Goal: Task Accomplishment & Management: Complete application form

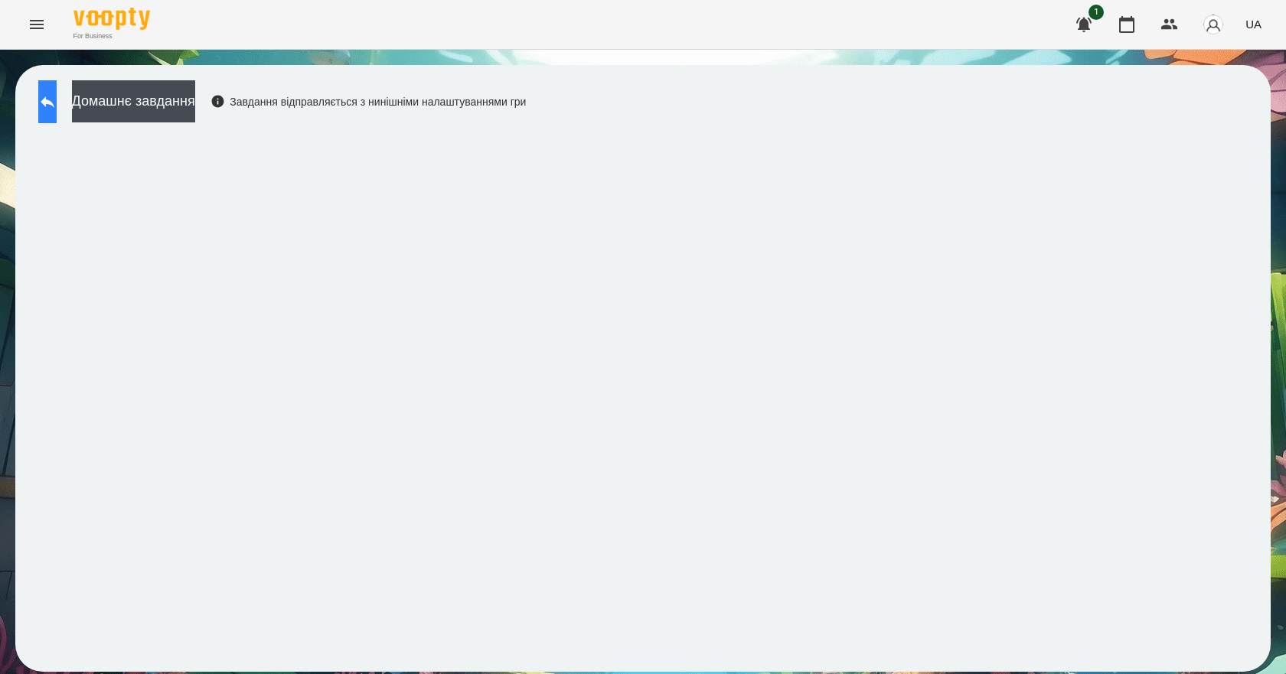
click at [57, 96] on icon at bounding box center [47, 102] width 18 height 18
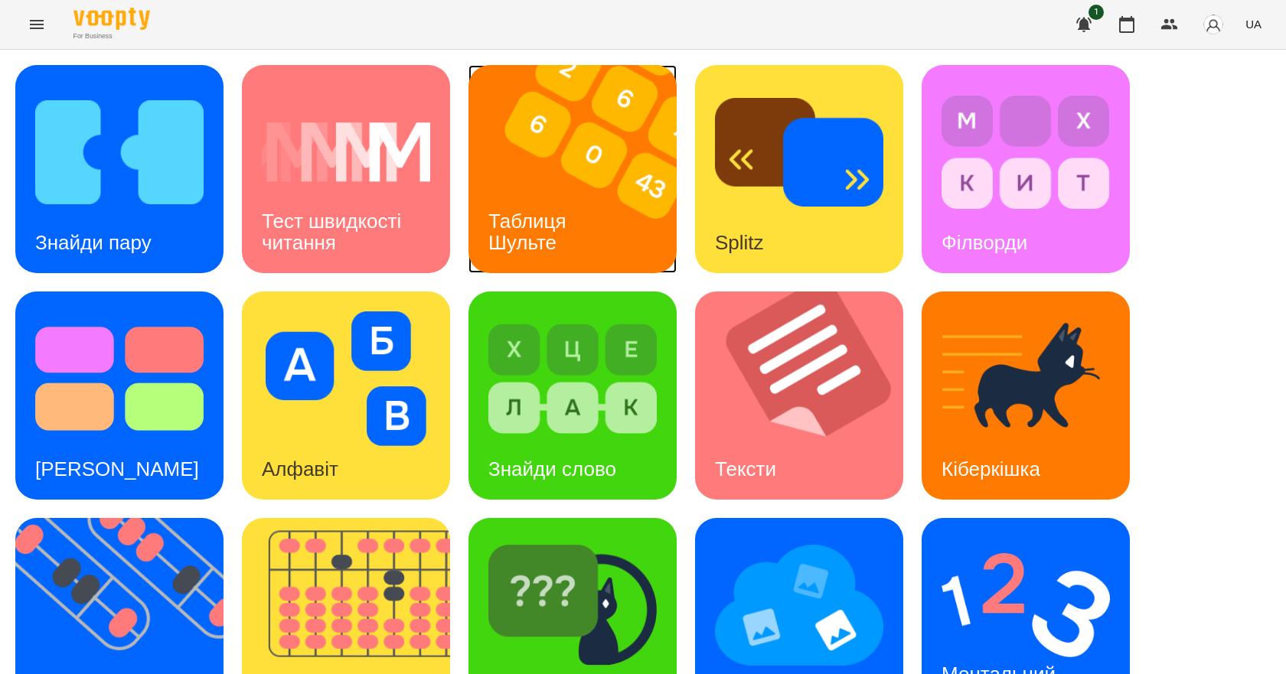
click at [506, 214] on h3 "Таблиця Шульте" at bounding box center [529, 232] width 83 height 44
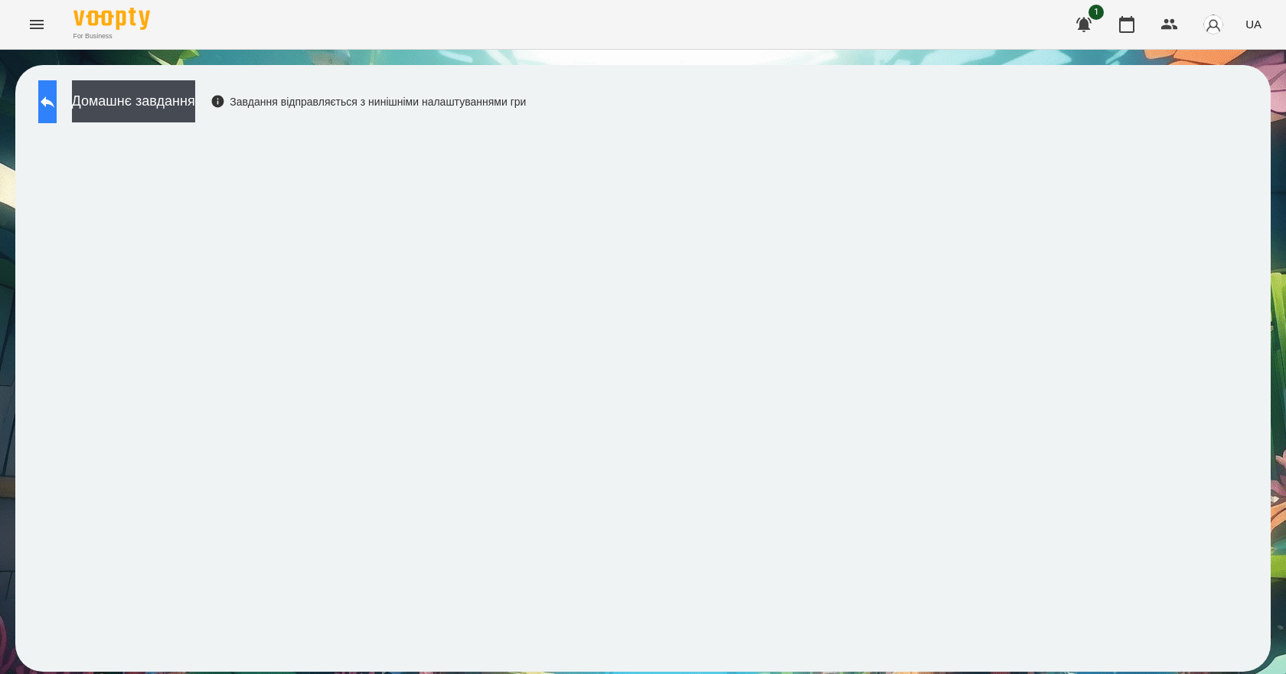
click at [56, 103] on icon at bounding box center [47, 102] width 18 height 18
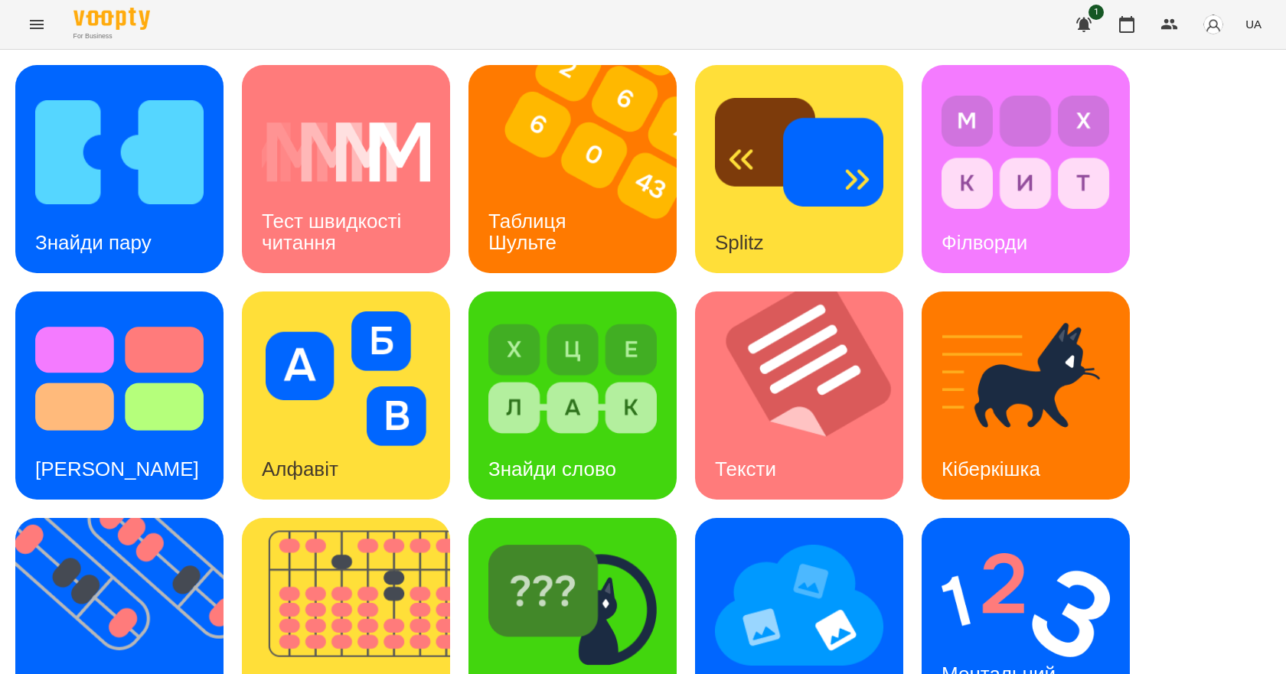
scroll to position [294, 0]
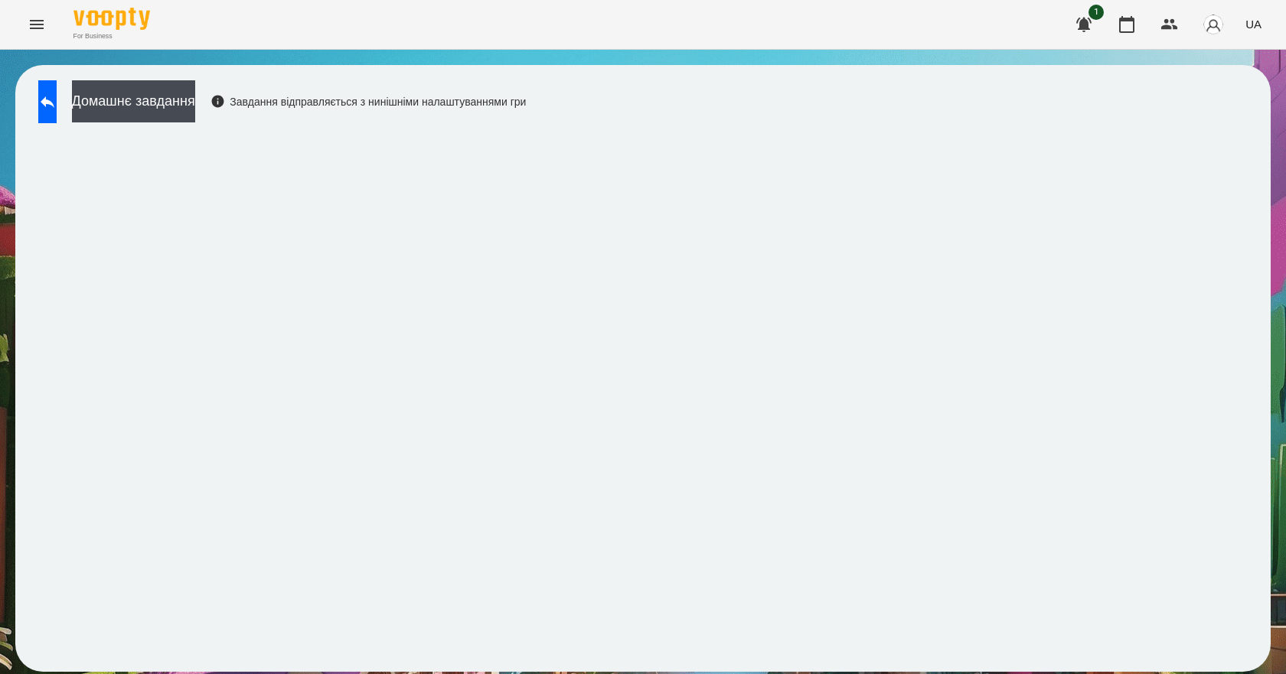
click at [1251, 31] on span "UA" at bounding box center [1253, 24] width 16 height 16
click at [1229, 60] on div "English" at bounding box center [1225, 59] width 78 height 28
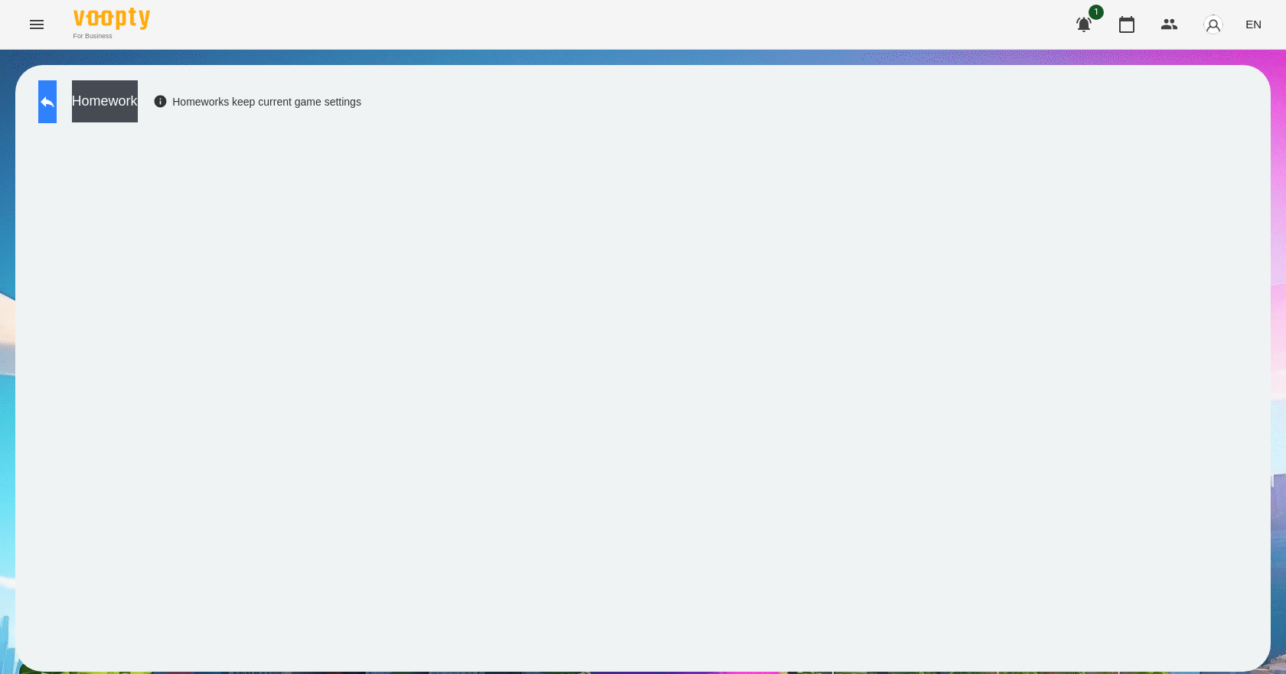
click at [57, 100] on button at bounding box center [47, 101] width 18 height 43
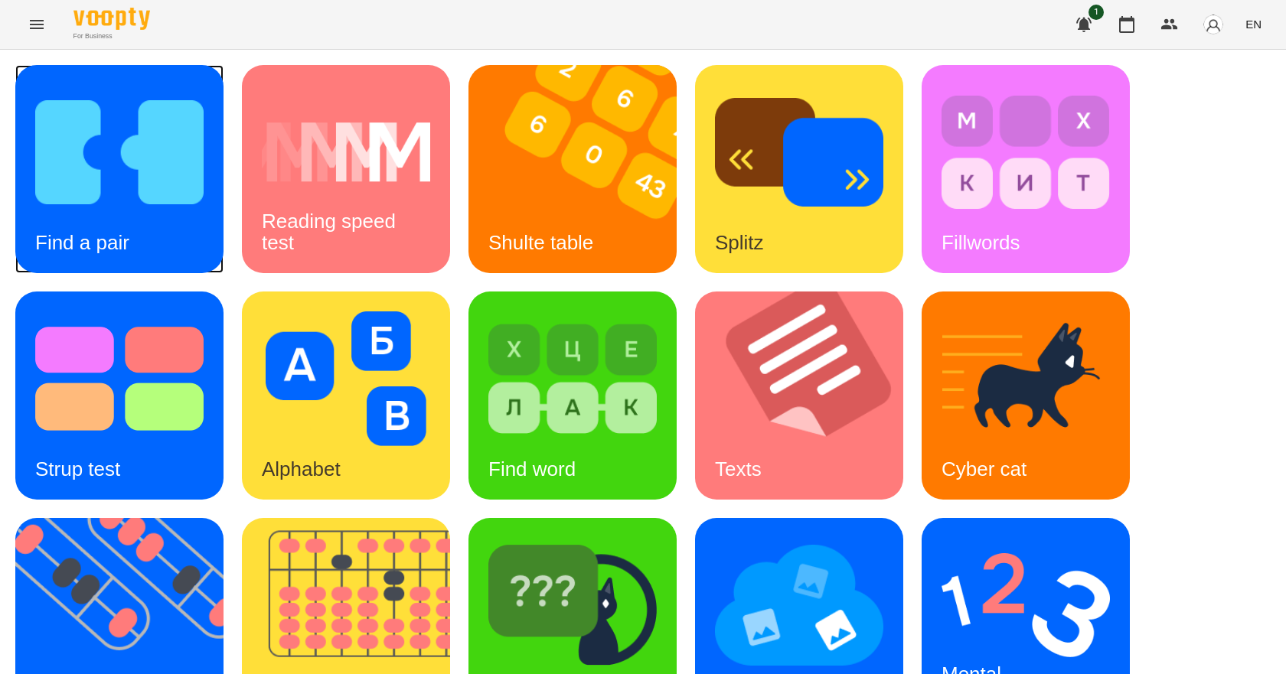
click at [137, 188] on img at bounding box center [119, 152] width 168 height 135
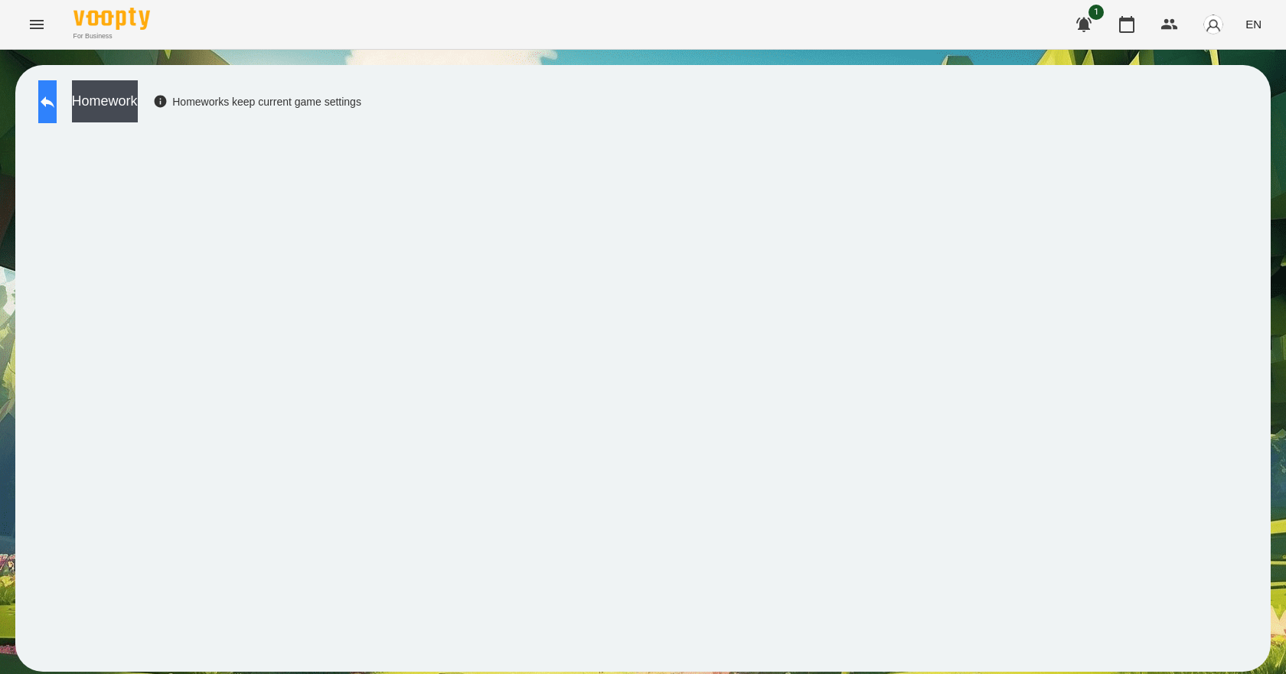
click at [44, 91] on button at bounding box center [47, 101] width 18 height 43
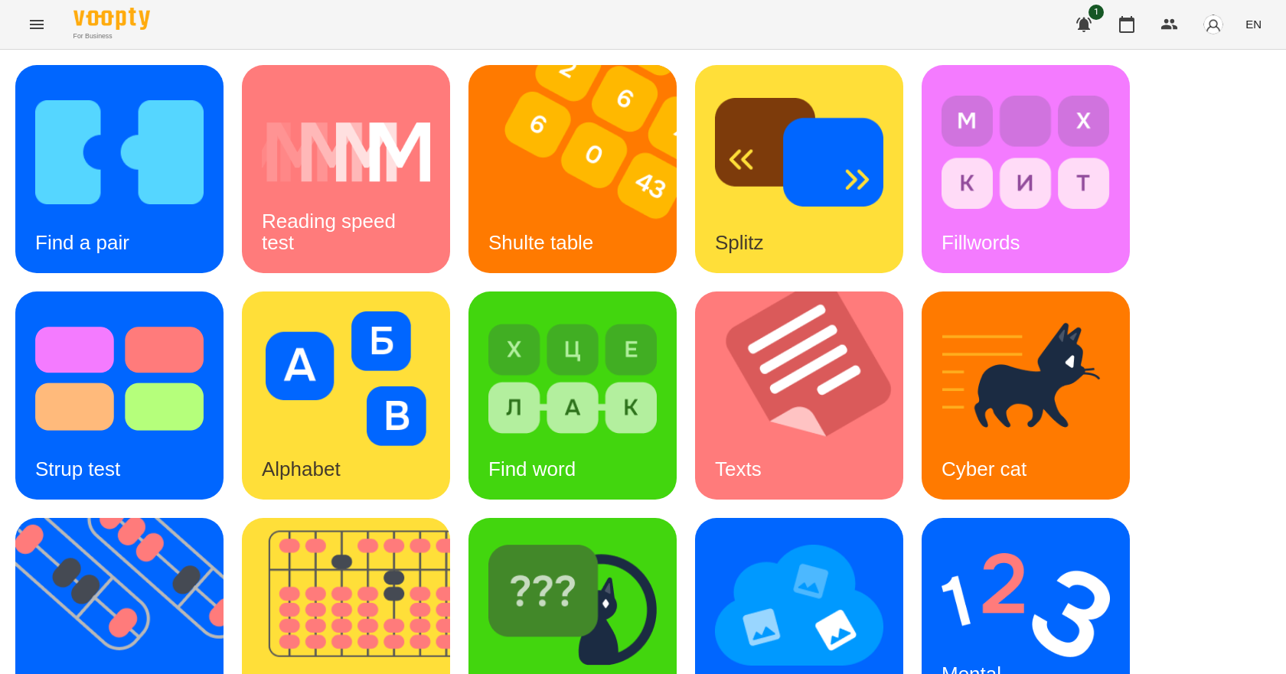
scroll to position [294, 0]
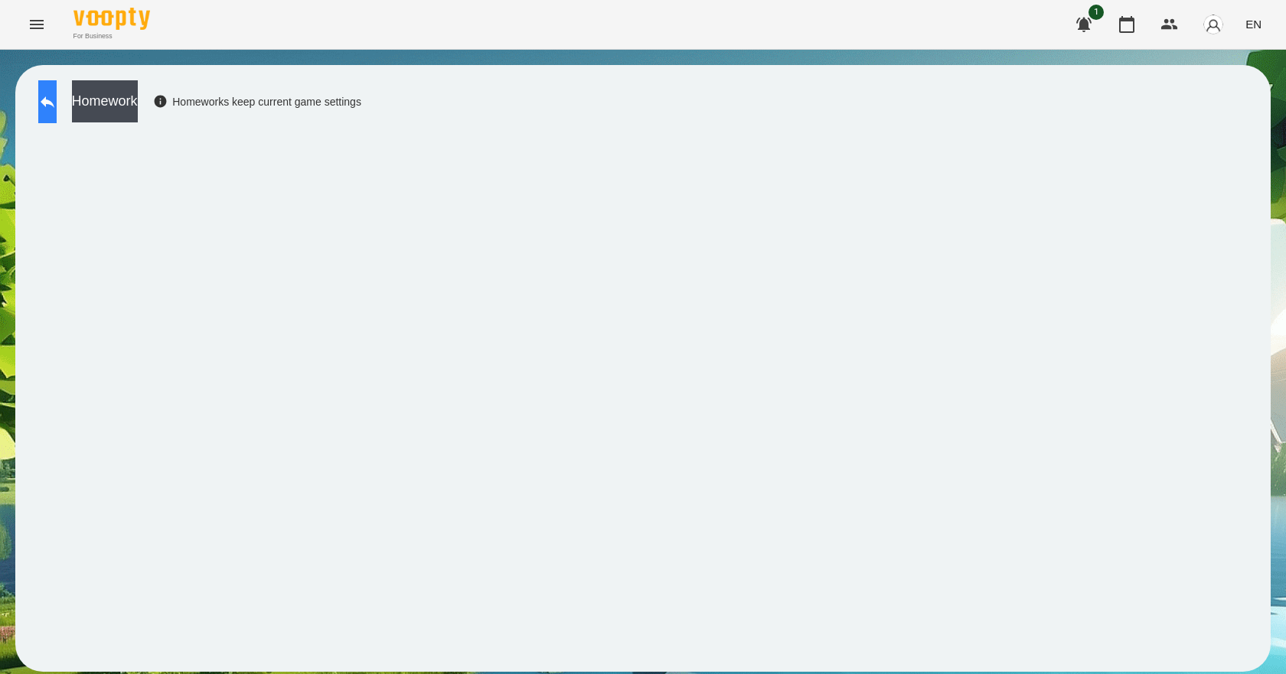
click at [57, 110] on icon at bounding box center [47, 102] width 18 height 18
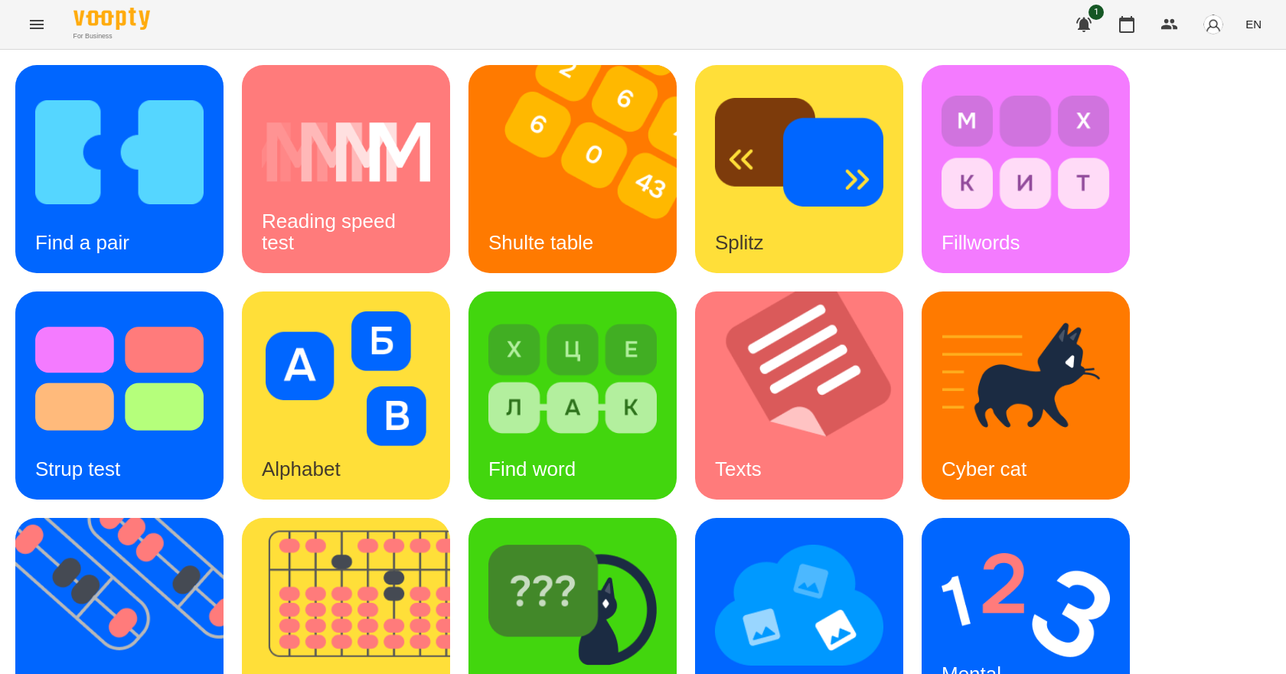
scroll to position [294, 0]
click at [987, 538] on img at bounding box center [1026, 605] width 168 height 135
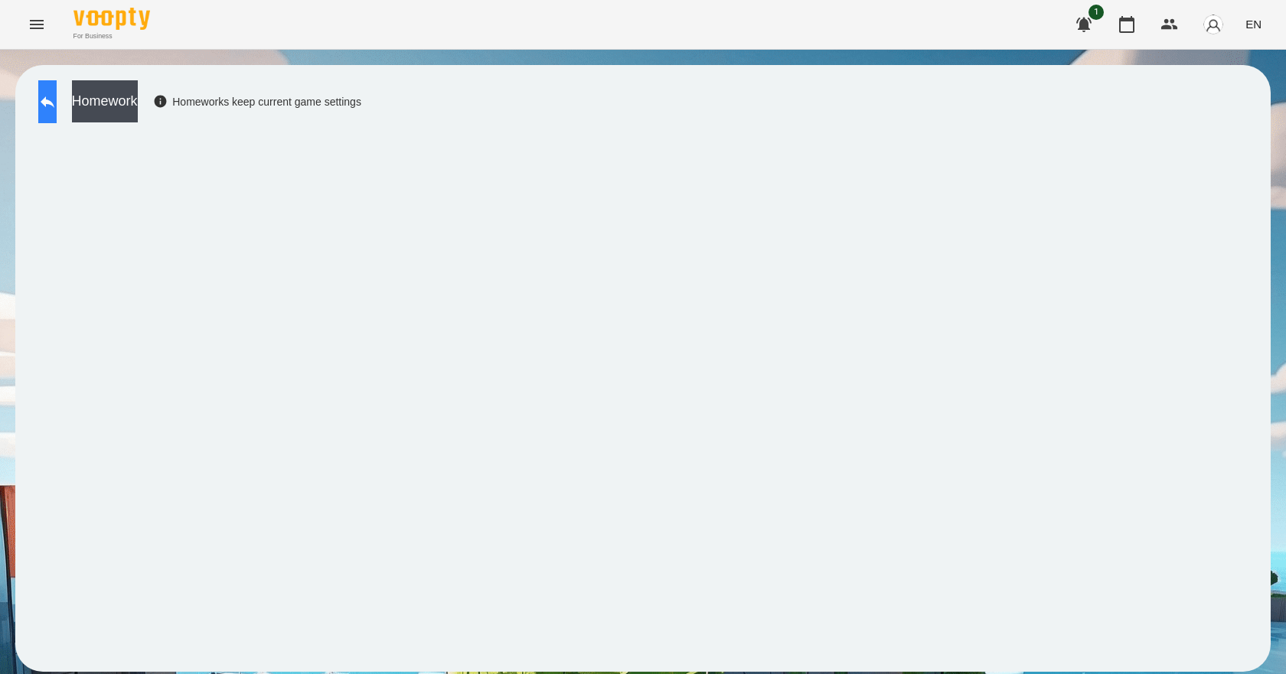
click at [57, 111] on button at bounding box center [47, 101] width 18 height 43
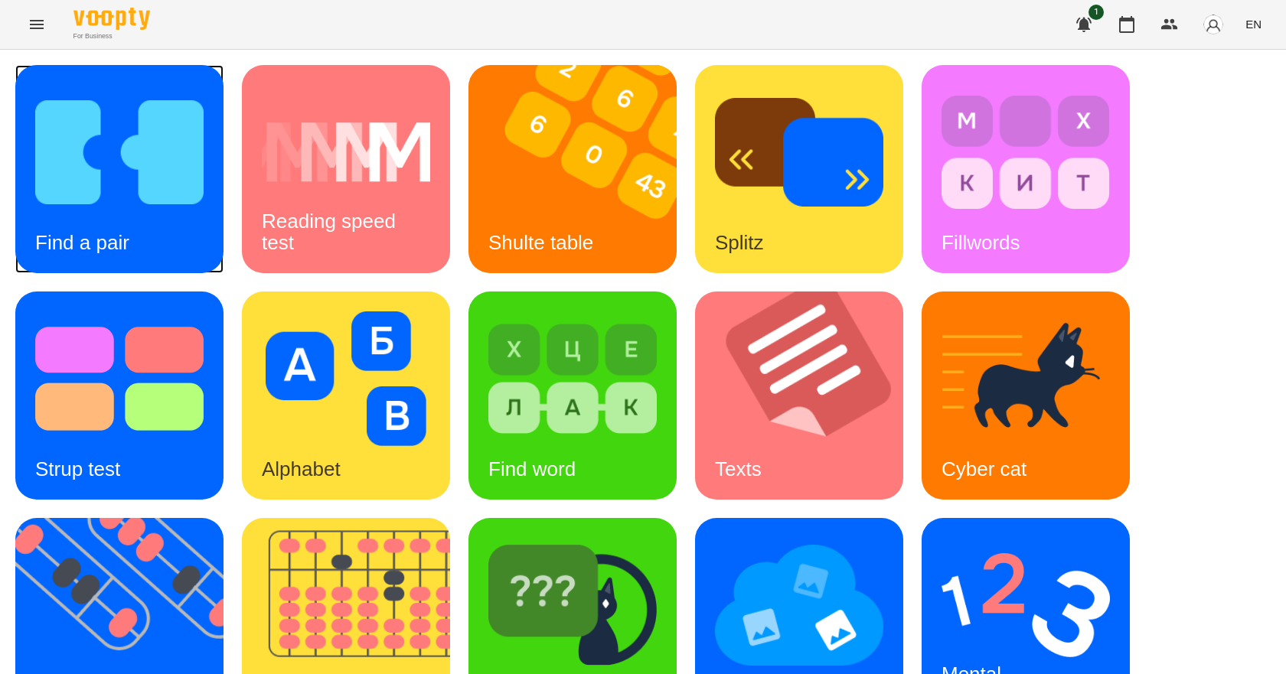
click at [159, 199] on img at bounding box center [119, 152] width 168 height 135
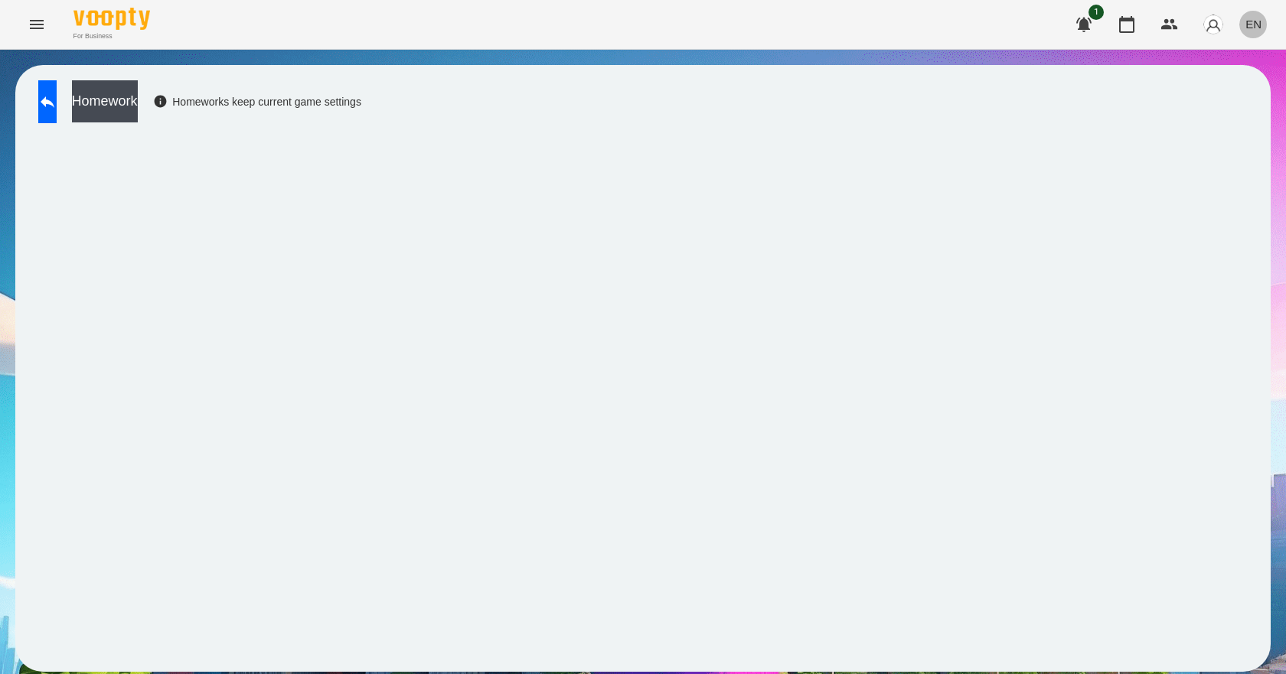
click at [1254, 28] on span "EN" at bounding box center [1253, 24] width 16 height 16
click at [1249, 93] on div "Українська" at bounding box center [1225, 87] width 78 height 28
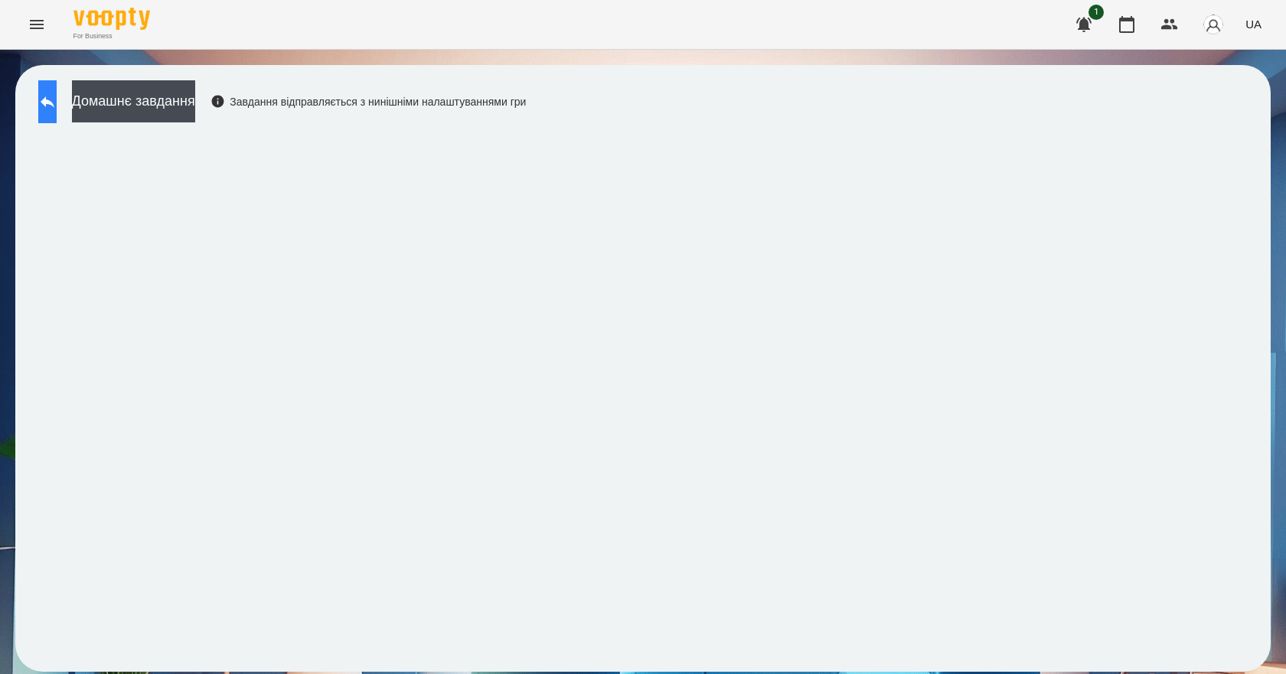
click at [54, 109] on icon at bounding box center [47, 102] width 18 height 18
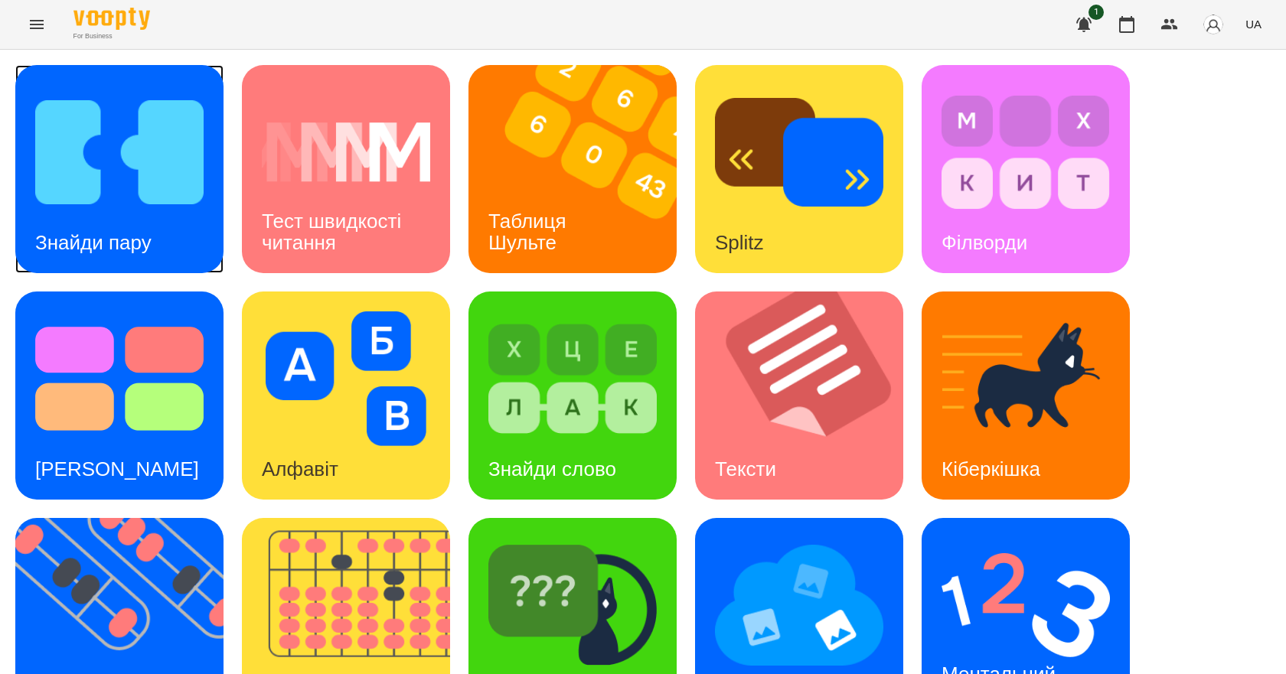
click at [77, 168] on img at bounding box center [119, 152] width 168 height 135
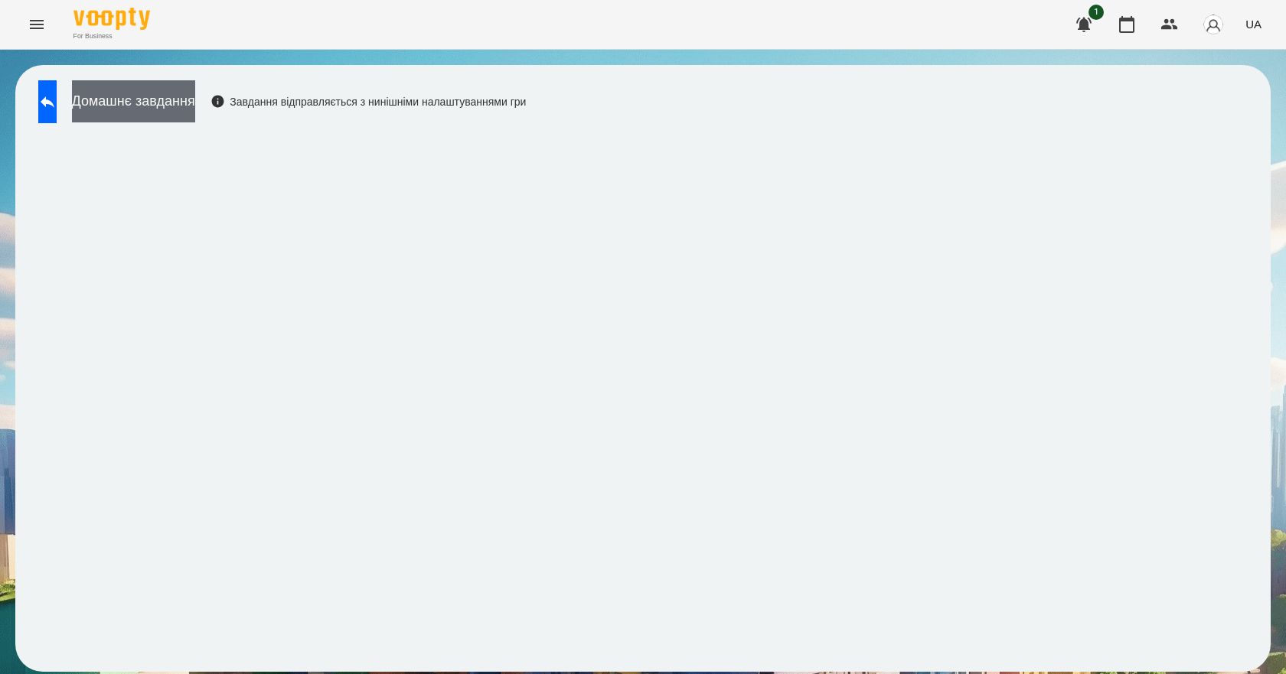
click at [191, 105] on button "Домашнє завдання" at bounding box center [133, 101] width 123 height 42
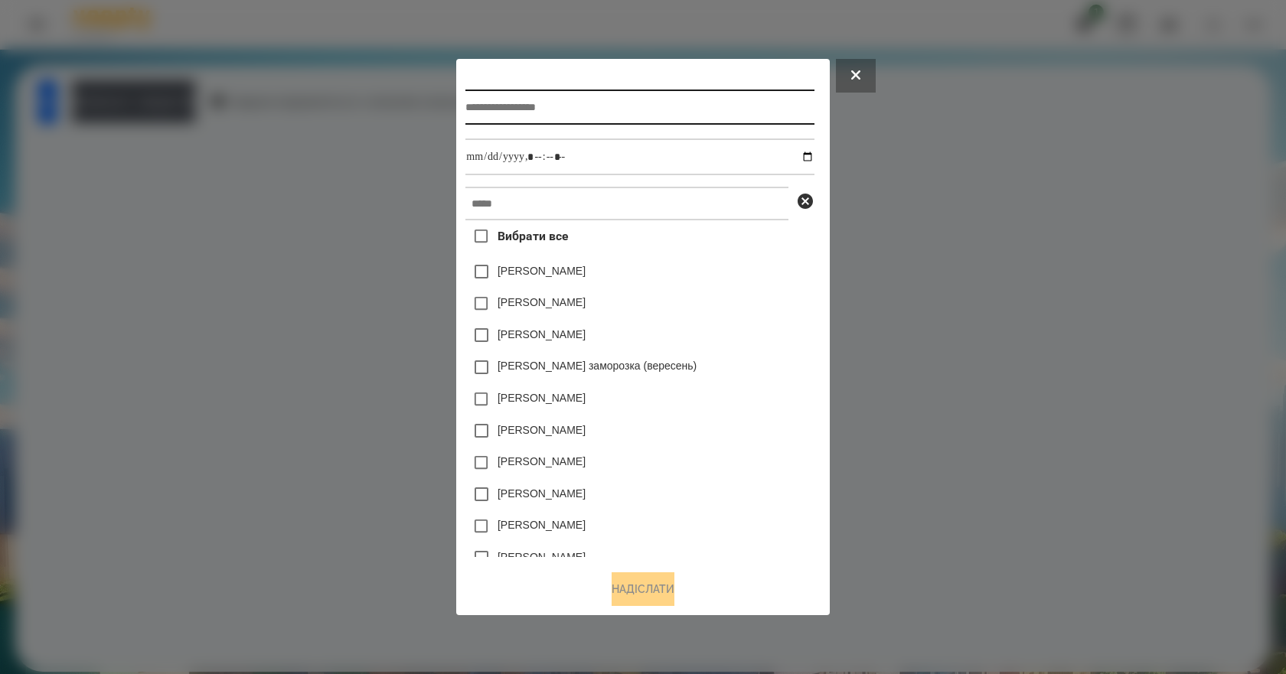
click at [656, 95] on input "text" at bounding box center [639, 107] width 348 height 35
type input "*"
type input "**********"
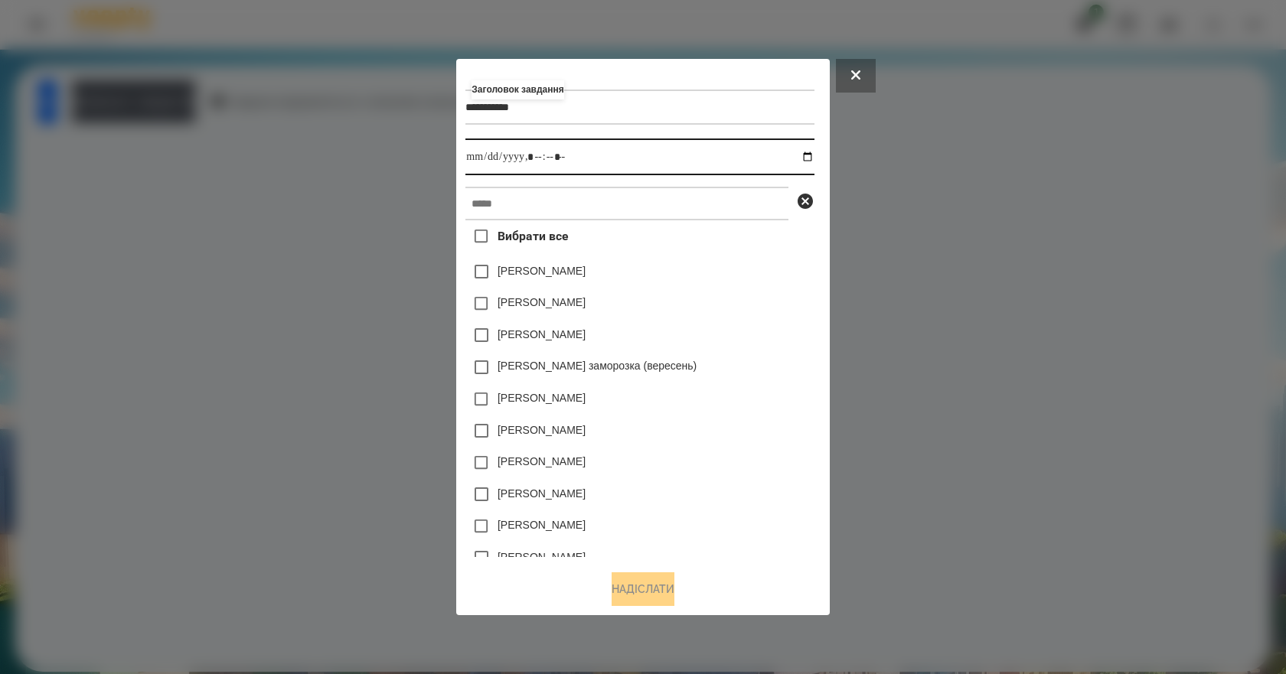
click at [813, 152] on input "datetime-local" at bounding box center [639, 157] width 348 height 37
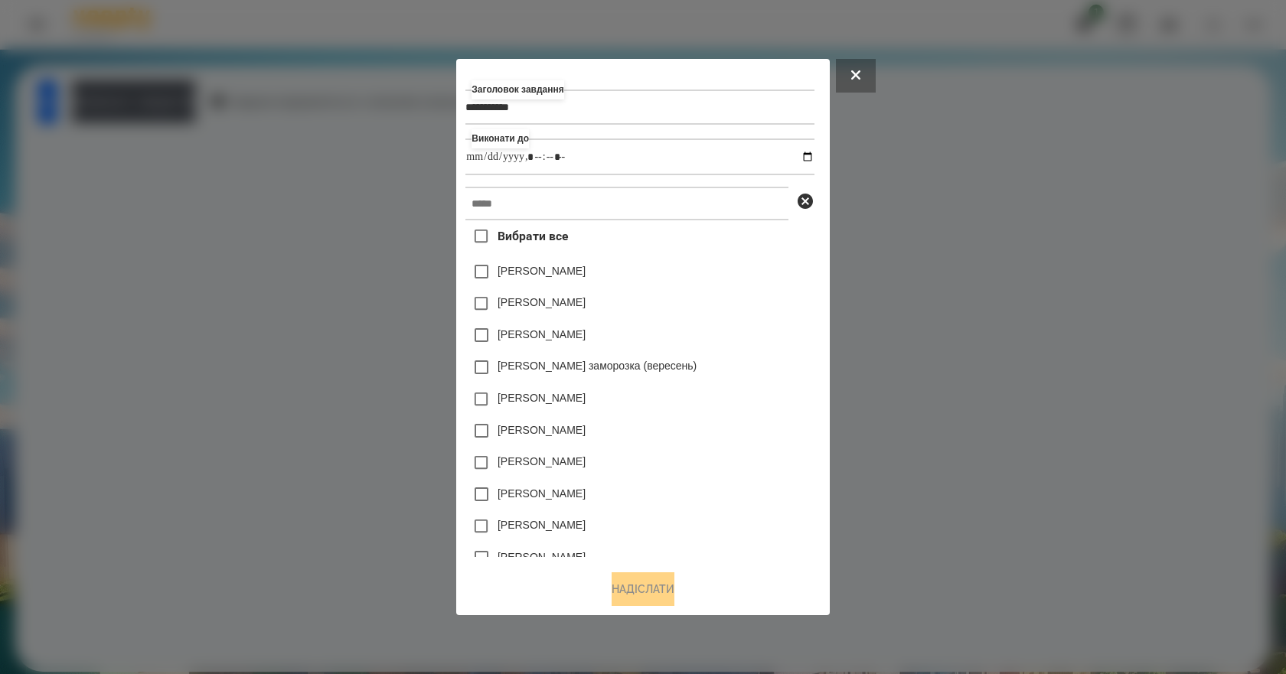
type input "**********"
click at [752, 344] on div "Нижник Тамерлан" at bounding box center [639, 335] width 348 height 32
click at [592, 214] on input "text" at bounding box center [626, 204] width 323 height 34
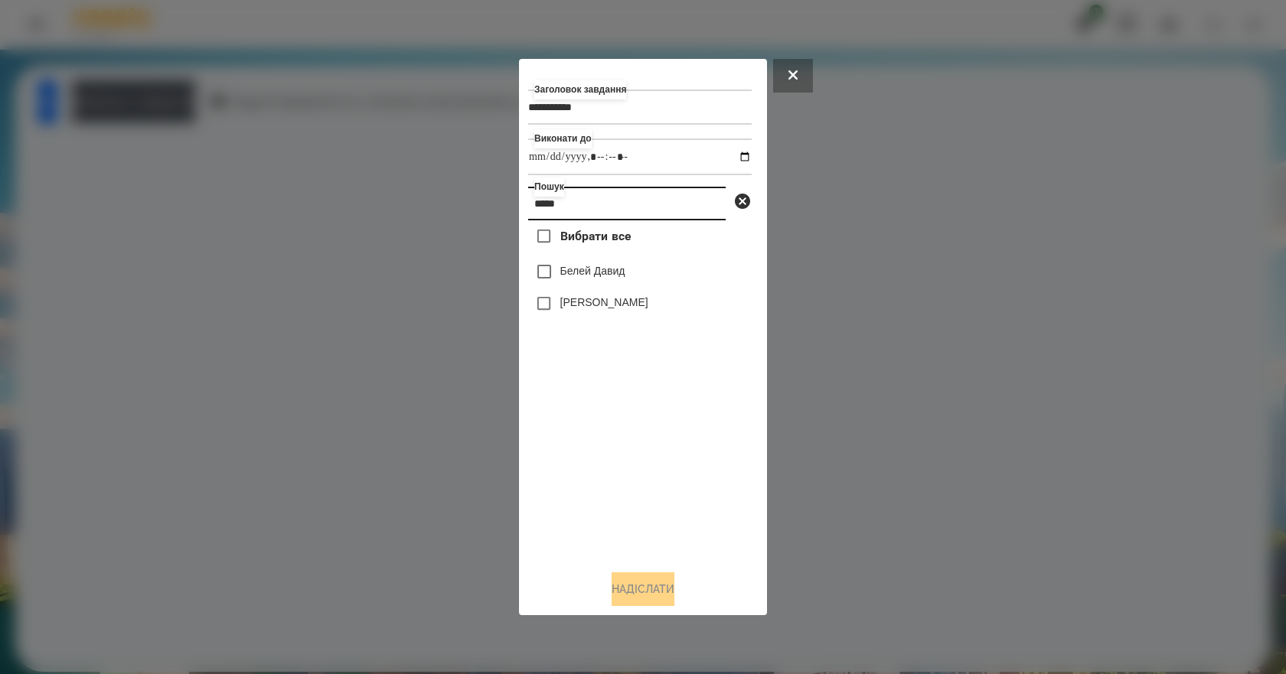
type input "*****"
click at [603, 276] on label "Белей Давид" at bounding box center [592, 270] width 65 height 15
click at [662, 586] on button "Надіслати" at bounding box center [643, 590] width 63 height 34
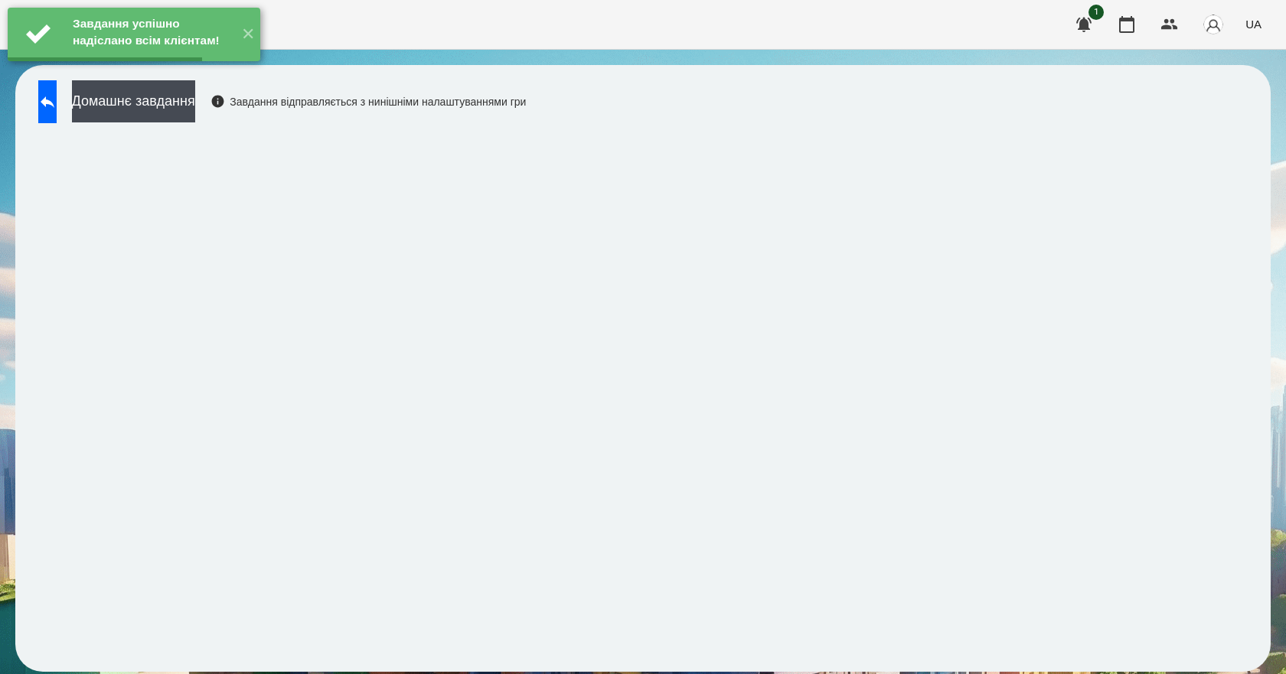
click at [159, 103] on button "Домашнє завдання" at bounding box center [133, 101] width 123 height 42
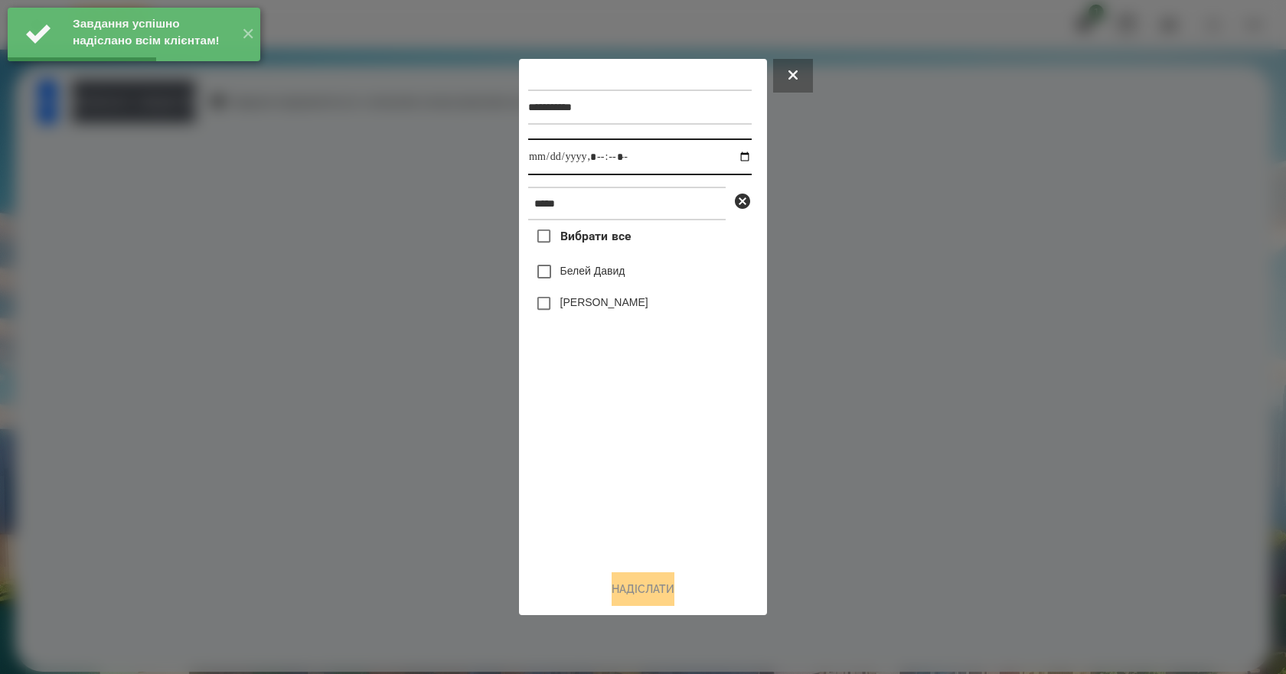
click at [738, 155] on input "datetime-local" at bounding box center [640, 157] width 224 height 37
type input "**********"
drag, startPoint x: 614, startPoint y: 534, endPoint x: 608, endPoint y: 488, distance: 45.6
click at [614, 534] on div "Вибрати все Белей Давид Белей Емілі" at bounding box center [640, 389] width 224 height 338
click at [576, 275] on label "Белей Давид" at bounding box center [592, 270] width 65 height 15
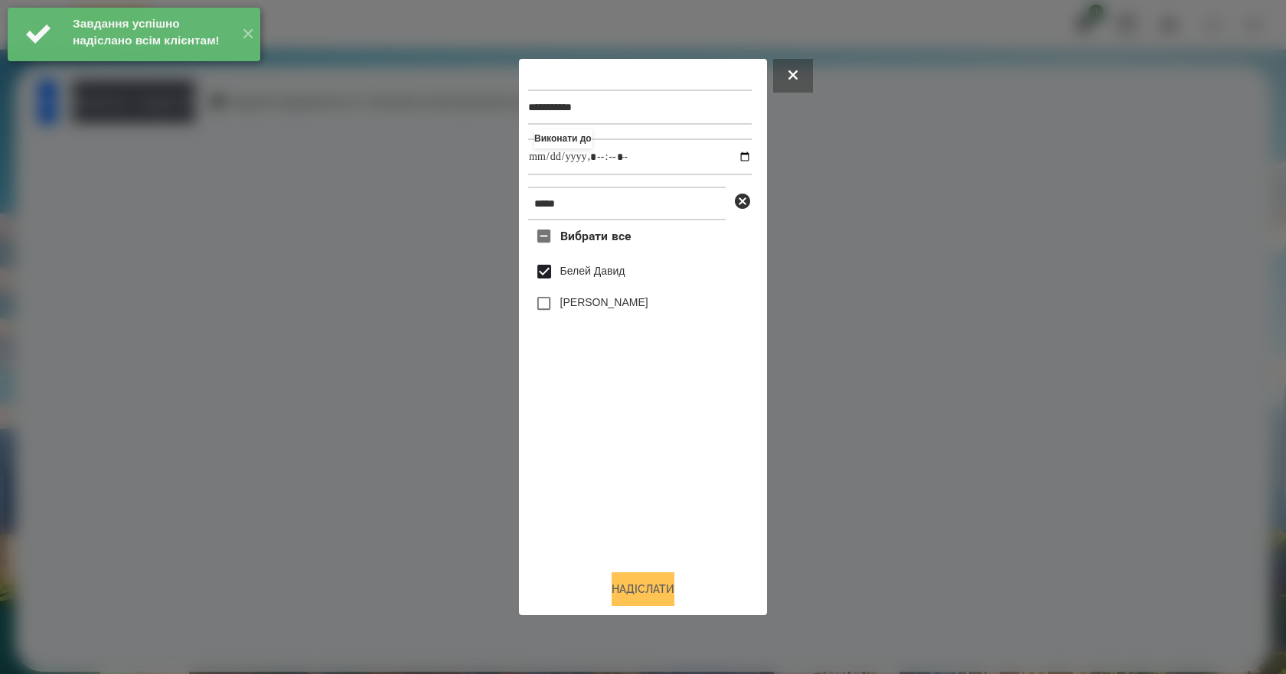
drag, startPoint x: 627, startPoint y: 613, endPoint x: 629, endPoint y: 602, distance: 11.7
click at [627, 610] on div "**********" at bounding box center [643, 337] width 248 height 557
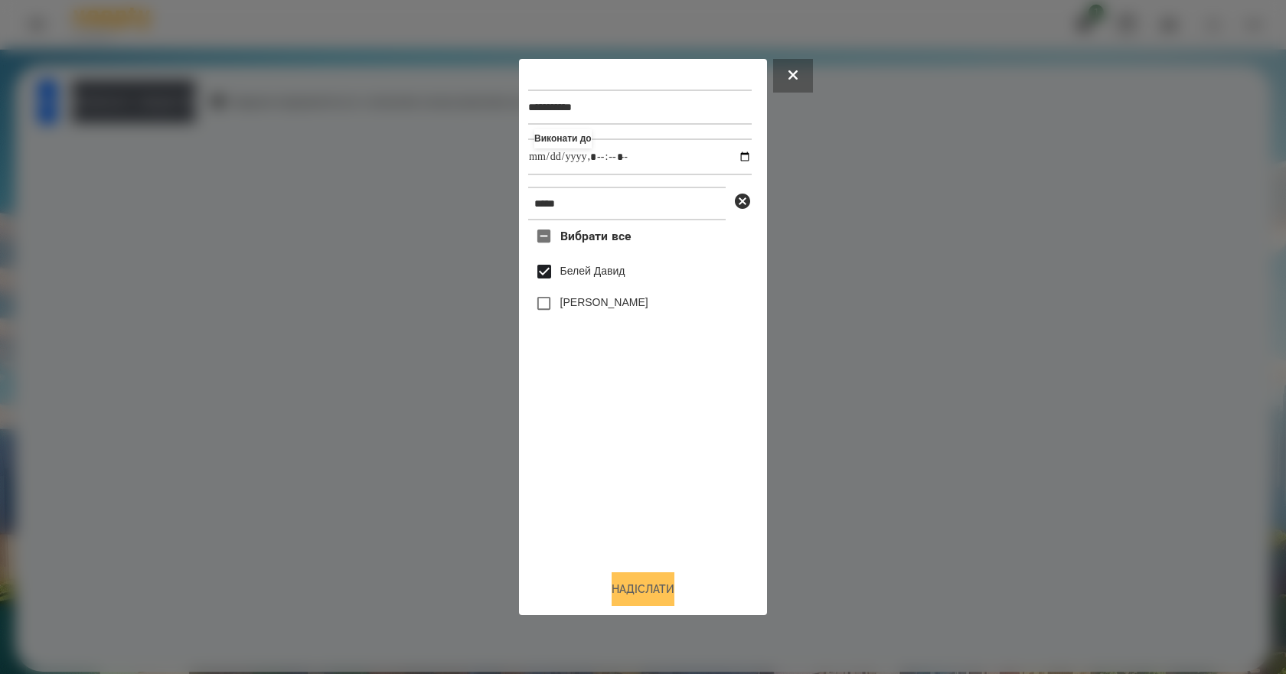
click at [629, 602] on button "Надіслати" at bounding box center [643, 590] width 63 height 34
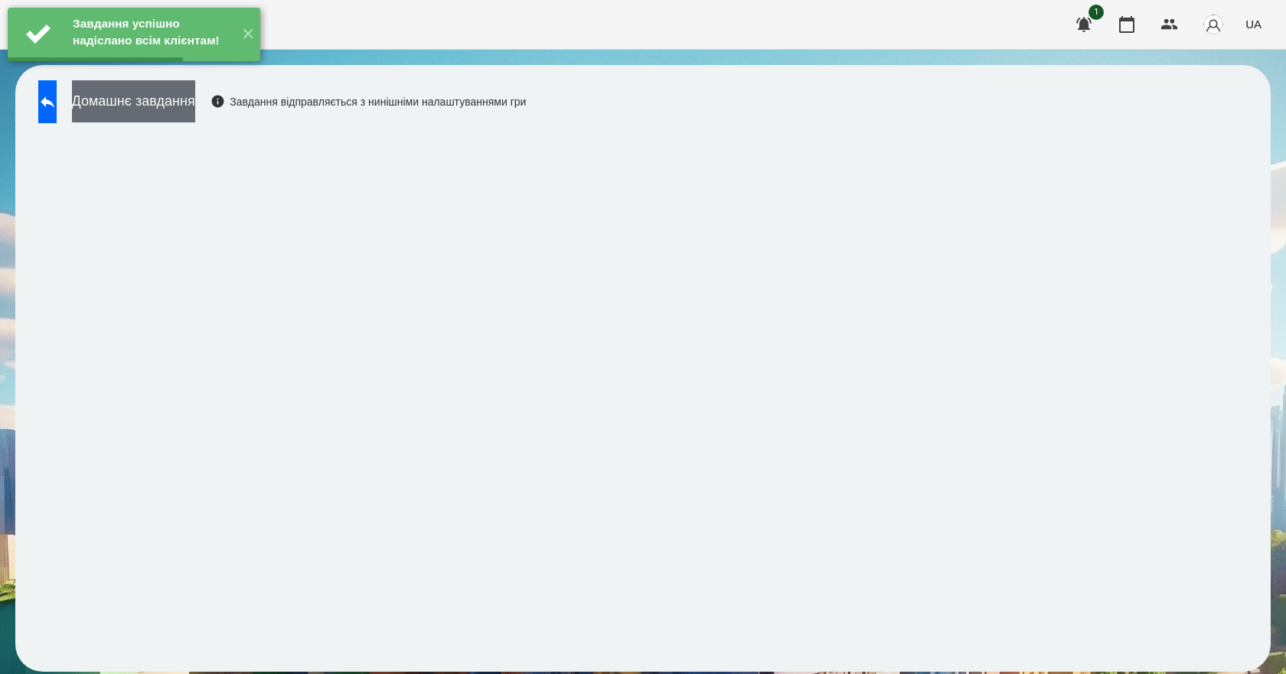
click at [178, 117] on button "Домашнє завдання" at bounding box center [133, 101] width 123 height 42
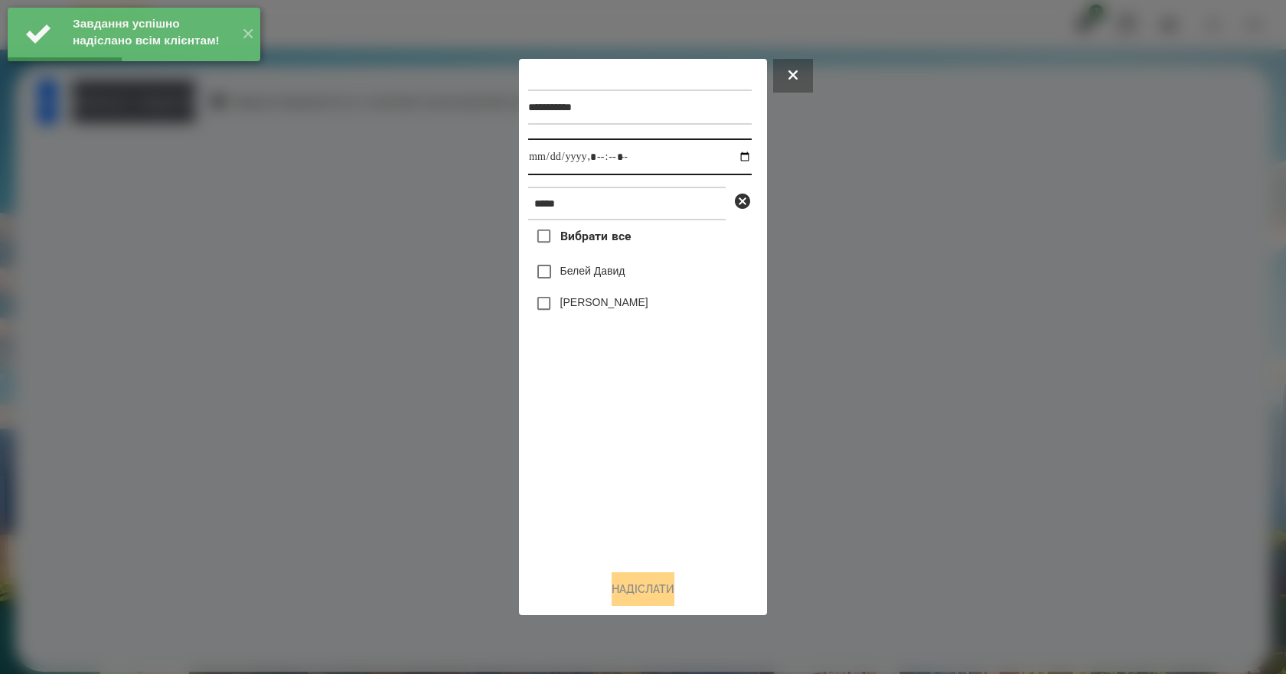
click at [730, 158] on input "datetime-local" at bounding box center [640, 157] width 224 height 37
type input "**********"
click at [642, 534] on div "Вибрати все Белей Давид Белей Емілі" at bounding box center [640, 389] width 224 height 338
click at [562, 274] on label "Белей Давид" at bounding box center [592, 270] width 65 height 15
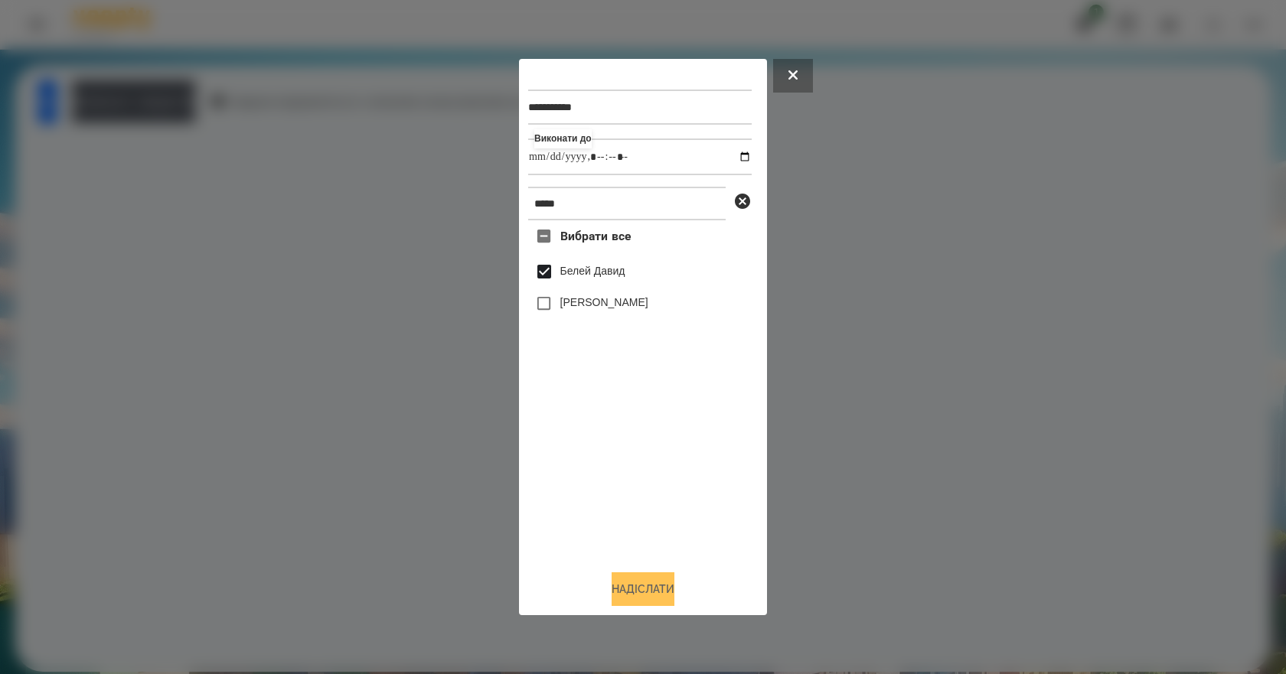
click at [612, 595] on button "Надіслати" at bounding box center [643, 590] width 63 height 34
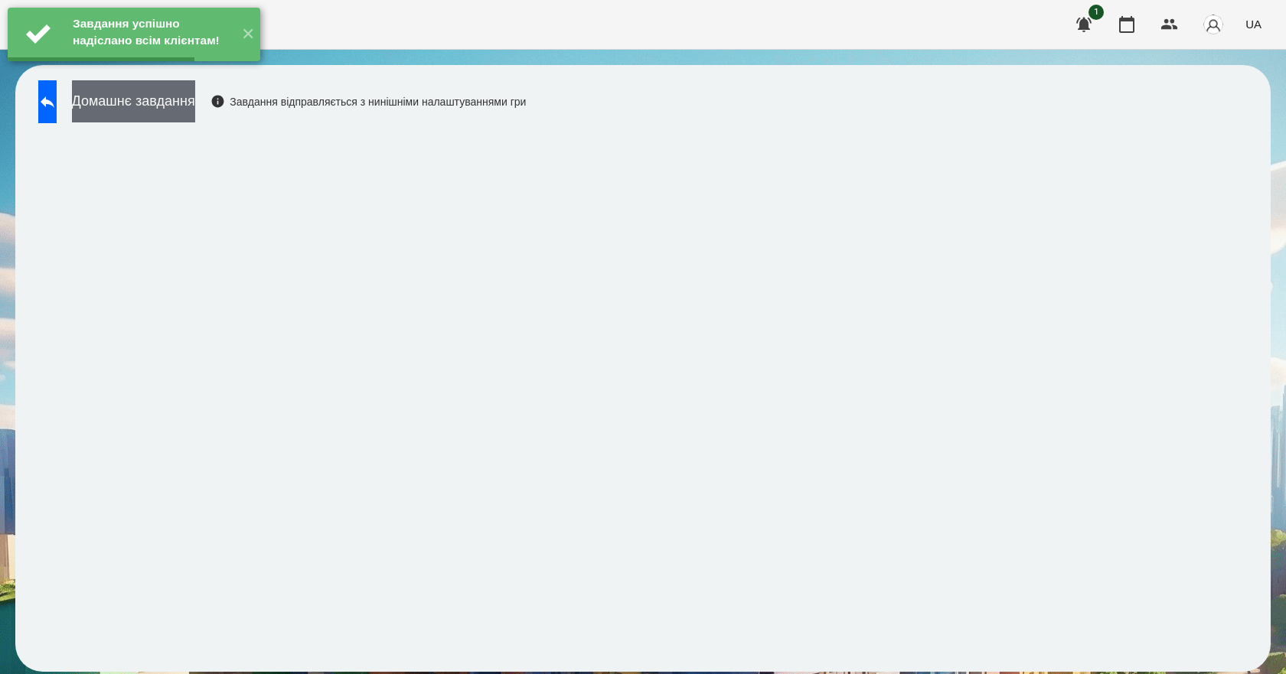
click at [161, 103] on button "Домашнє завдання" at bounding box center [133, 101] width 123 height 42
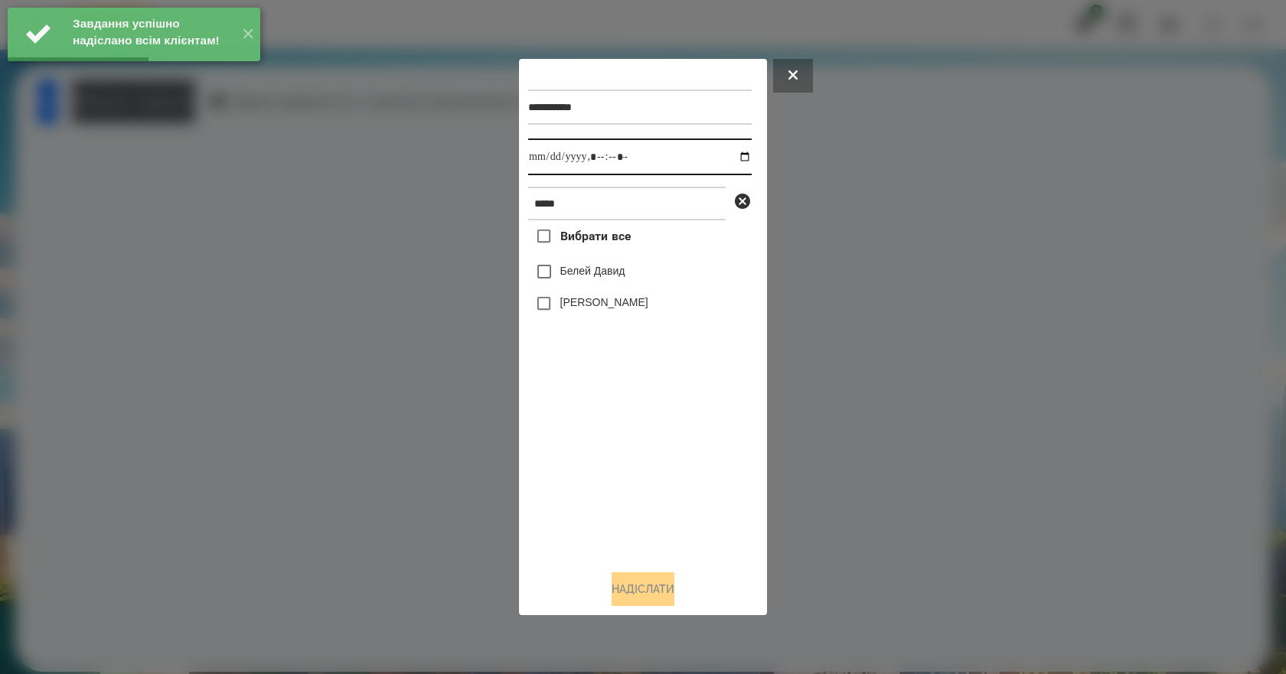
click at [729, 154] on input "datetime-local" at bounding box center [640, 157] width 224 height 37
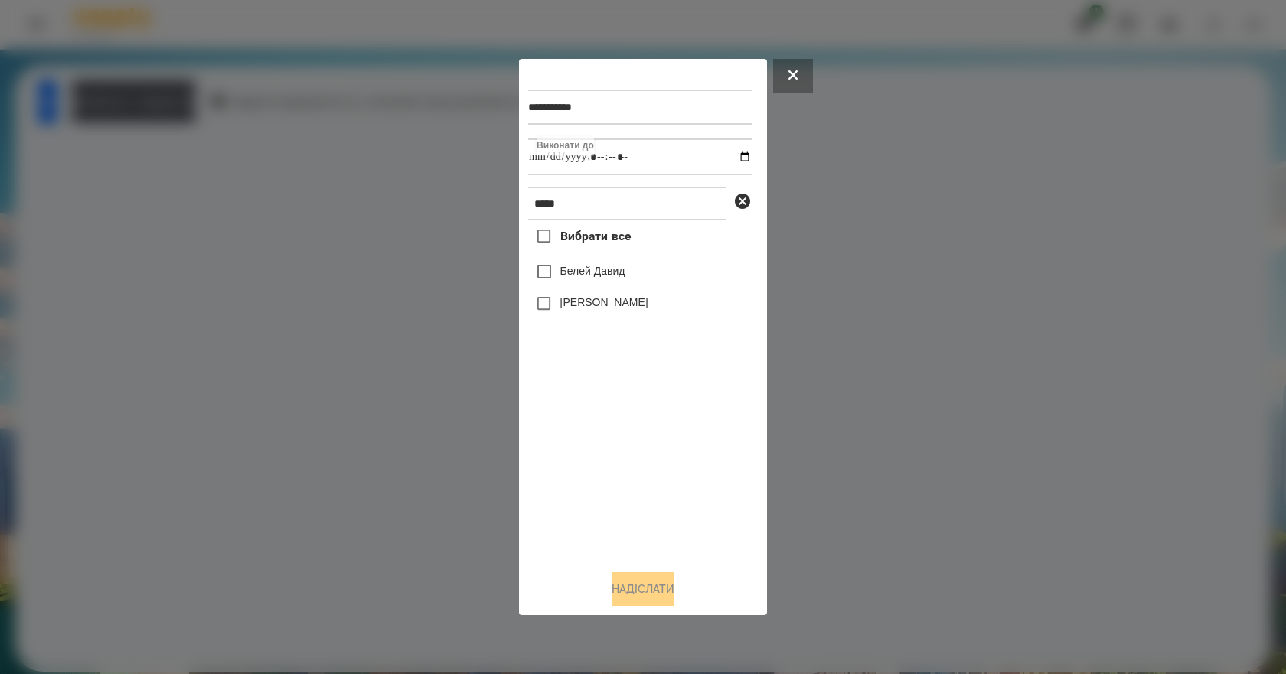
type input "**********"
click at [578, 491] on div "Вибрати все Белей Давид Белей Емілі" at bounding box center [640, 389] width 224 height 338
click at [614, 270] on label "Белей Давид" at bounding box center [592, 270] width 65 height 15
click at [650, 584] on button "Надіслати" at bounding box center [643, 590] width 63 height 34
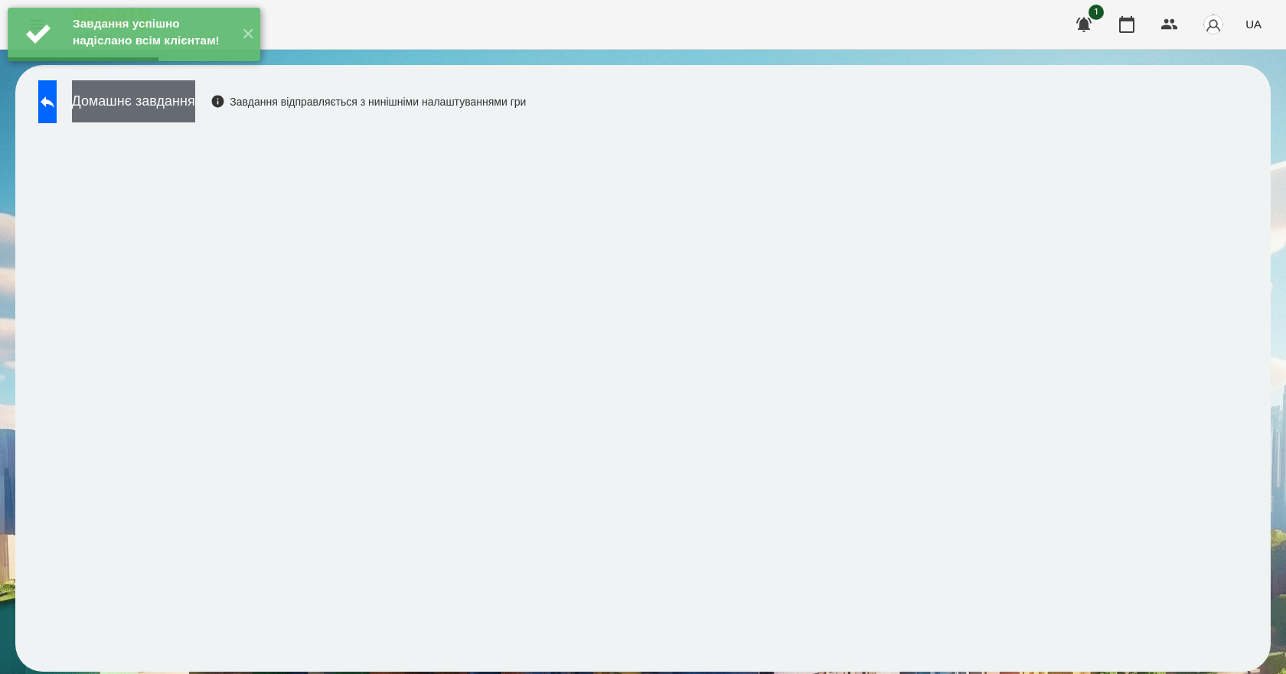
click at [195, 107] on button "Домашнє завдання" at bounding box center [133, 101] width 123 height 42
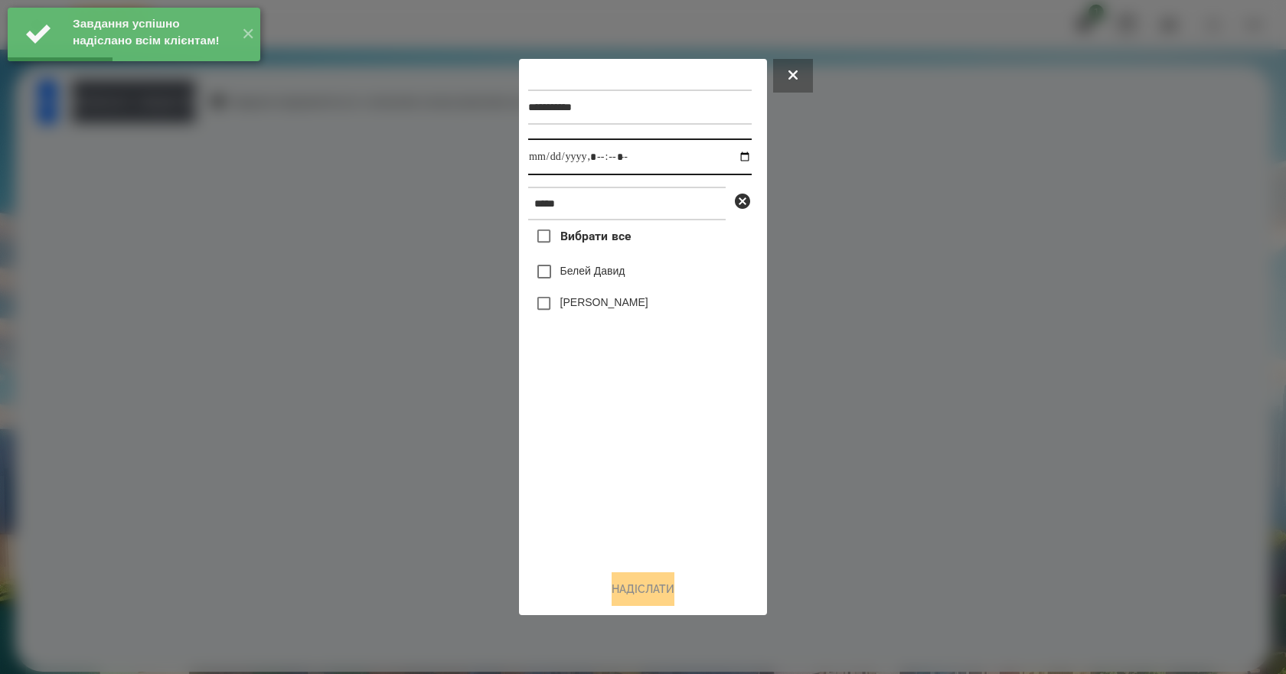
click at [732, 156] on input "datetime-local" at bounding box center [640, 157] width 224 height 37
type input "**********"
drag, startPoint x: 611, startPoint y: 485, endPoint x: 614, endPoint y: 428, distance: 56.7
click at [611, 485] on div "Вибрати все Белей Давид Белей Емілі" at bounding box center [640, 389] width 224 height 338
click at [622, 270] on label "Белей Давид" at bounding box center [592, 270] width 65 height 15
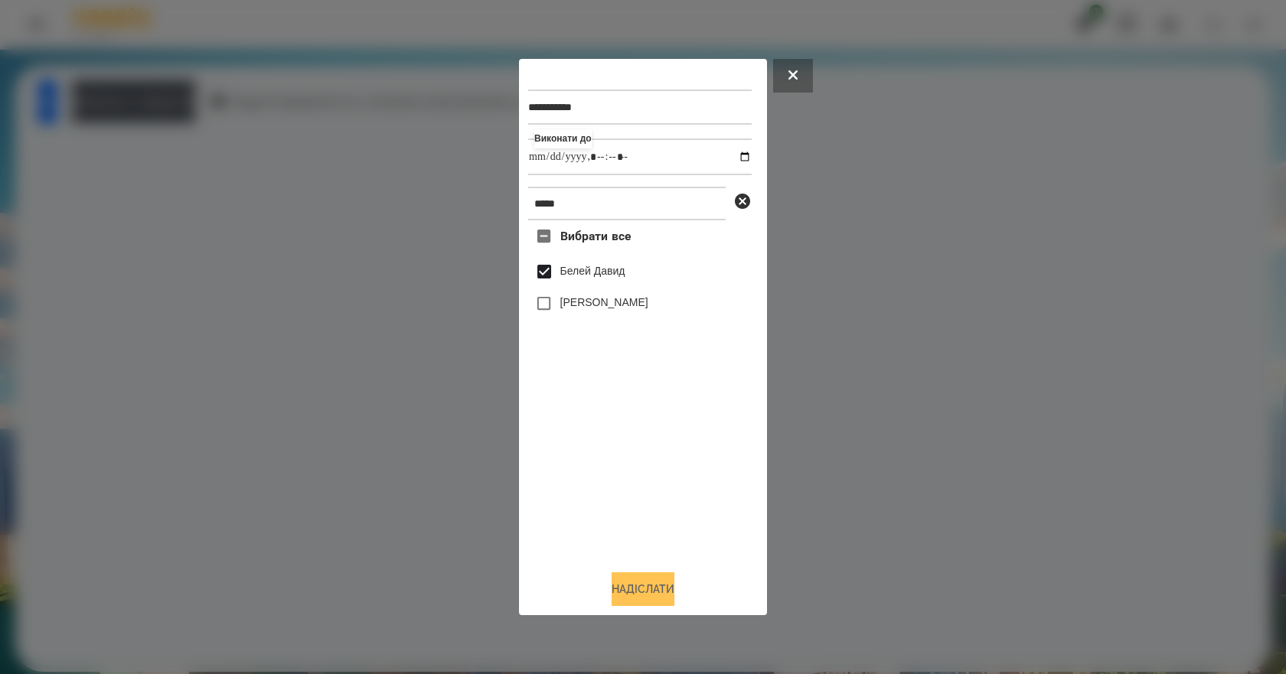
click at [652, 595] on button "Надіслати" at bounding box center [643, 590] width 63 height 34
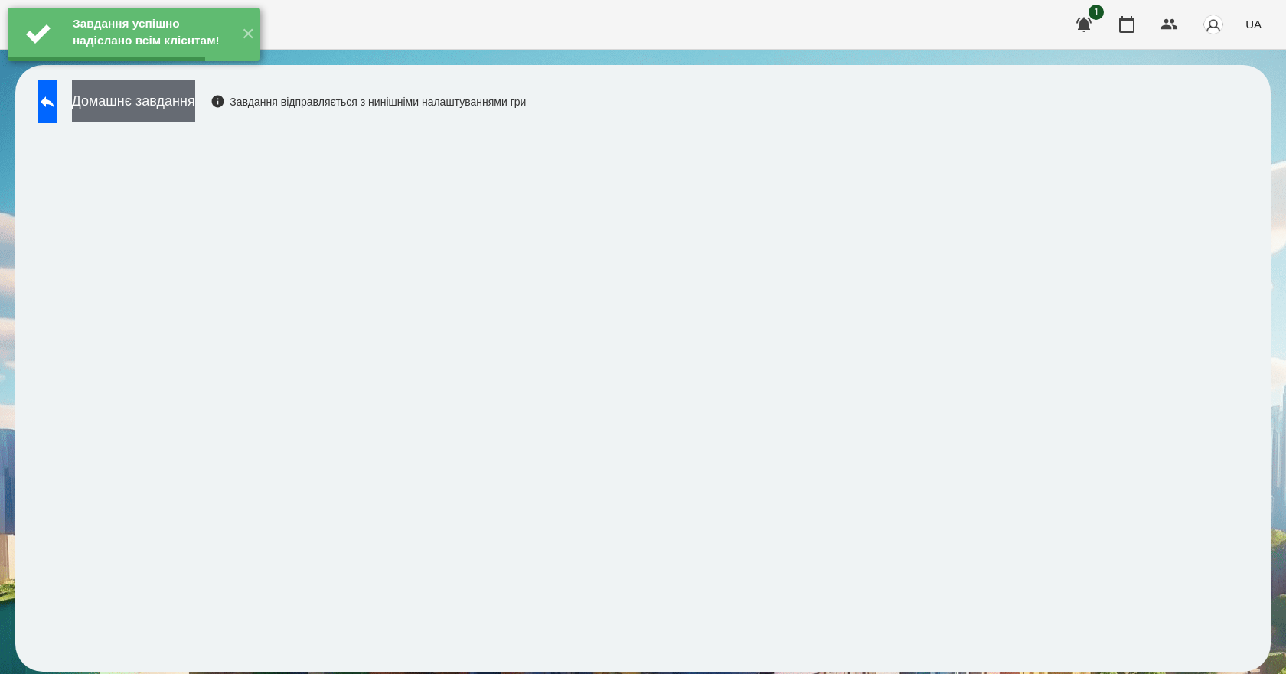
click at [195, 113] on button "Домашнє завдання" at bounding box center [133, 101] width 123 height 42
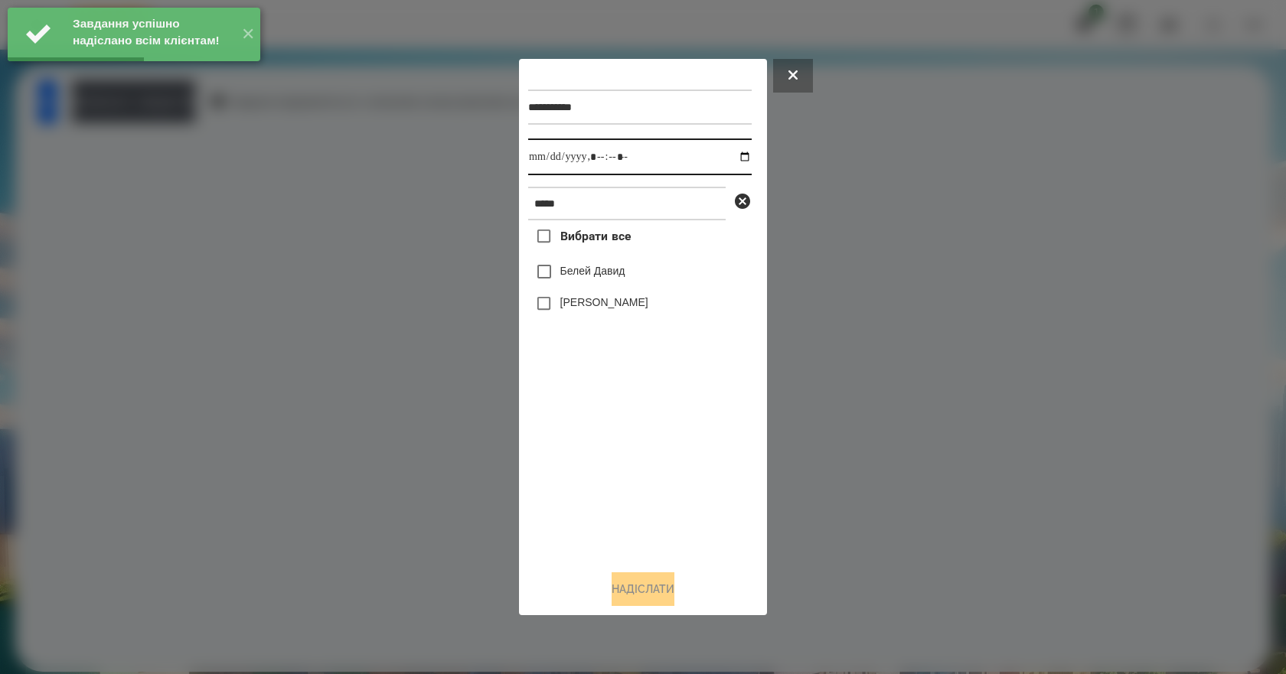
click at [736, 160] on input "datetime-local" at bounding box center [640, 157] width 224 height 37
type input "**********"
drag, startPoint x: 620, startPoint y: 481, endPoint x: 624, endPoint y: 449, distance: 32.4
click at [619, 481] on div "Вибрати все Белей Давид Белей Емілі" at bounding box center [640, 389] width 224 height 338
click at [607, 276] on label "Белей Давид" at bounding box center [592, 270] width 65 height 15
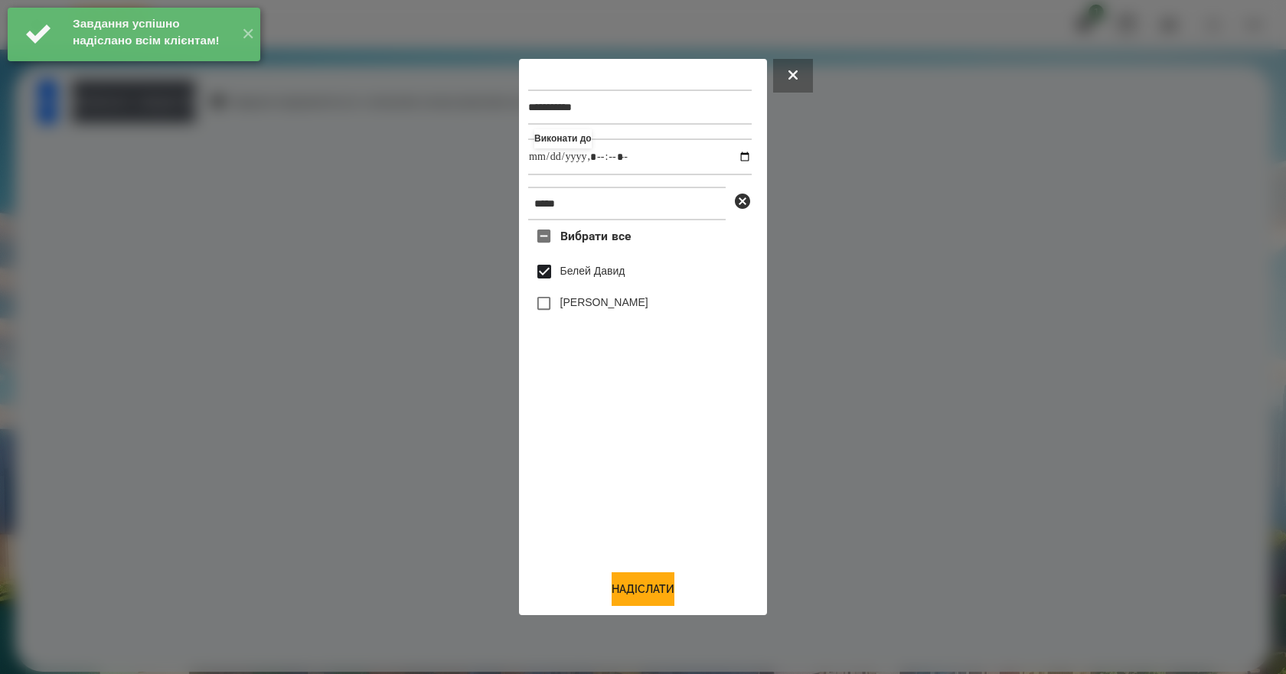
click at [654, 614] on div "**********" at bounding box center [643, 337] width 248 height 557
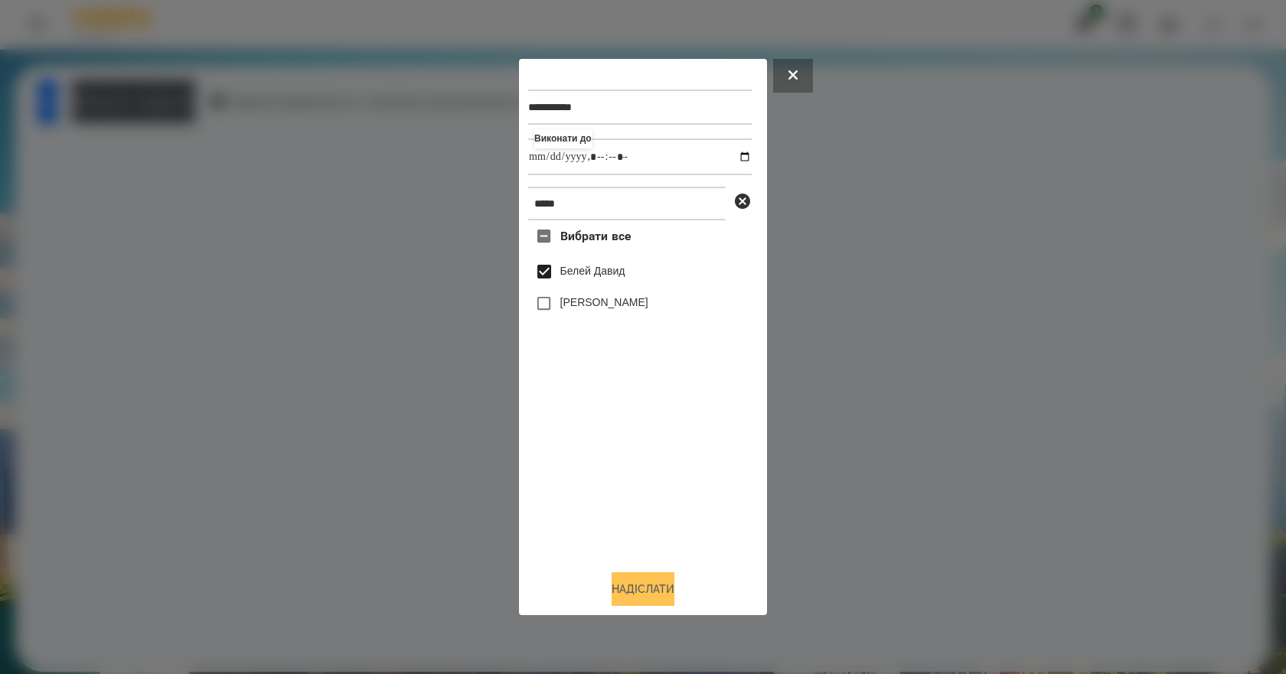
click at [651, 606] on button "Надіслати" at bounding box center [643, 590] width 63 height 34
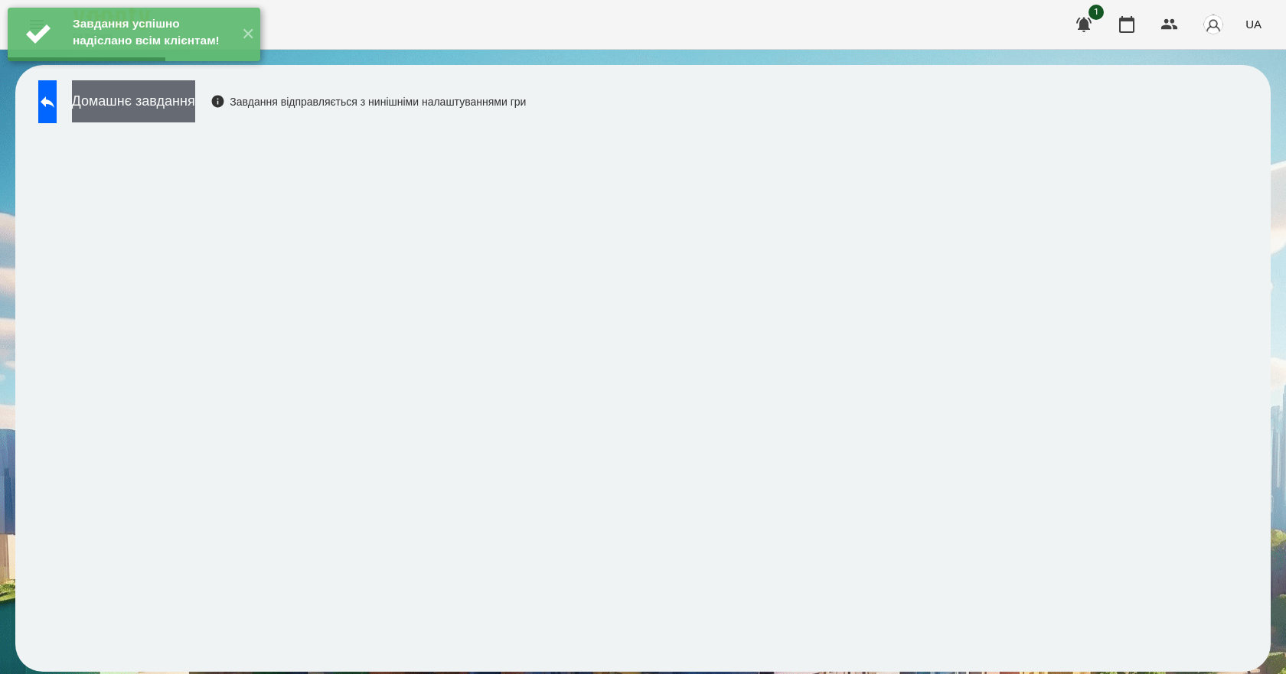
click at [195, 100] on button "Домашнє завдання" at bounding box center [133, 101] width 123 height 42
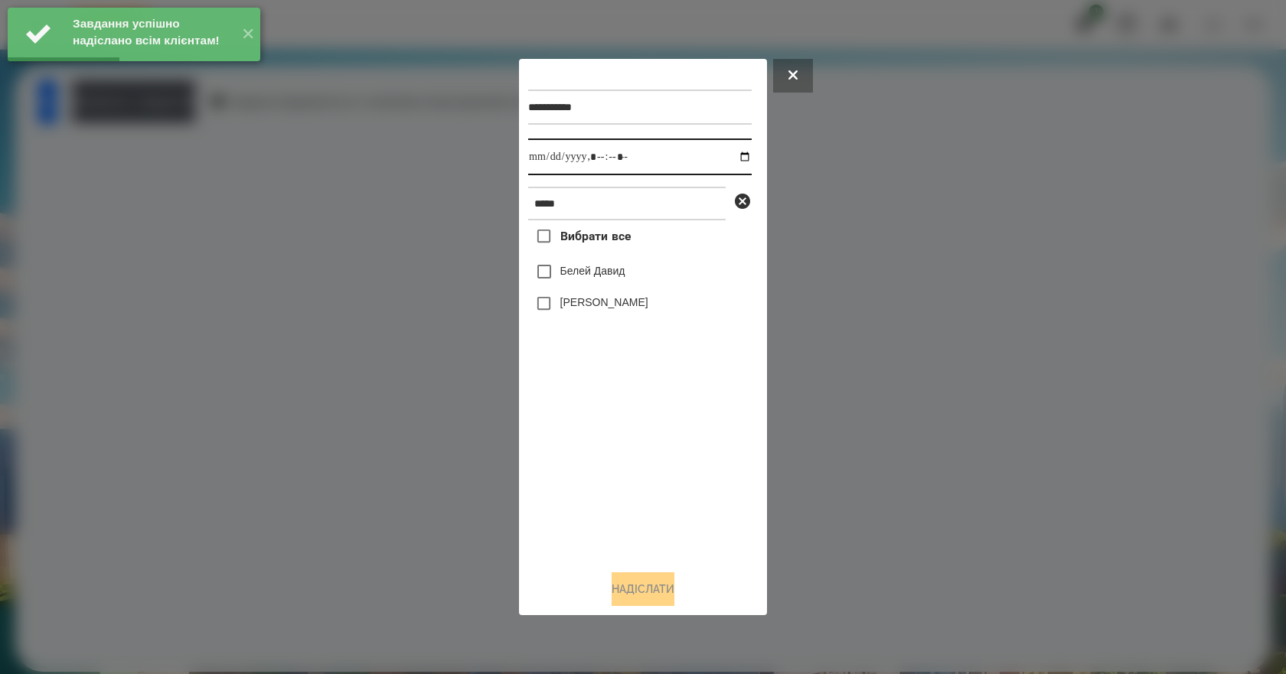
click at [736, 155] on input "datetime-local" at bounding box center [640, 157] width 224 height 37
type input "**********"
drag, startPoint x: 631, startPoint y: 449, endPoint x: 628, endPoint y: 431, distance: 17.8
click at [629, 448] on div "Вибрати все Белей Давид Белей Емілі" at bounding box center [640, 389] width 224 height 338
click at [593, 267] on label "Белей Давид" at bounding box center [592, 270] width 65 height 15
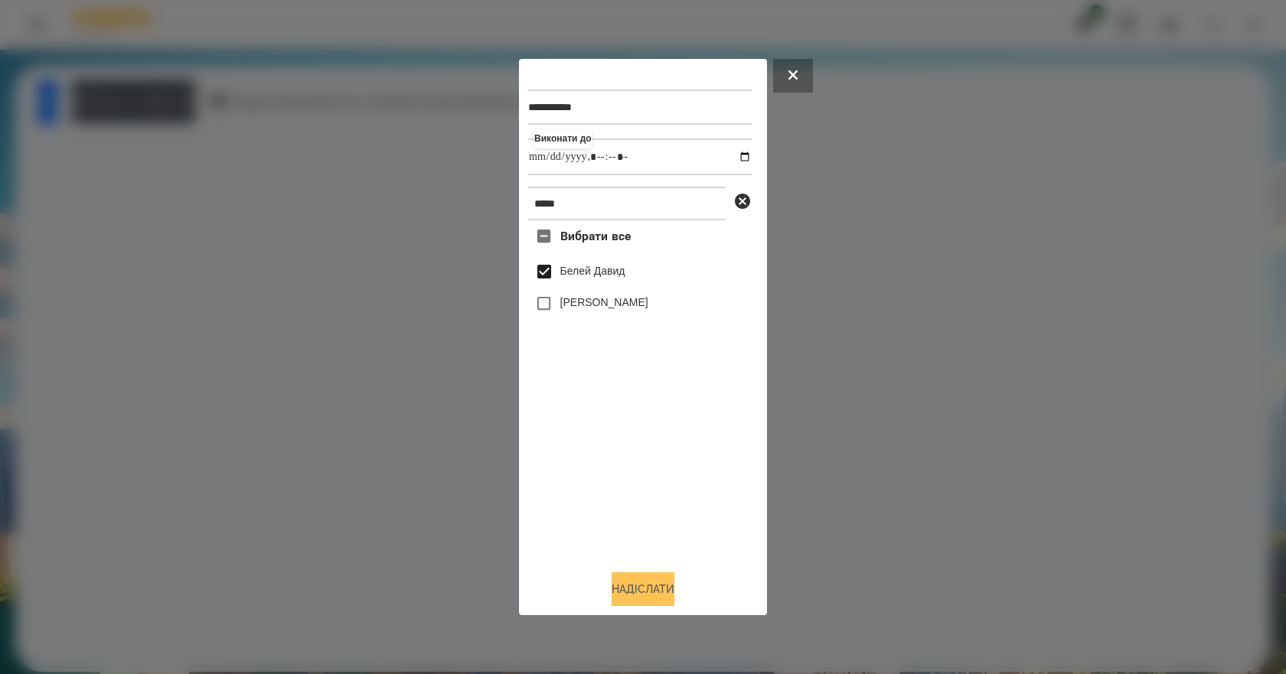
click at [658, 590] on button "Надіслати" at bounding box center [643, 590] width 63 height 34
click at [57, 115] on button at bounding box center [47, 101] width 18 height 43
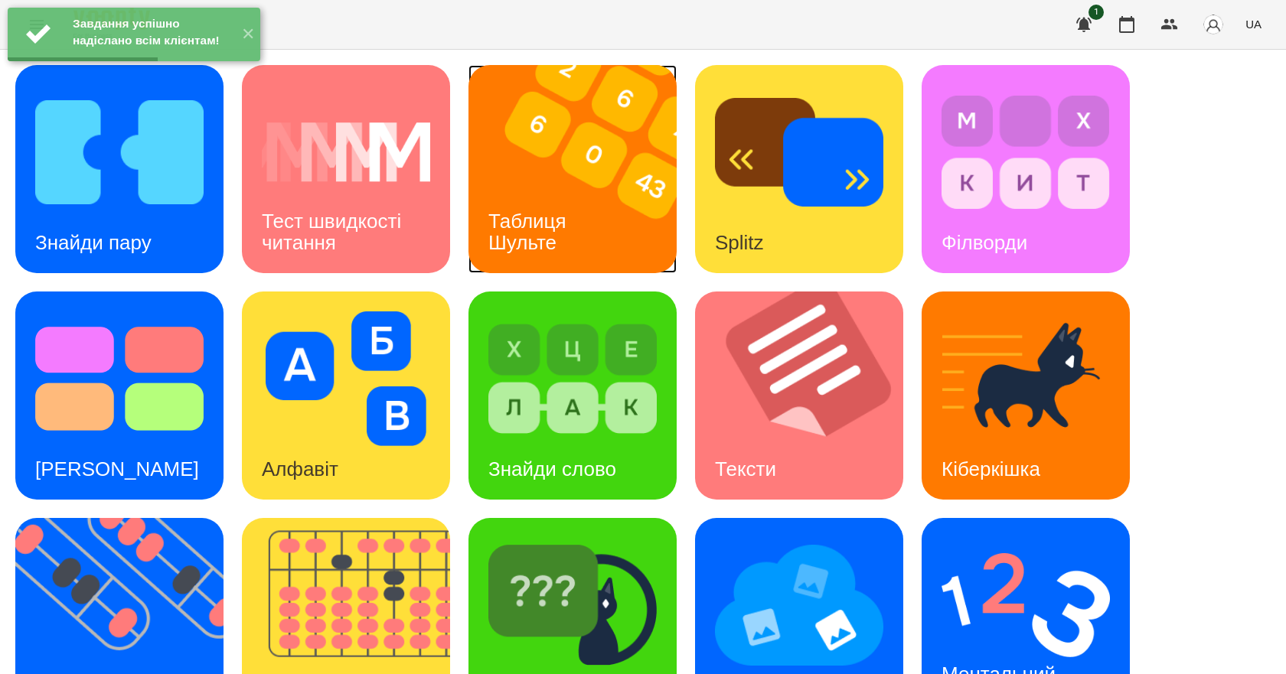
click at [599, 239] on img at bounding box center [581, 169] width 227 height 208
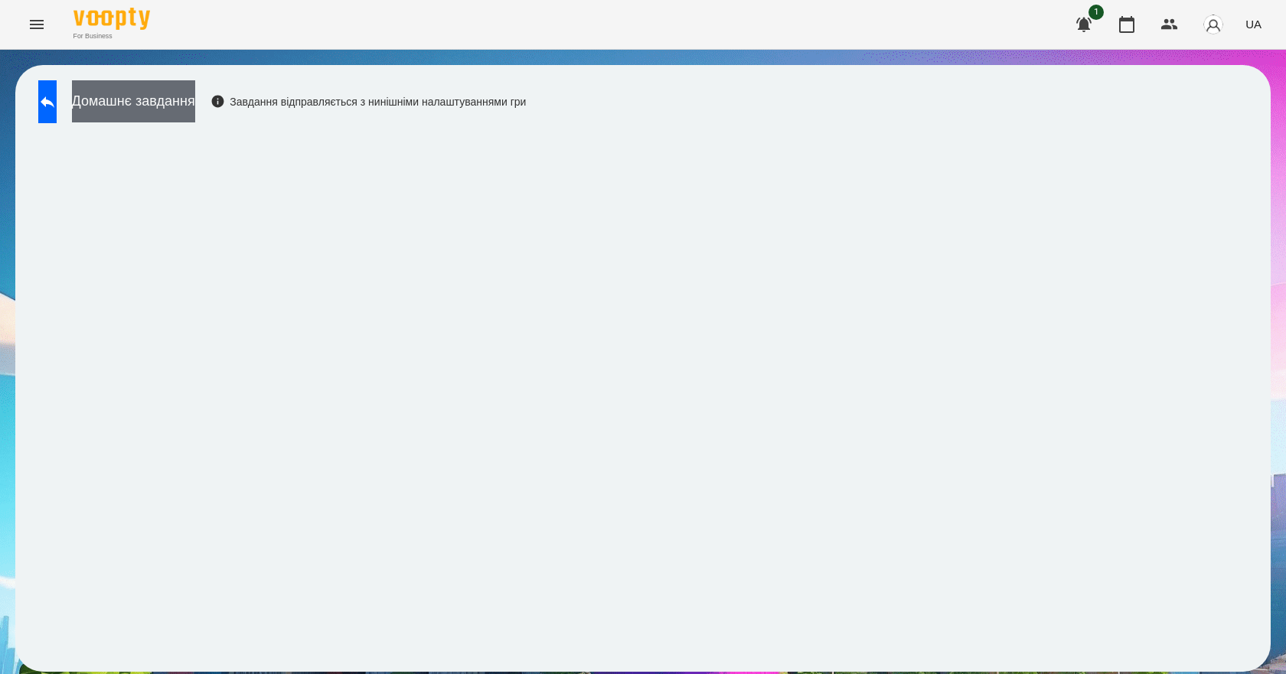
click at [195, 97] on button "Домашнє завдання" at bounding box center [133, 101] width 123 height 42
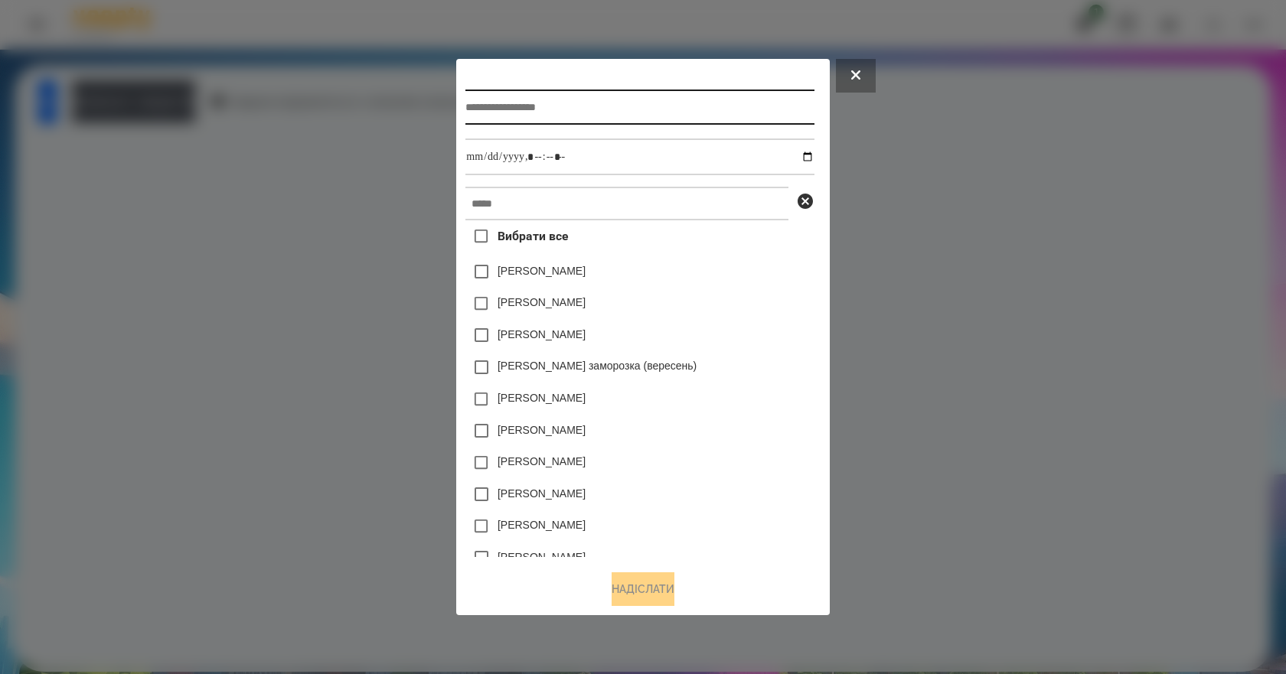
click at [508, 117] on input "text" at bounding box center [639, 107] width 348 height 35
type input "**********"
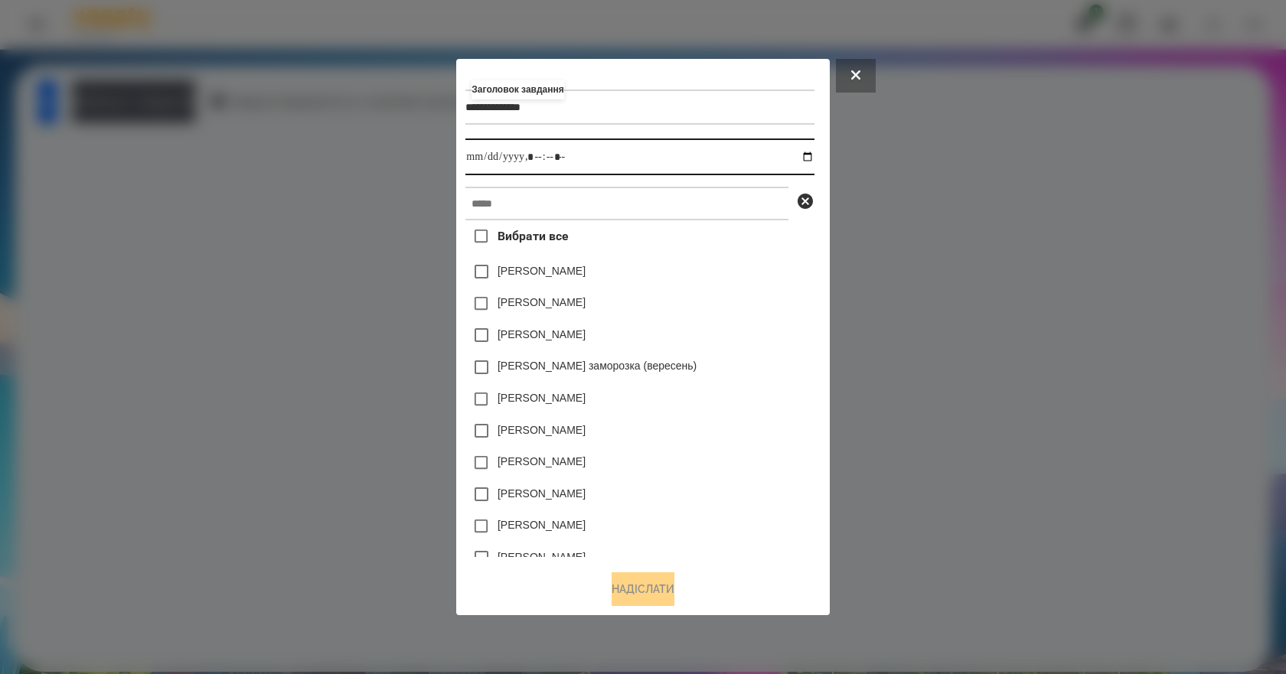
click at [812, 158] on input "datetime-local" at bounding box center [639, 157] width 348 height 37
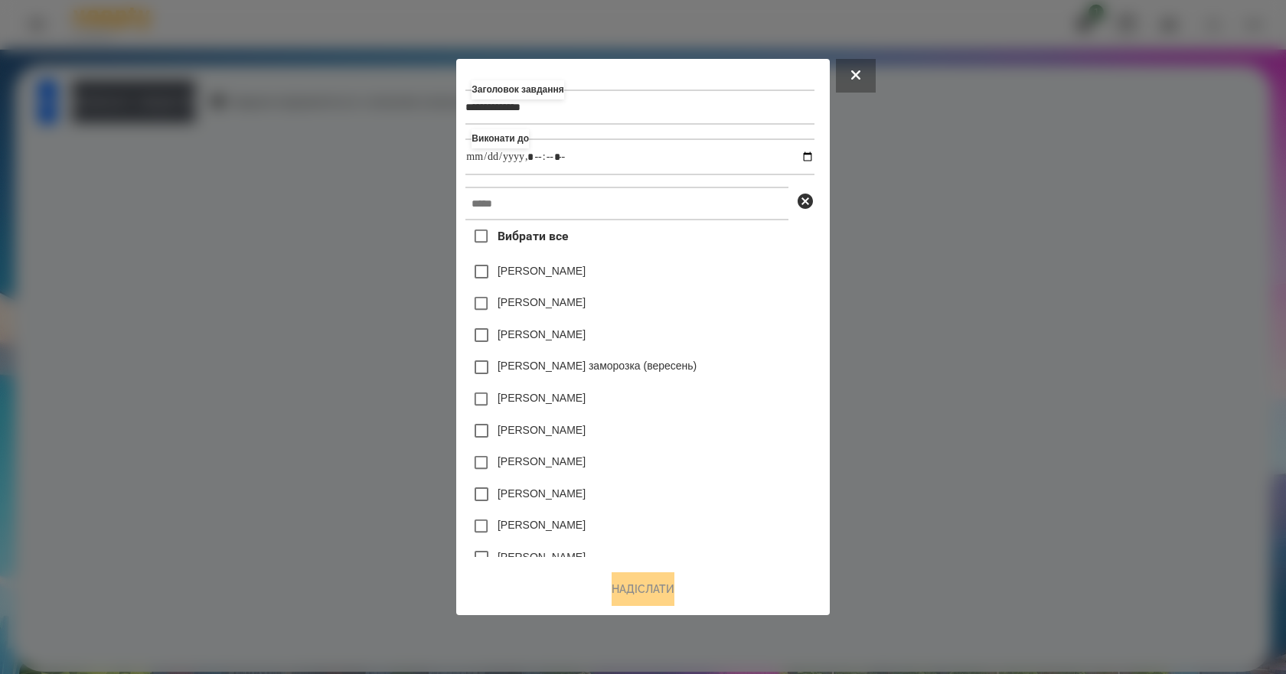
type input "**********"
click at [756, 335] on div "Нижник Тамерлан" at bounding box center [639, 335] width 348 height 32
click at [611, 189] on input "text" at bounding box center [626, 204] width 323 height 34
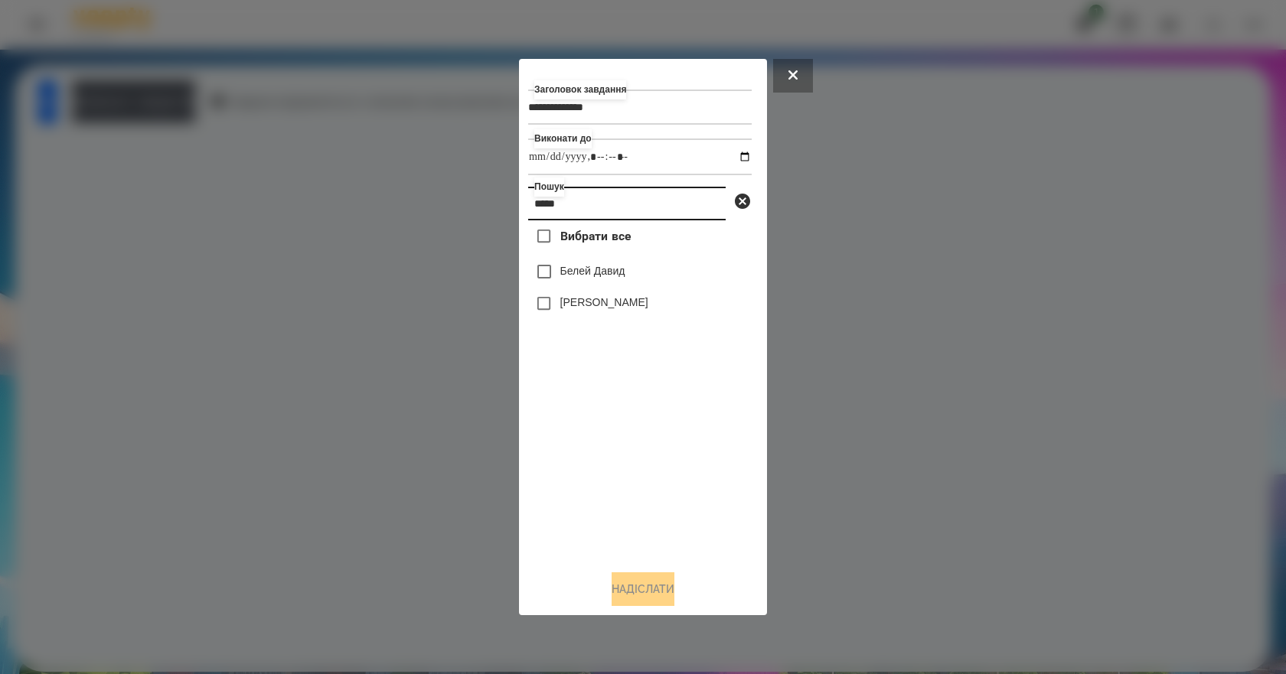
type input "*****"
click at [611, 278] on label "Белей Давид" at bounding box center [592, 270] width 65 height 15
click at [626, 586] on button "Надіслати" at bounding box center [643, 590] width 63 height 34
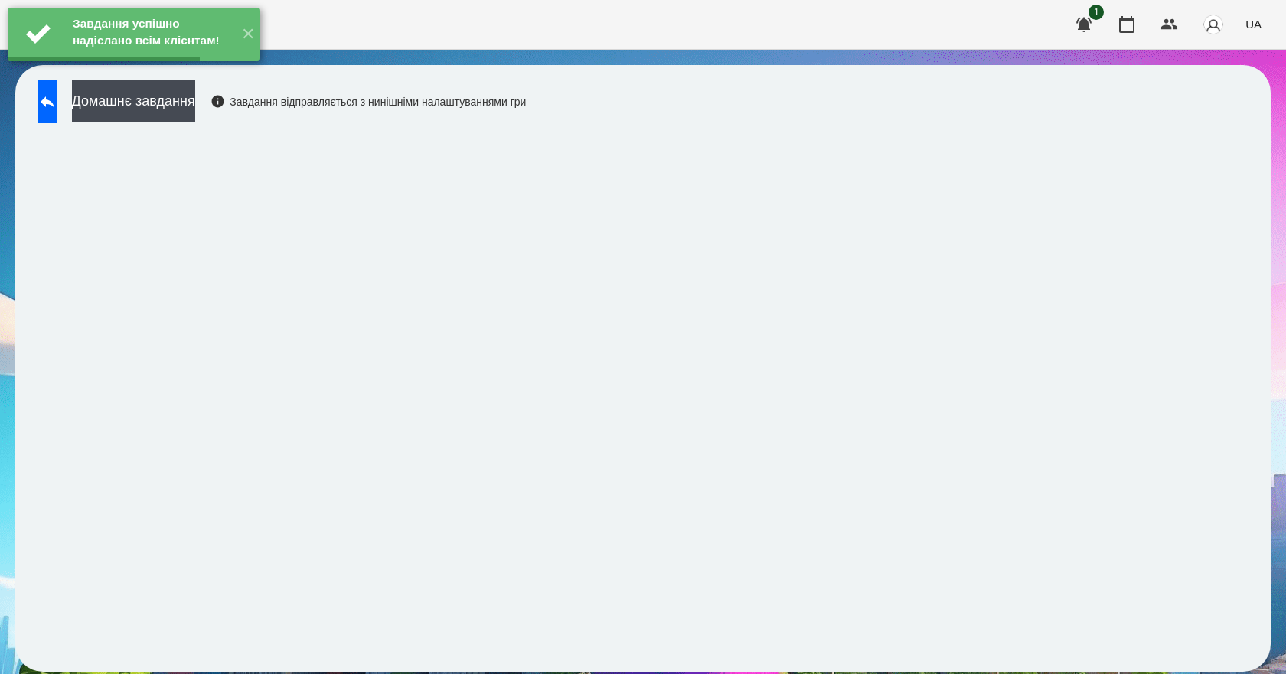
click at [149, 98] on button "Домашнє завдання" at bounding box center [133, 101] width 123 height 42
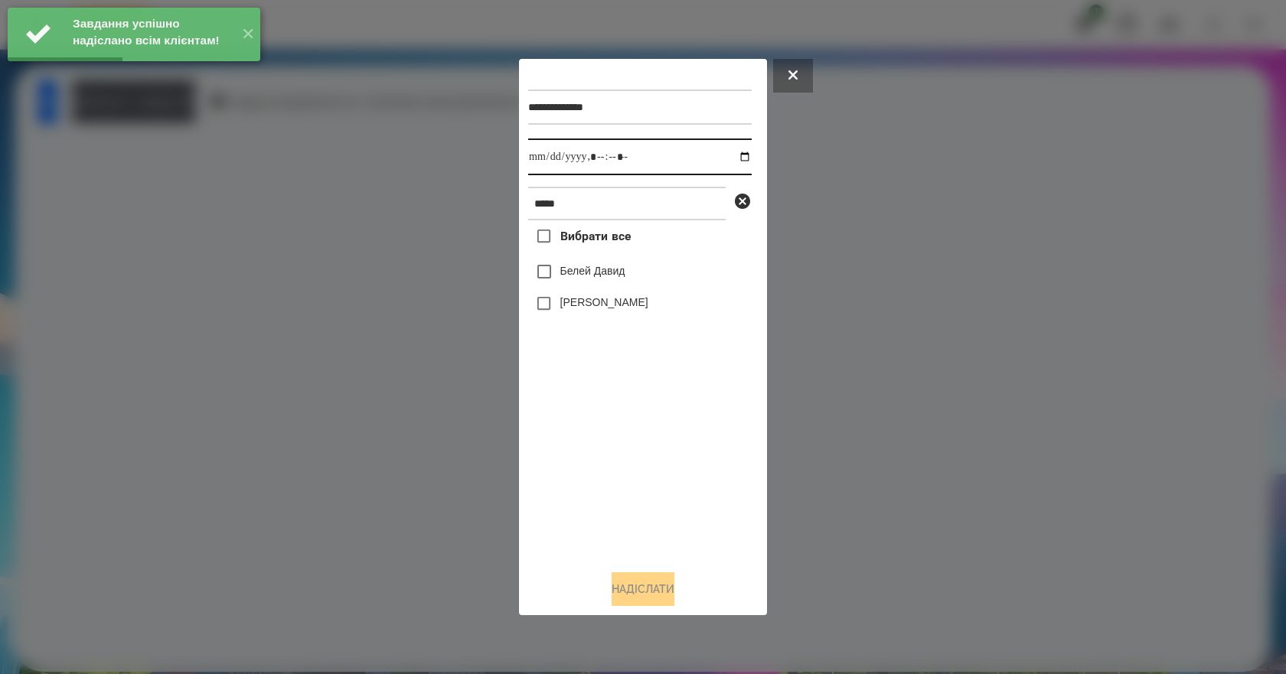
click at [730, 153] on input "datetime-local" at bounding box center [640, 157] width 224 height 37
type input "**********"
drag, startPoint x: 652, startPoint y: 512, endPoint x: 655, endPoint y: 470, distance: 42.2
click at [652, 510] on div "Вибрати все Белей Давид Белей Емілі" at bounding box center [640, 389] width 224 height 338
click at [586, 273] on label "Белей Давид" at bounding box center [592, 270] width 65 height 15
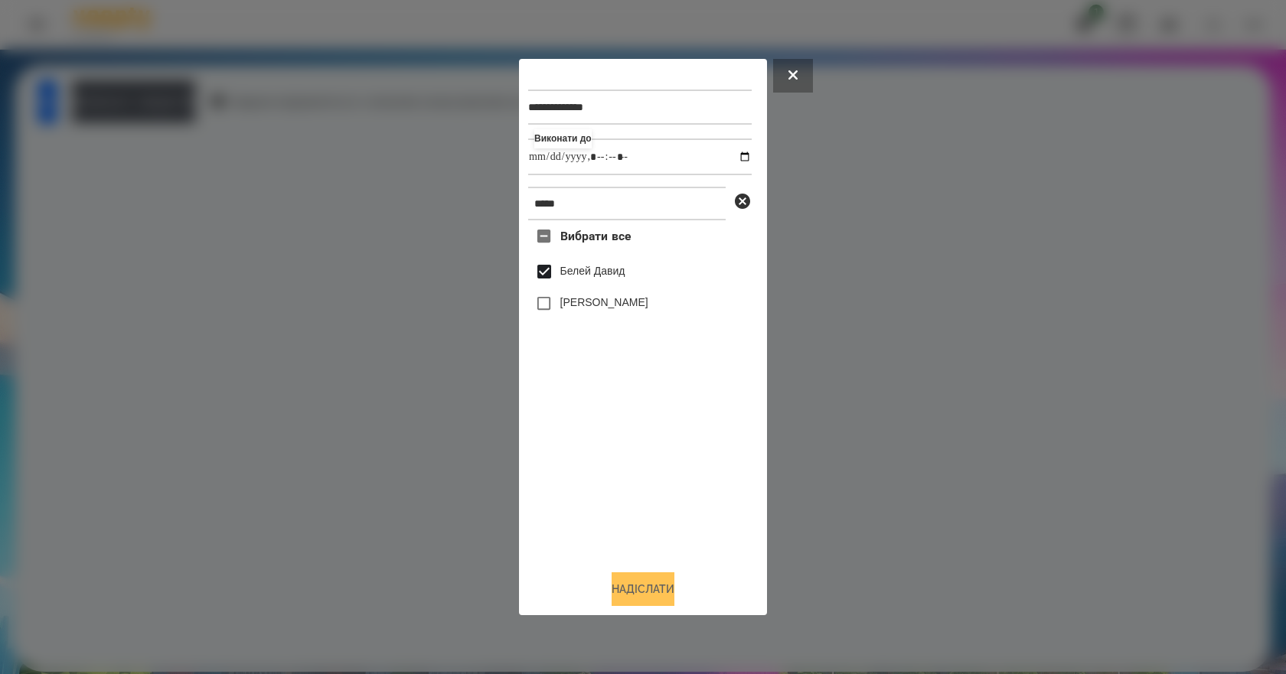
click at [663, 597] on button "Надіслати" at bounding box center [643, 590] width 63 height 34
click at [207, 113] on div at bounding box center [643, 337] width 1286 height 674
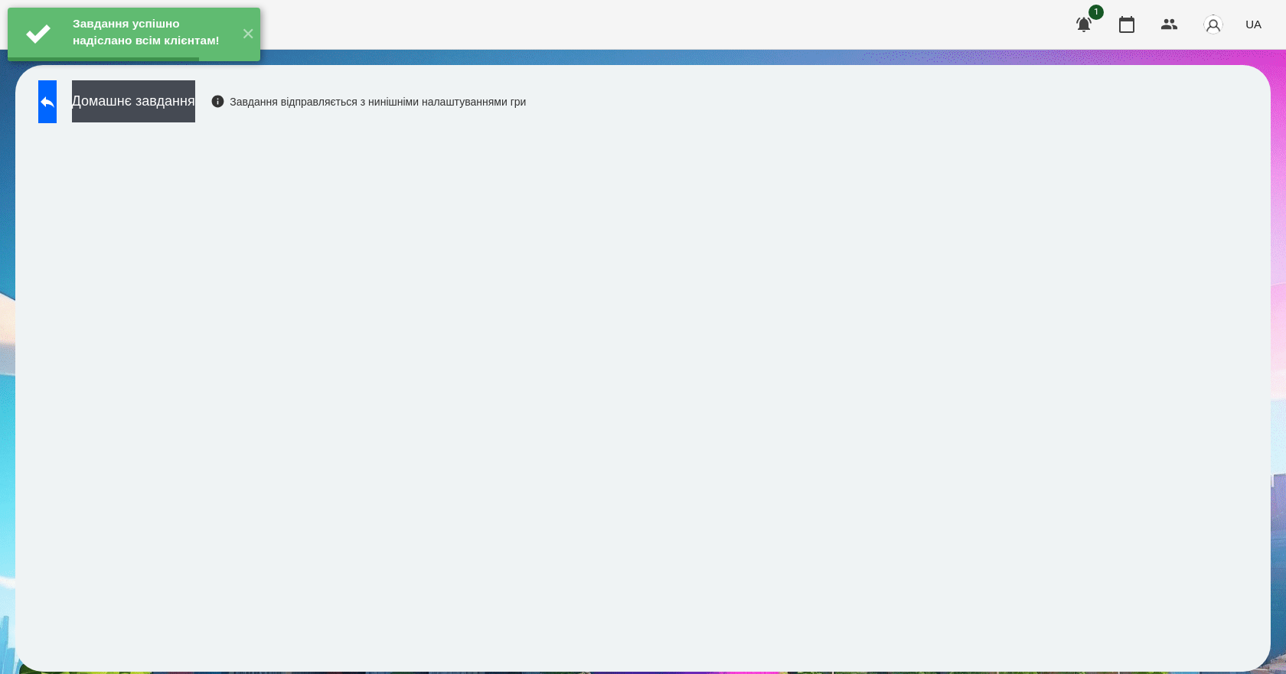
click at [195, 113] on button "Домашнє завдання" at bounding box center [133, 101] width 123 height 42
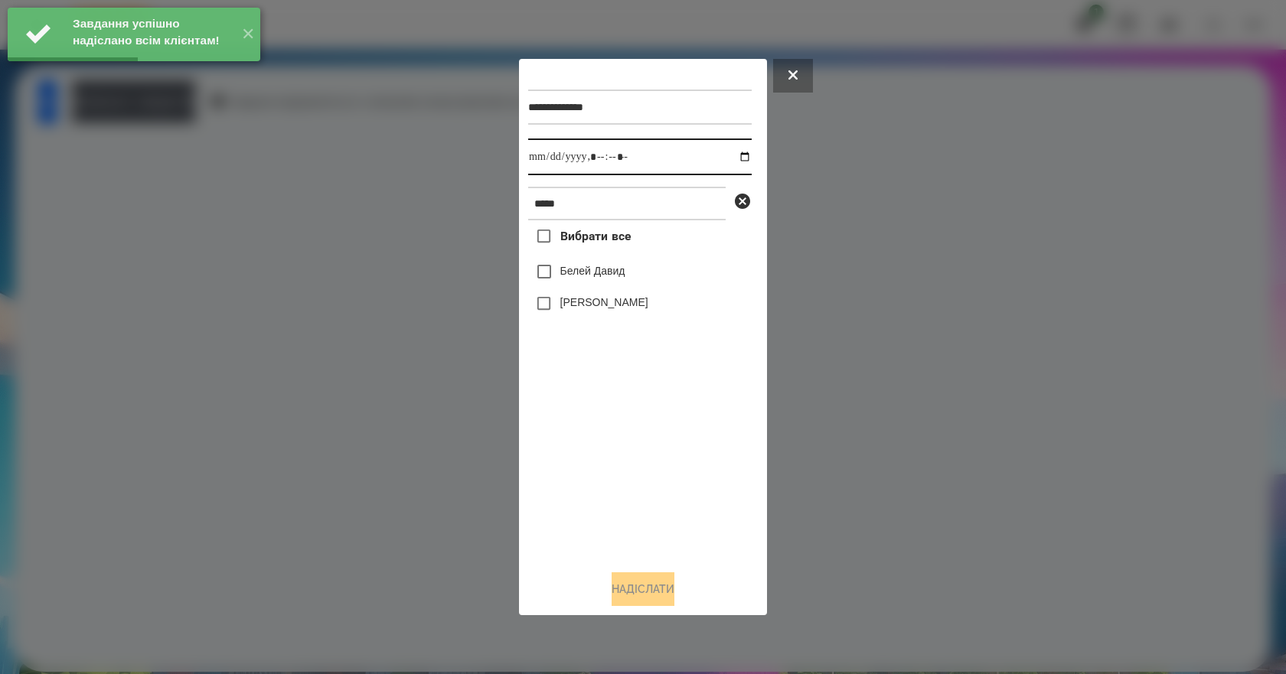
click at [726, 151] on input "datetime-local" at bounding box center [640, 157] width 224 height 37
type input "**********"
drag, startPoint x: 666, startPoint y: 478, endPoint x: 658, endPoint y: 448, distance: 31.8
click at [665, 479] on div "Вибрати все Белей Давид Белей Емілі" at bounding box center [640, 389] width 224 height 338
click at [569, 279] on label "Белей Давид" at bounding box center [592, 270] width 65 height 15
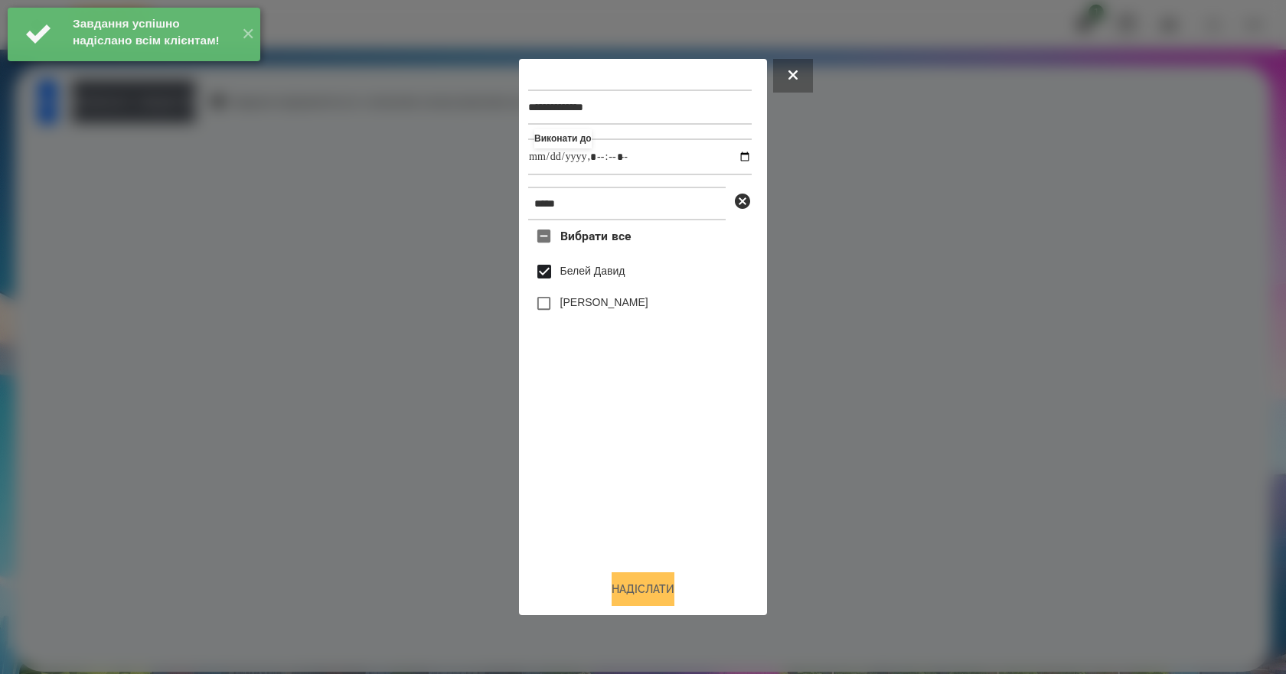
click at [642, 606] on button "Надіслати" at bounding box center [643, 590] width 63 height 34
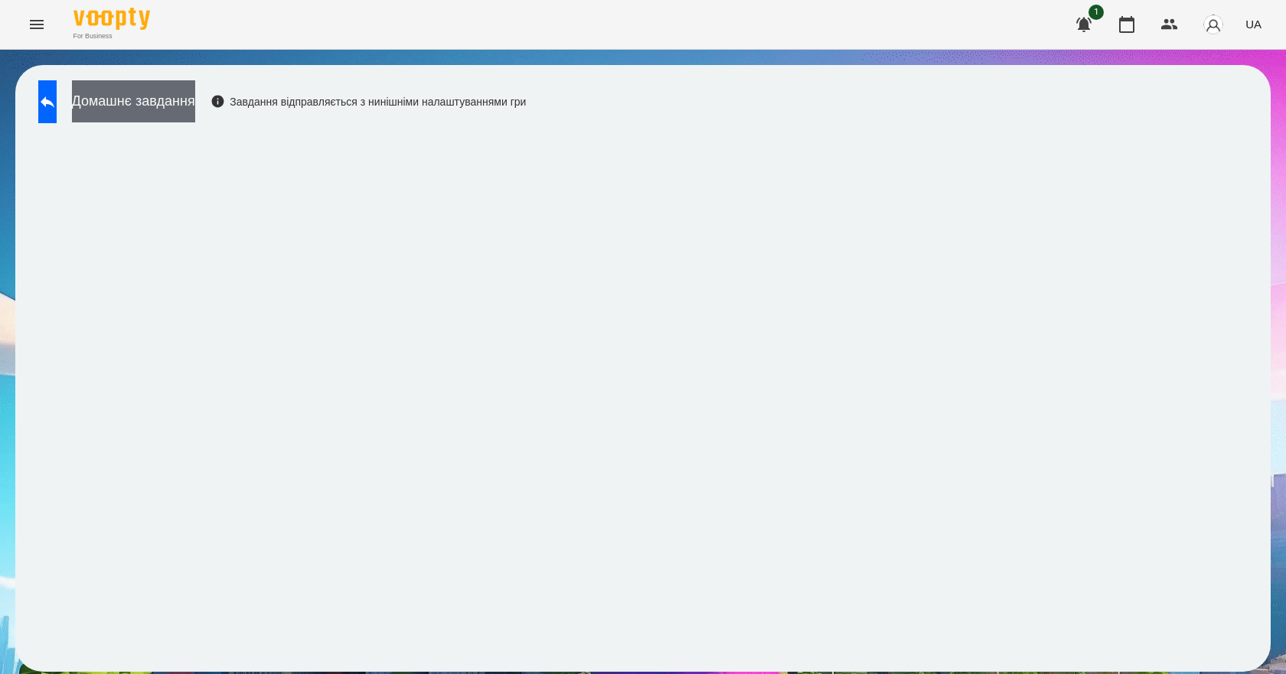
click at [195, 113] on button "Домашнє завдання" at bounding box center [133, 101] width 123 height 42
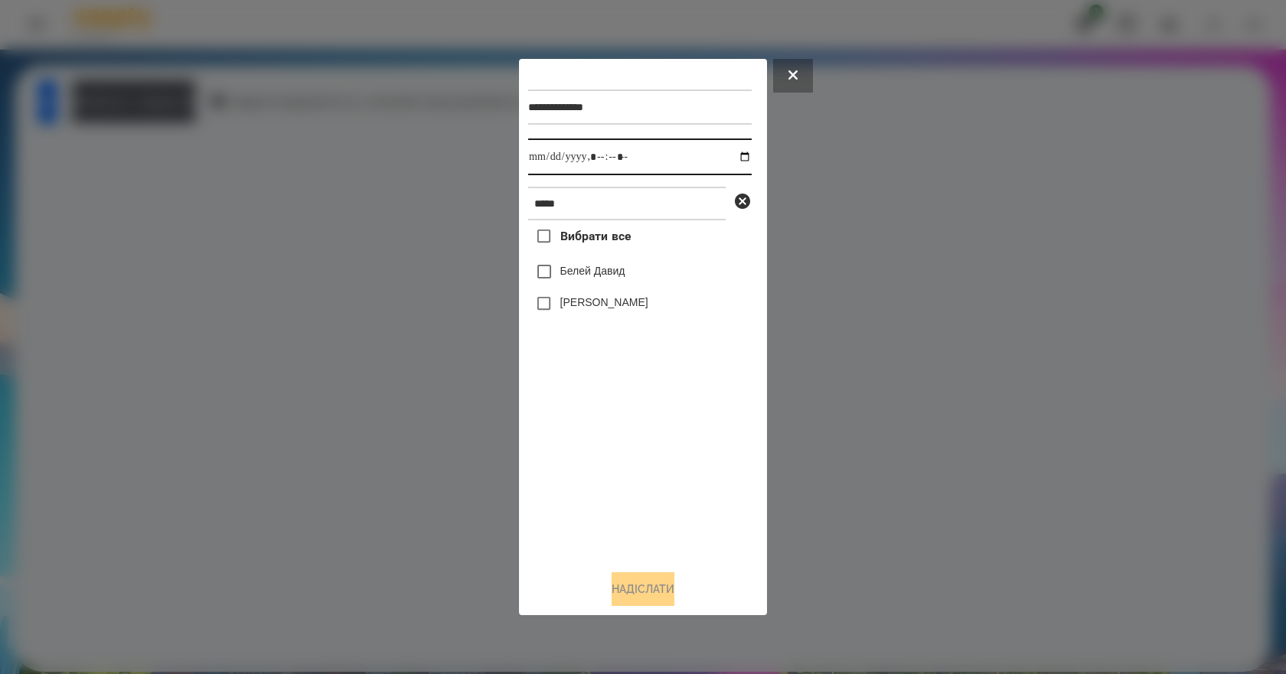
click at [731, 154] on input "datetime-local" at bounding box center [640, 157] width 224 height 37
type input "**********"
drag, startPoint x: 611, startPoint y: 482, endPoint x: 637, endPoint y: 403, distance: 83.0
click at [612, 481] on div "Вибрати все Белей Давид Белей Емілі" at bounding box center [640, 389] width 224 height 338
click at [604, 276] on label "Белей Давид" at bounding box center [592, 270] width 65 height 15
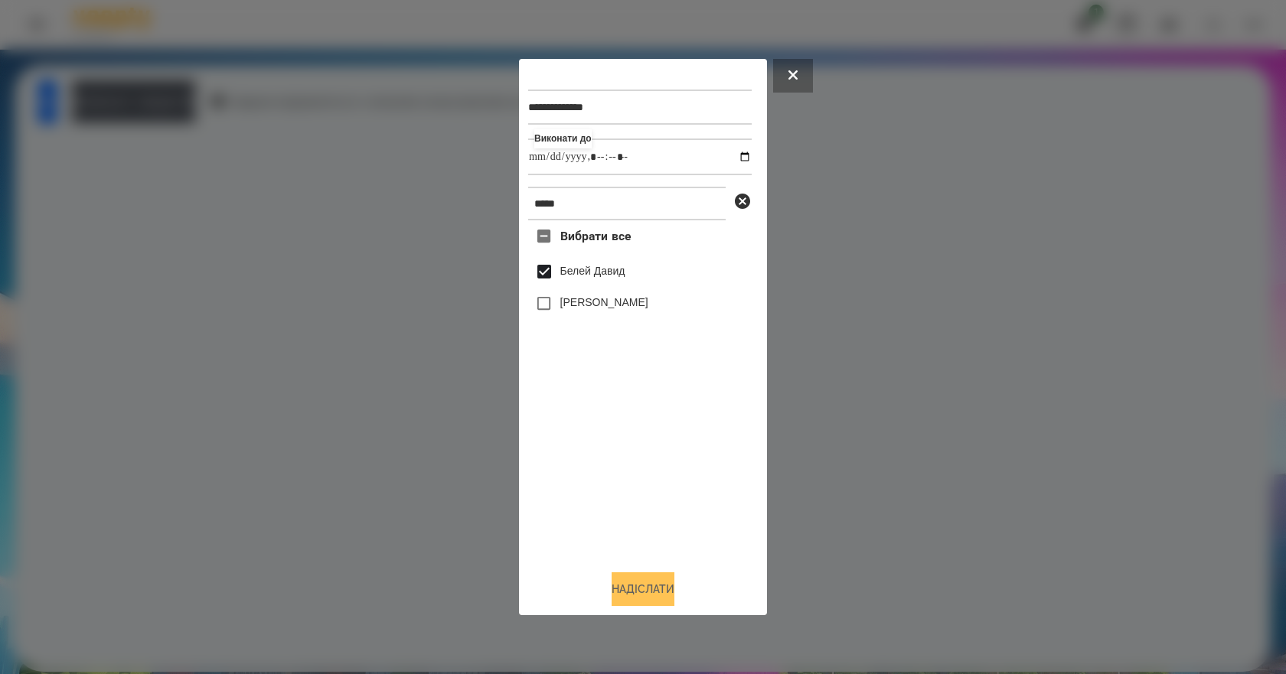
click at [671, 588] on button "Надіслати" at bounding box center [643, 590] width 63 height 34
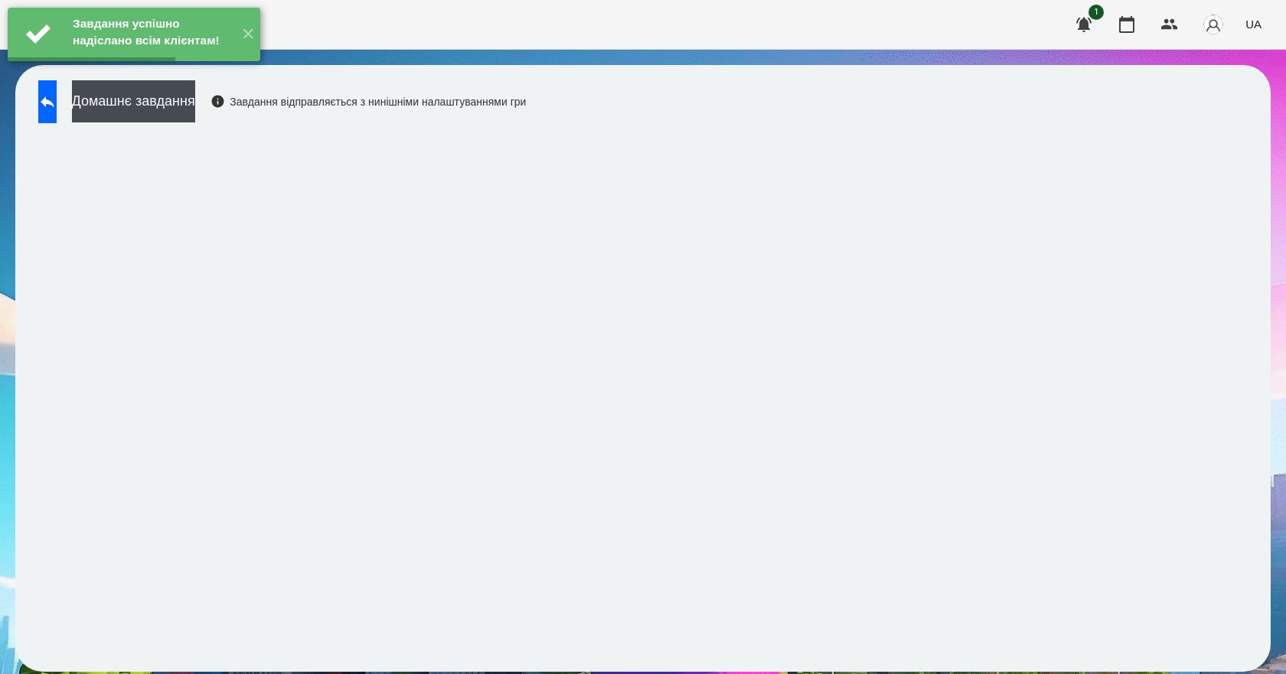
click at [195, 109] on button "Домашнє завдання" at bounding box center [133, 101] width 123 height 42
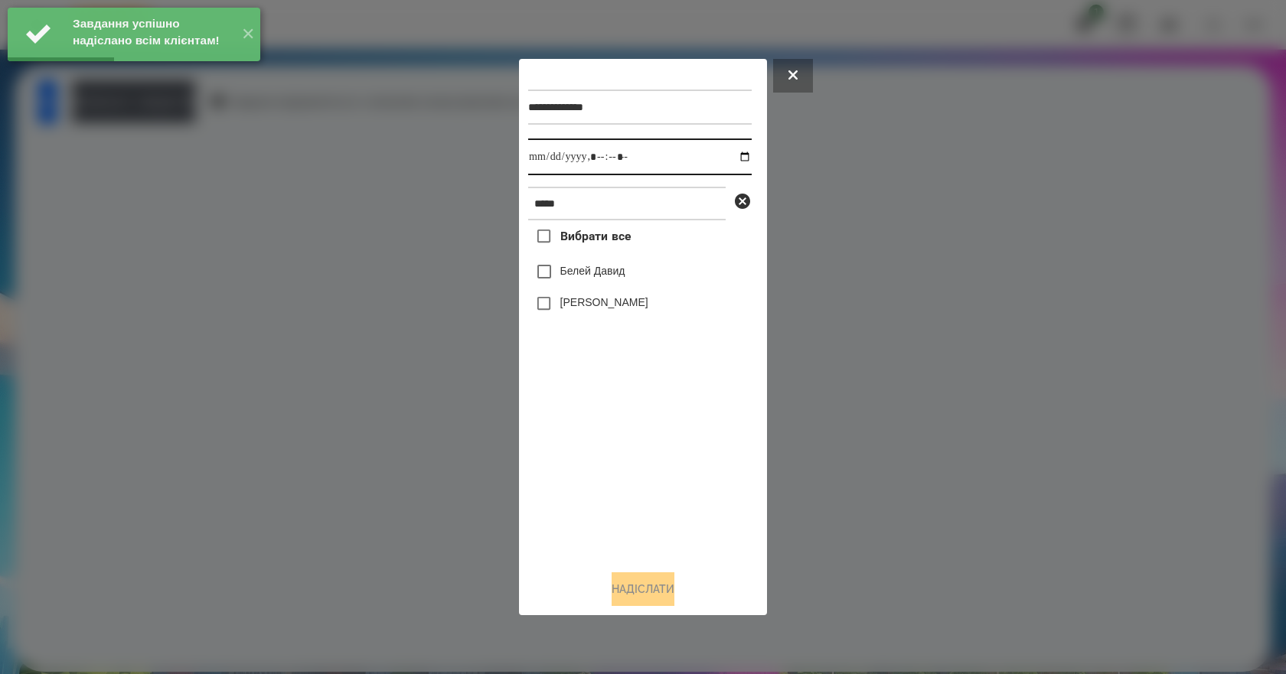
click at [729, 154] on input "datetime-local" at bounding box center [640, 157] width 224 height 37
type input "**********"
click at [616, 481] on div "Вибрати все Белей Давид Белей Емілі" at bounding box center [640, 389] width 224 height 338
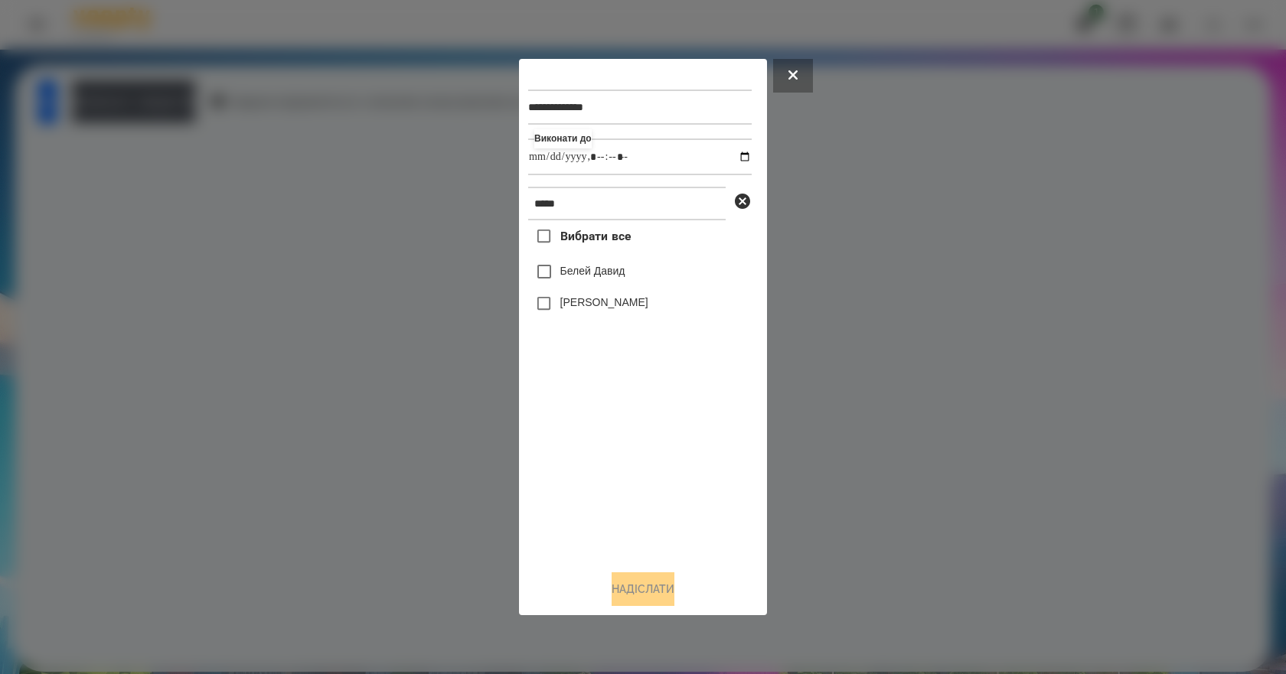
click at [604, 390] on div "Вибрати все Белей Давид Белей Емілі" at bounding box center [640, 389] width 224 height 338
click at [618, 275] on label "Белей Давид" at bounding box center [592, 270] width 65 height 15
click at [669, 589] on button "Надіслати" at bounding box center [643, 590] width 63 height 34
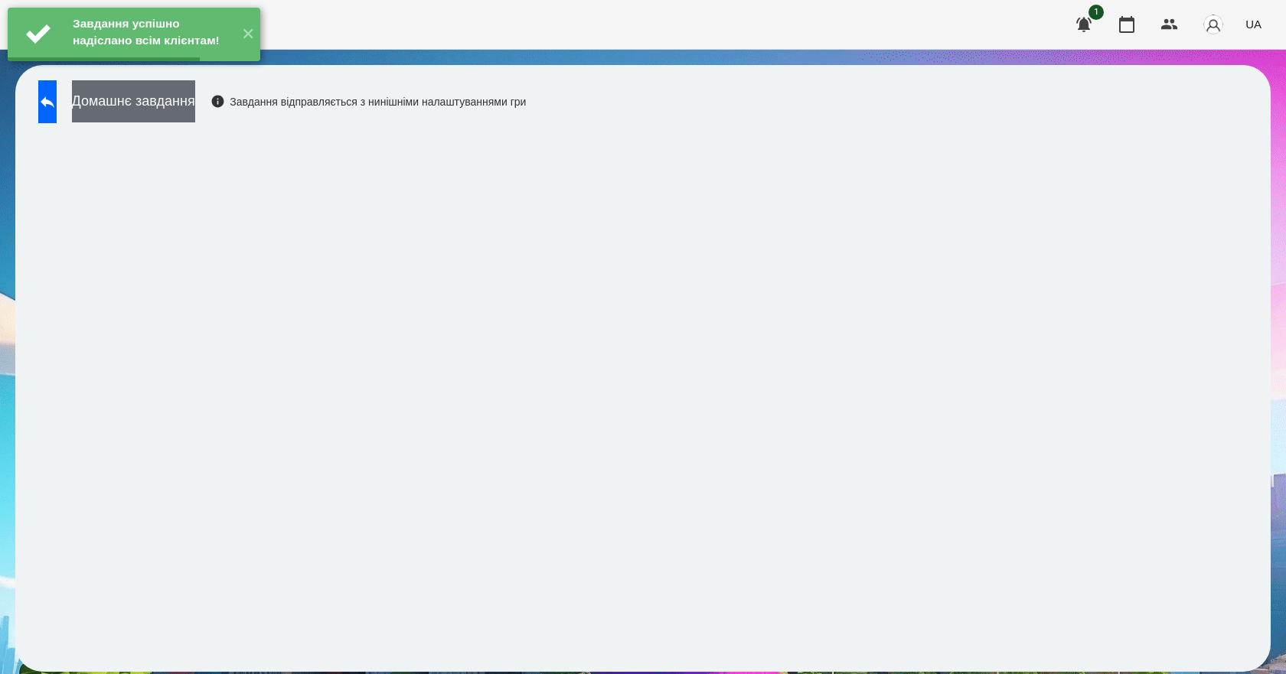
click at [195, 112] on button "Домашнє завдання" at bounding box center [133, 101] width 123 height 42
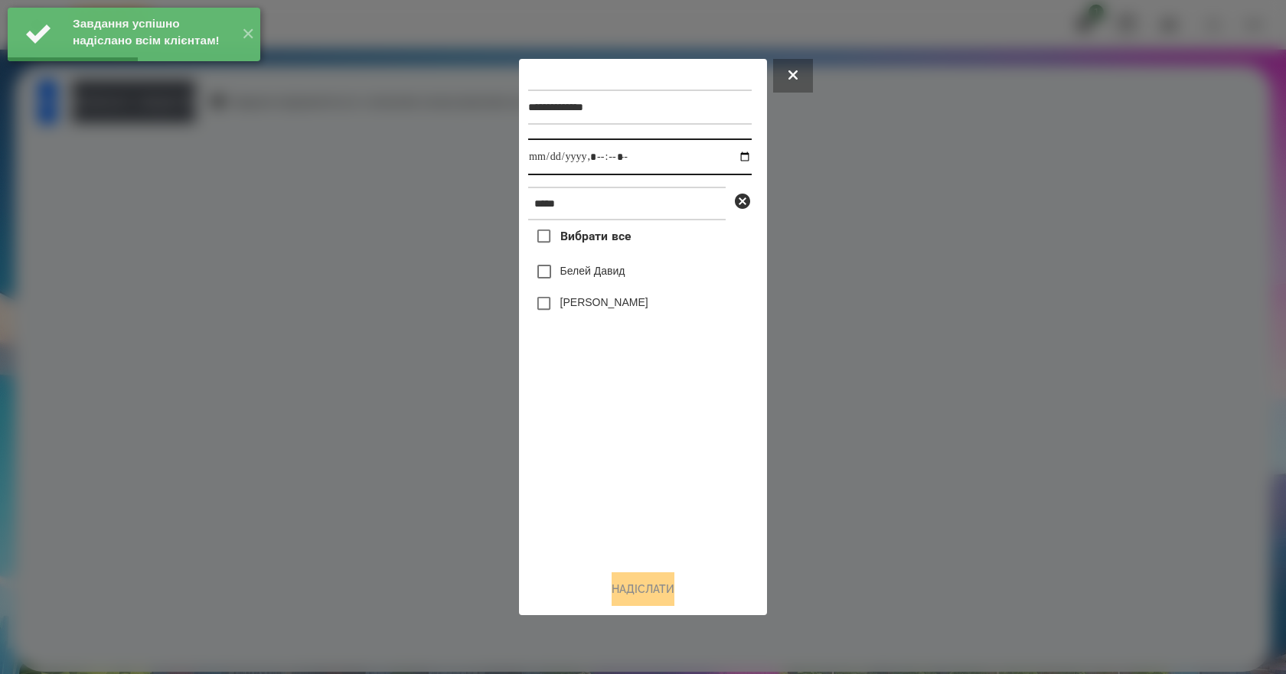
click at [736, 158] on input "datetime-local" at bounding box center [640, 157] width 224 height 37
type input "**********"
drag, startPoint x: 632, startPoint y: 452, endPoint x: 633, endPoint y: 419, distance: 32.9
click at [632, 444] on div "Вибрати все Белей Давид Белей Емілі" at bounding box center [640, 389] width 224 height 338
click at [598, 279] on label "Белей Давид" at bounding box center [592, 270] width 65 height 15
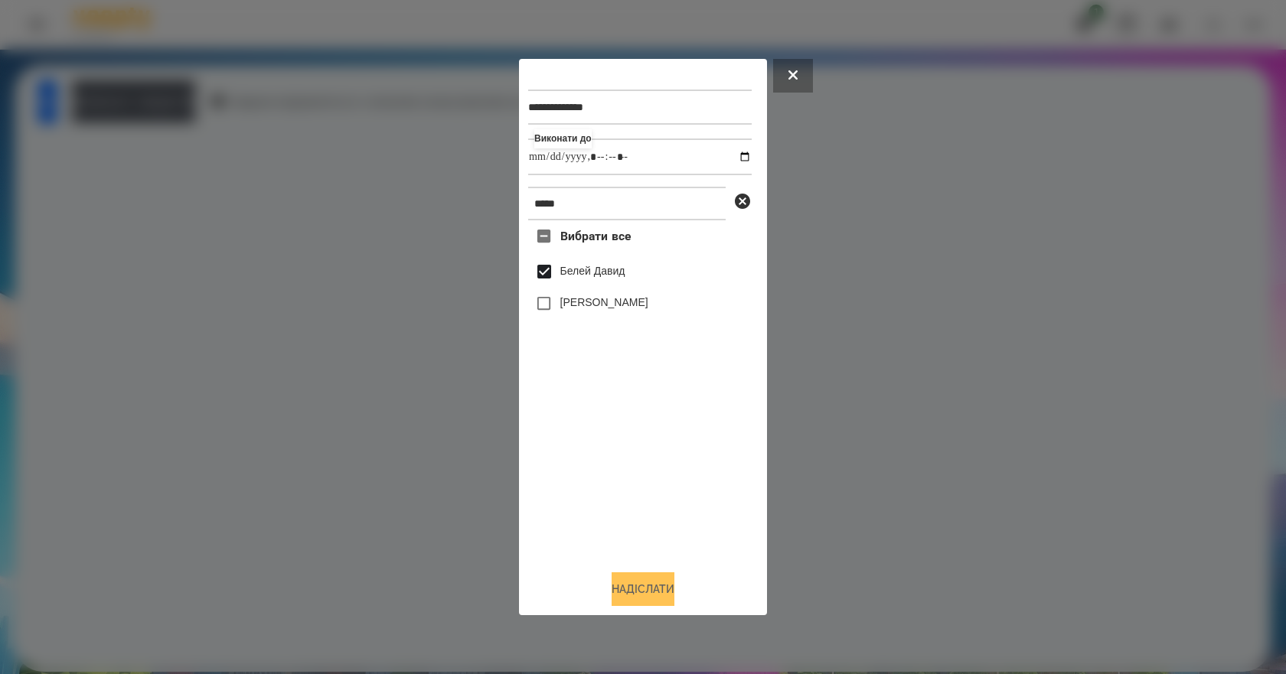
click at [674, 583] on button "Надіслати" at bounding box center [643, 590] width 63 height 34
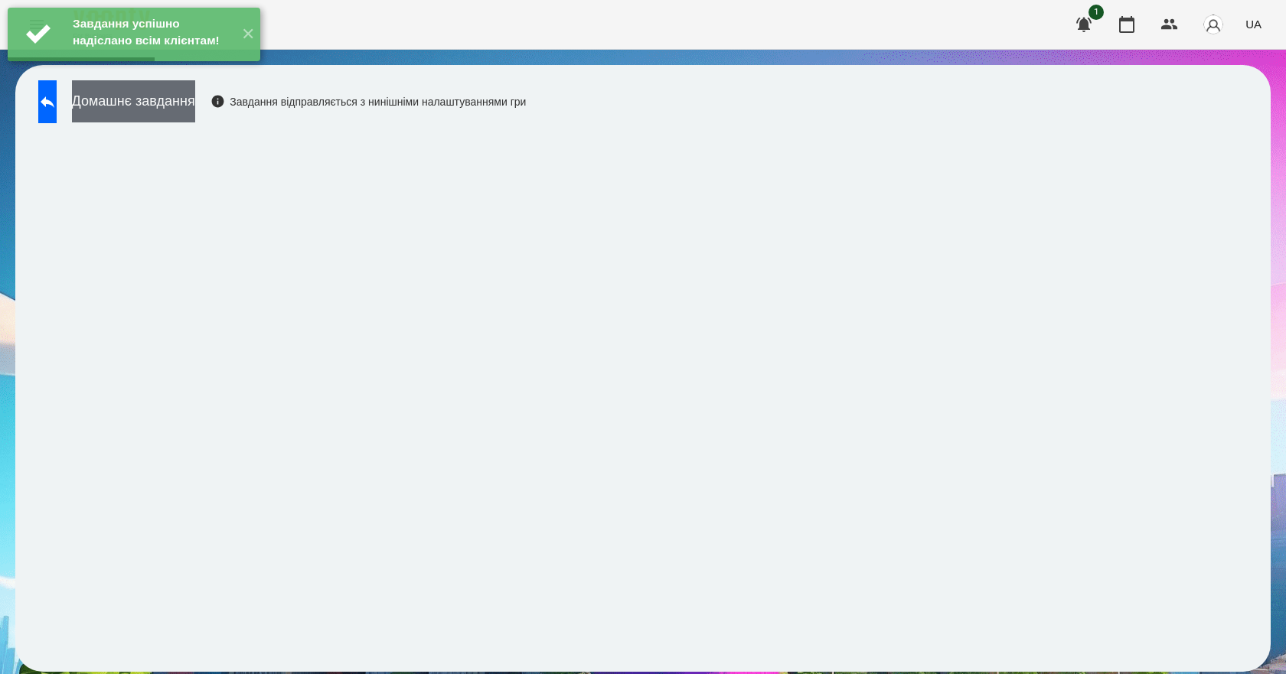
click at [195, 108] on button "Домашнє завдання" at bounding box center [133, 101] width 123 height 42
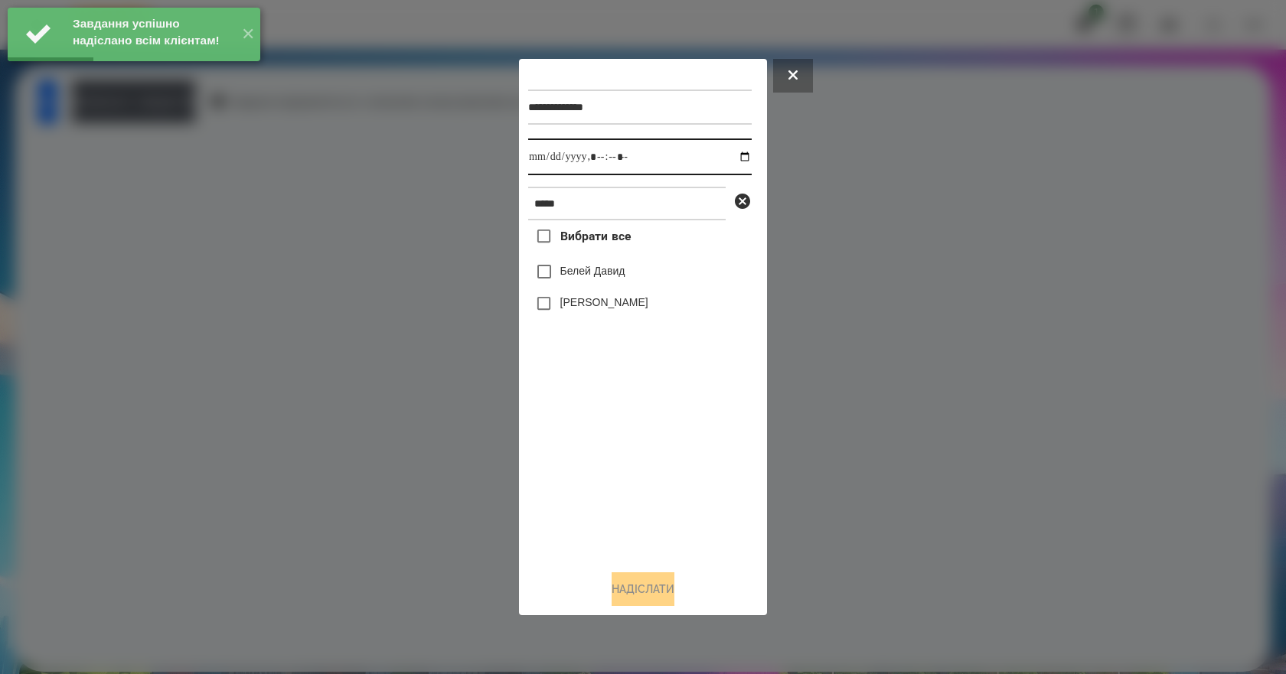
click at [736, 155] on input "datetime-local" at bounding box center [640, 157] width 224 height 37
type input "**********"
click at [663, 445] on div "Вибрати все Белей Давид Белей Емілі" at bounding box center [640, 389] width 224 height 338
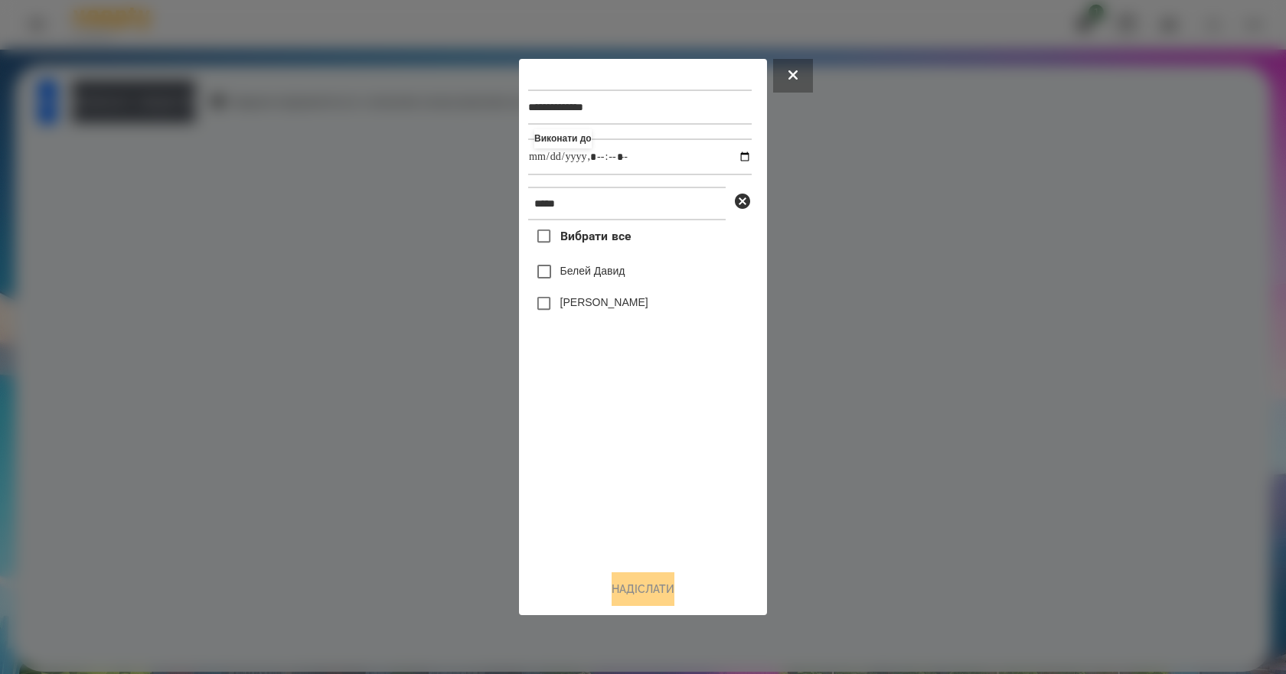
click at [601, 273] on label "Белей Давид" at bounding box center [592, 270] width 65 height 15
click at [664, 582] on button "Надіслати" at bounding box center [643, 590] width 63 height 34
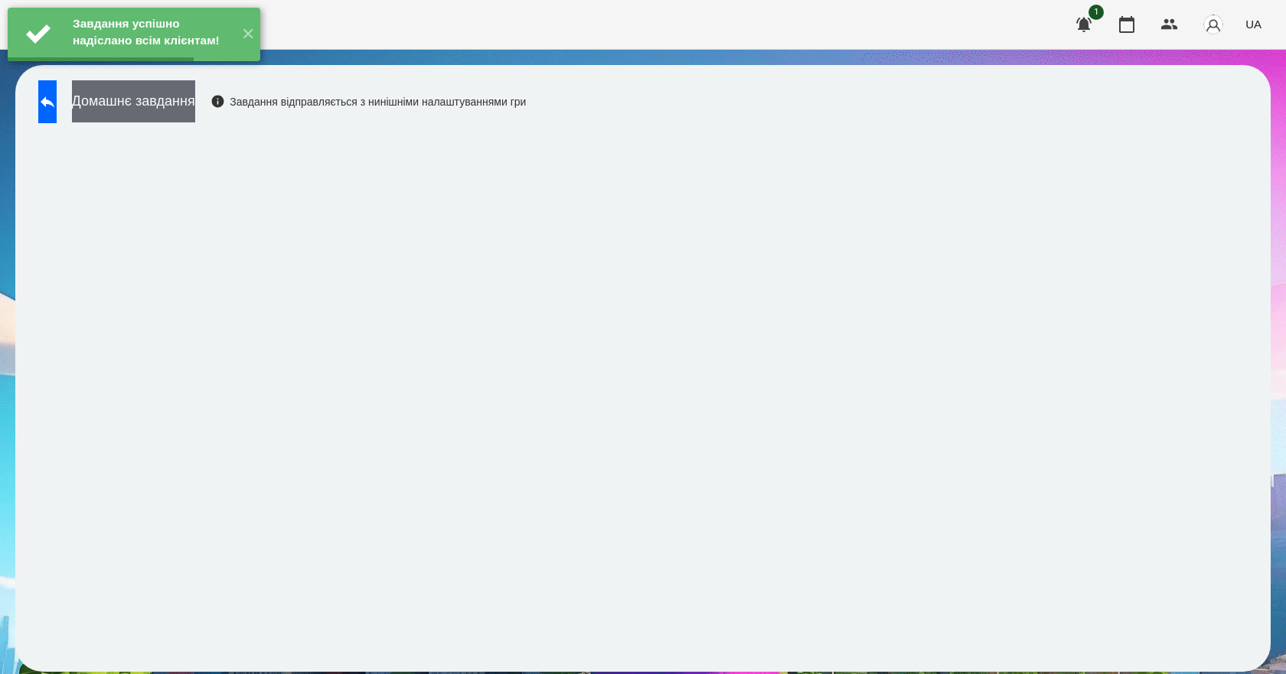
click at [168, 100] on button "Домашнє завдання" at bounding box center [133, 101] width 123 height 42
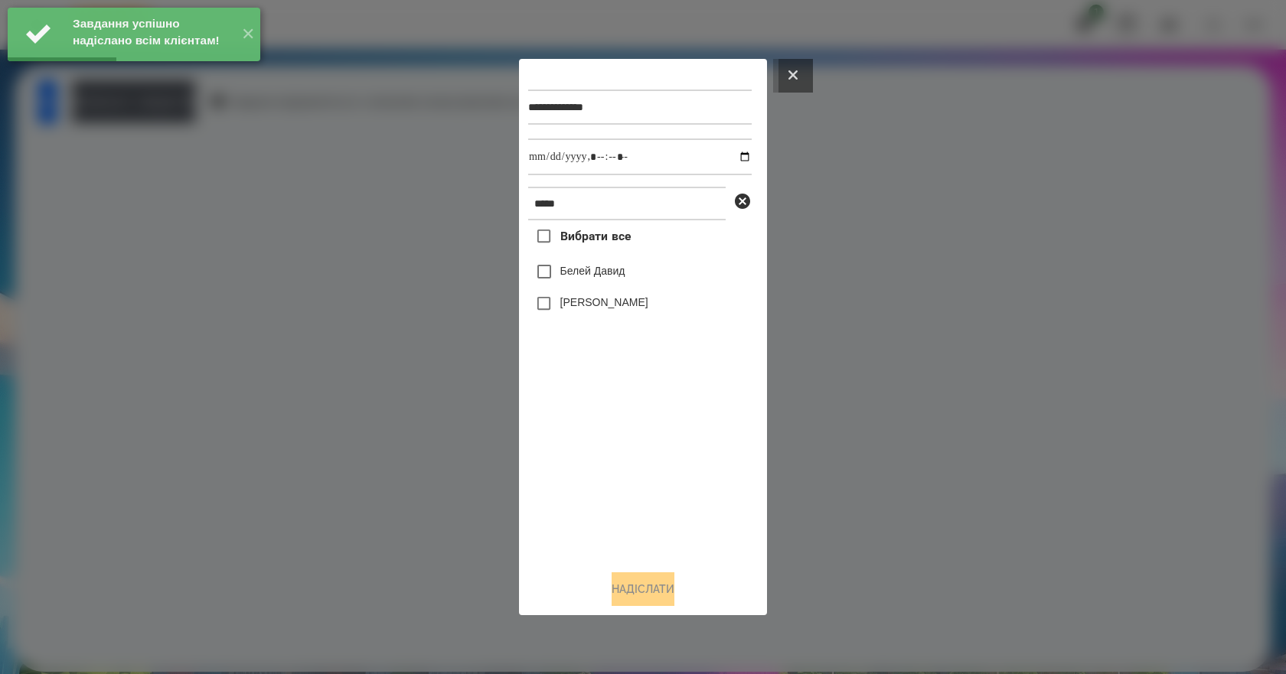
click at [805, 73] on button at bounding box center [793, 76] width 40 height 34
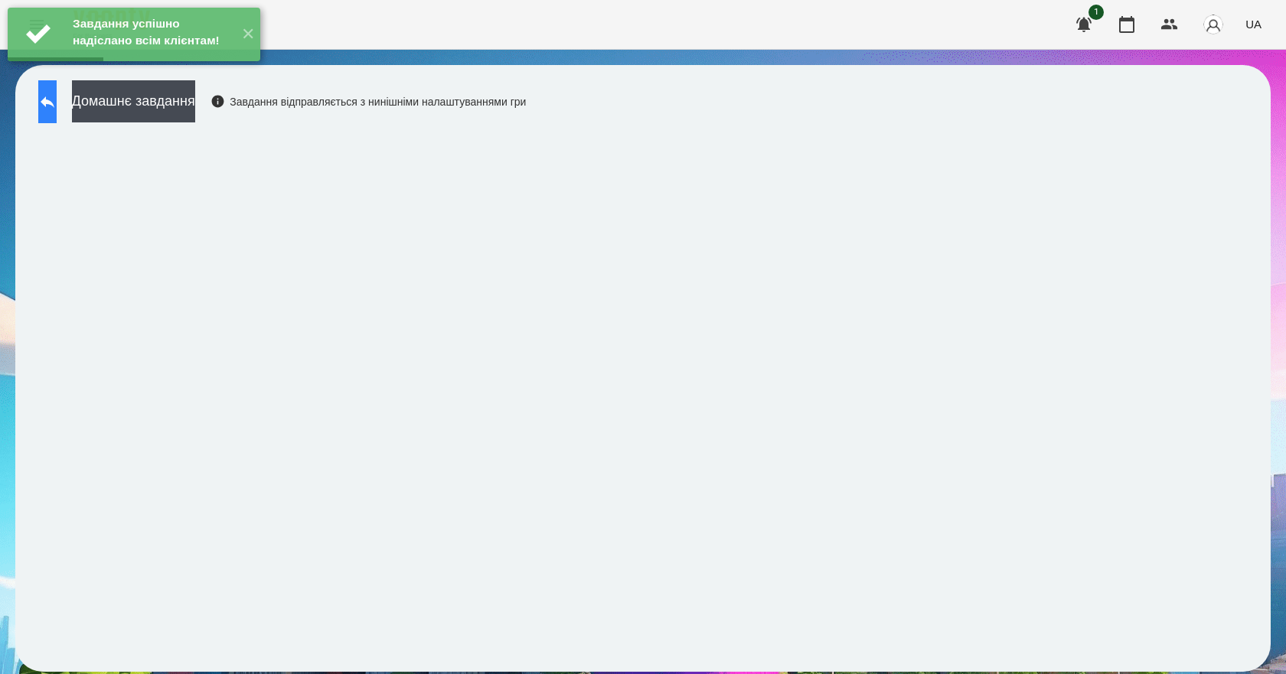
click at [55, 109] on icon at bounding box center [47, 102] width 18 height 18
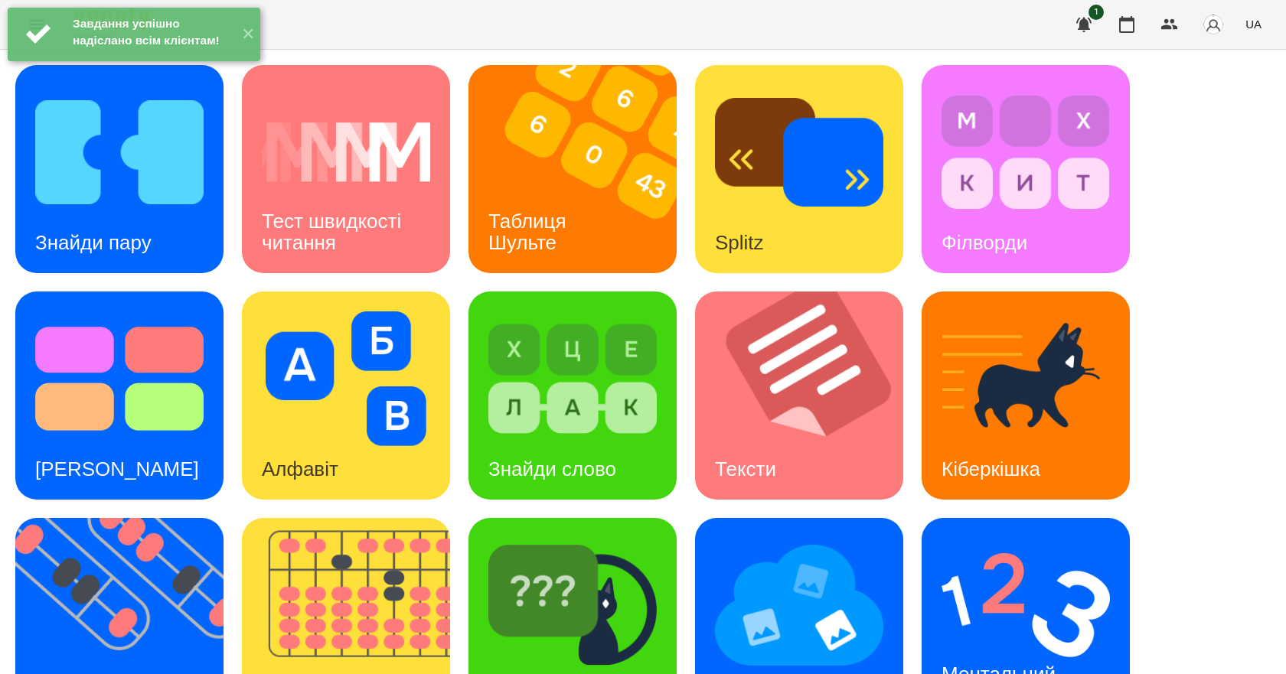
scroll to position [294, 0]
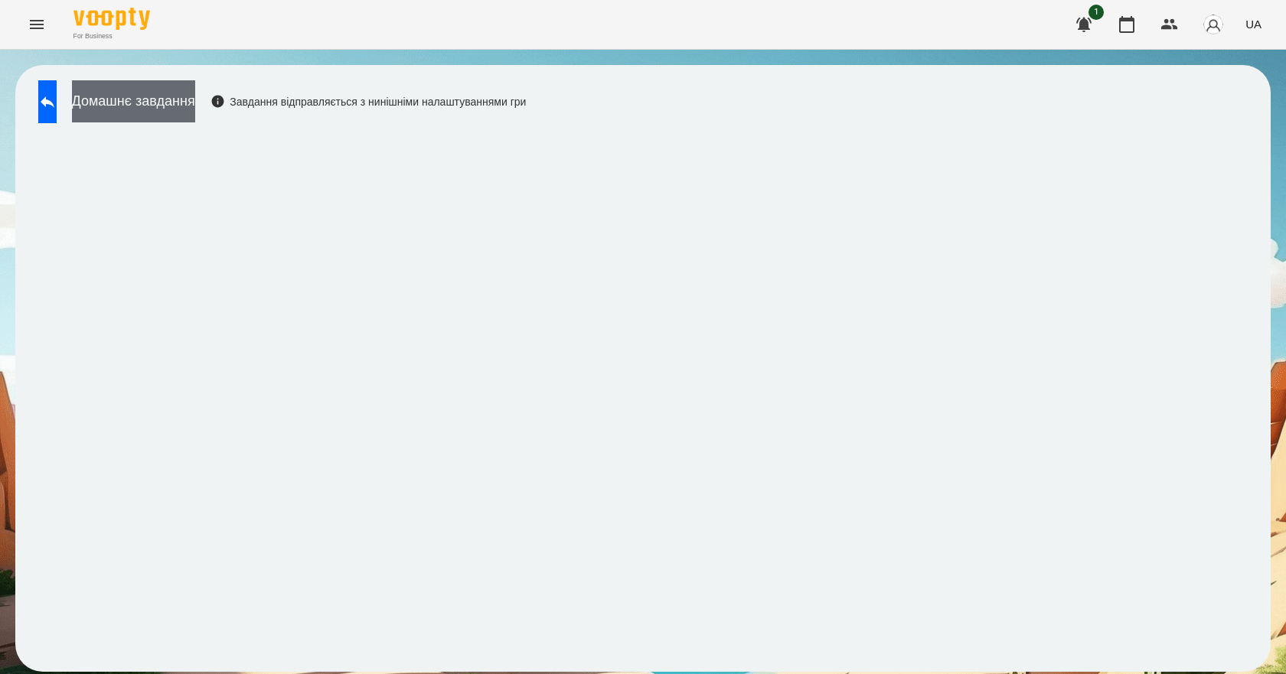
click at [141, 106] on button "Домашнє завдання" at bounding box center [133, 101] width 123 height 42
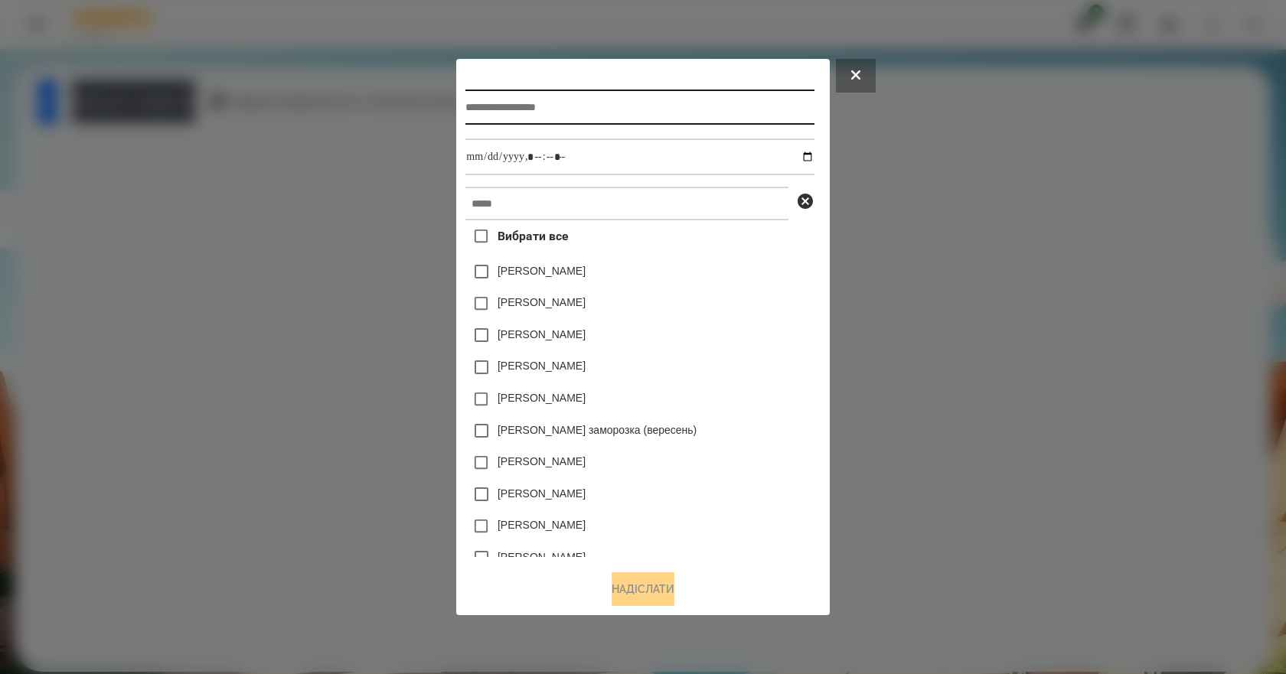
click at [565, 106] on input "text" at bounding box center [639, 107] width 348 height 35
type input "*******"
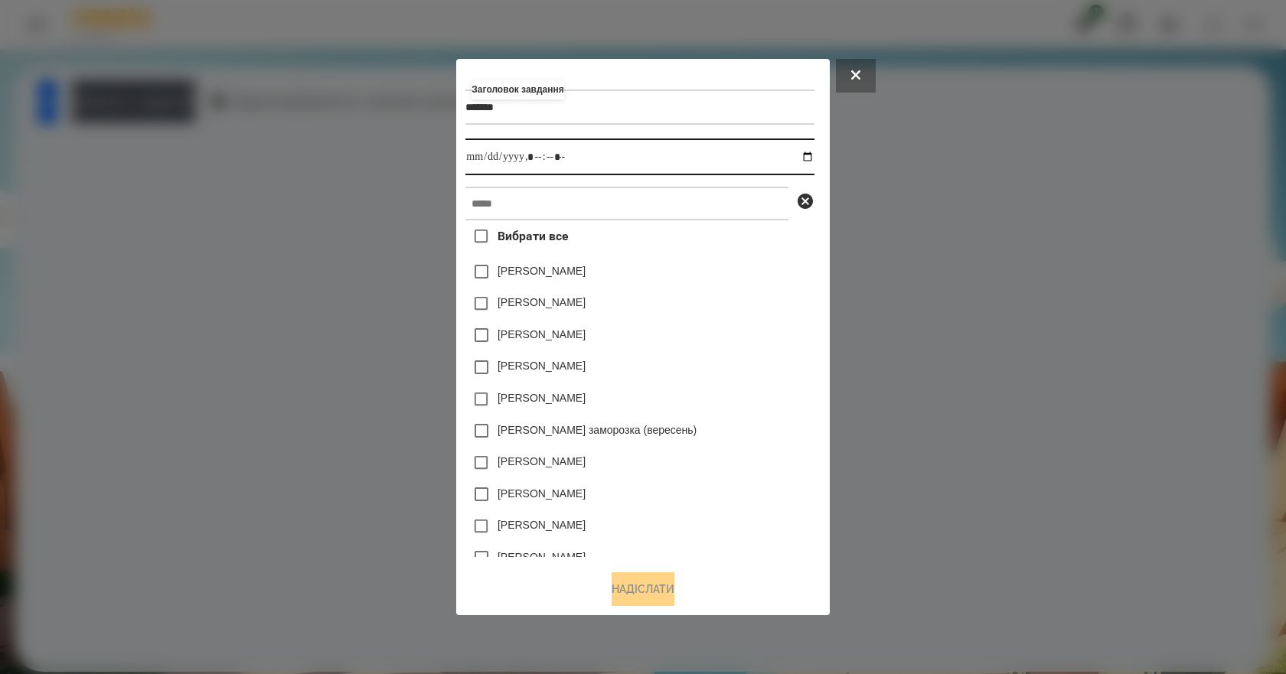
click at [811, 158] on input "datetime-local" at bounding box center [639, 157] width 348 height 37
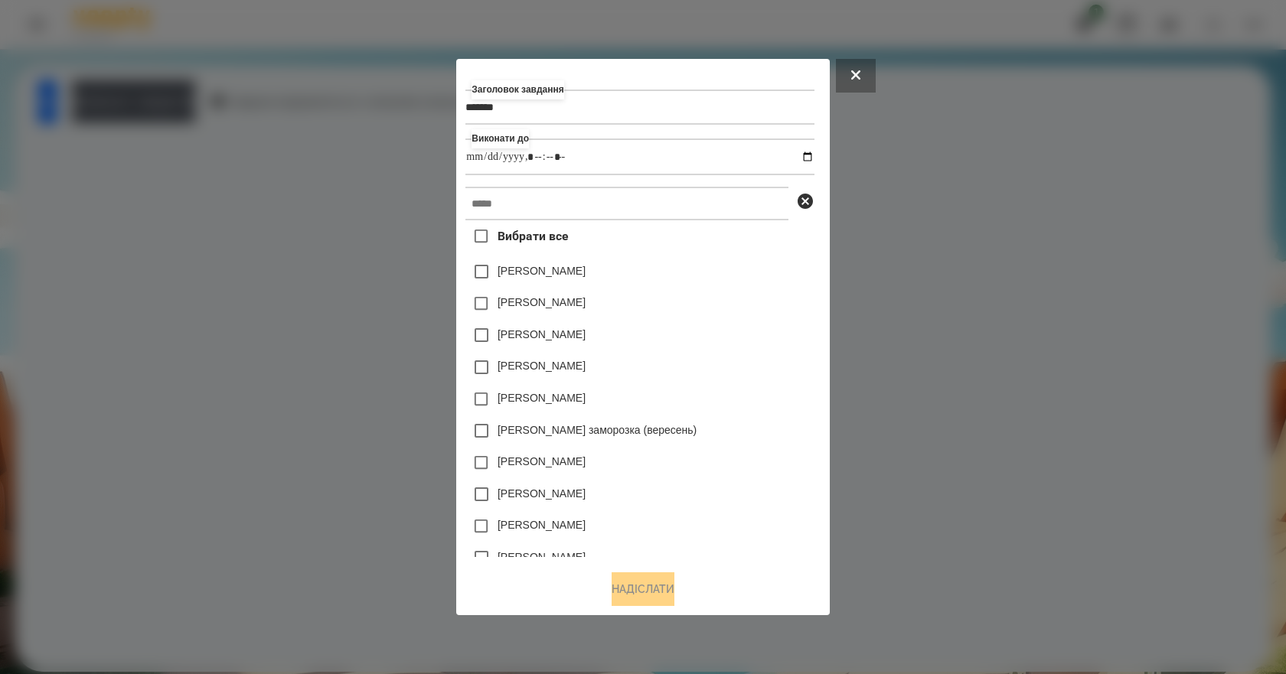
type input "**********"
click at [814, 361] on div "Нижник Тамерлан" at bounding box center [639, 367] width 348 height 32
click at [570, 207] on input "text" at bounding box center [626, 204] width 323 height 34
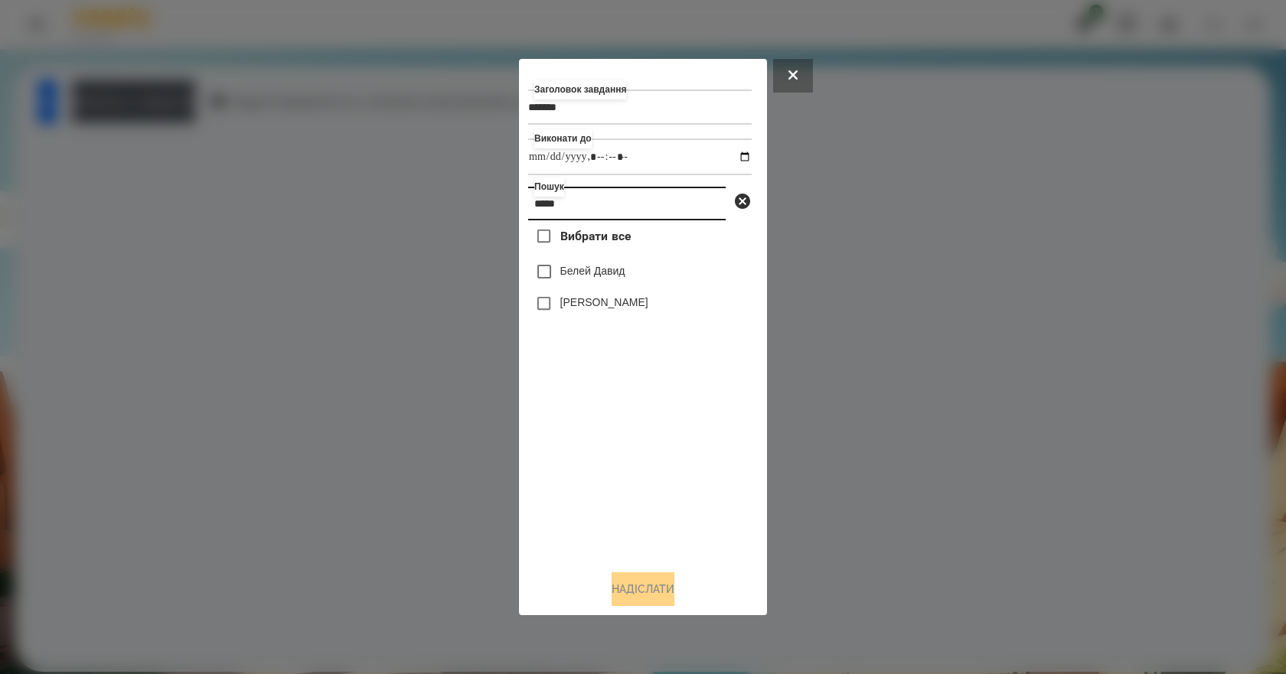
type input "*****"
click at [602, 274] on label "Белей Давид" at bounding box center [592, 270] width 65 height 15
click at [660, 601] on button "Надіслати" at bounding box center [643, 590] width 63 height 34
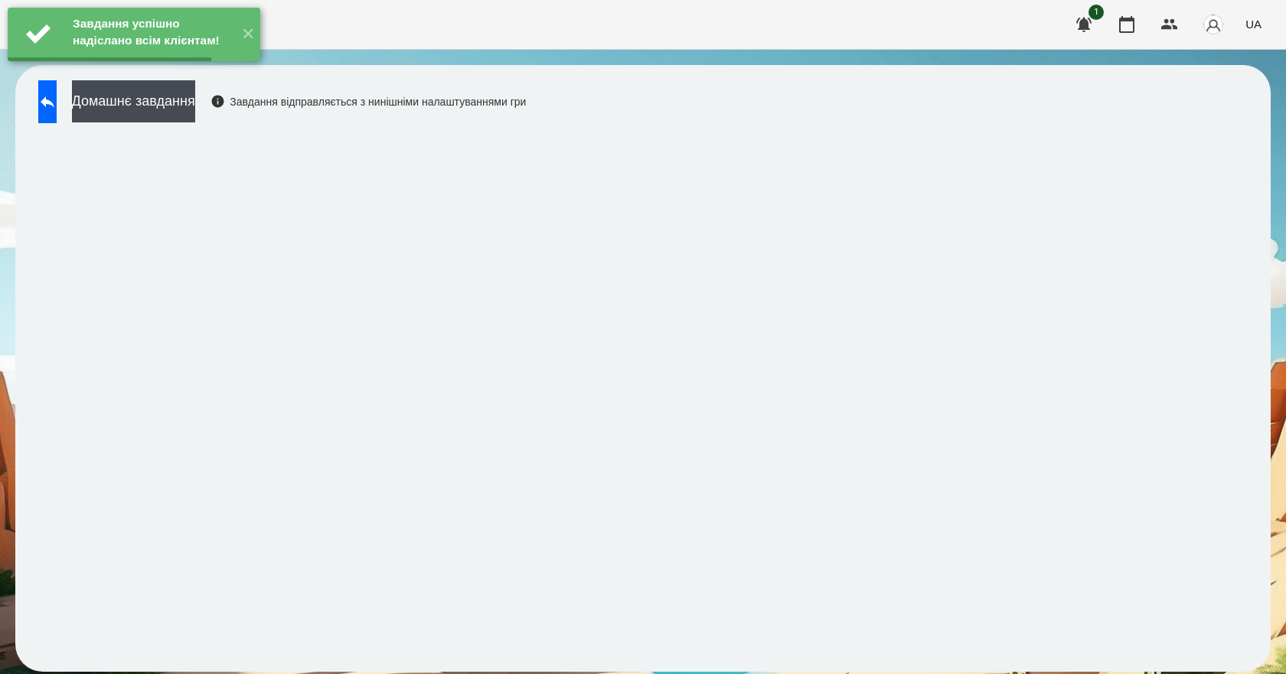
click at [195, 96] on button "Домашнє завдання" at bounding box center [133, 101] width 123 height 42
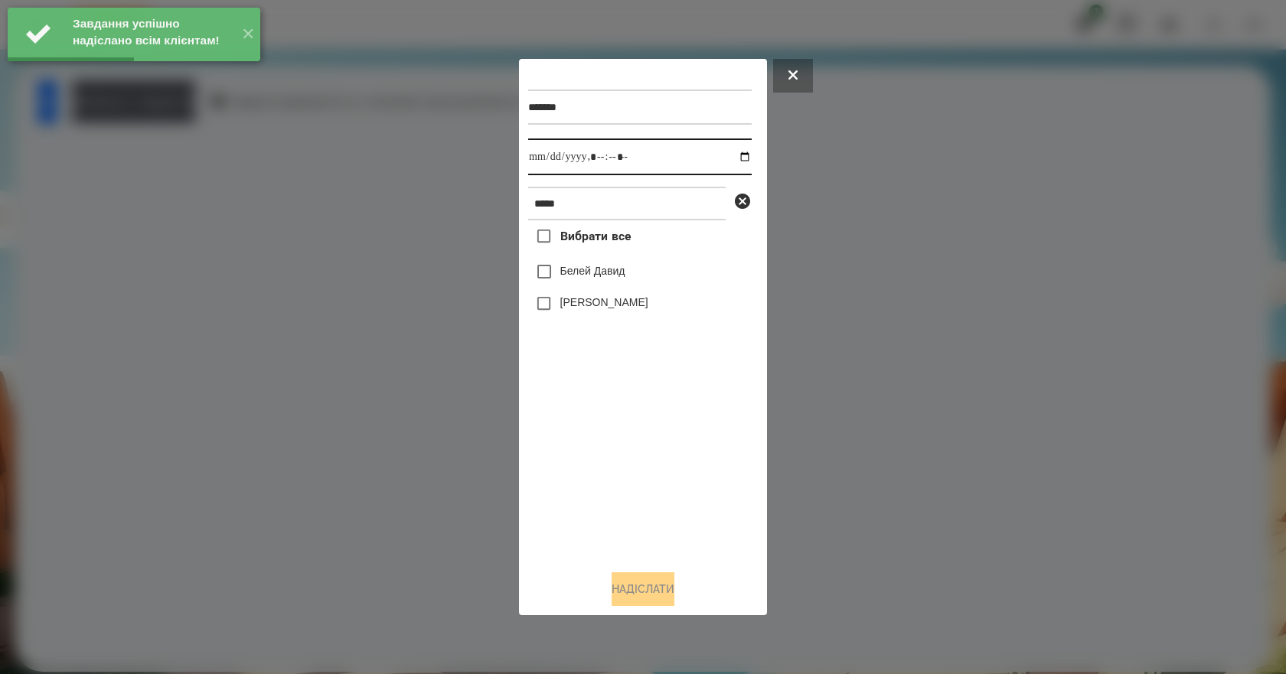
click at [732, 159] on input "datetime-local" at bounding box center [640, 157] width 224 height 37
type input "**********"
drag, startPoint x: 658, startPoint y: 468, endPoint x: 633, endPoint y: 428, distance: 47.4
click at [657, 469] on div "Вибрати все Белей Давид Белей Емілі" at bounding box center [640, 389] width 224 height 338
click at [580, 274] on label "Белей Давид" at bounding box center [592, 270] width 65 height 15
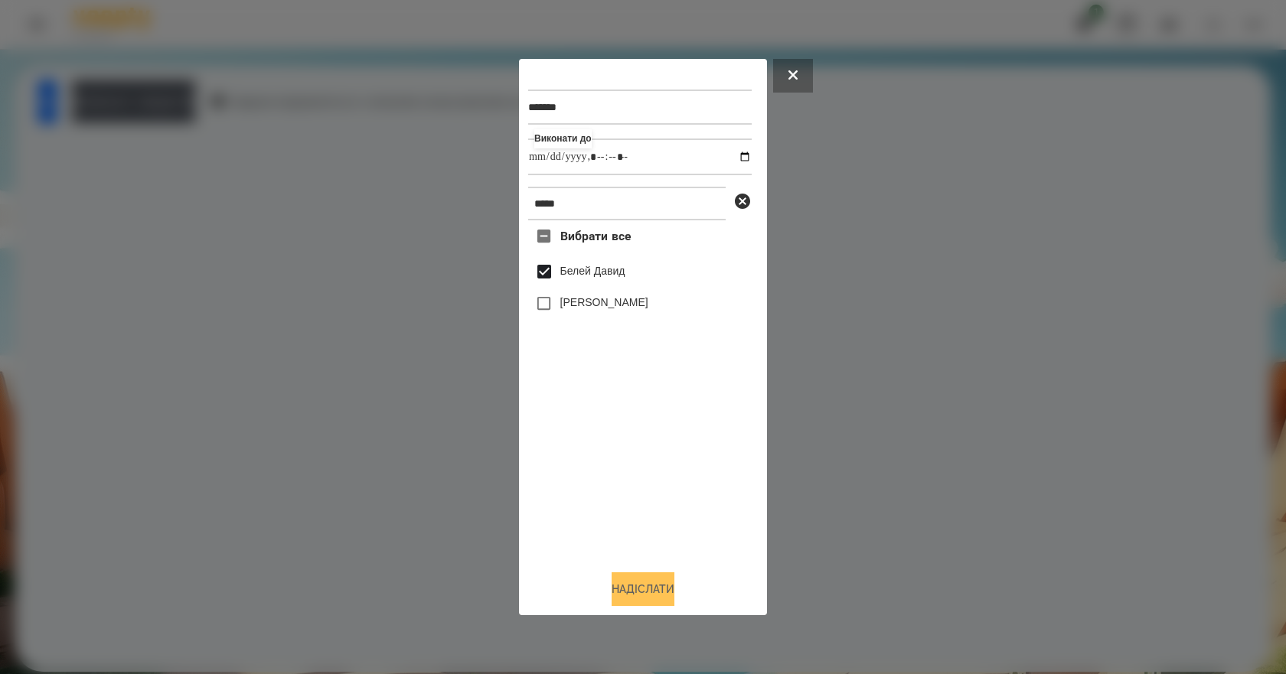
click at [646, 585] on button "Надіслати" at bounding box center [643, 590] width 63 height 34
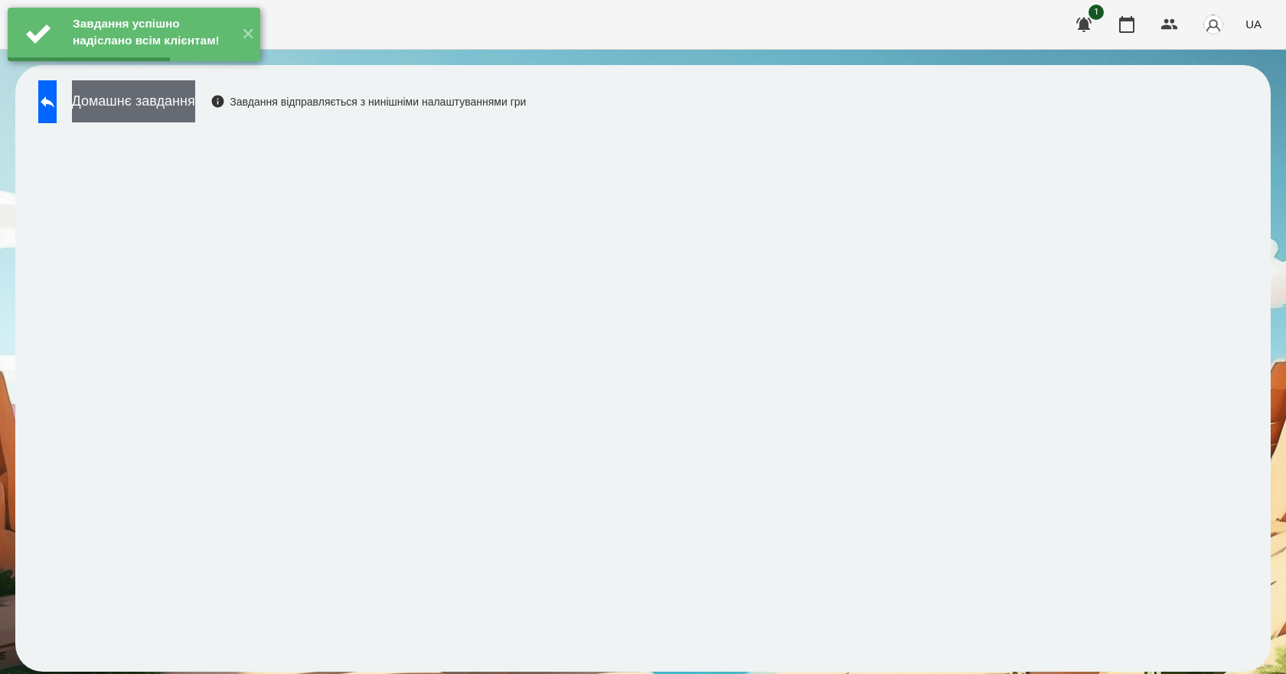
click at [191, 112] on button "Домашнє завдання" at bounding box center [133, 101] width 123 height 42
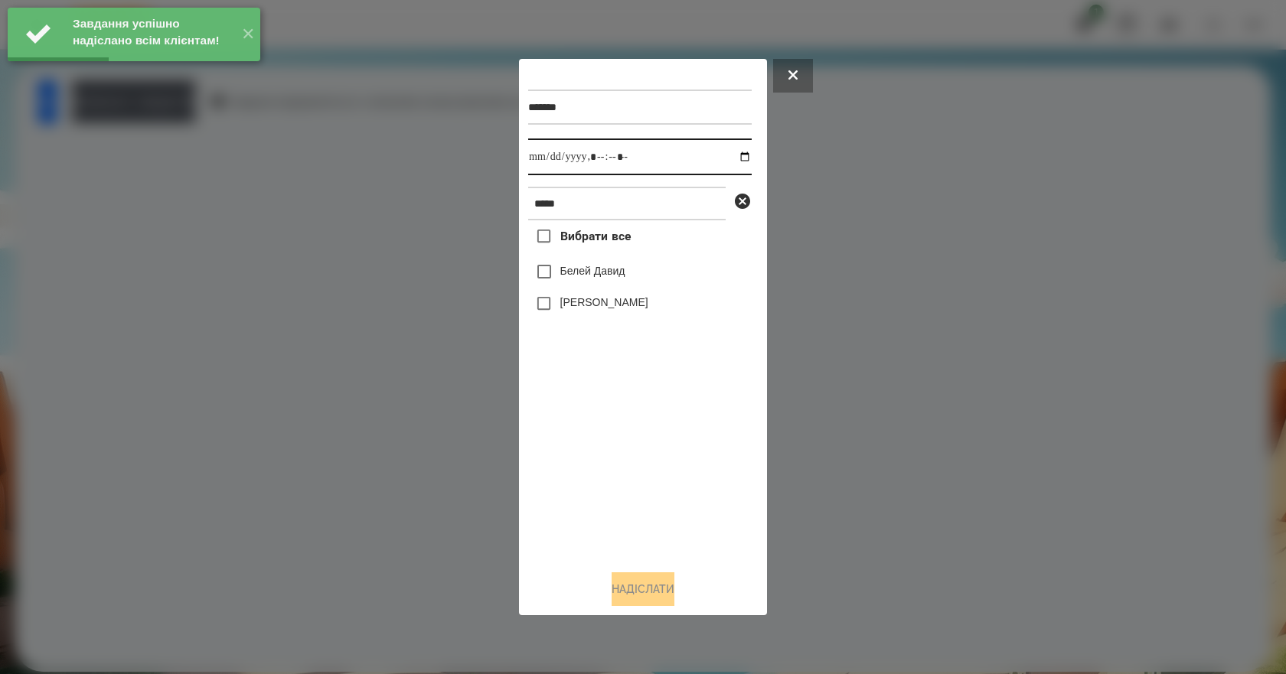
drag, startPoint x: 731, startPoint y: 144, endPoint x: 731, endPoint y: 155, distance: 10.7
click at [731, 155] on input "datetime-local" at bounding box center [640, 157] width 224 height 37
type input "**********"
drag, startPoint x: 651, startPoint y: 481, endPoint x: 631, endPoint y: 446, distance: 41.5
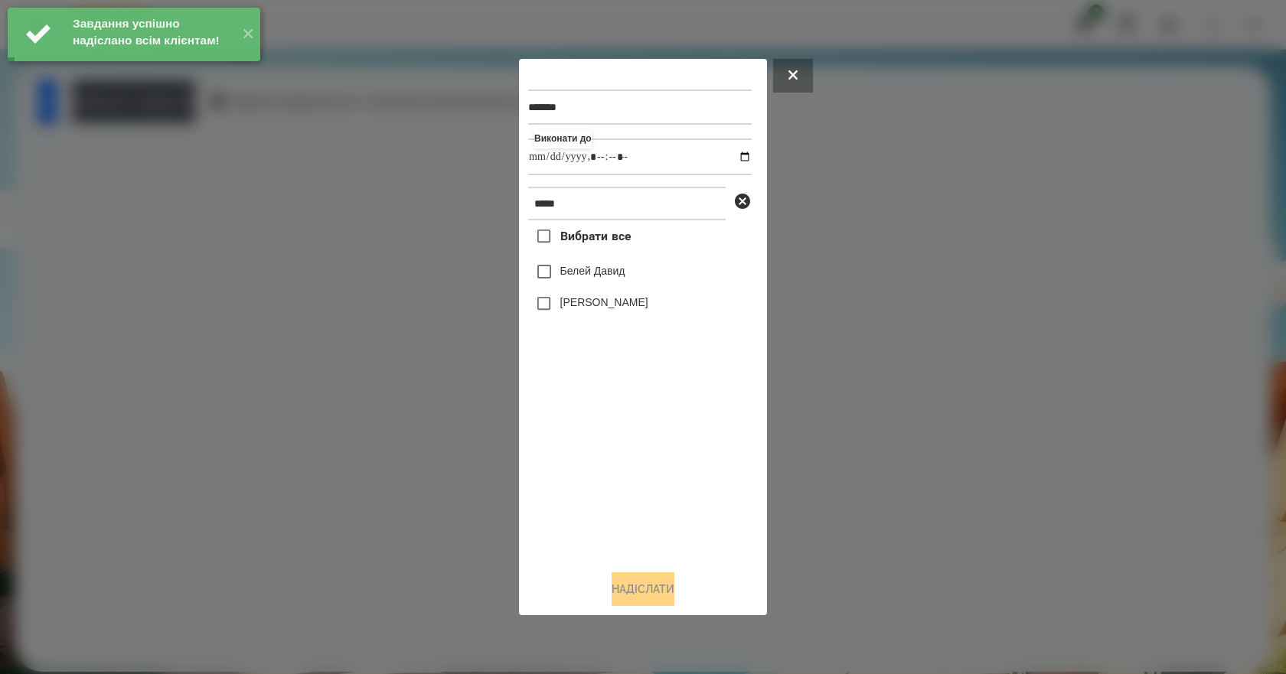
click at [651, 481] on div "Вибрати все Белей Давид Белей Емілі" at bounding box center [640, 389] width 224 height 338
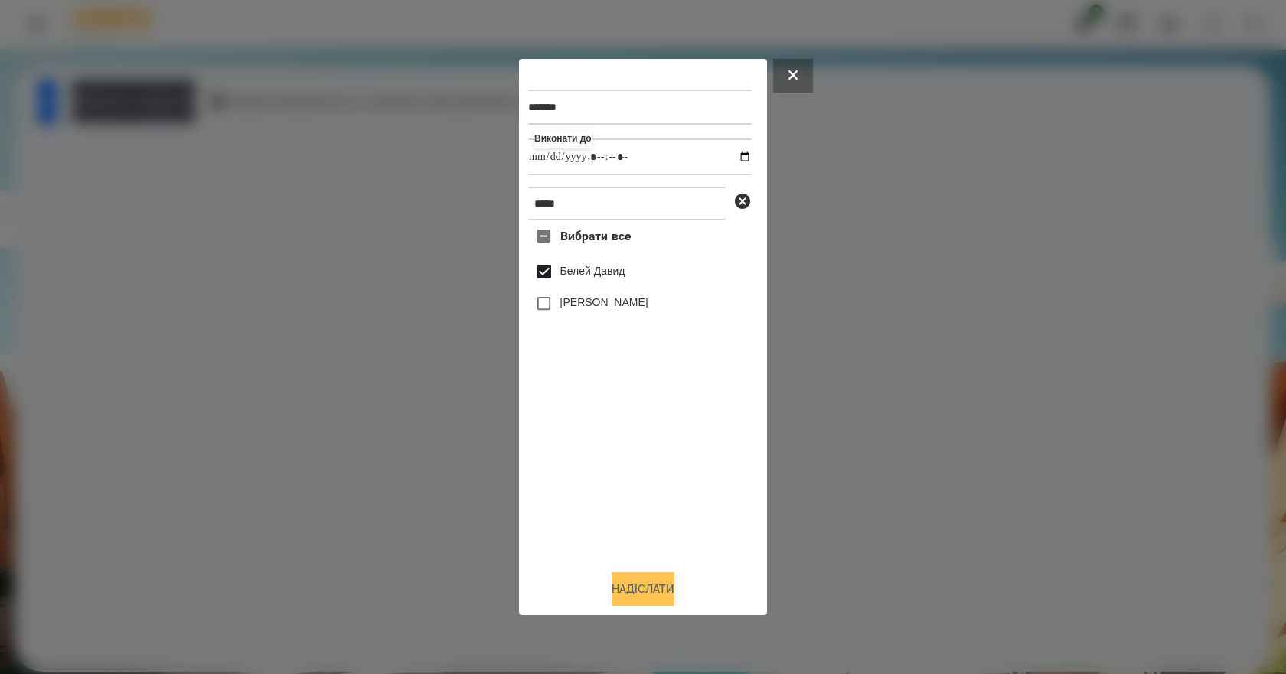
click at [618, 592] on button "Надіслати" at bounding box center [643, 590] width 63 height 34
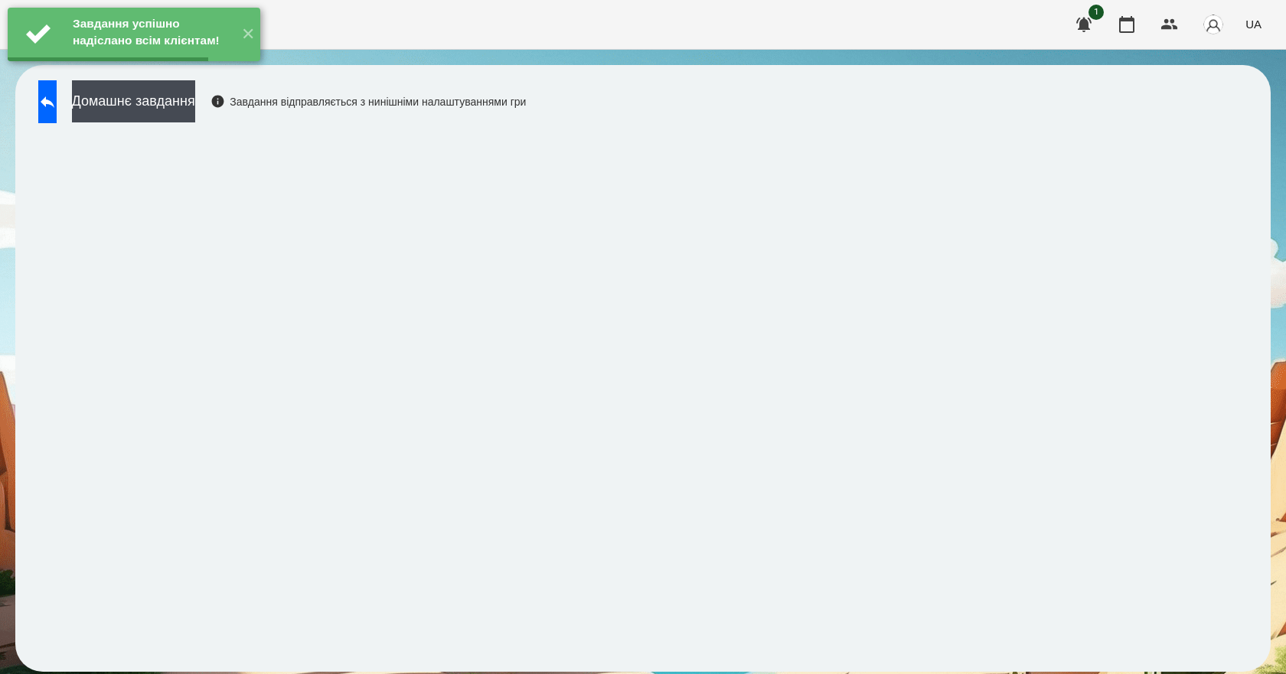
click at [195, 111] on button "Домашнє завдання" at bounding box center [133, 101] width 123 height 42
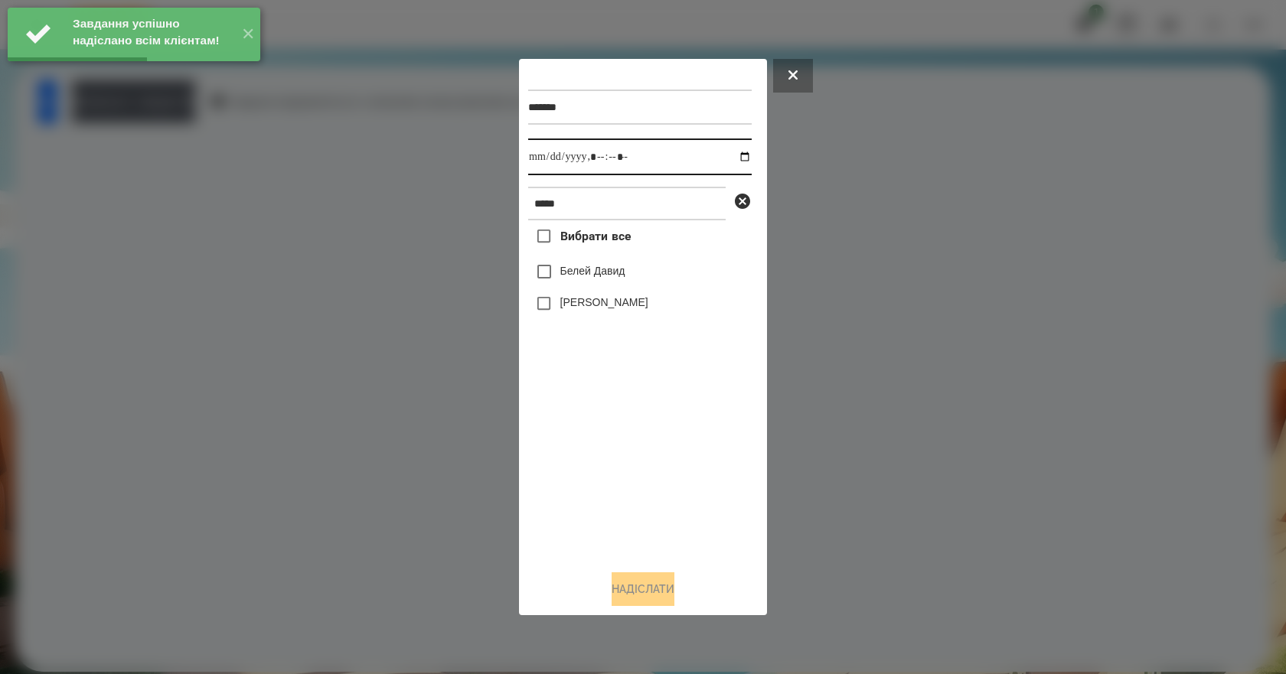
click at [739, 158] on input "datetime-local" at bounding box center [640, 157] width 224 height 37
type input "**********"
drag, startPoint x: 565, startPoint y: 527, endPoint x: 577, endPoint y: 428, distance: 100.3
click at [565, 527] on div "Вибрати все Белей Давид Белей Емілі" at bounding box center [640, 389] width 224 height 338
click at [602, 276] on label "Белей Давид" at bounding box center [592, 270] width 65 height 15
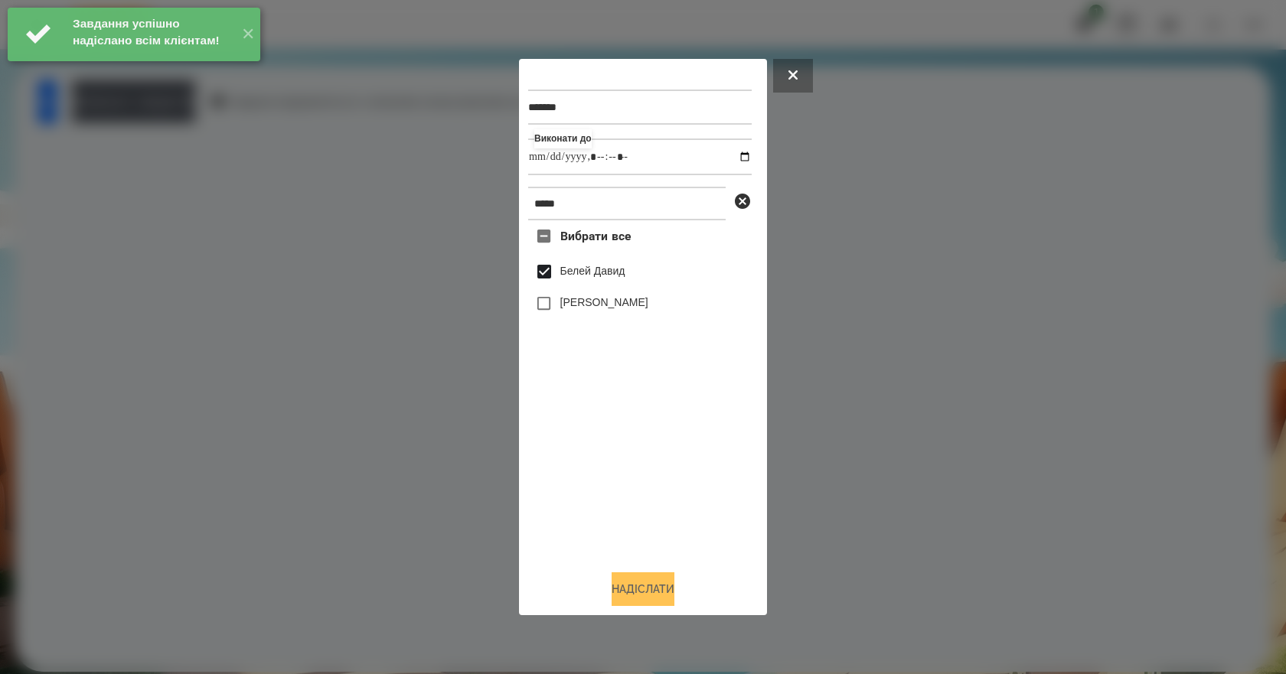
click at [612, 593] on button "Надіслати" at bounding box center [643, 590] width 63 height 34
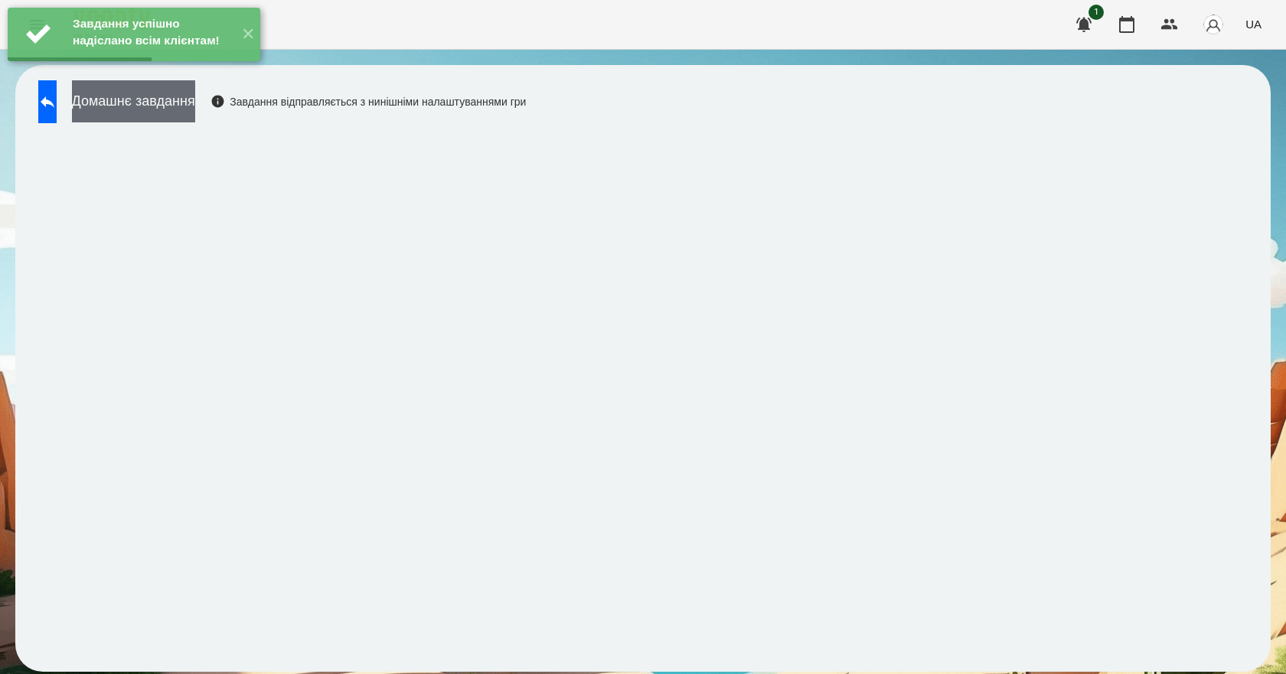
click at [185, 108] on button "Домашнє завдання" at bounding box center [133, 101] width 123 height 42
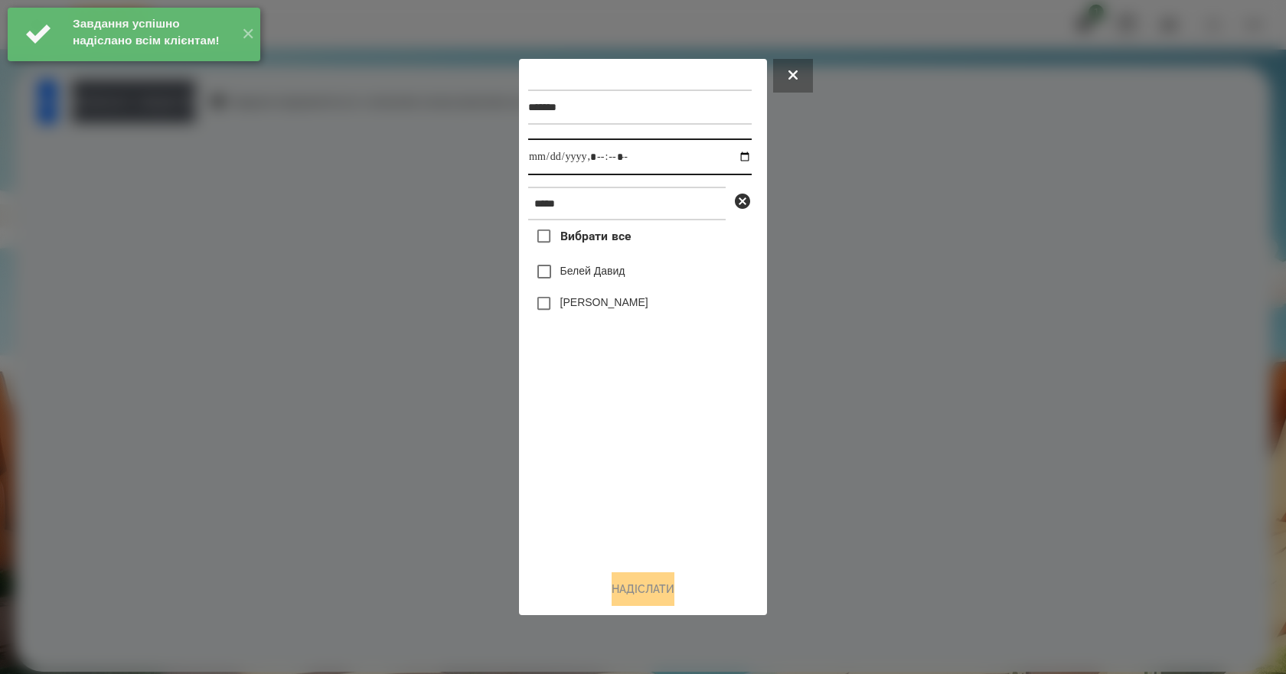
click at [732, 159] on input "datetime-local" at bounding box center [640, 157] width 224 height 37
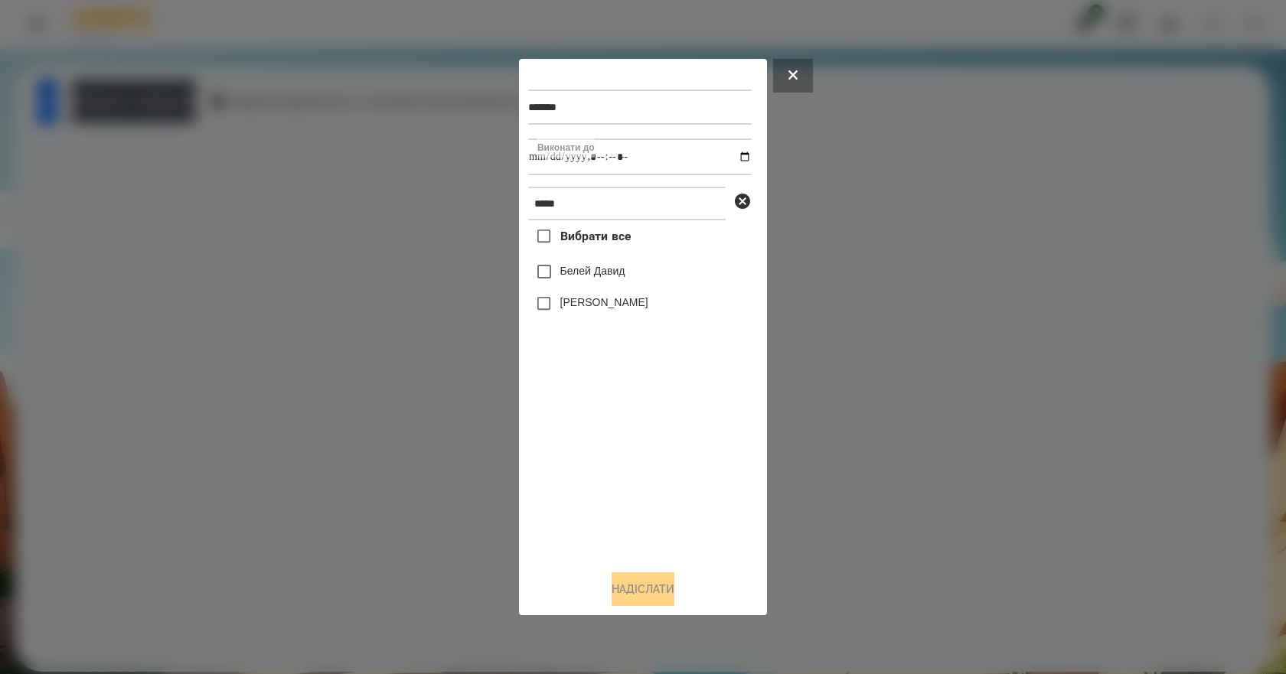
type input "**********"
drag, startPoint x: 576, startPoint y: 501, endPoint x: 579, endPoint y: 475, distance: 25.5
click at [575, 501] on div "Вибрати все Белей Давид Белей Емілі" at bounding box center [640, 389] width 224 height 338
click at [589, 288] on div "Белей Давид" at bounding box center [640, 272] width 224 height 32
click at [595, 274] on label "Белей Давид" at bounding box center [592, 270] width 65 height 15
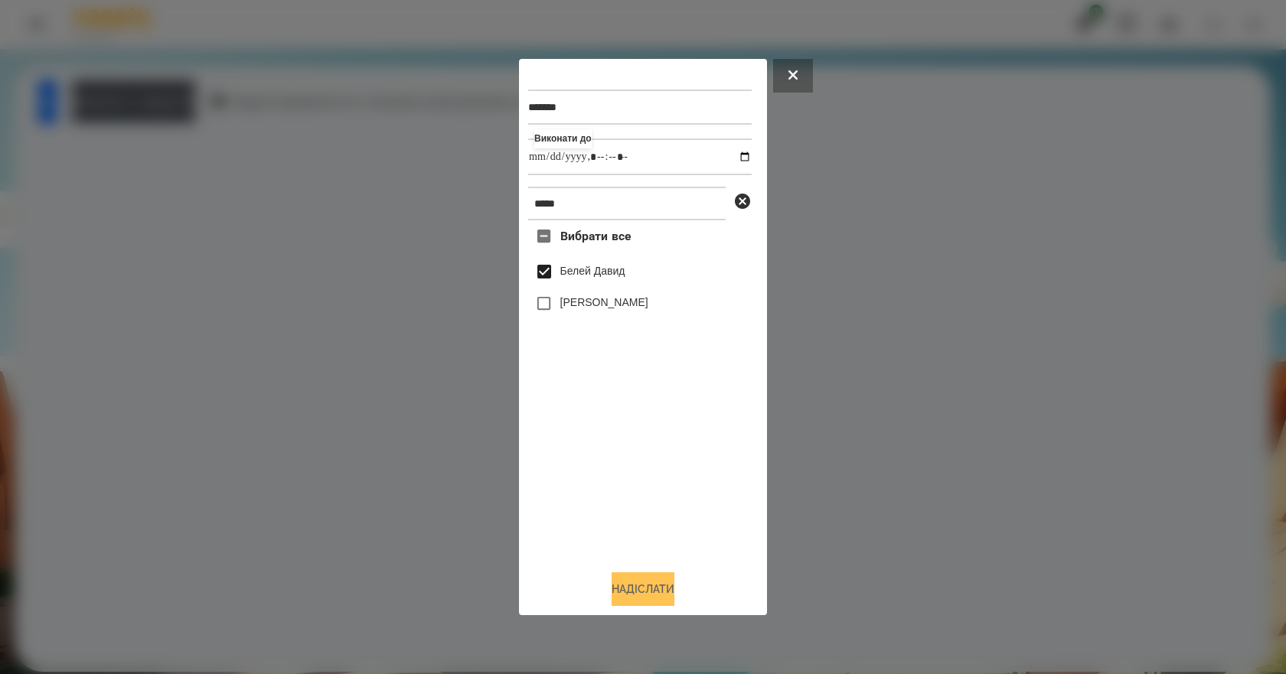
click at [635, 591] on button "Надіслати" at bounding box center [643, 590] width 63 height 34
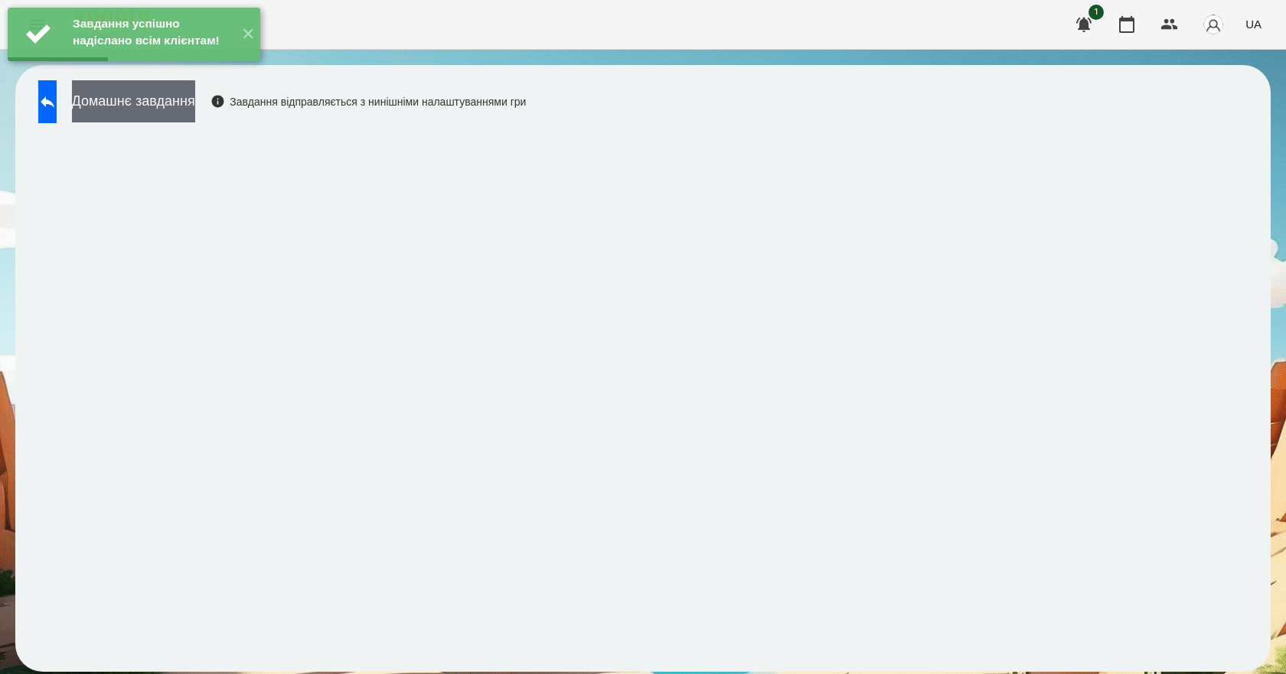
click at [187, 113] on button "Домашнє завдання" at bounding box center [133, 101] width 123 height 42
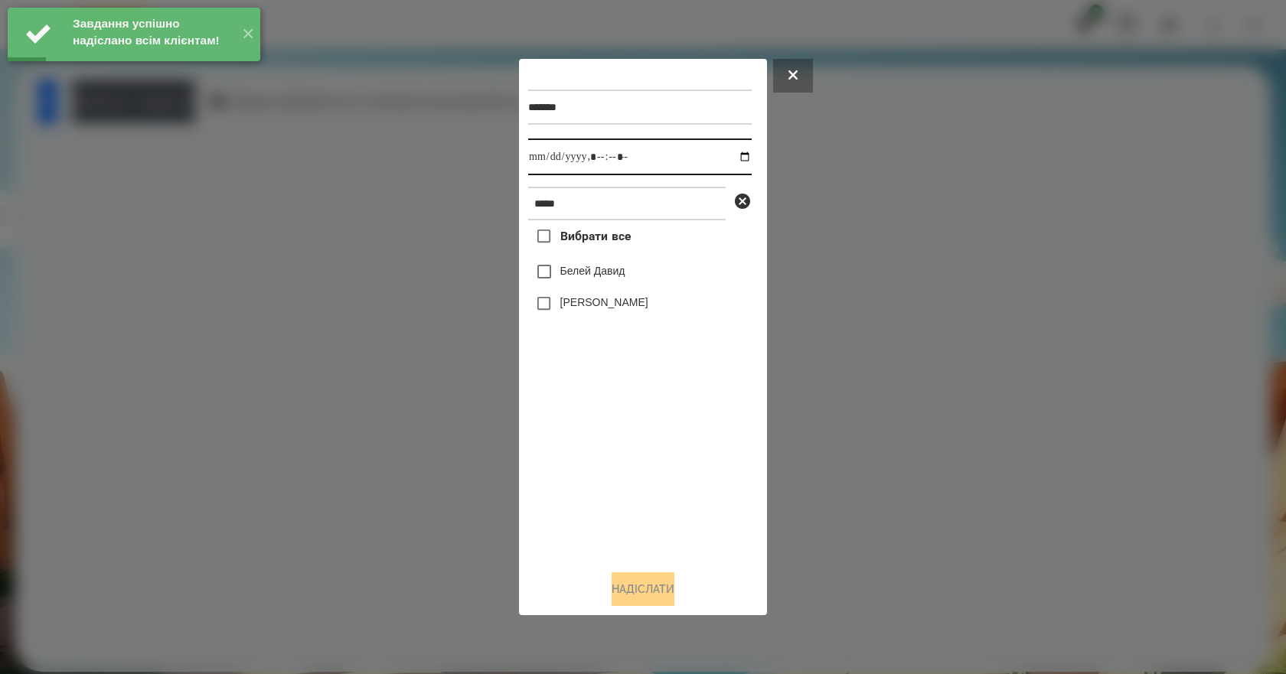
click at [731, 154] on input "datetime-local" at bounding box center [640, 157] width 224 height 37
type input "**********"
click at [590, 447] on div "Вибрати все Белей Давид Белей Емілі" at bounding box center [640, 389] width 224 height 338
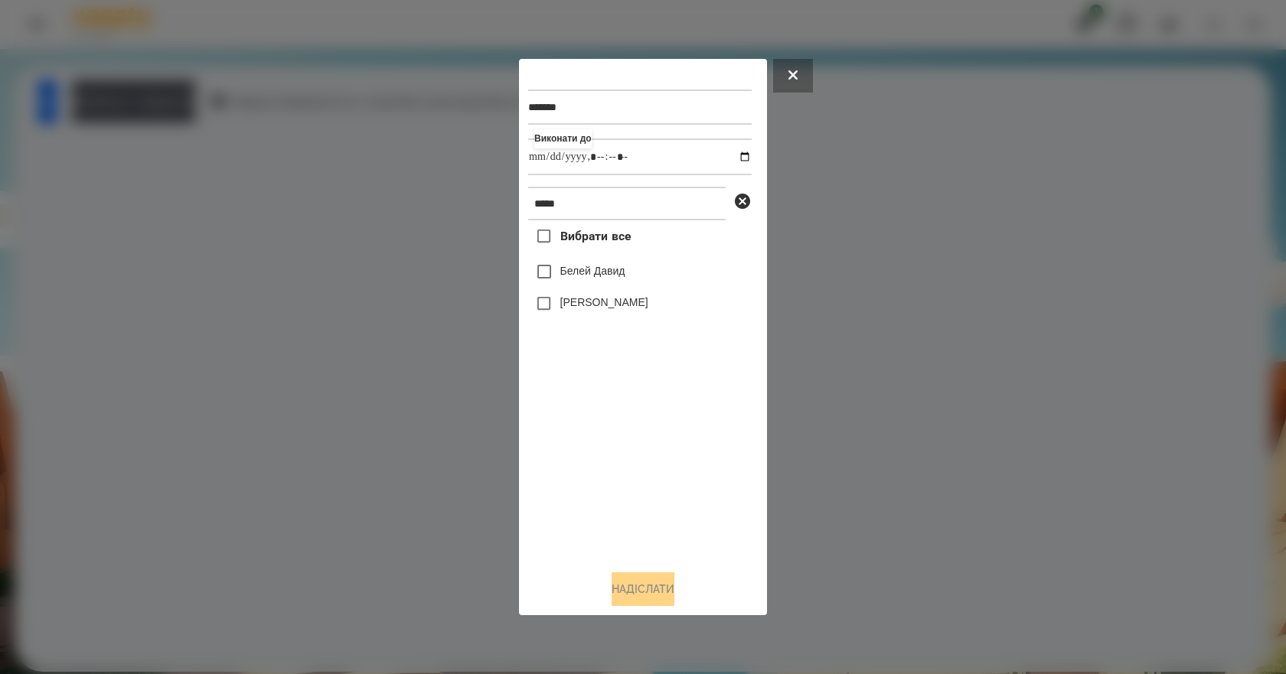
click at [622, 278] on label "Белей Давид" at bounding box center [592, 270] width 65 height 15
drag, startPoint x: 648, startPoint y: 559, endPoint x: 669, endPoint y: 583, distance: 32.0
click at [662, 577] on div "******* Виконати до ***** Вибрати все Белей Давид Белей Емілі Надіслати" at bounding box center [643, 337] width 230 height 539
click at [669, 583] on button "Надіслати" at bounding box center [643, 590] width 63 height 34
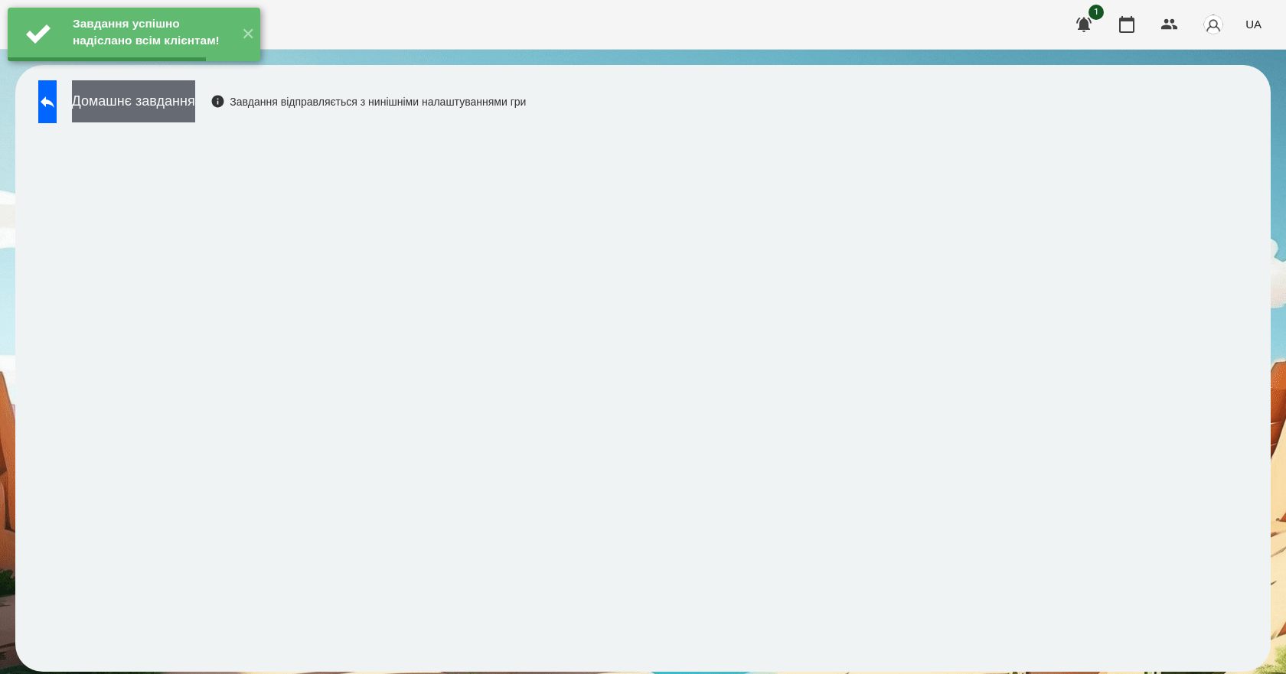
click at [195, 115] on button "Домашнє завдання" at bounding box center [133, 101] width 123 height 42
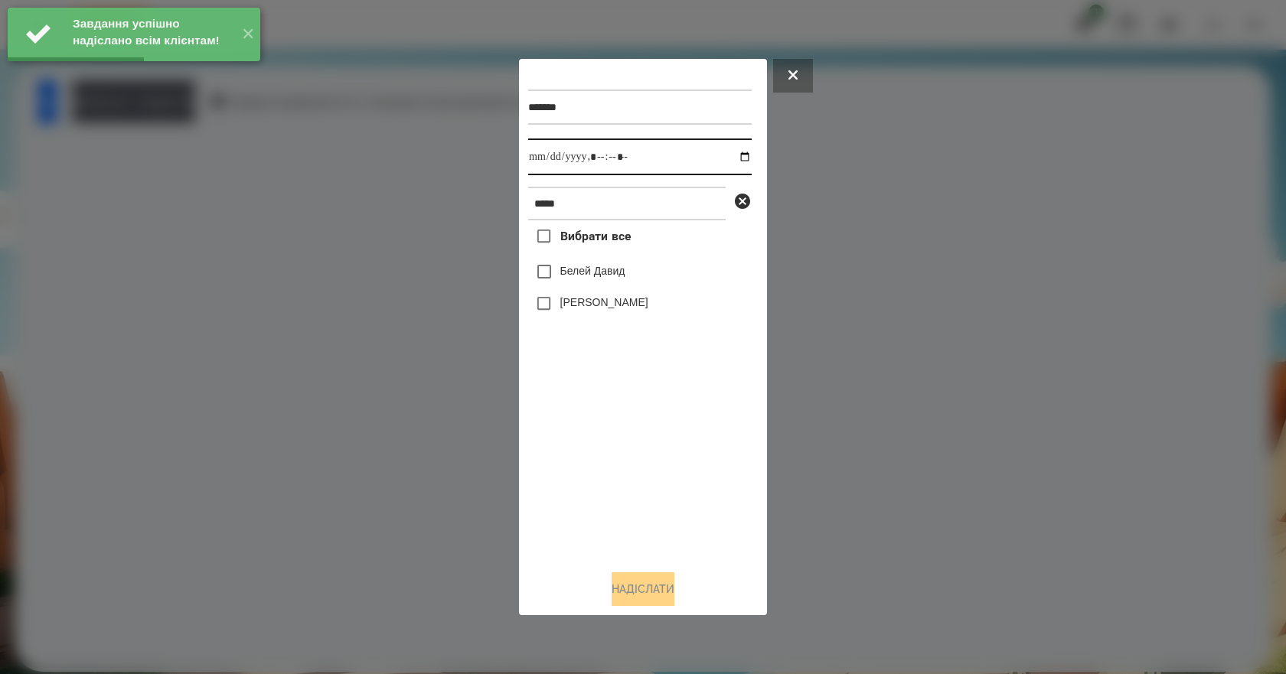
click at [736, 152] on input "datetime-local" at bounding box center [640, 157] width 224 height 37
type input "**********"
click at [626, 470] on div "Вибрати все Белей Давид Белей Емілі" at bounding box center [640, 389] width 224 height 338
click at [601, 273] on label "Белей Давид" at bounding box center [592, 270] width 65 height 15
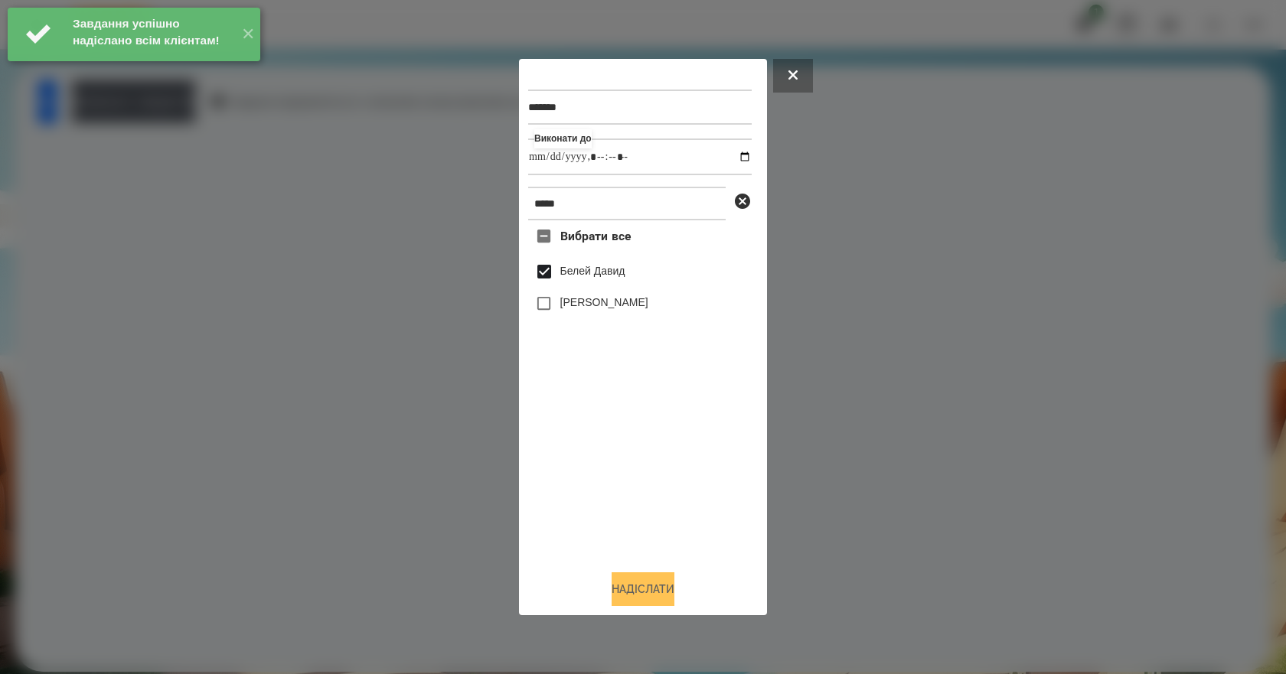
click at [635, 588] on button "Надіслати" at bounding box center [643, 590] width 63 height 34
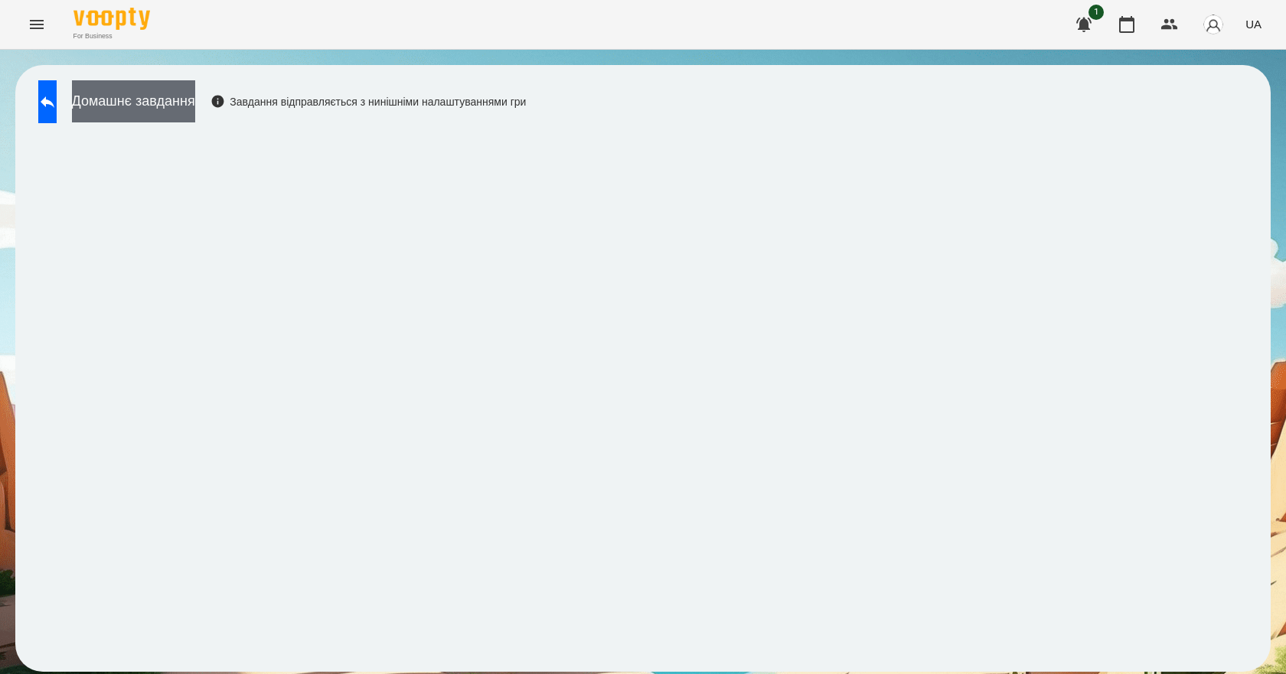
click at [195, 99] on button "Домашнє завдання" at bounding box center [133, 101] width 123 height 42
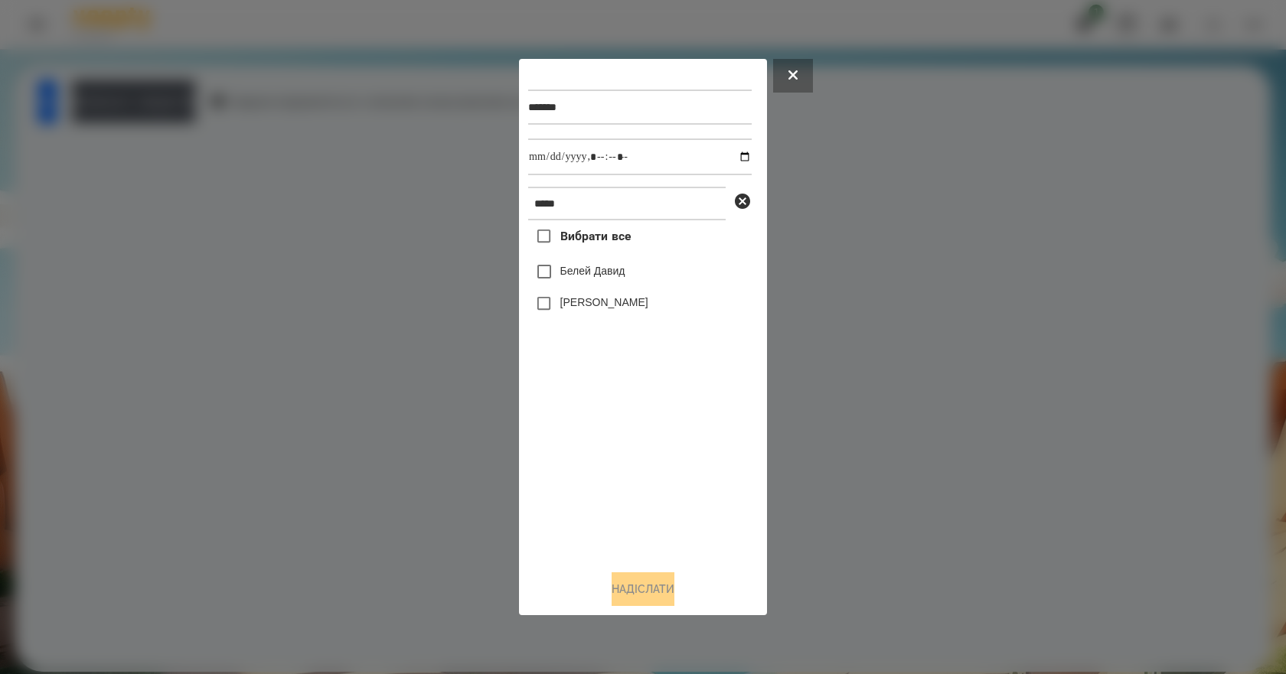
click at [608, 270] on label "Белей Давид" at bounding box center [592, 270] width 65 height 15
click at [664, 586] on button "Надіслати" at bounding box center [643, 590] width 63 height 34
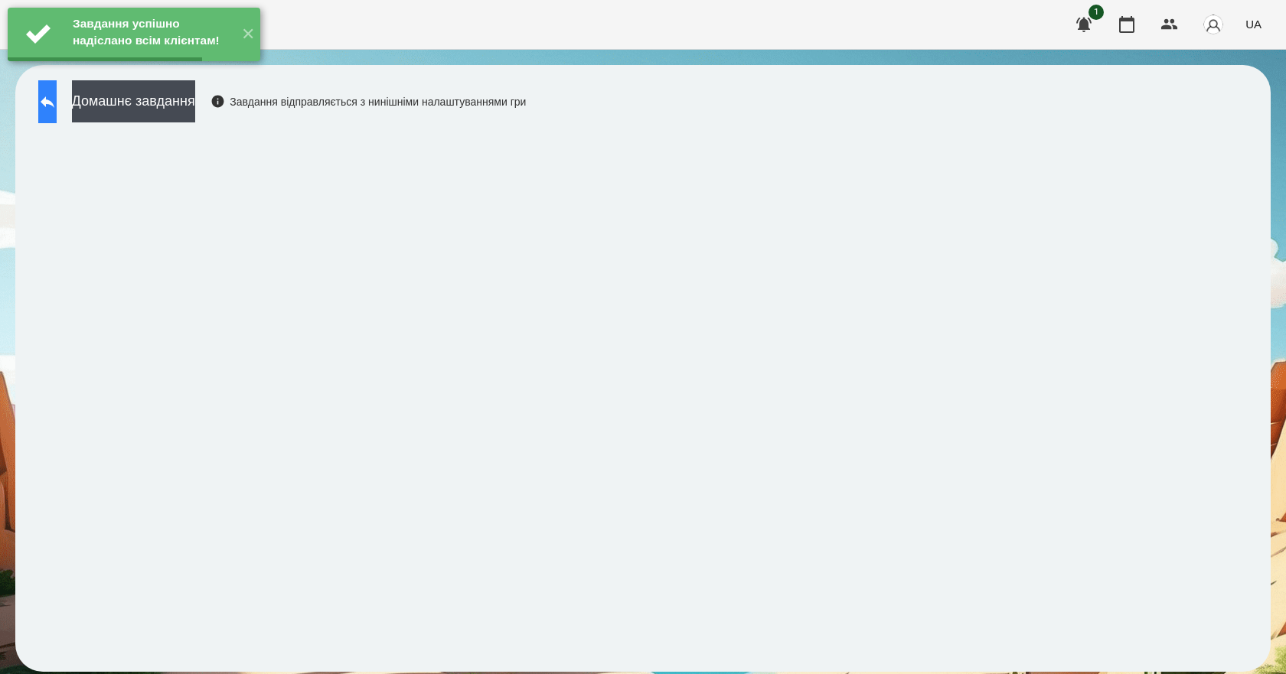
click at [54, 101] on icon at bounding box center [48, 101] width 14 height 11
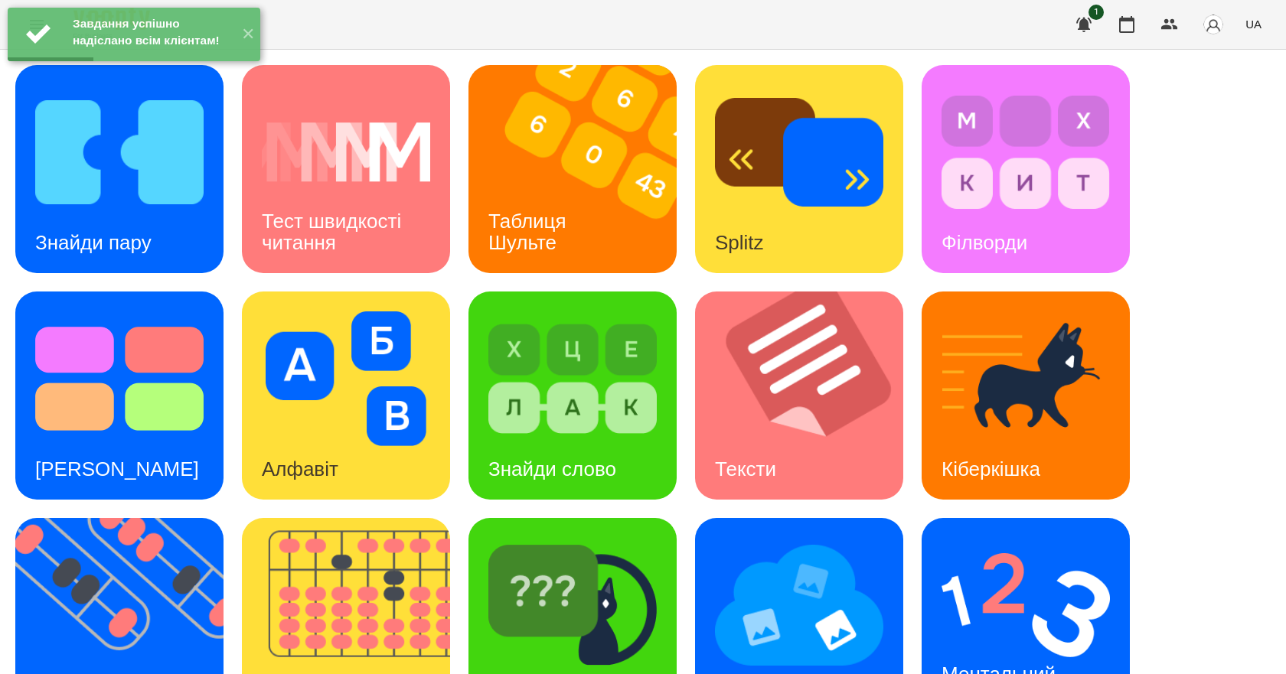
scroll to position [294, 0]
click at [992, 538] on img at bounding box center [1026, 605] width 168 height 135
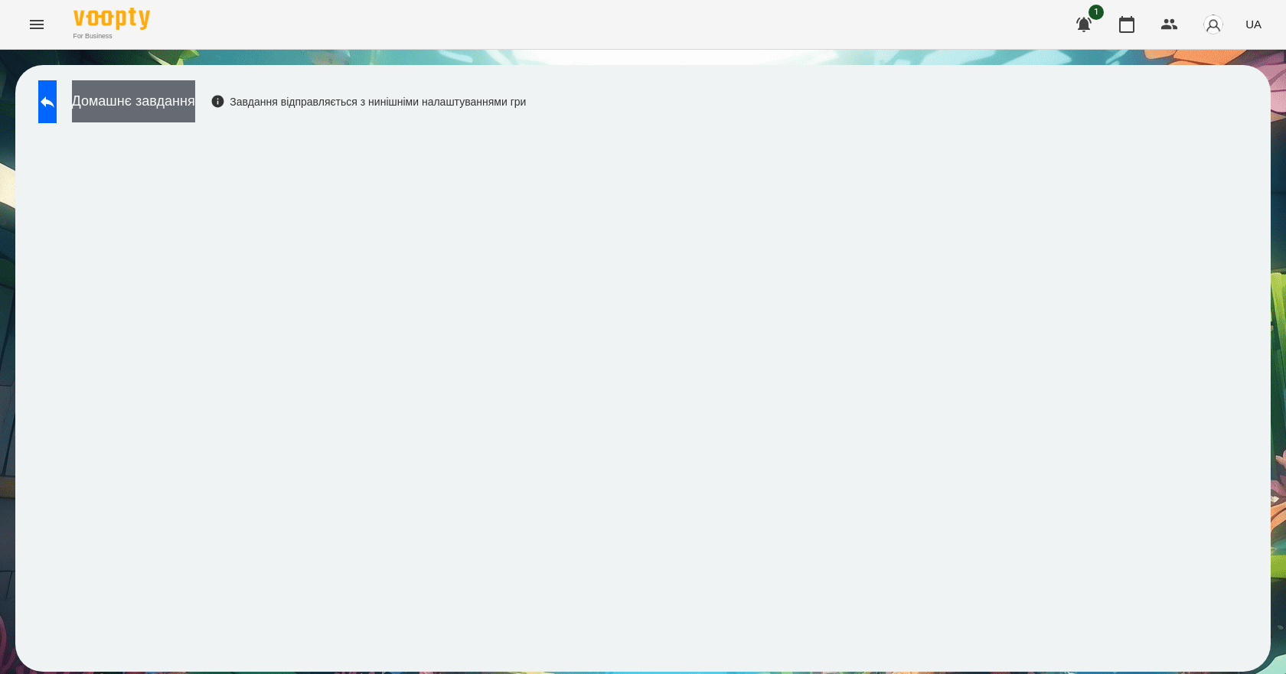
click at [178, 117] on button "Домашнє завдання" at bounding box center [133, 101] width 123 height 42
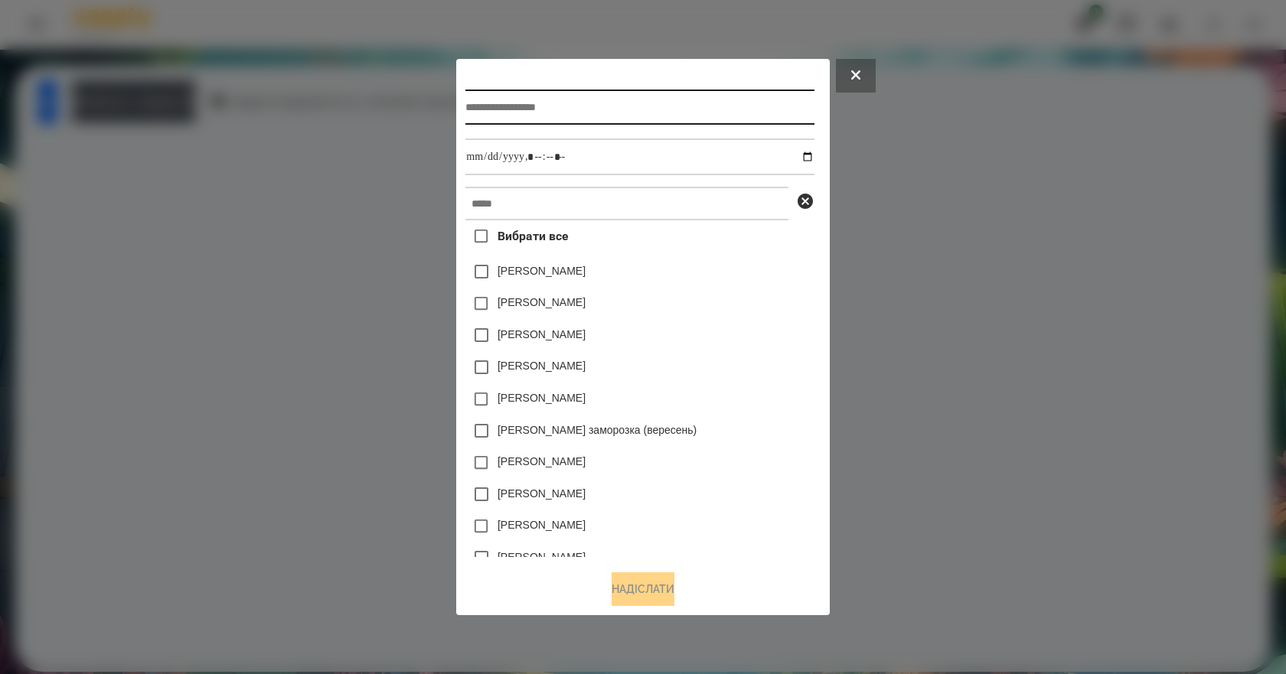
click at [554, 117] on input "text" at bounding box center [639, 107] width 348 height 35
type input "**********"
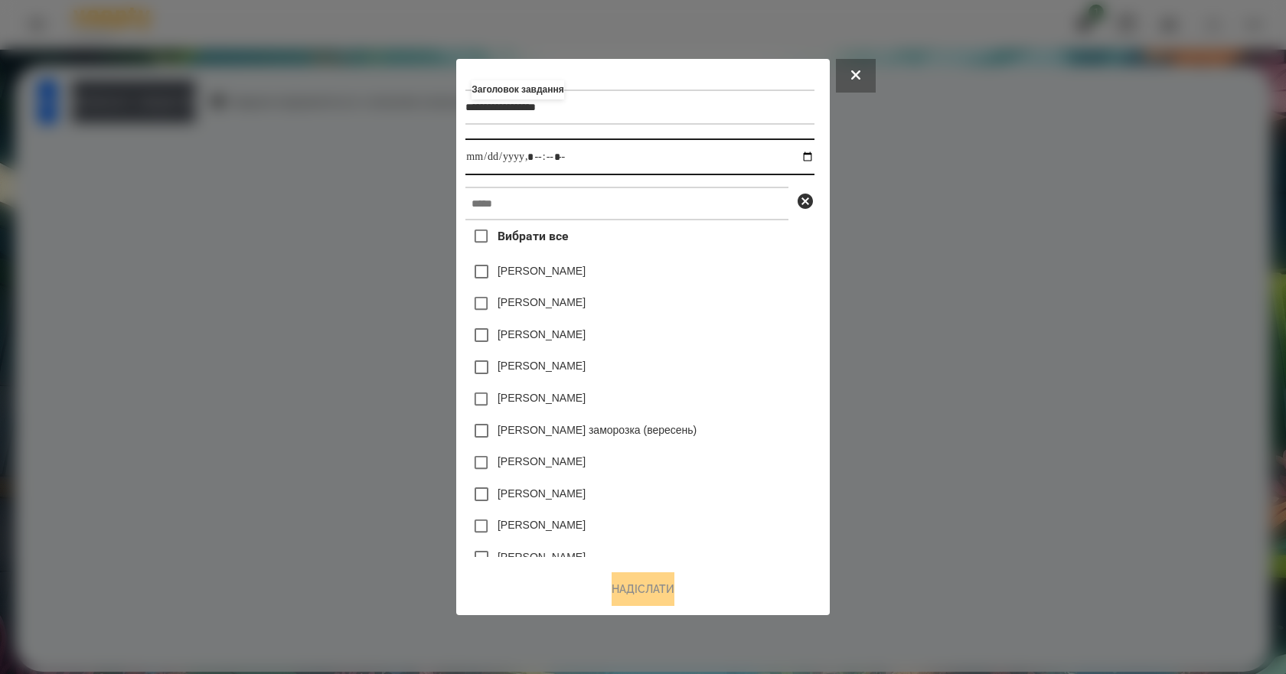
click at [814, 156] on input "datetime-local" at bounding box center [639, 157] width 348 height 37
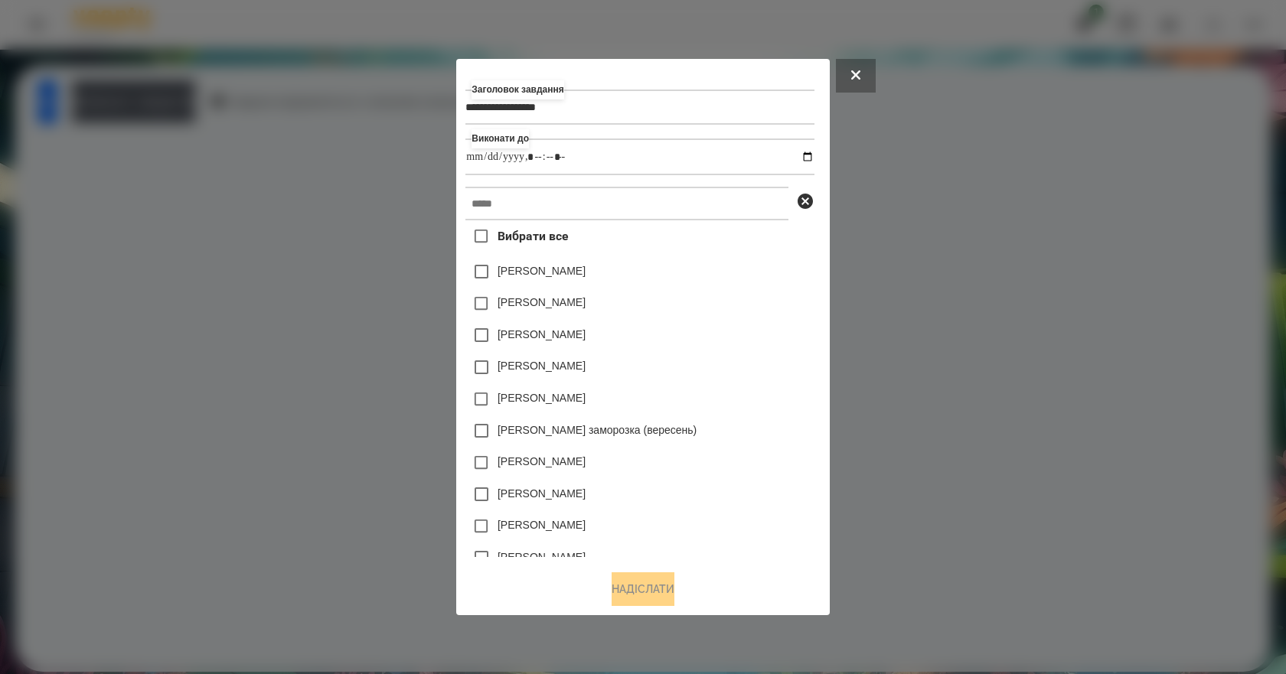
type input "**********"
drag, startPoint x: 749, startPoint y: 305, endPoint x: 668, endPoint y: 277, distance: 86.4
click at [749, 305] on div "Емма Северен" at bounding box center [639, 304] width 348 height 32
click at [481, 200] on input "text" at bounding box center [626, 204] width 323 height 34
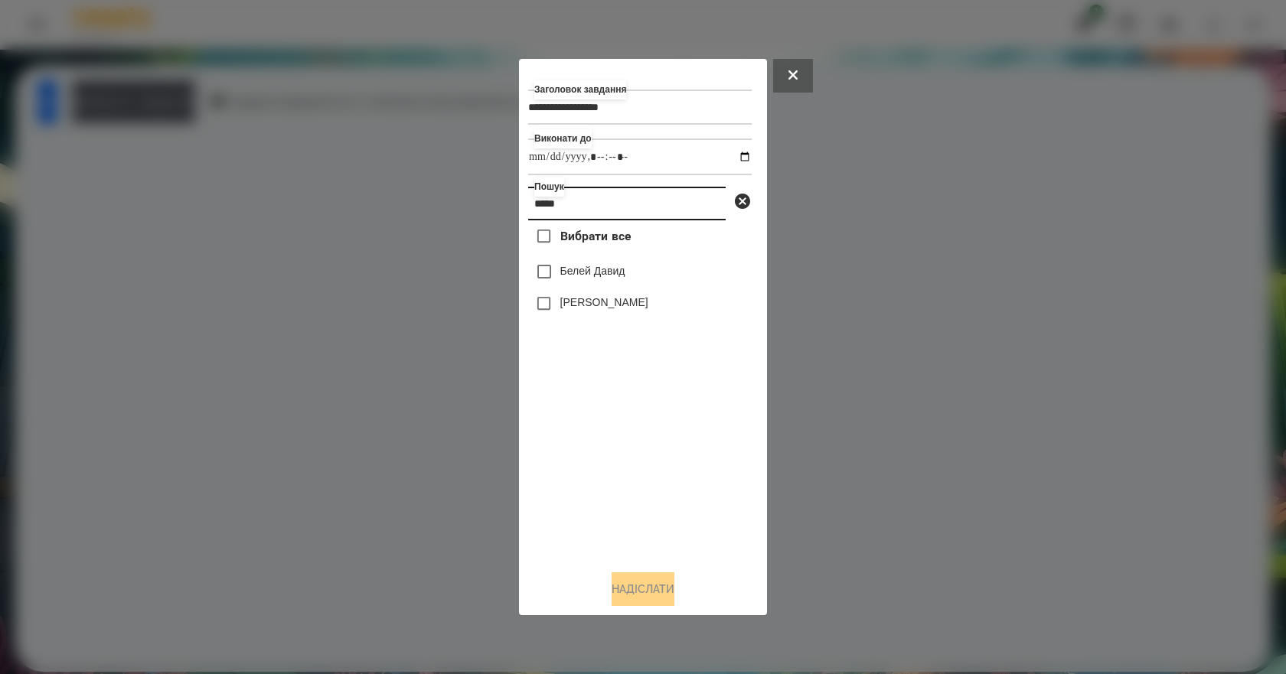
type input "*****"
click at [573, 276] on label "Белей Давид" at bounding box center [592, 270] width 65 height 15
click at [639, 589] on button "Надіслати" at bounding box center [643, 590] width 63 height 34
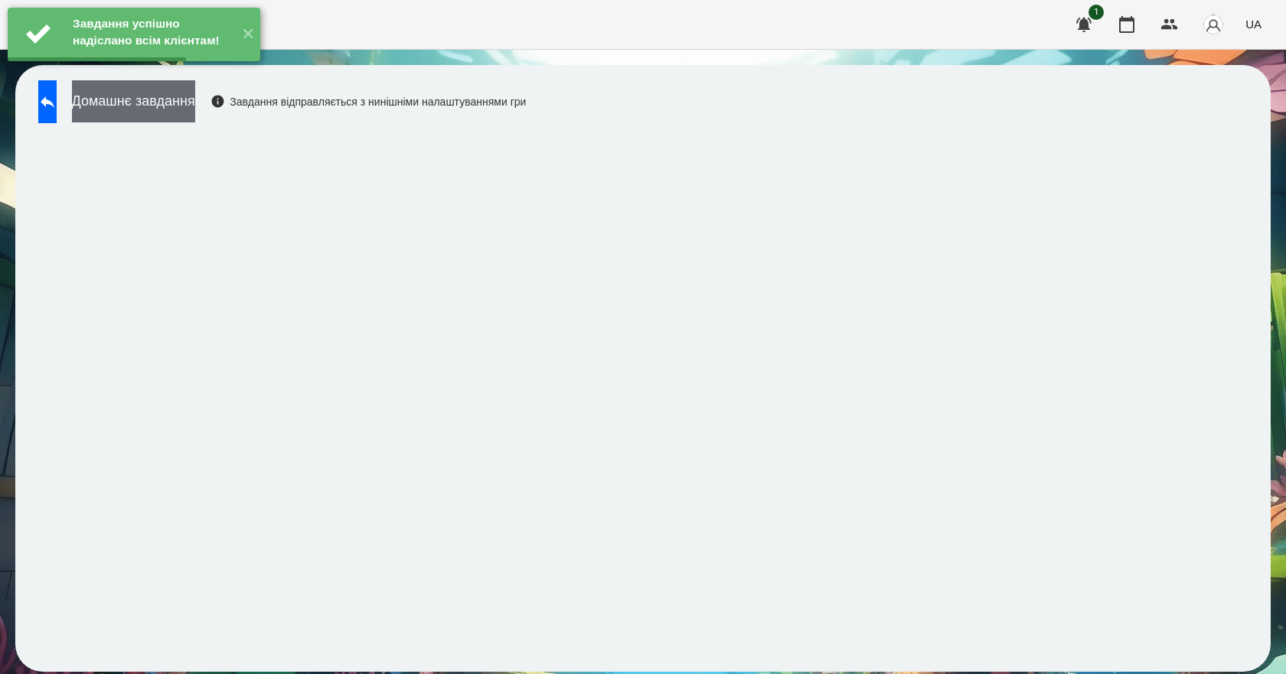
click at [162, 113] on button "Домашнє завдання" at bounding box center [133, 101] width 123 height 42
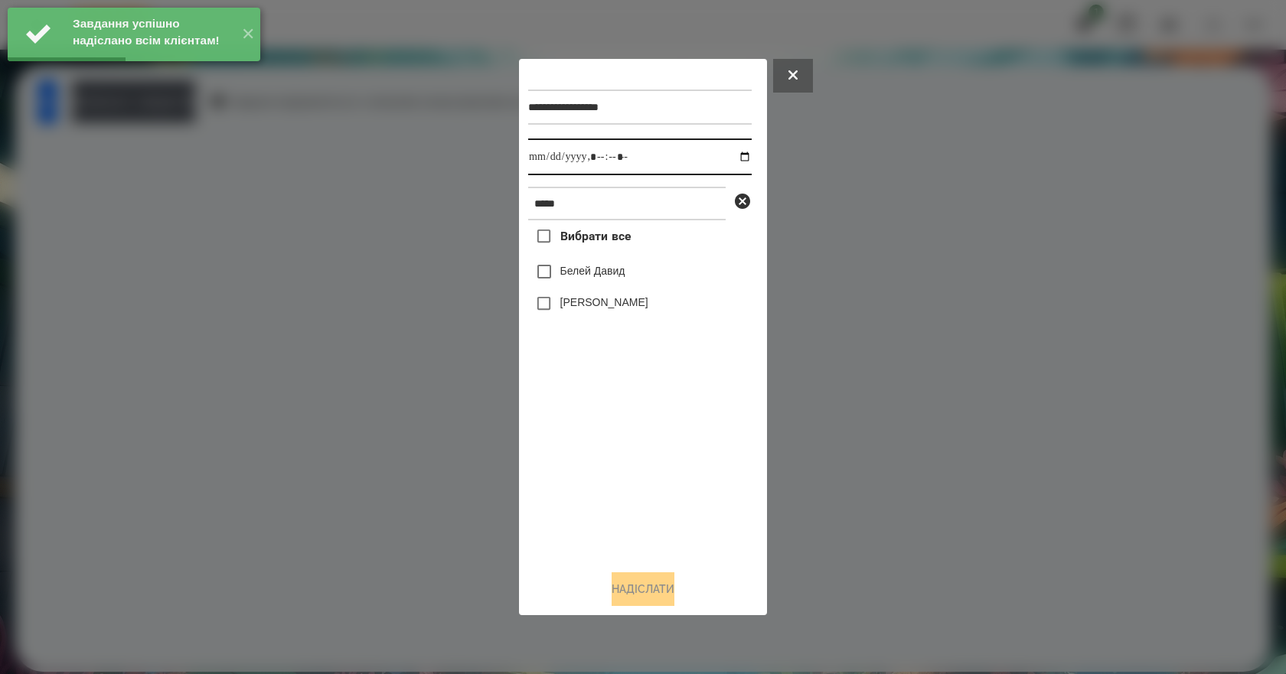
click at [732, 155] on input "datetime-local" at bounding box center [640, 157] width 224 height 37
type input "**********"
drag, startPoint x: 628, startPoint y: 457, endPoint x: 631, endPoint y: 439, distance: 17.8
click at [628, 458] on div "Вибрати все Белей Давид Белей Емілі" at bounding box center [640, 389] width 224 height 338
click at [606, 273] on label "Белей Давид" at bounding box center [592, 270] width 65 height 15
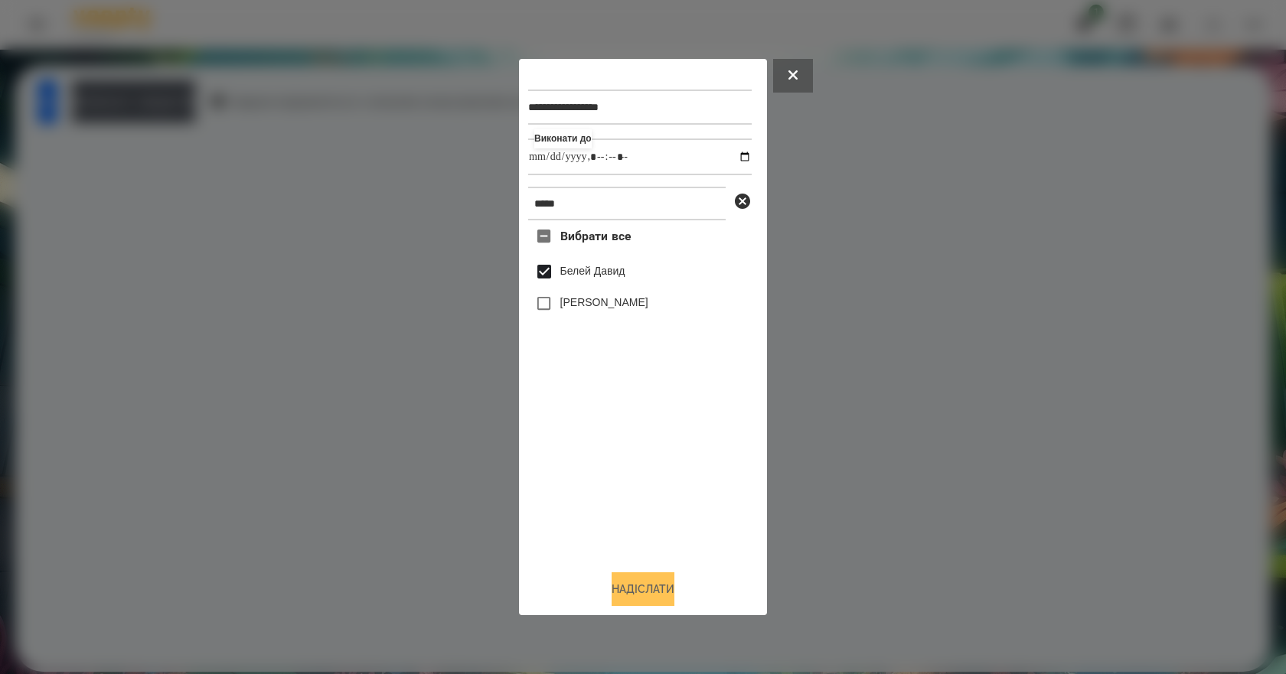
click at [624, 590] on button "Надіслати" at bounding box center [643, 590] width 63 height 34
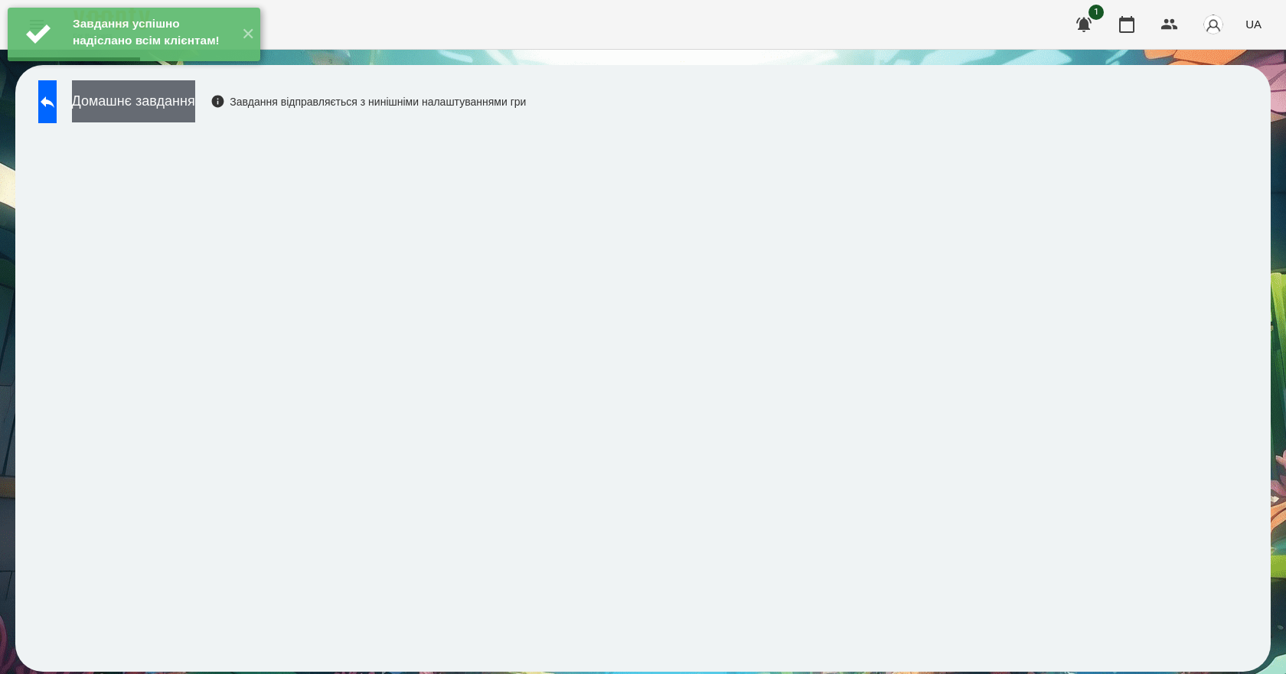
click at [195, 116] on button "Домашнє завдання" at bounding box center [133, 101] width 123 height 42
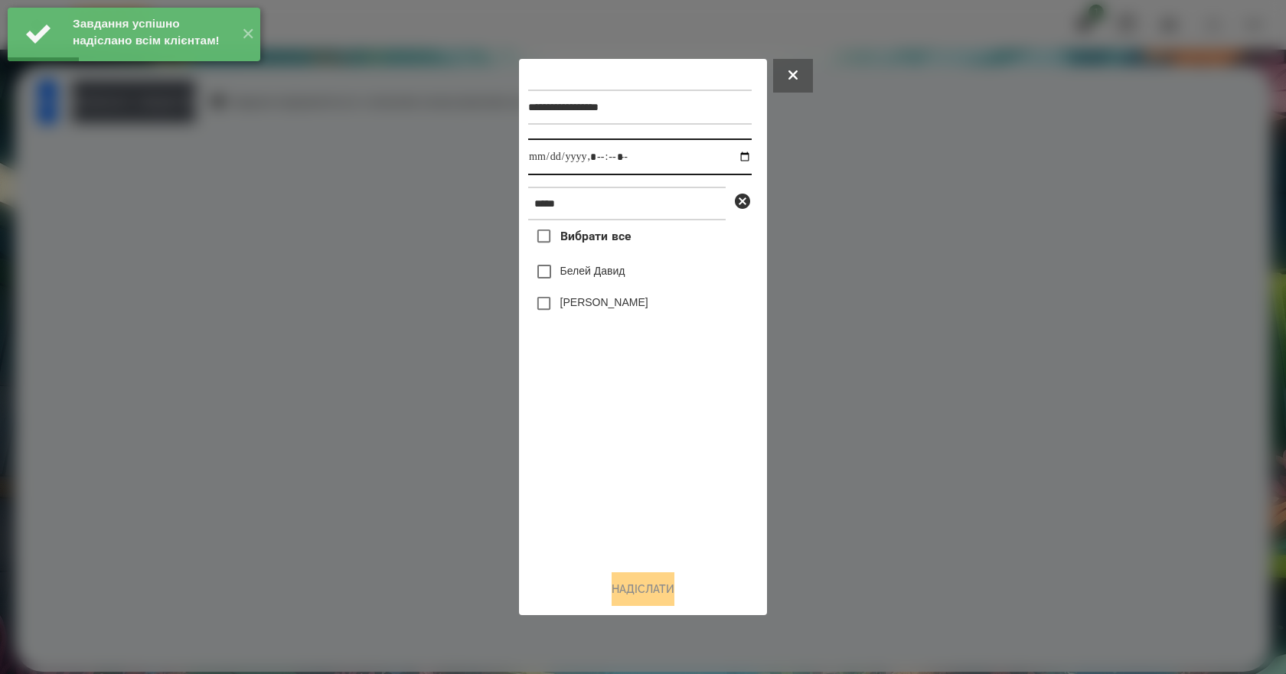
click at [733, 158] on input "datetime-local" at bounding box center [640, 157] width 224 height 37
type input "**********"
click at [606, 539] on div "Вибрати все Белей Давид Белей Емілі" at bounding box center [640, 389] width 224 height 338
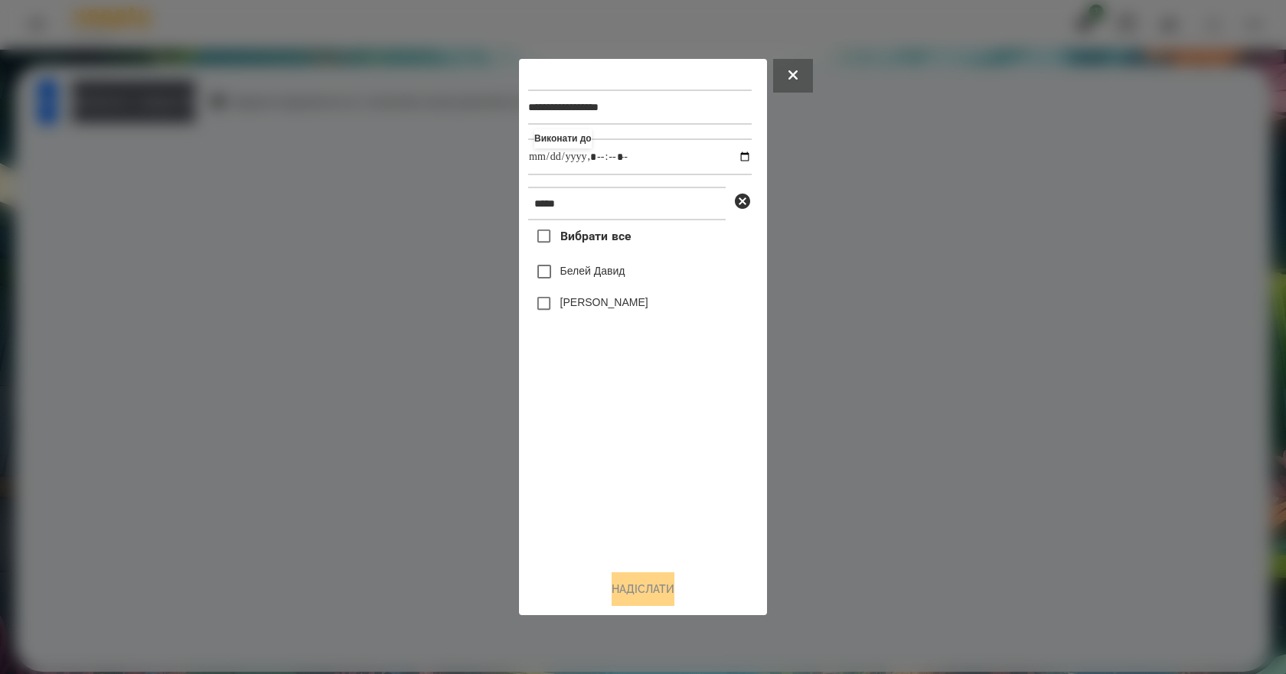
click at [574, 270] on label "Белей Давид" at bounding box center [592, 270] width 65 height 15
click at [625, 606] on button "Надіслати" at bounding box center [643, 590] width 63 height 34
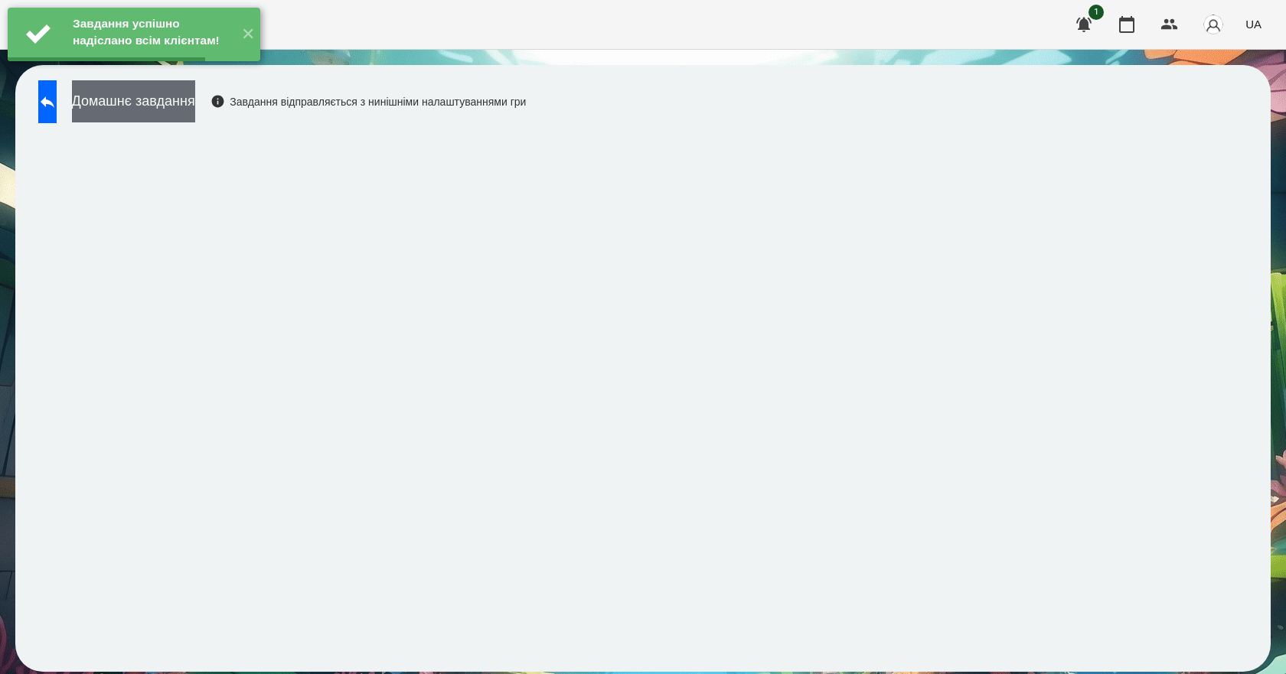
click at [191, 106] on button "Домашнє завдання" at bounding box center [133, 101] width 123 height 42
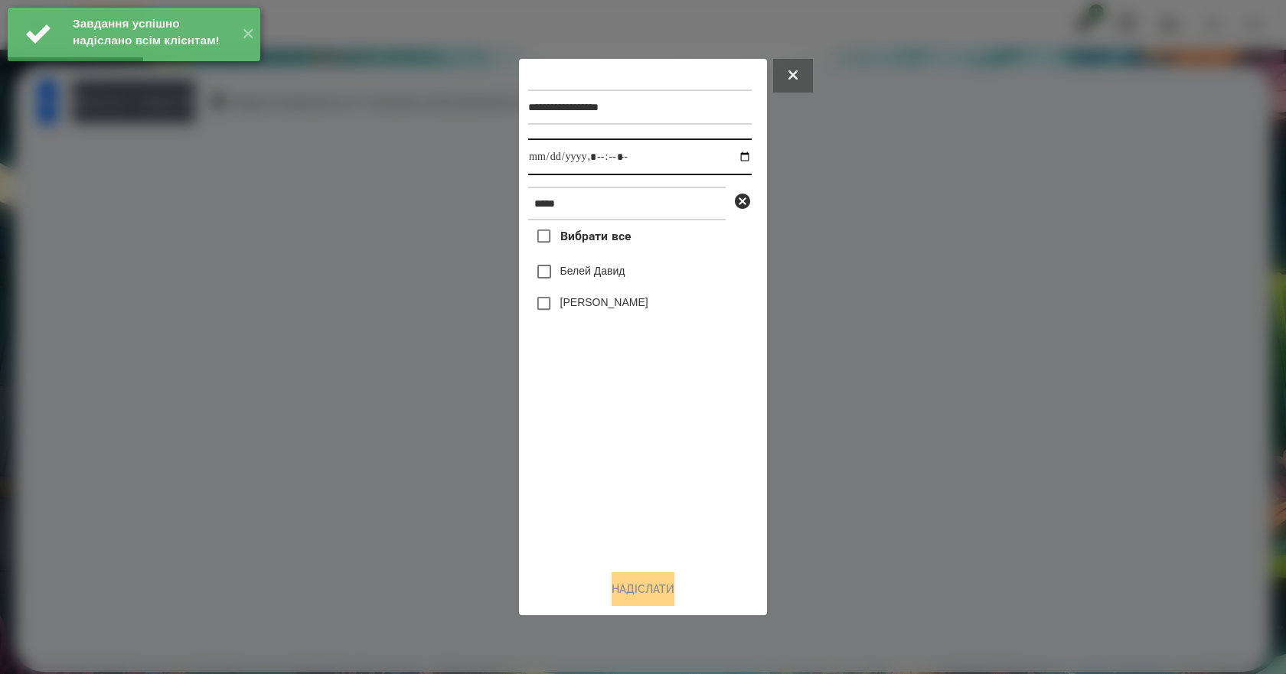
click at [733, 156] on input "datetime-local" at bounding box center [640, 157] width 224 height 37
type input "**********"
drag, startPoint x: 599, startPoint y: 465, endPoint x: 611, endPoint y: 420, distance: 46.6
click at [599, 463] on div "Вибрати все Белей Давид Белей Емілі" at bounding box center [640, 389] width 224 height 338
click at [625, 275] on label "Белей Давид" at bounding box center [592, 270] width 65 height 15
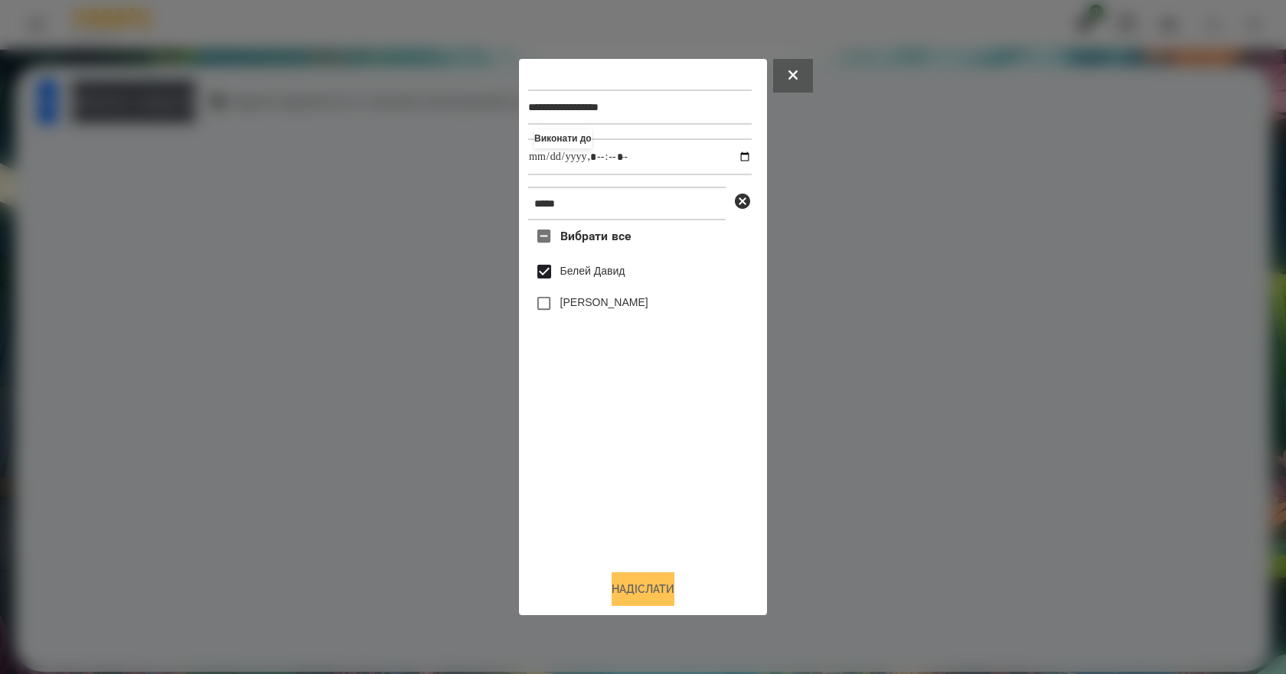
click at [626, 590] on button "Надіслати" at bounding box center [643, 590] width 63 height 34
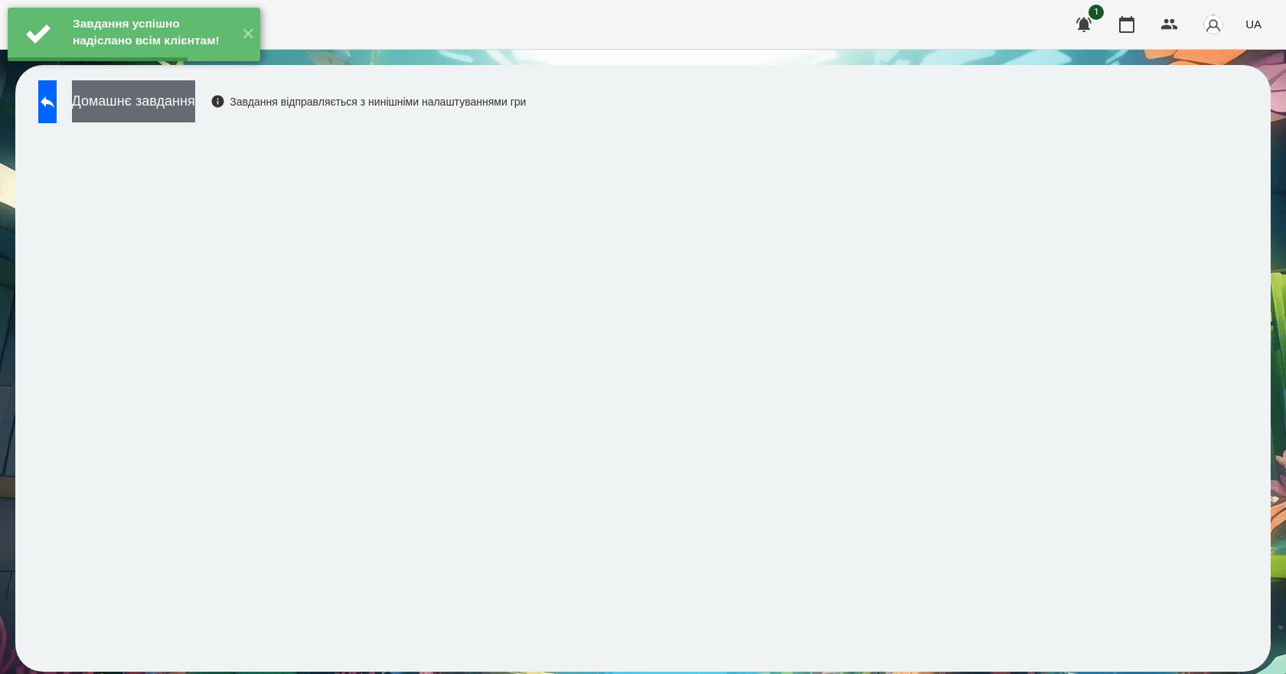
click at [195, 110] on button "Домашнє завдання" at bounding box center [133, 101] width 123 height 42
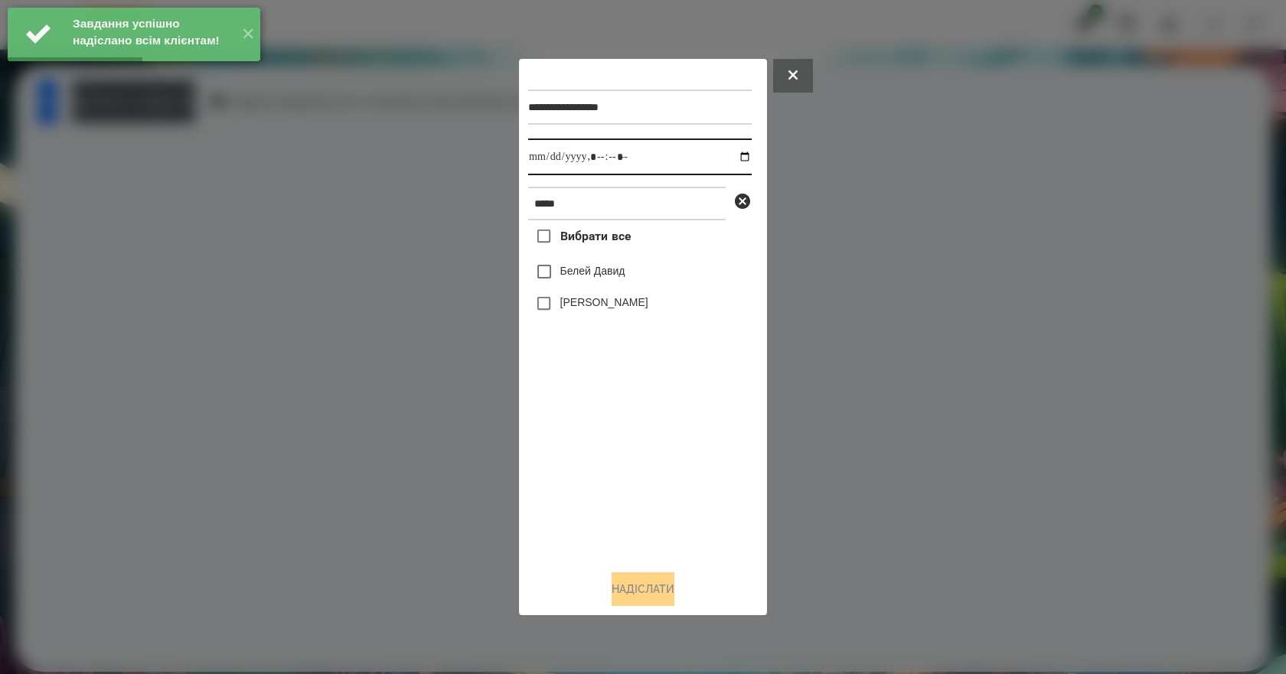
click at [735, 157] on input "datetime-local" at bounding box center [640, 157] width 224 height 37
type input "**********"
drag, startPoint x: 631, startPoint y: 457, endPoint x: 591, endPoint y: 344, distance: 120.1
click at [631, 455] on div "Вибрати все Белей Давид Белей Емілі" at bounding box center [640, 389] width 224 height 338
click at [597, 276] on label "Белей Давид" at bounding box center [592, 270] width 65 height 15
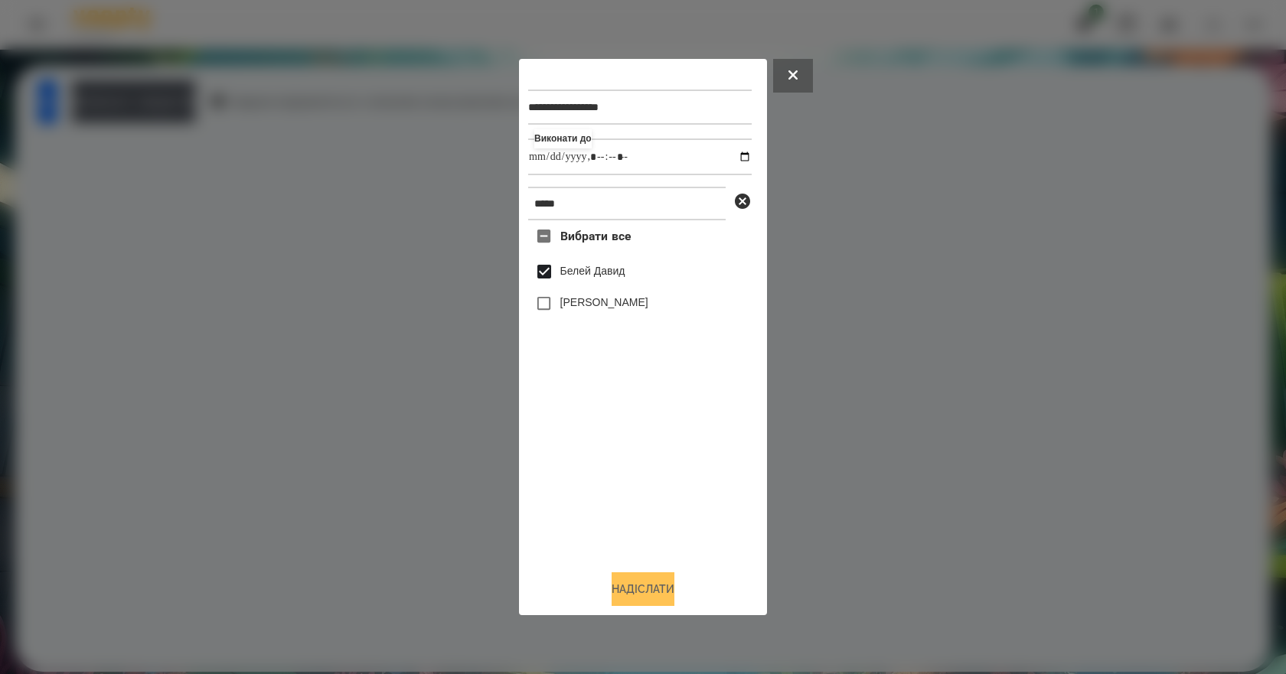
click at [649, 601] on button "Надіслати" at bounding box center [643, 590] width 63 height 34
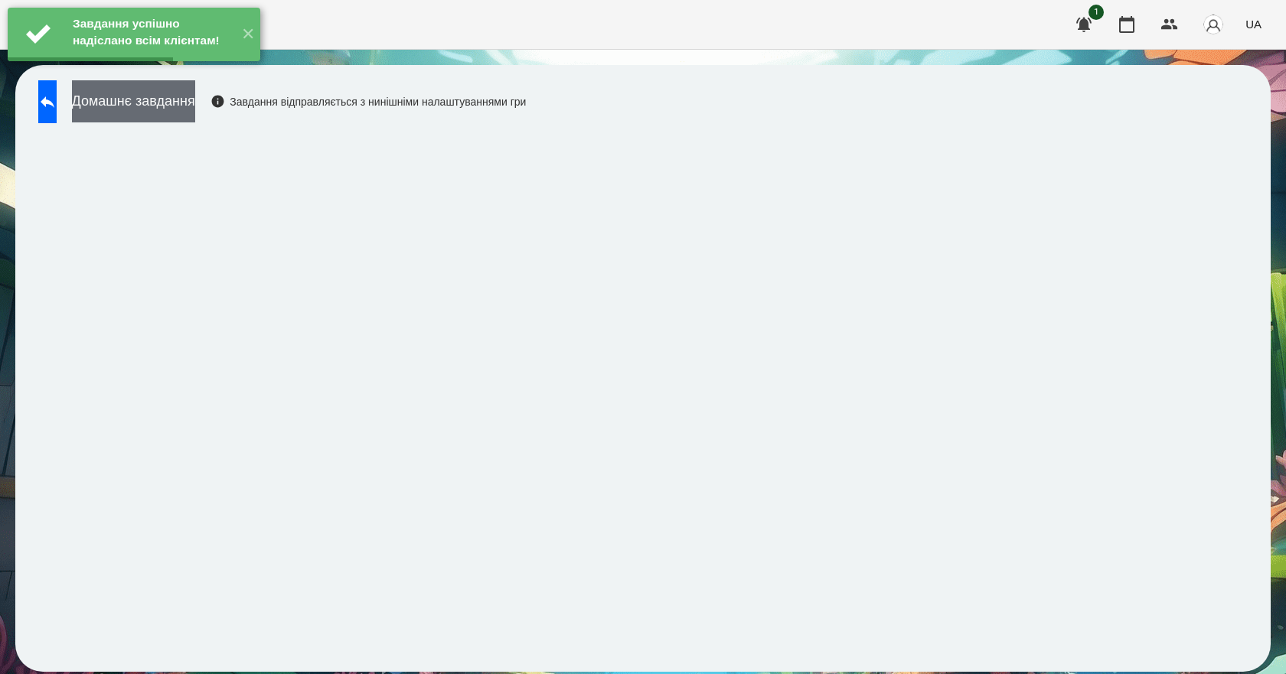
click at [195, 108] on button "Домашнє завдання" at bounding box center [133, 101] width 123 height 42
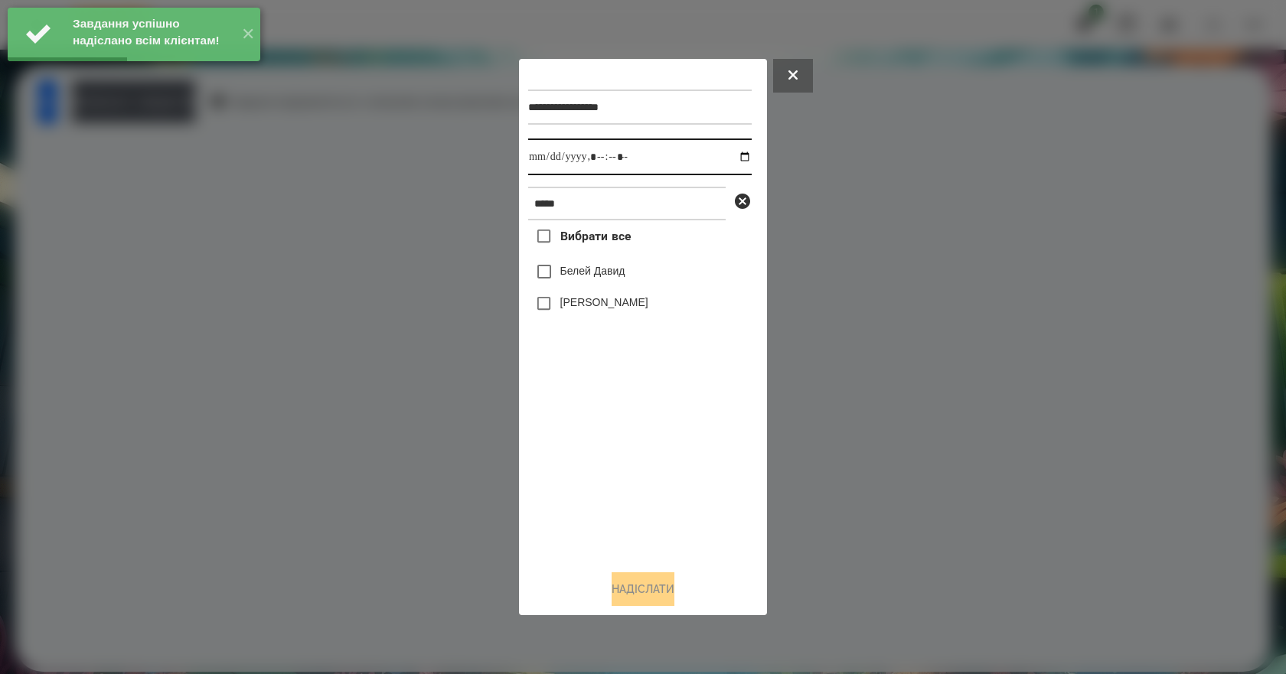
click at [734, 155] on input "datetime-local" at bounding box center [640, 157] width 224 height 37
type input "**********"
click at [615, 455] on div "Вибрати все Белей Давид Белей Емілі" at bounding box center [640, 389] width 224 height 338
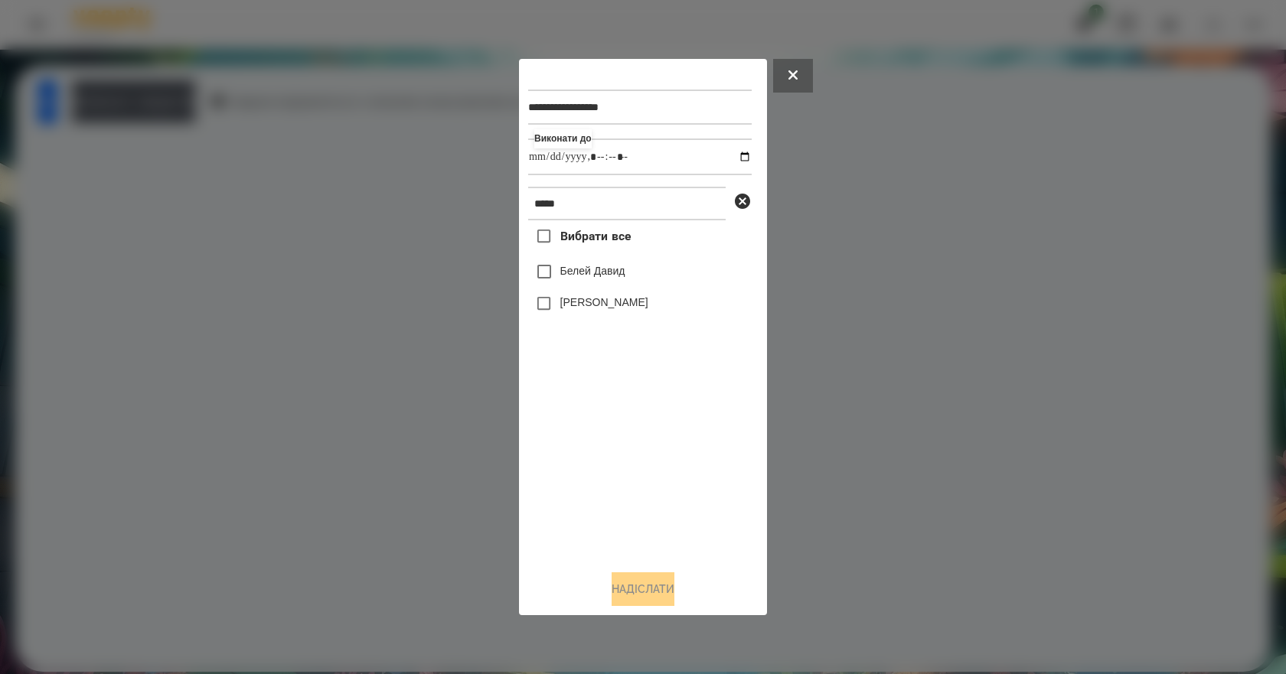
click at [591, 273] on label "Белей Давид" at bounding box center [592, 270] width 65 height 15
click at [641, 587] on button "Надіслати" at bounding box center [643, 590] width 63 height 34
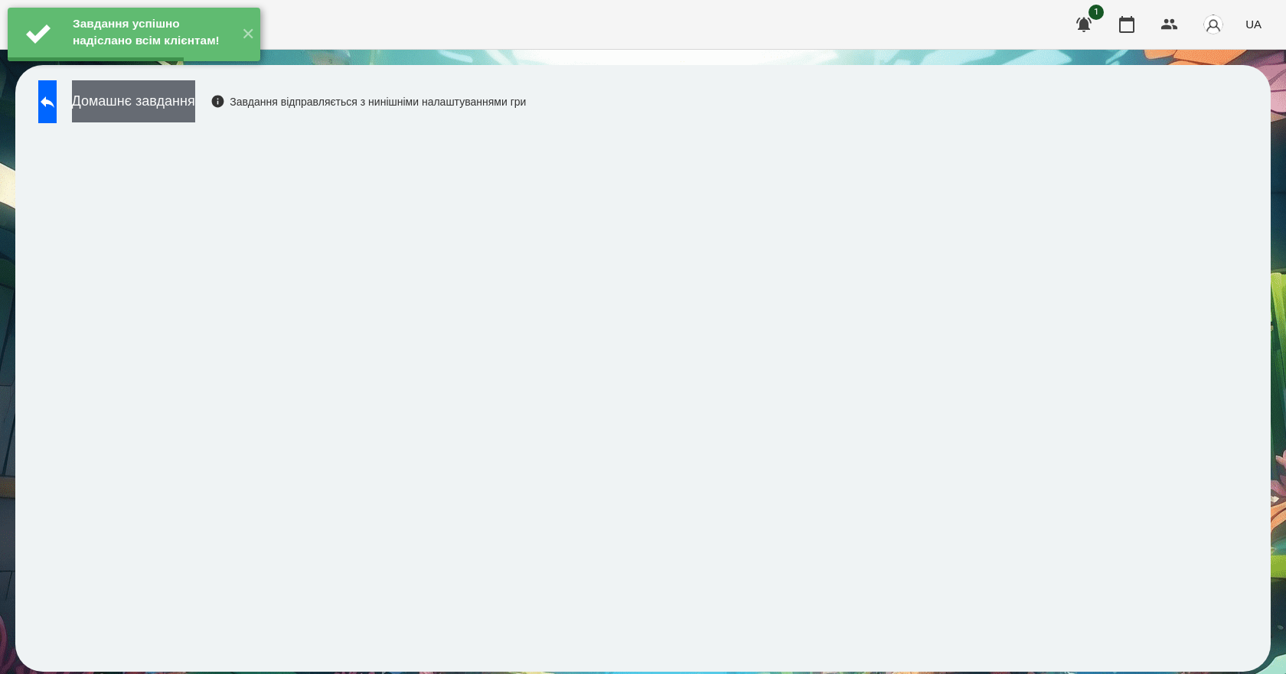
click at [195, 116] on button "Домашнє завдання" at bounding box center [133, 101] width 123 height 42
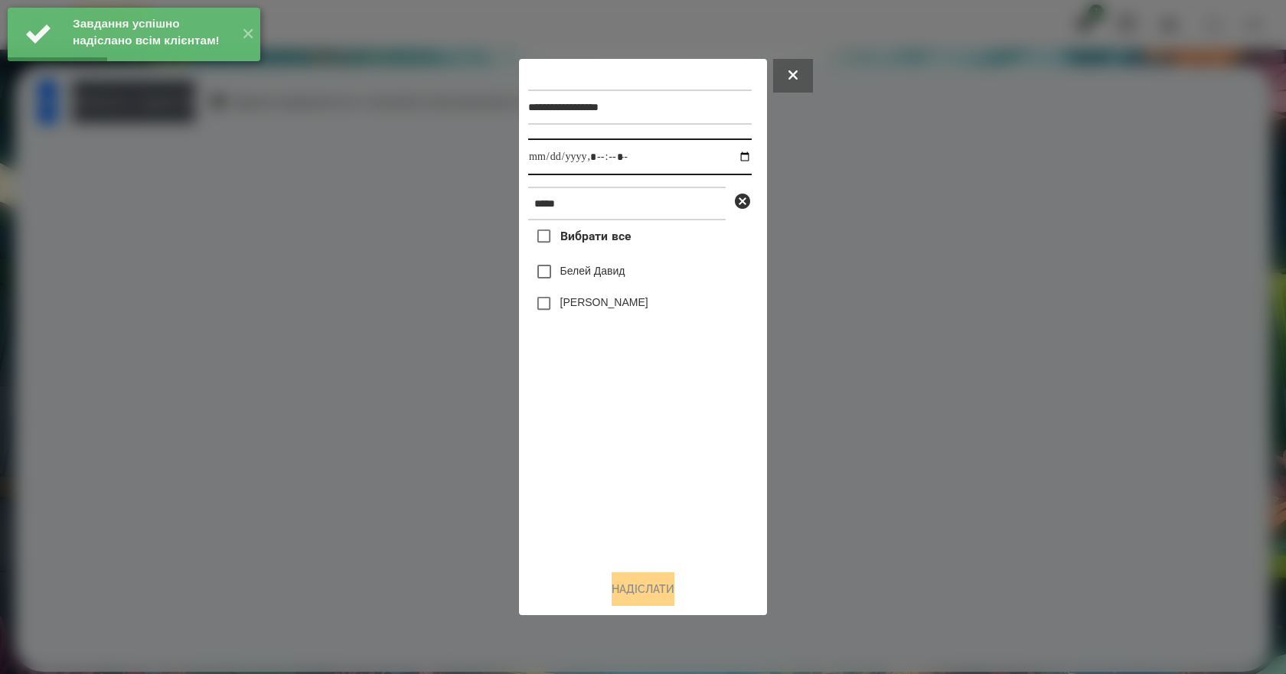
click at [733, 156] on input "datetime-local" at bounding box center [640, 157] width 224 height 37
type input "**********"
click at [593, 457] on div "Вибрати все Белей Давид Белей Емілі" at bounding box center [640, 389] width 224 height 338
click at [619, 272] on label "Белей Давид" at bounding box center [592, 270] width 65 height 15
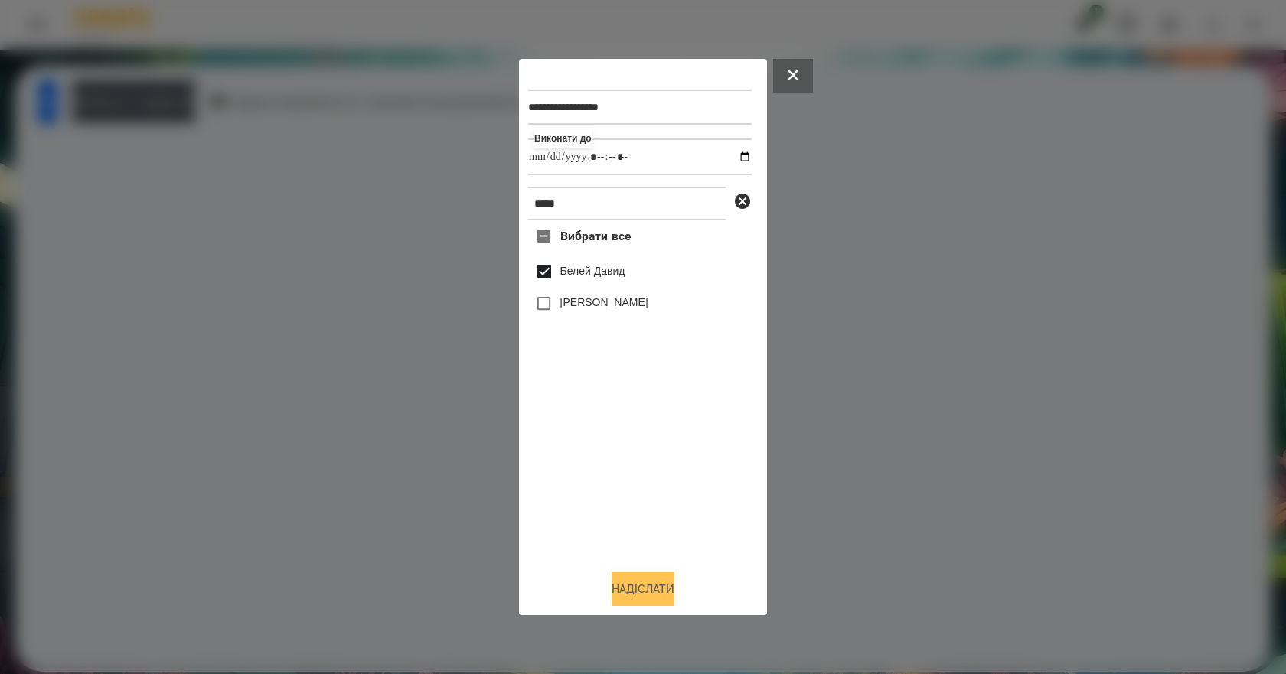
click at [672, 599] on button "Надіслати" at bounding box center [643, 590] width 63 height 34
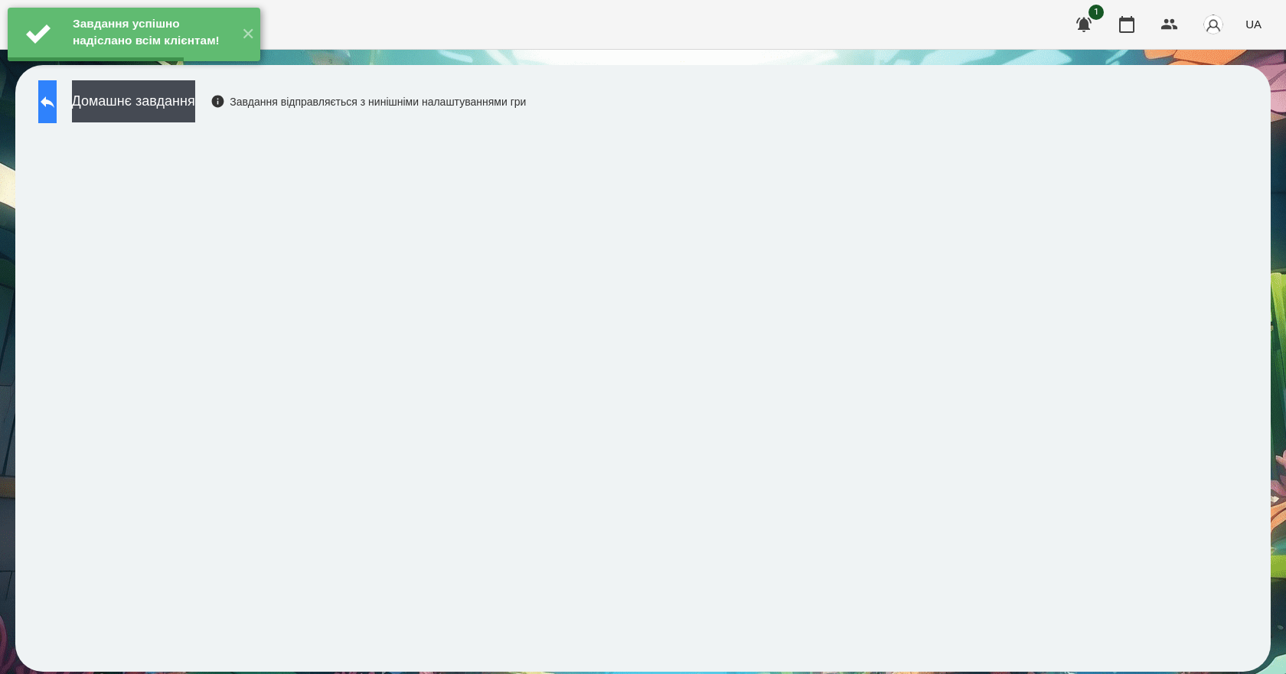
click at [57, 121] on button at bounding box center [47, 101] width 18 height 43
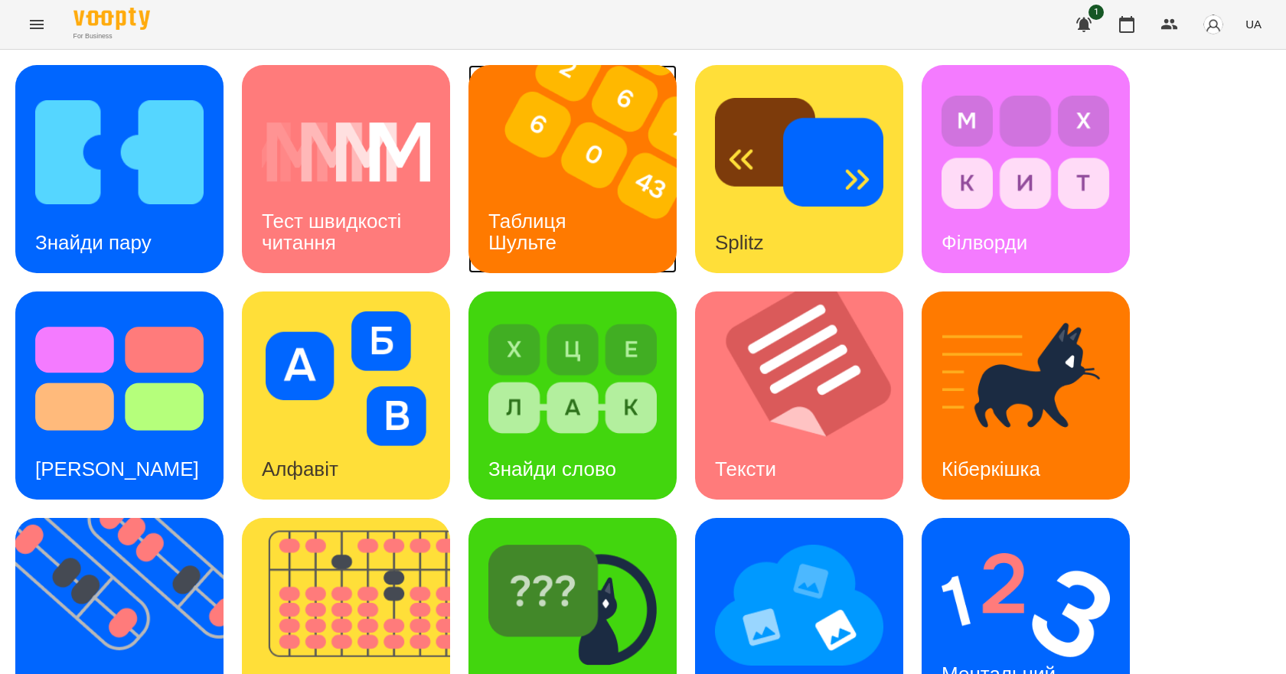
click at [528, 203] on div "Таблиця Шульте" at bounding box center [529, 232] width 123 height 82
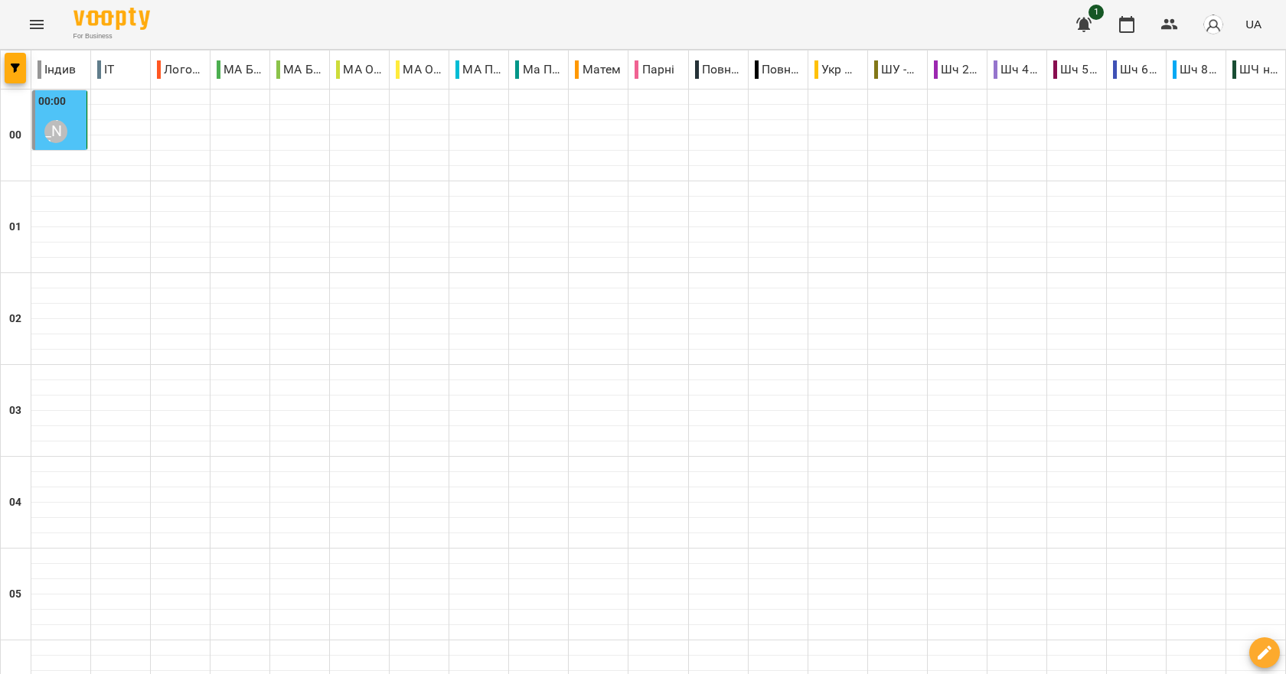
scroll to position [1722, 0]
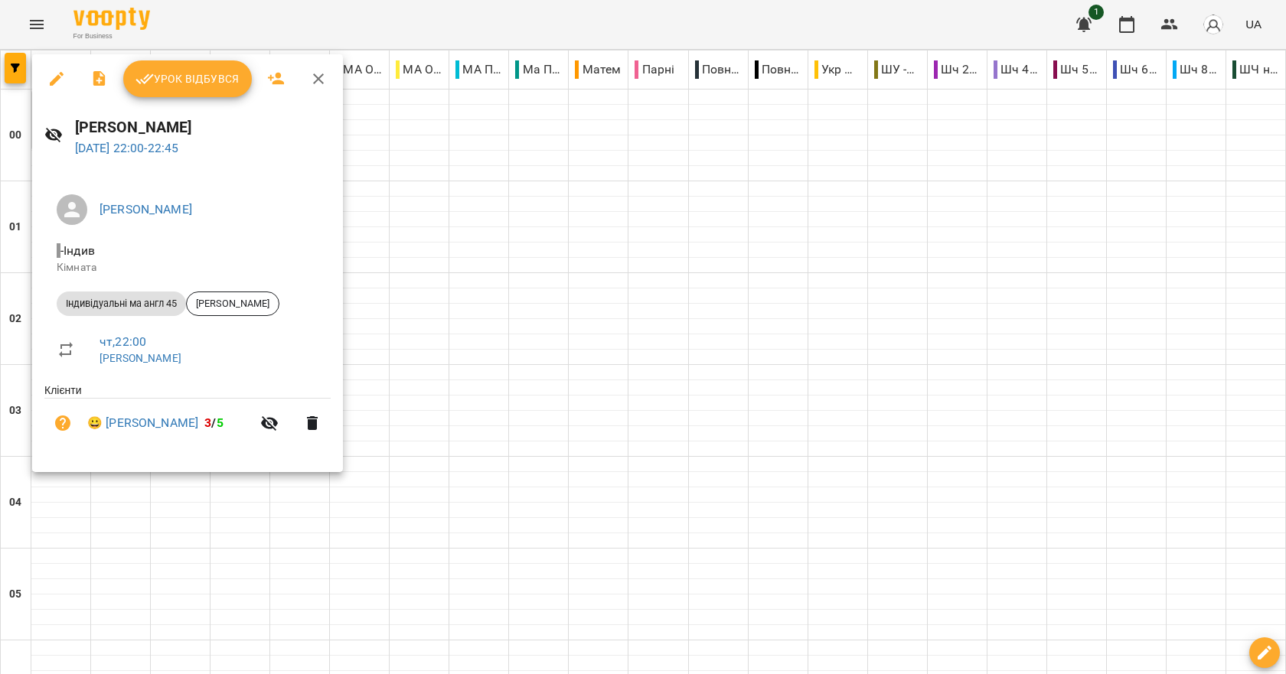
click at [484, 348] on div at bounding box center [643, 337] width 1286 height 674
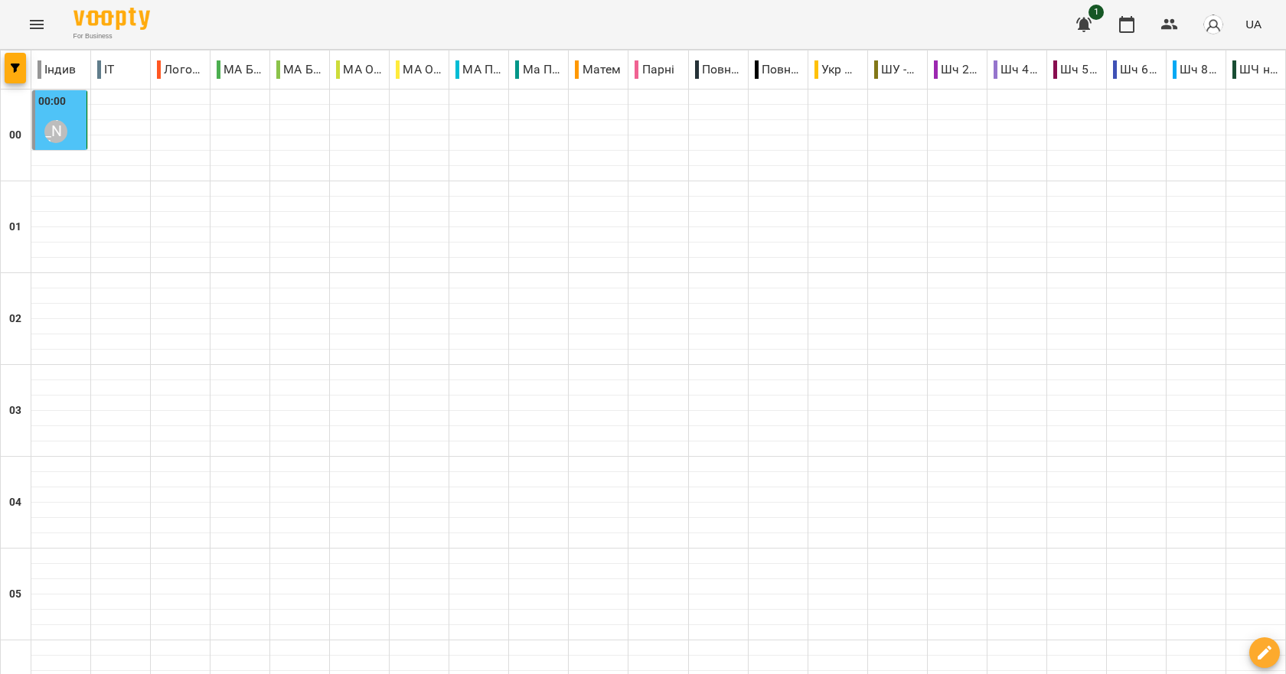
scroll to position [1722, 0]
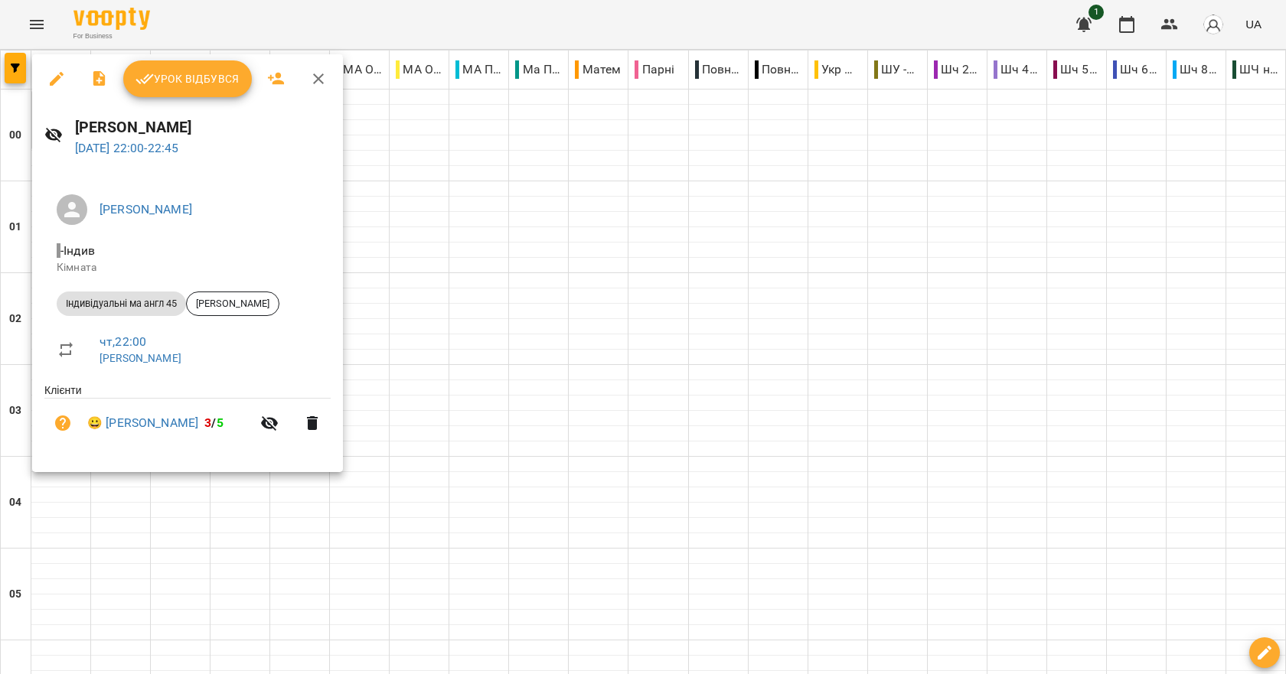
click at [194, 93] on button "Урок відбувся" at bounding box center [187, 78] width 129 height 37
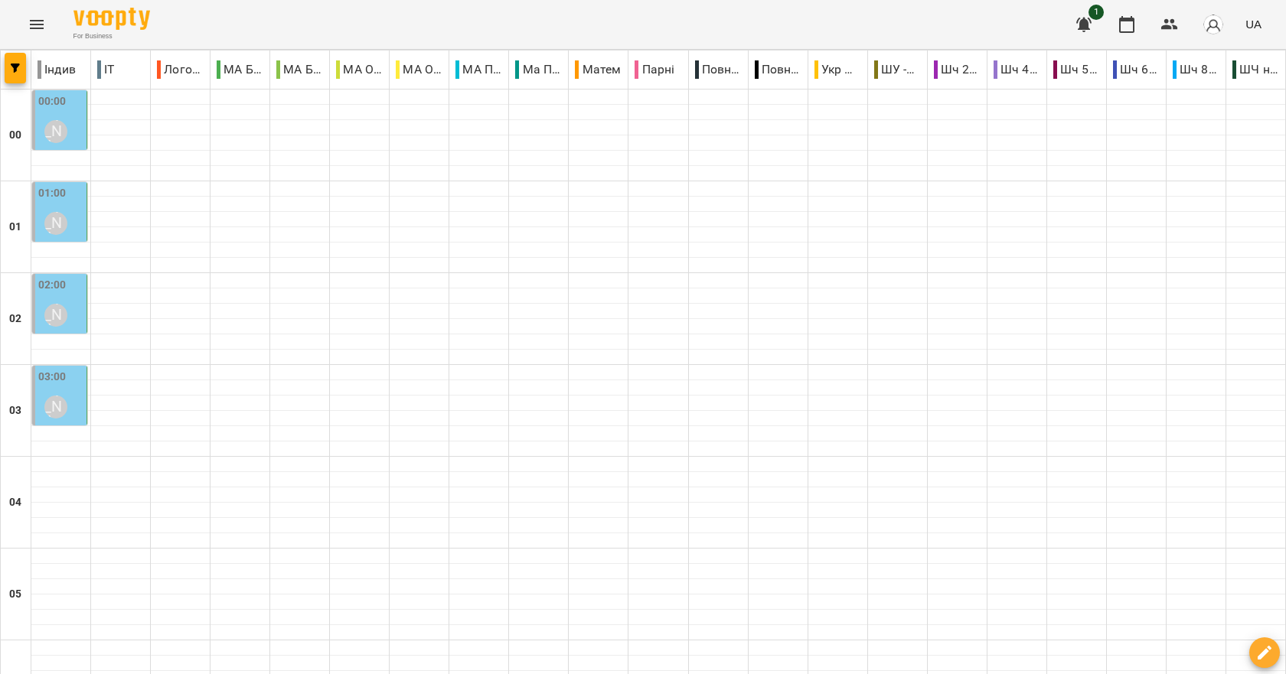
click at [60, 201] on label "01:00" at bounding box center [52, 193] width 28 height 17
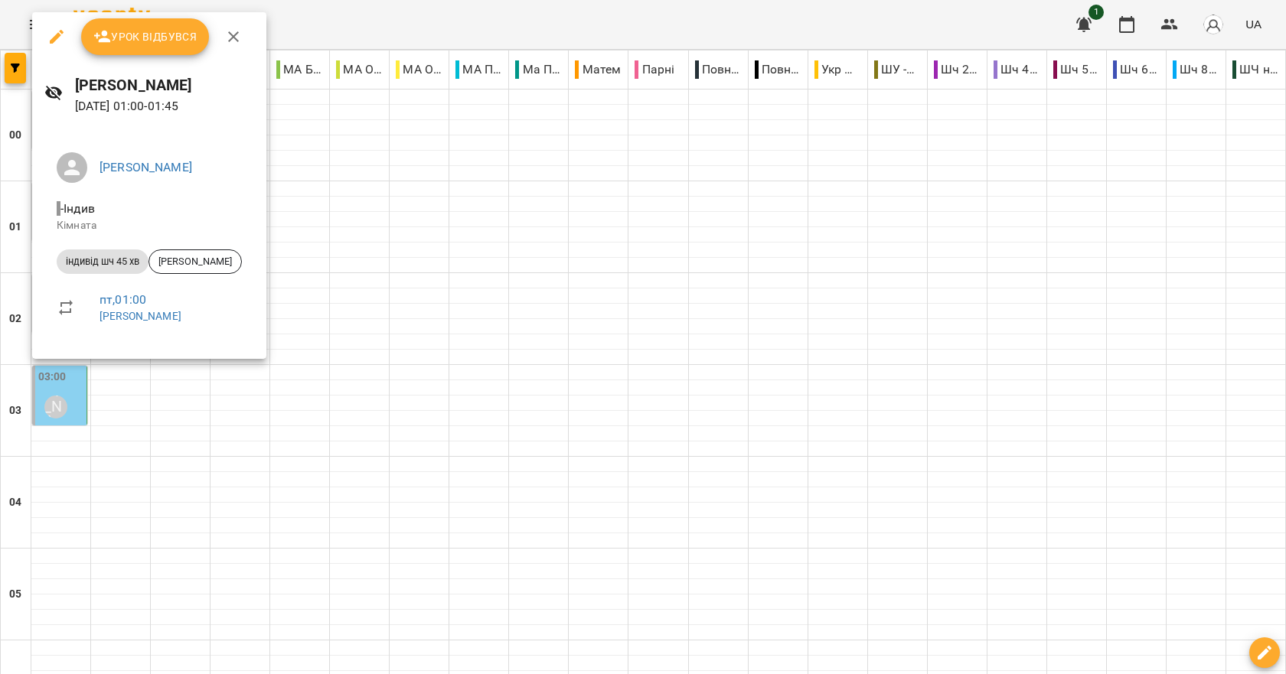
click at [237, 39] on icon "button" at bounding box center [233, 37] width 18 height 18
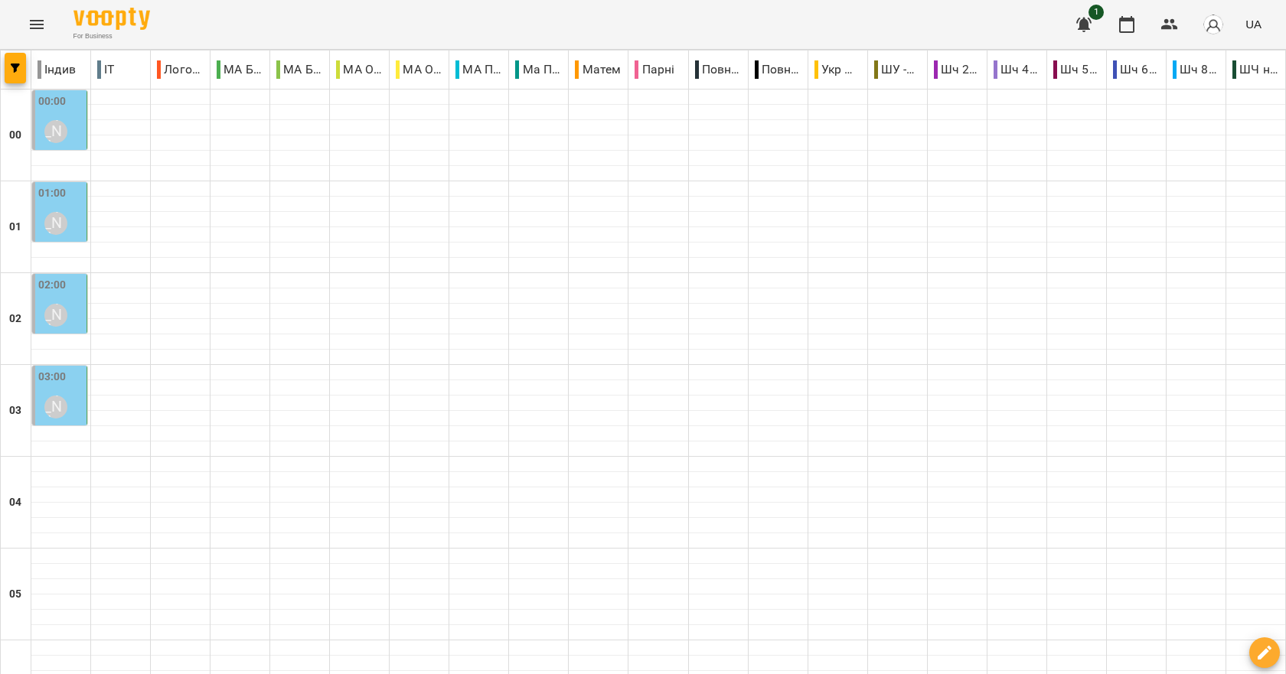
click at [58, 287] on label "02:00" at bounding box center [52, 285] width 28 height 17
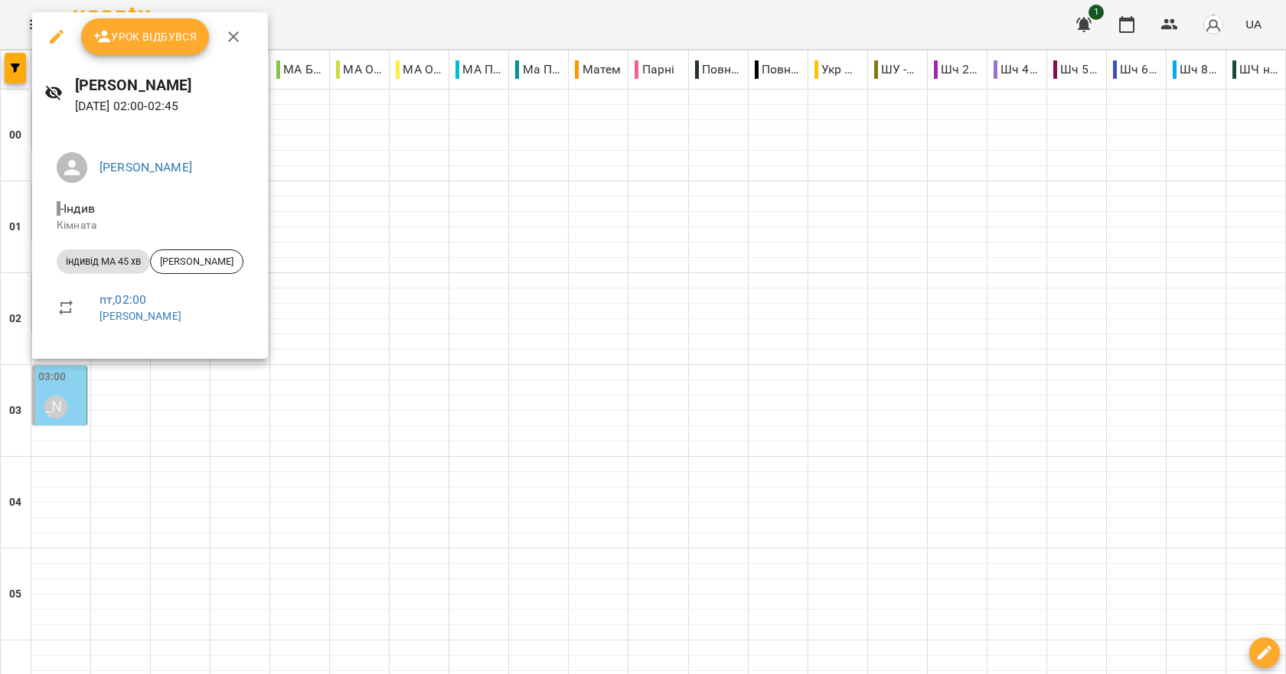
click at [231, 33] on icon "button" at bounding box center [233, 37] width 18 height 18
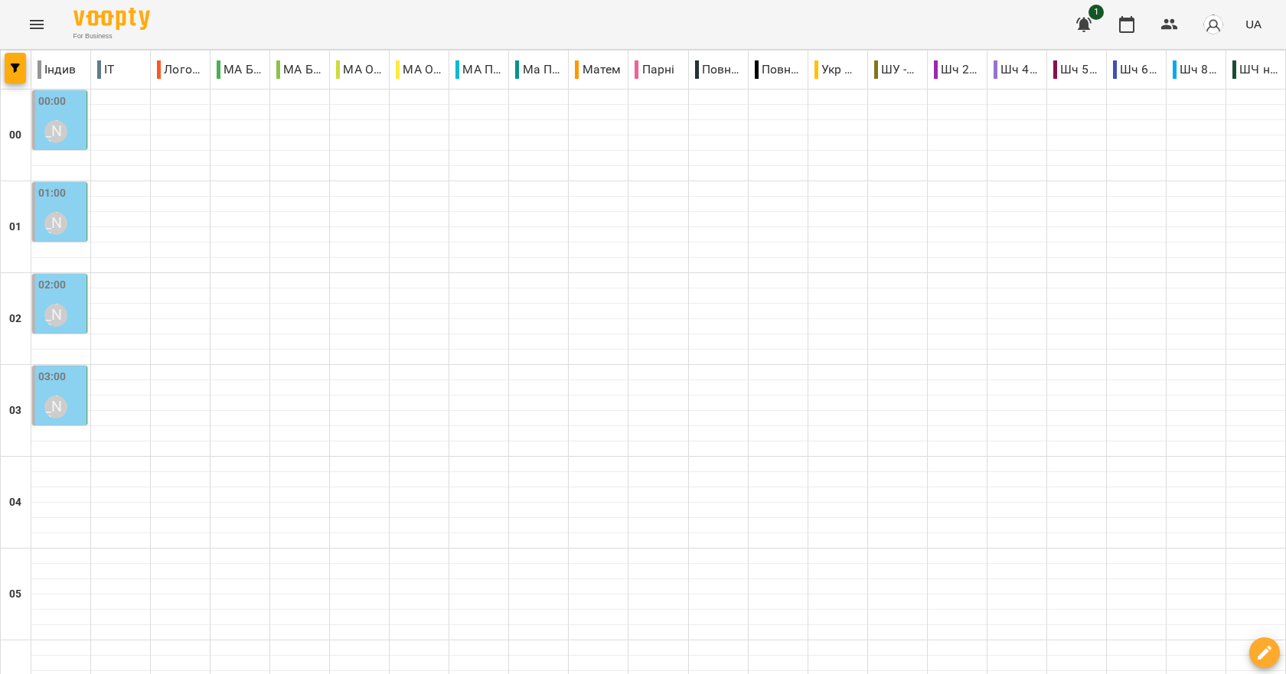
scroll to position [1722, 0]
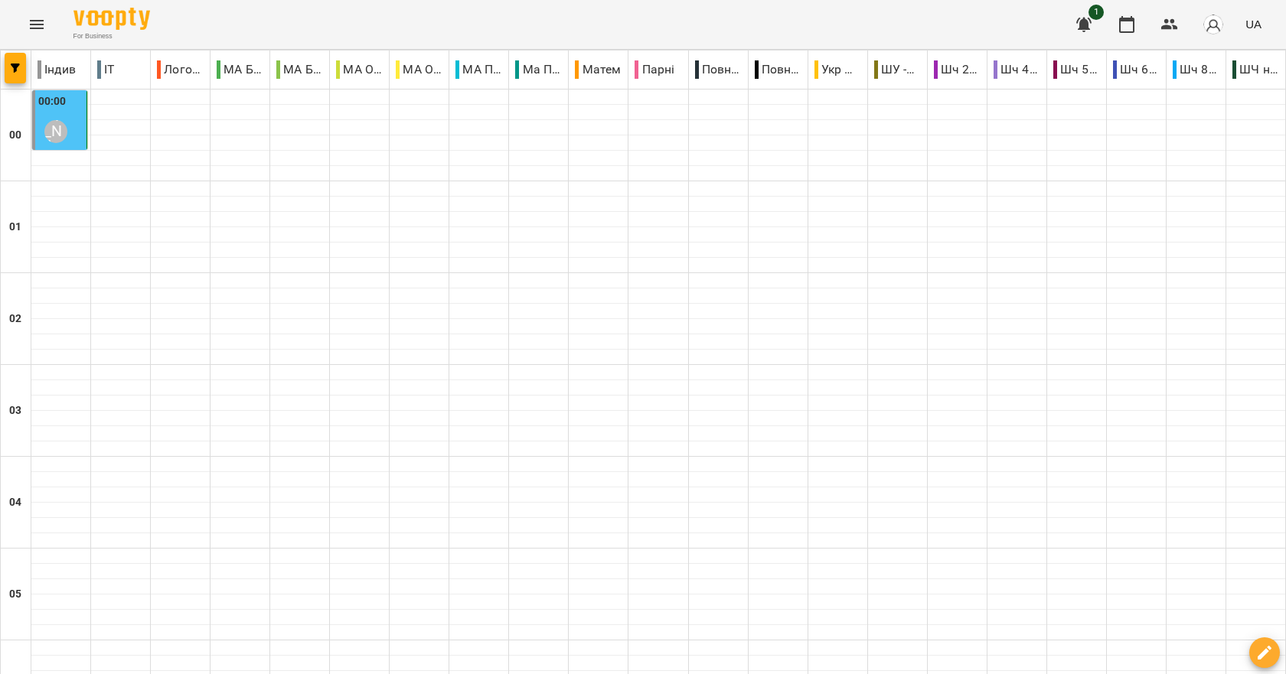
click at [845, 31] on div "For Business 1 UA" at bounding box center [643, 24] width 1286 height 49
click at [407, 21] on div "For Business 1 UA" at bounding box center [643, 24] width 1286 height 49
click at [45, 33] on icon "Menu" at bounding box center [37, 24] width 18 height 18
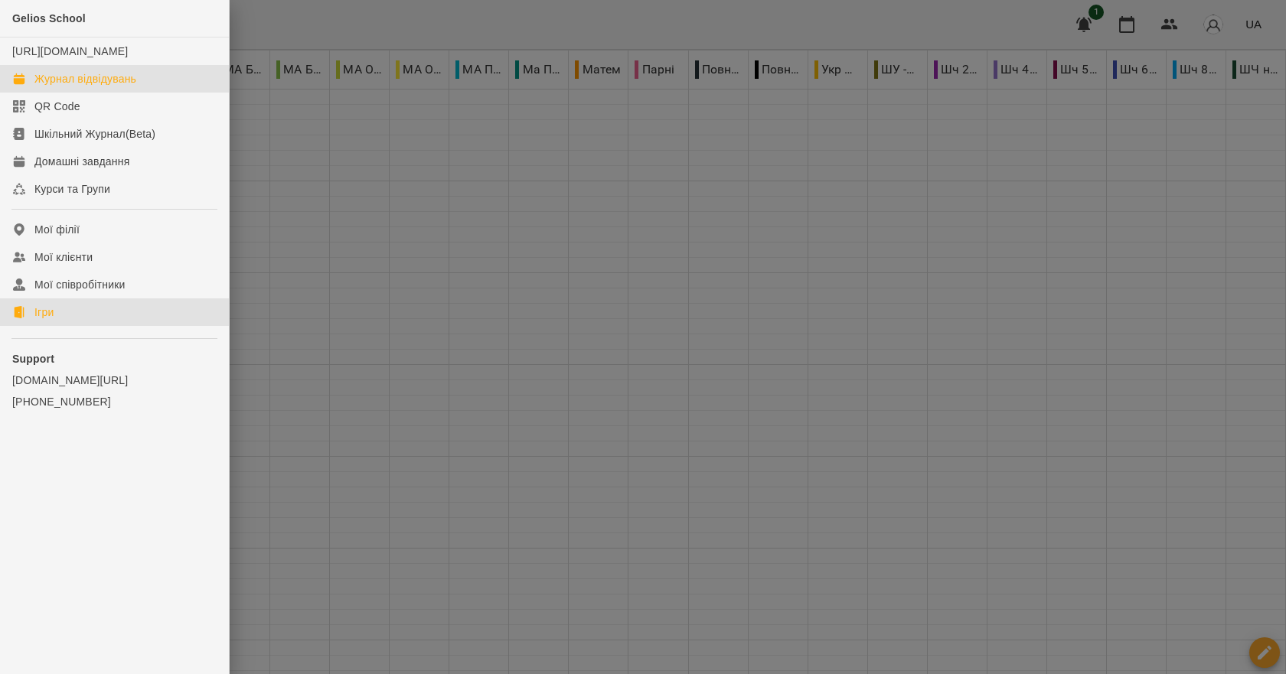
click at [65, 322] on link "Ігри" at bounding box center [114, 313] width 229 height 28
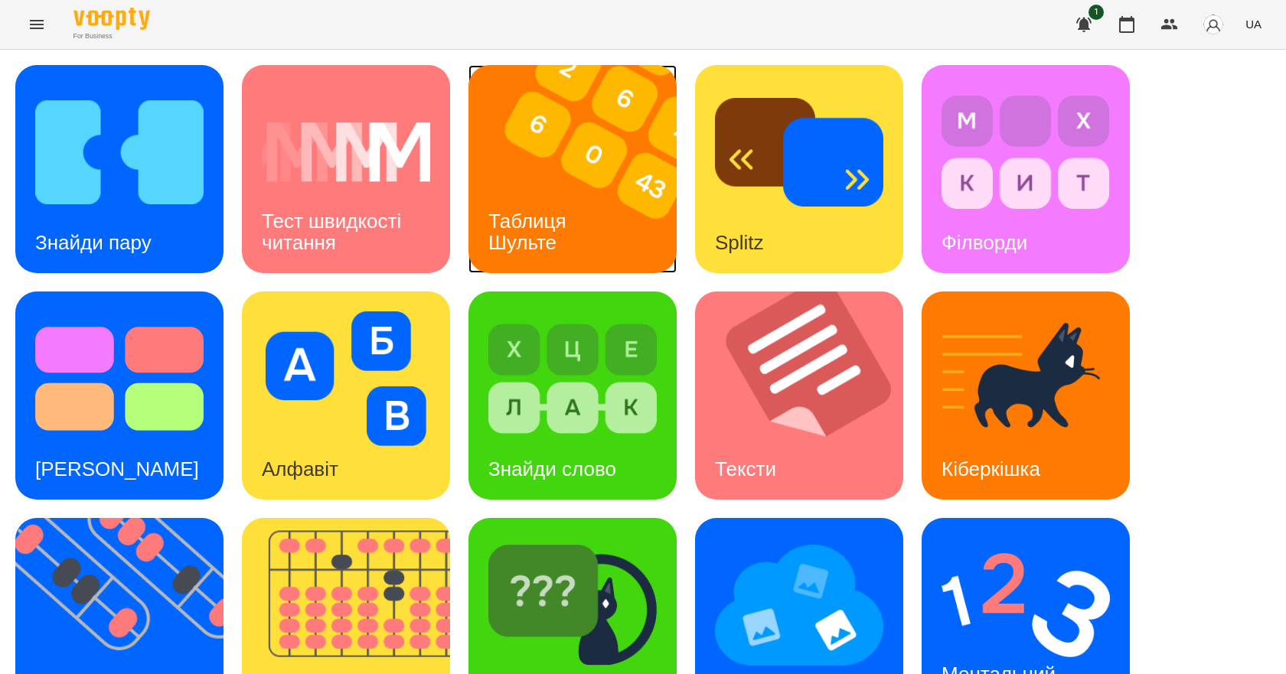
click at [492, 201] on div "Таблиця Шульте" at bounding box center [529, 232] width 123 height 82
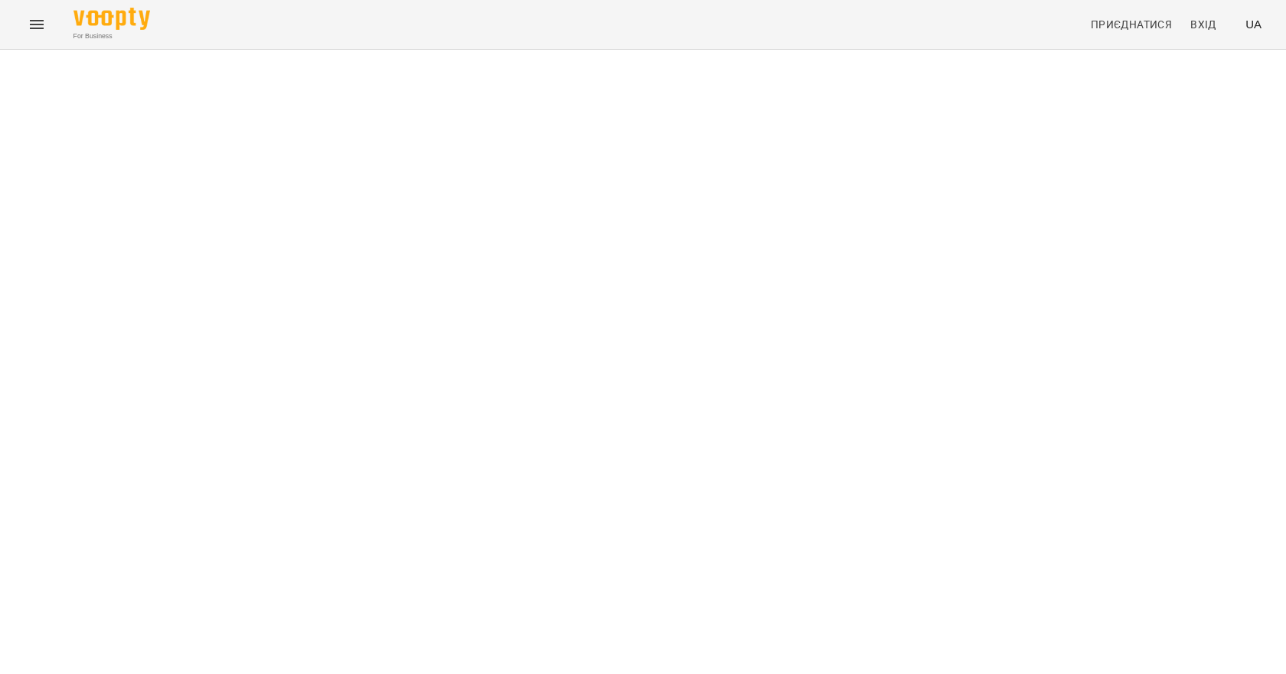
click at [261, 37] on div "For Business Приєднатися Вхід UA" at bounding box center [643, 24] width 1286 height 49
click at [1193, 21] on span "Вхід" at bounding box center [1203, 24] width 26 height 18
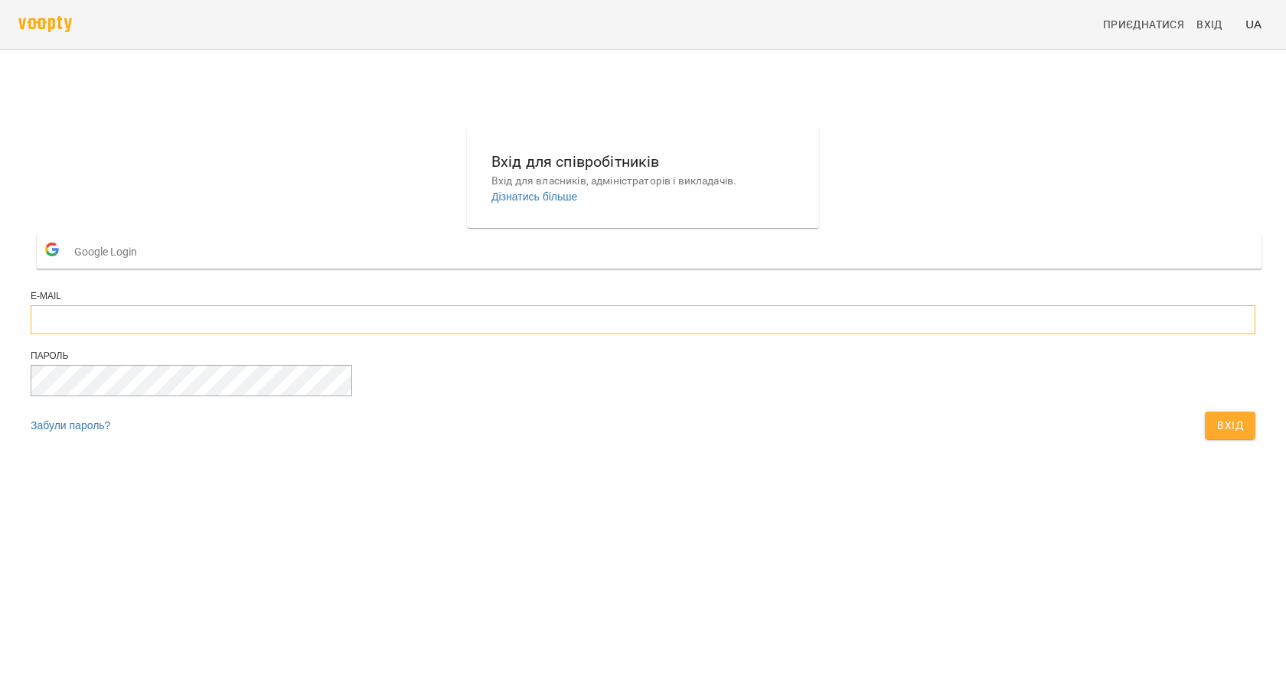
type input "**********"
click at [1217, 435] on span "Вхід" at bounding box center [1230, 425] width 26 height 18
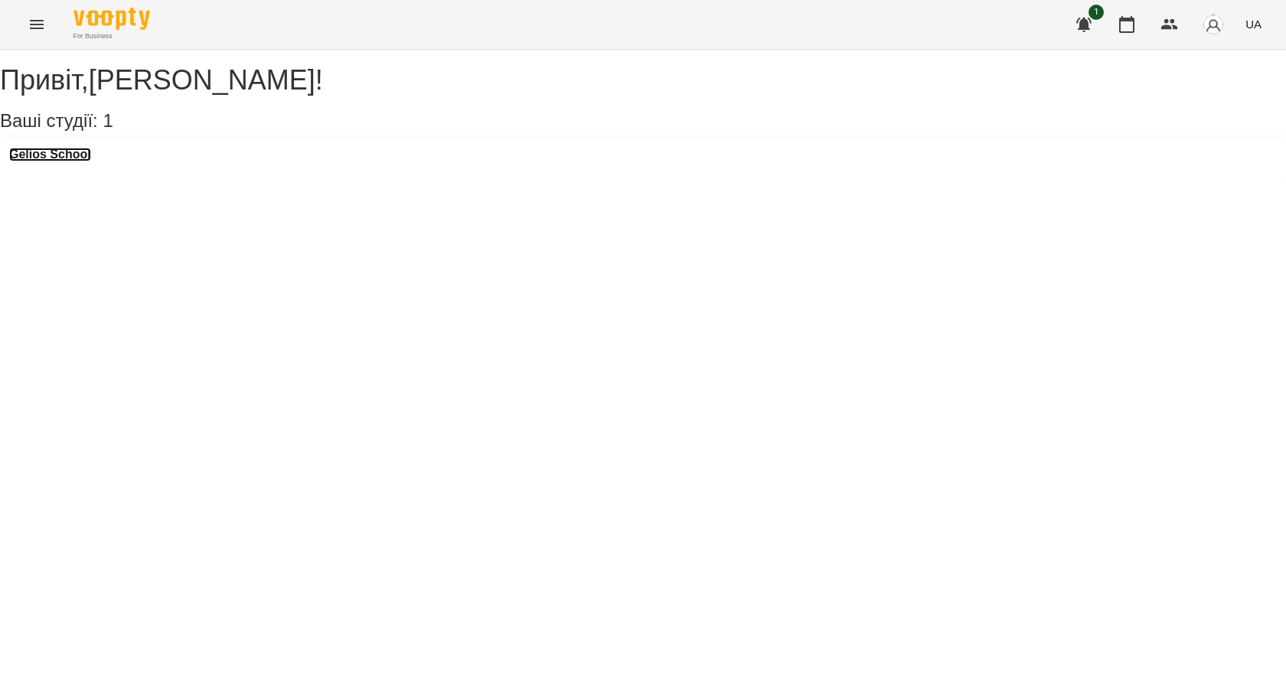
click at [90, 162] on h3 "Gelios School" at bounding box center [50, 155] width 82 height 14
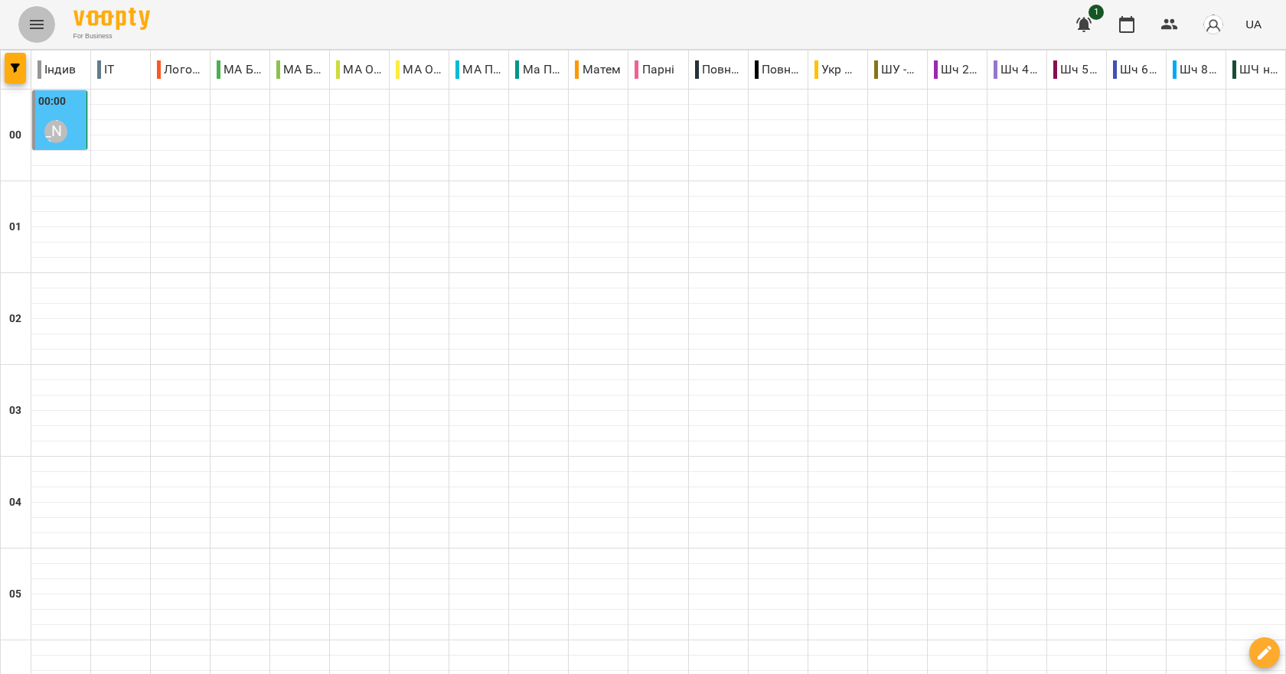
click at [44, 29] on icon "Menu" at bounding box center [37, 24] width 18 height 18
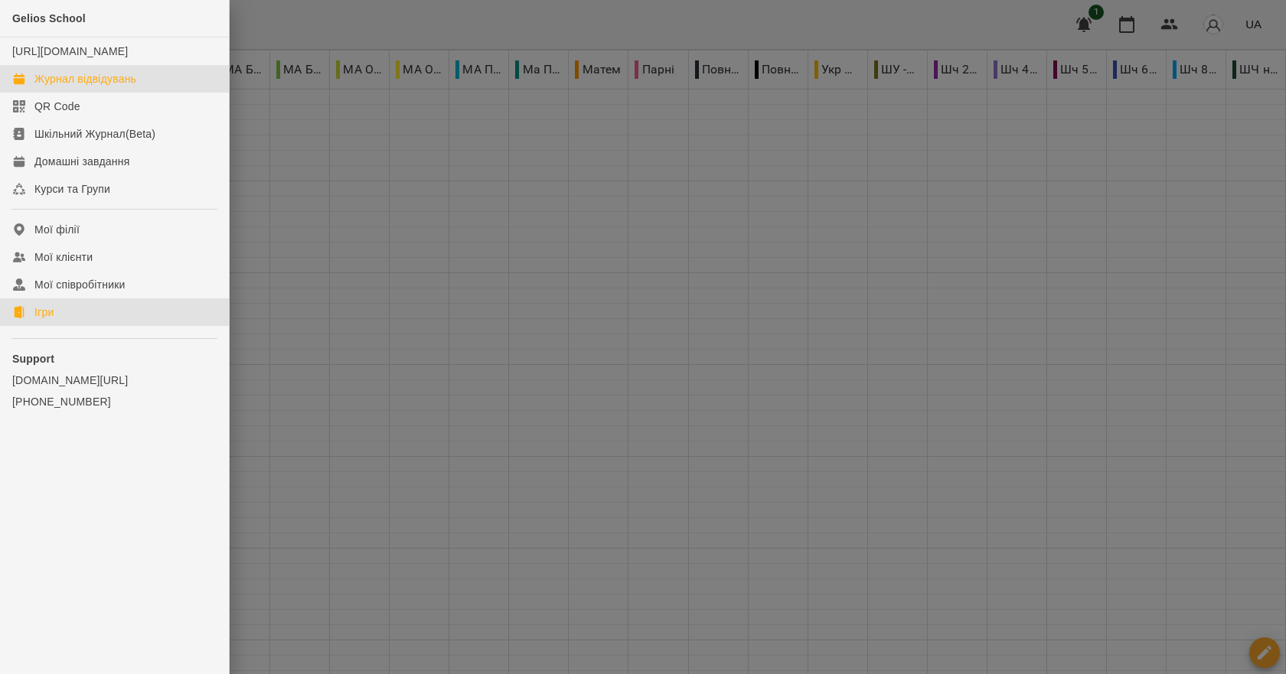
click at [52, 320] on div "Ігри" at bounding box center [43, 312] width 19 height 15
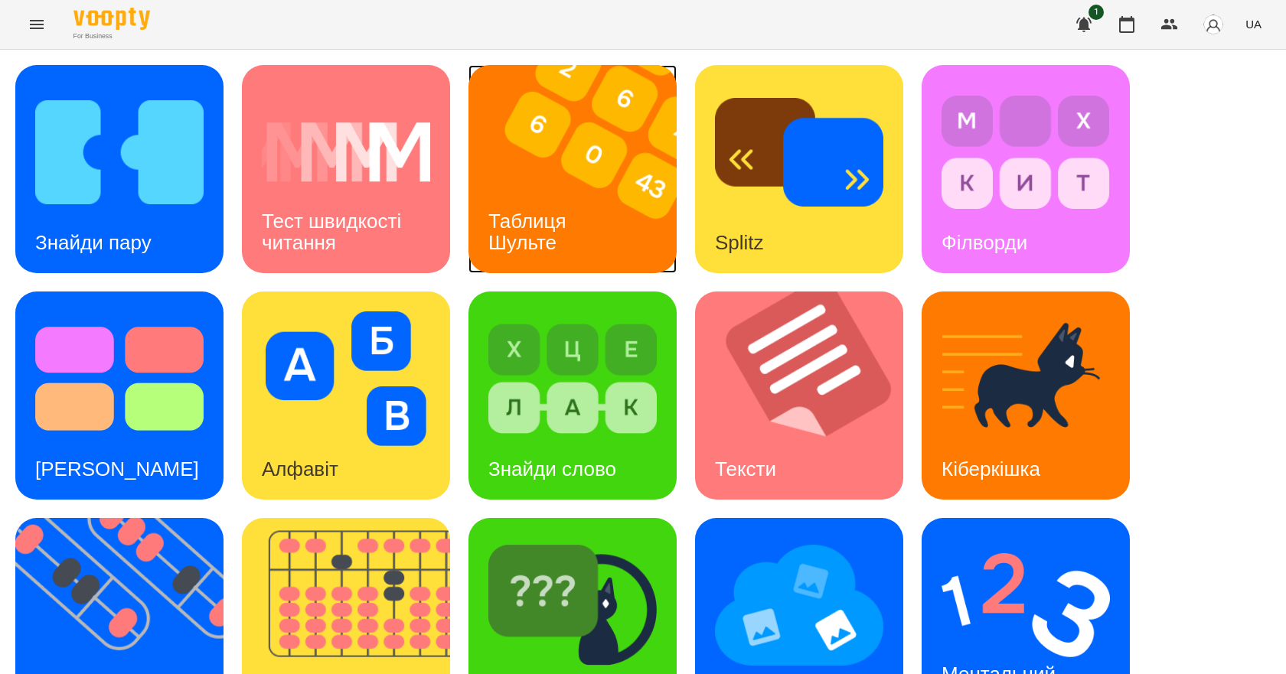
click at [608, 227] on img at bounding box center [581, 169] width 227 height 208
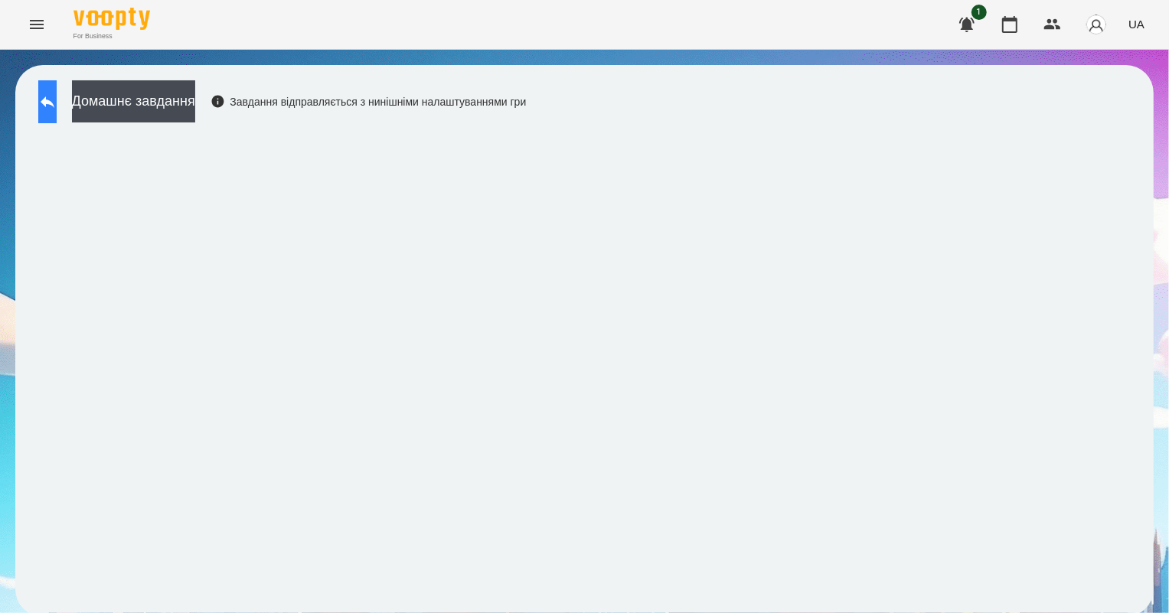
click at [57, 96] on button at bounding box center [47, 101] width 18 height 43
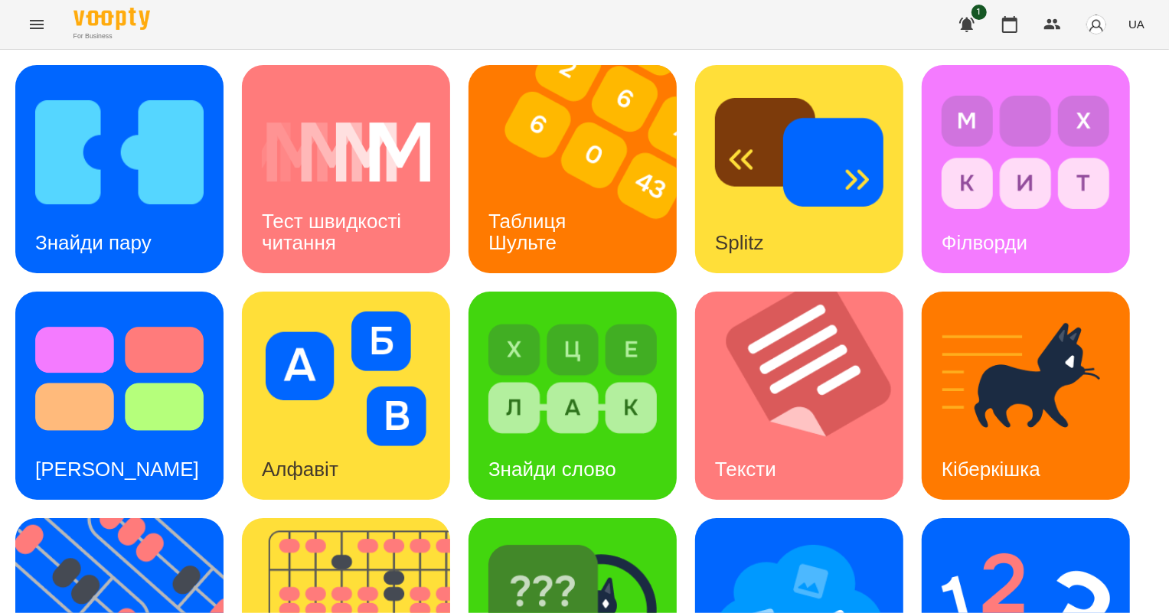
scroll to position [348, 0]
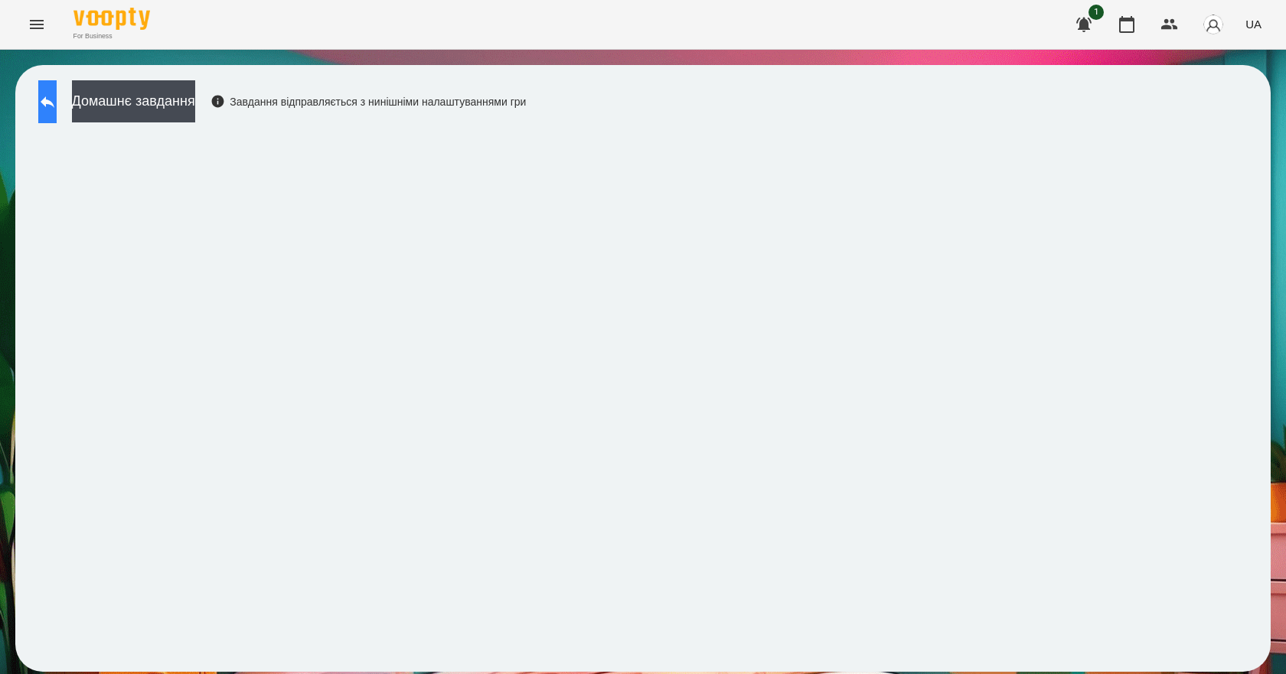
click at [57, 108] on icon at bounding box center [47, 102] width 18 height 18
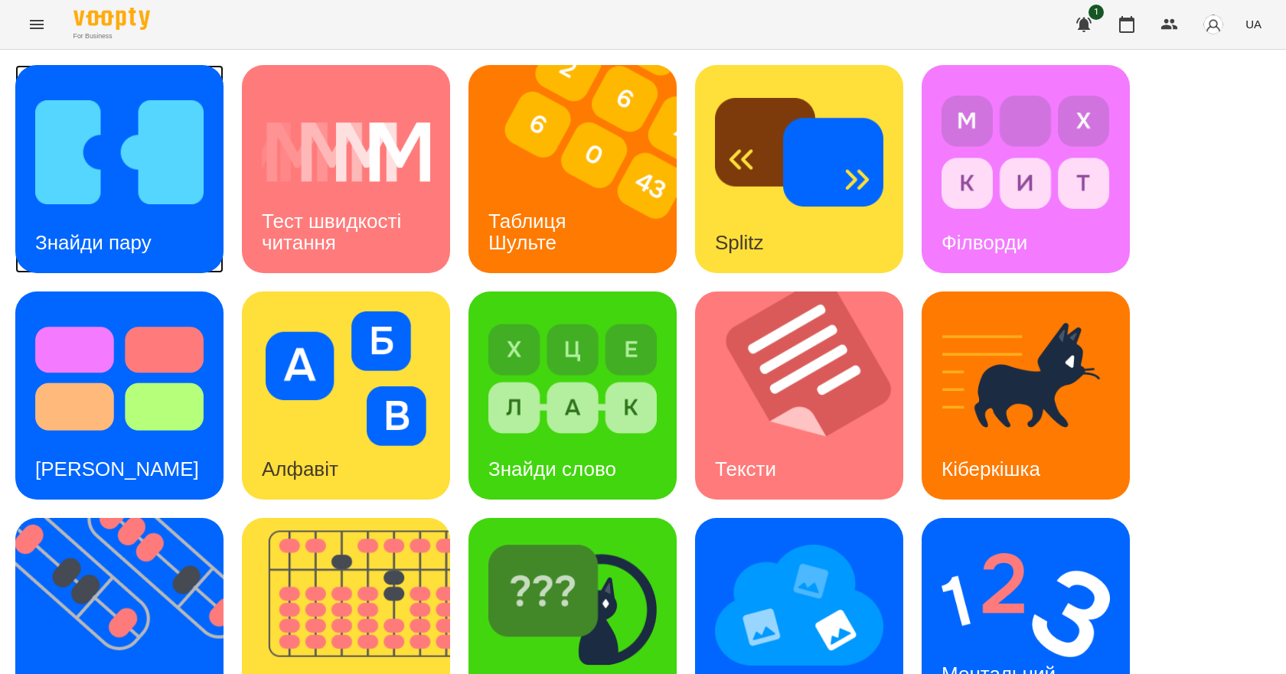
click at [71, 181] on img at bounding box center [119, 152] width 168 height 135
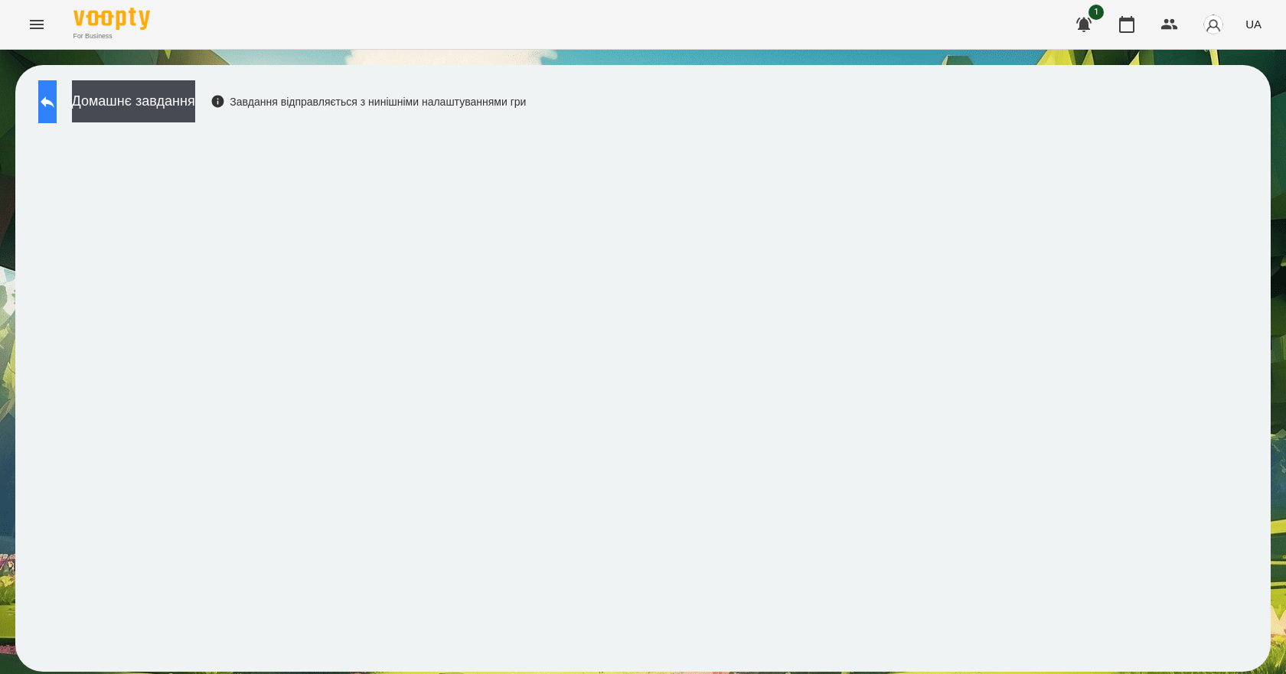
click at [57, 120] on button at bounding box center [47, 101] width 18 height 43
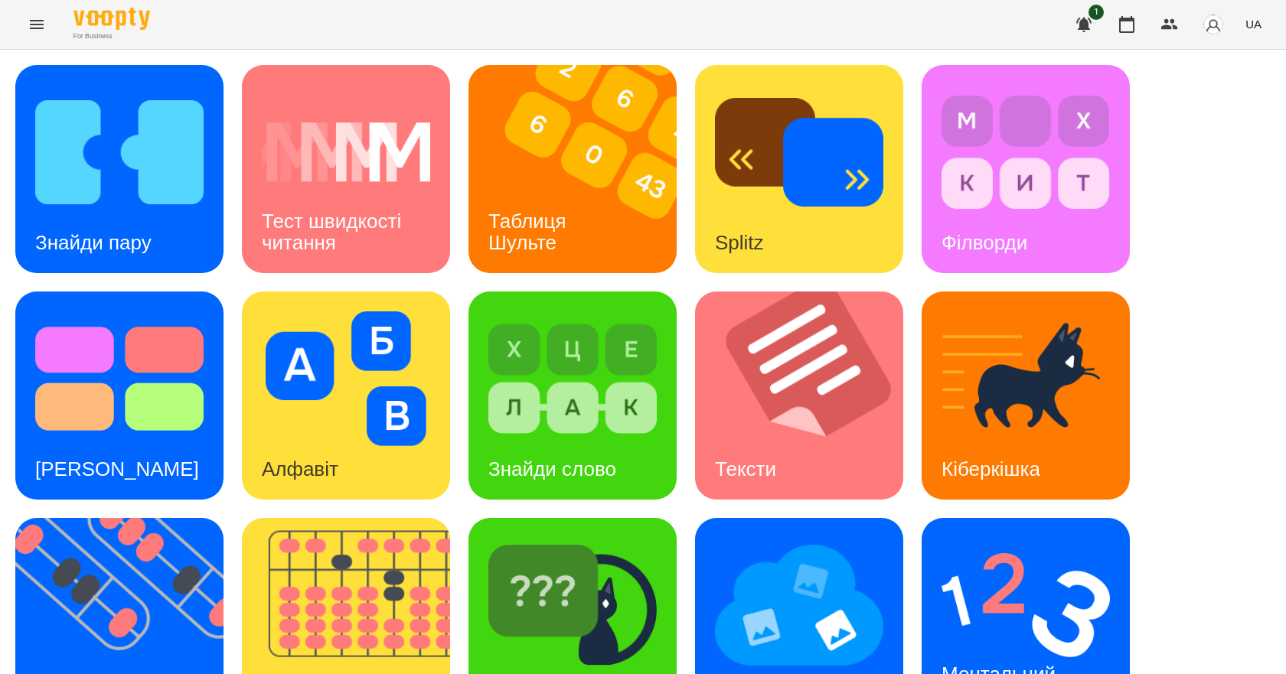
scroll to position [294, 0]
click at [1007, 663] on h3 "Ментальний рахунок" at bounding box center [1001, 685] width 119 height 44
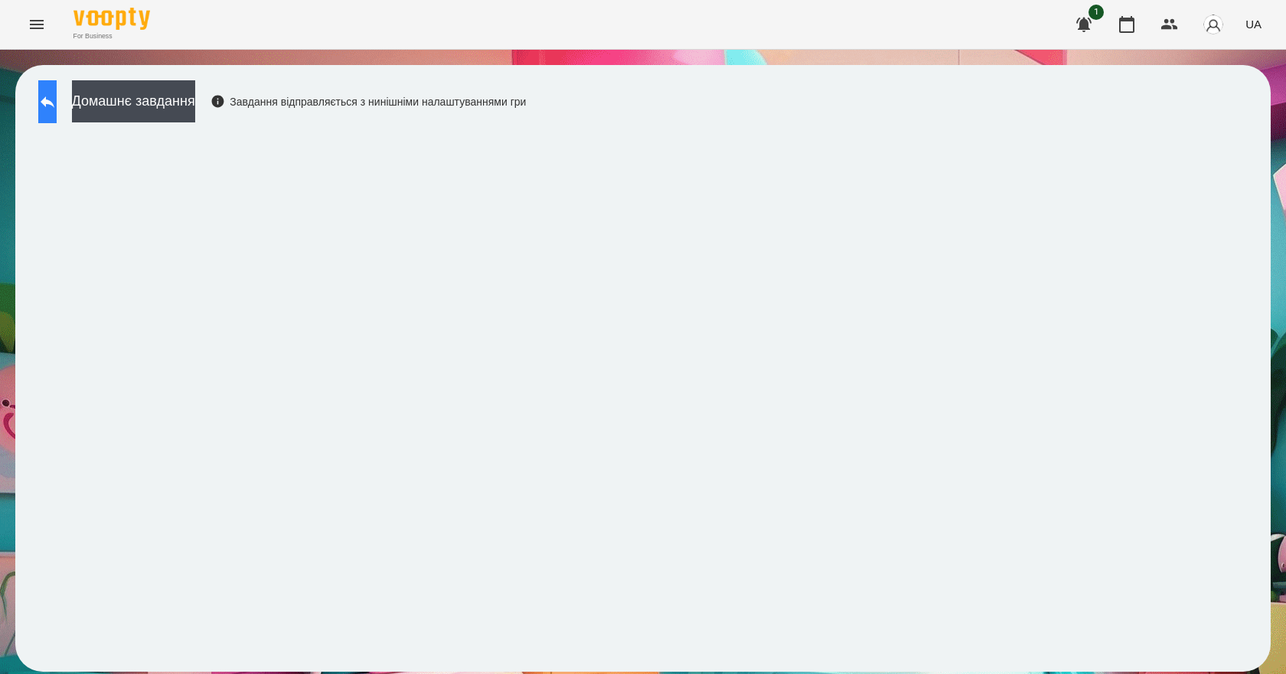
click at [57, 115] on button at bounding box center [47, 101] width 18 height 43
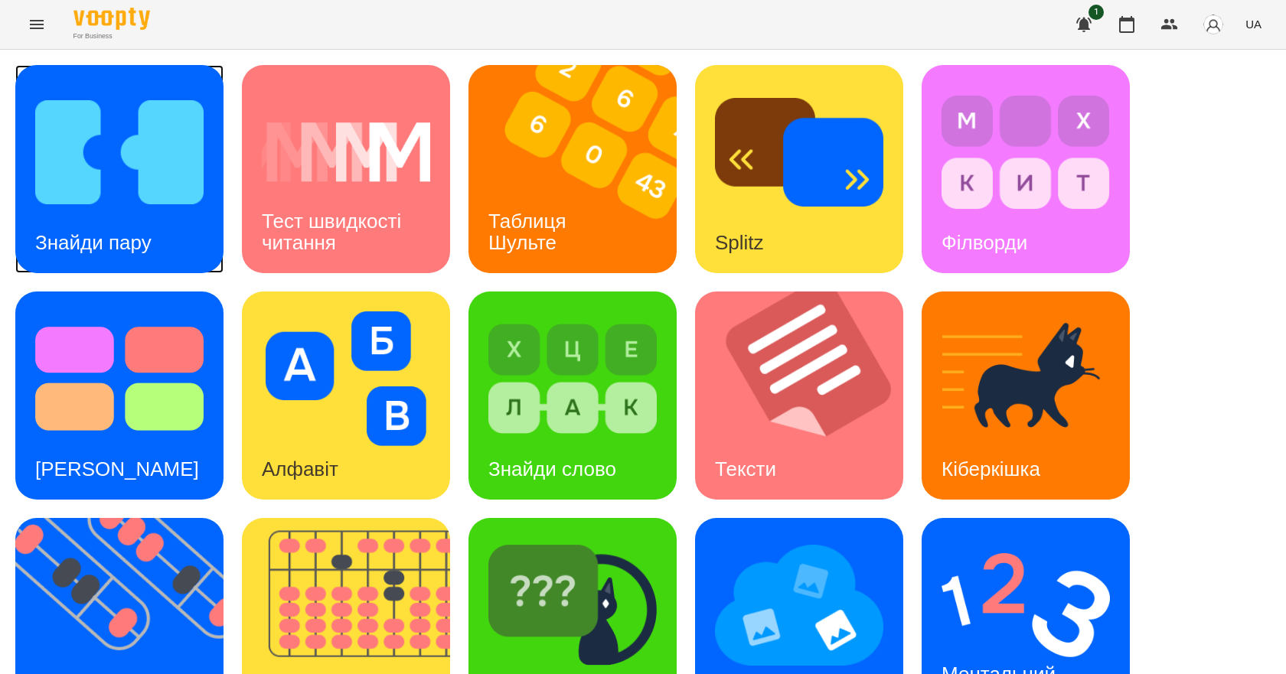
click at [80, 215] on div "Знайди пару" at bounding box center [93, 243] width 156 height 60
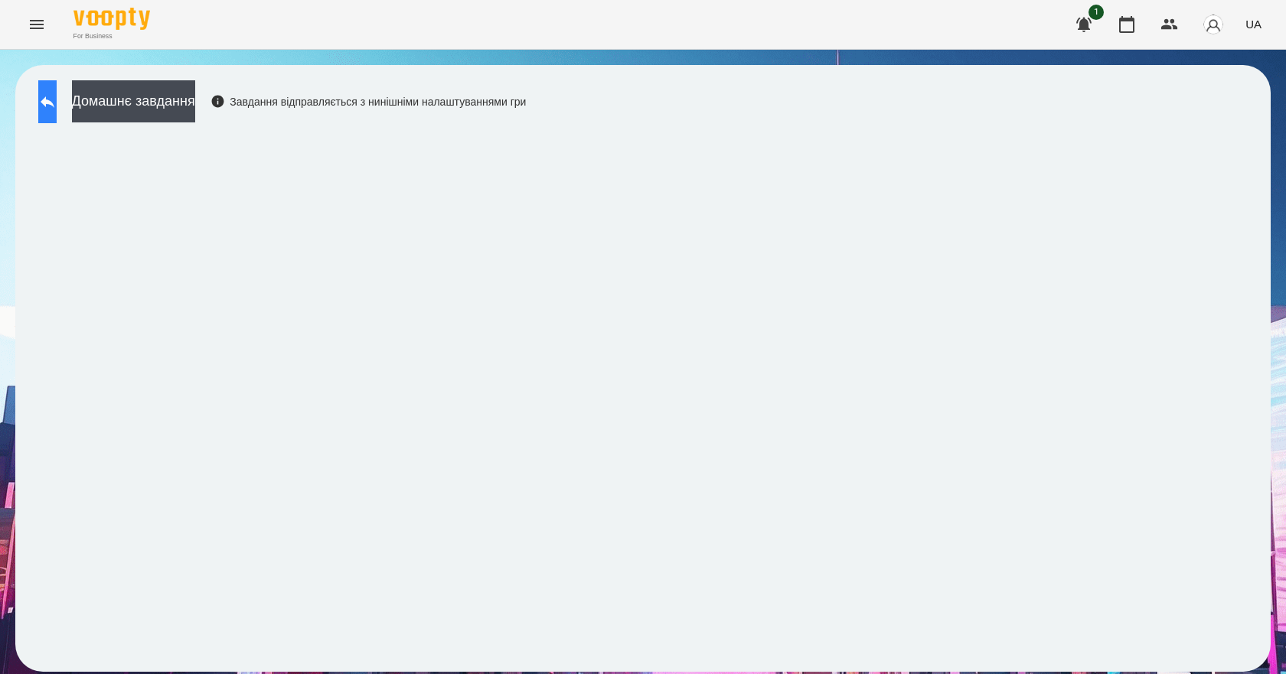
click at [55, 105] on icon at bounding box center [47, 102] width 18 height 18
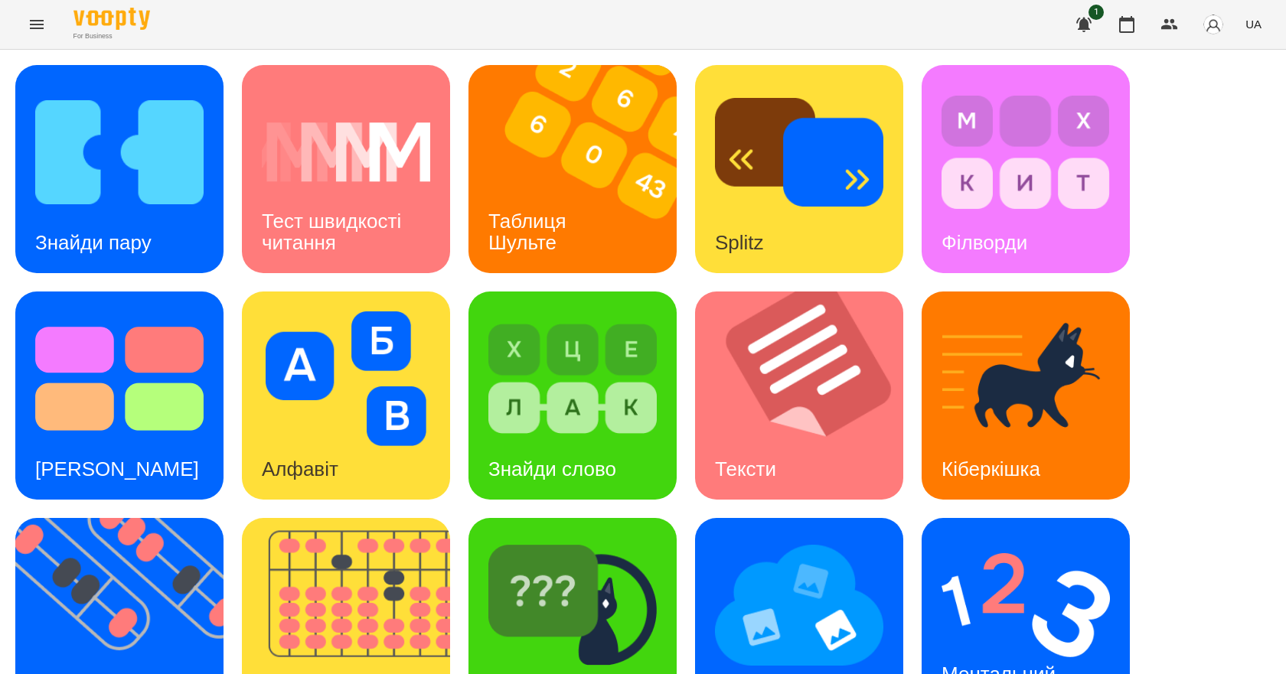
scroll to position [294, 0]
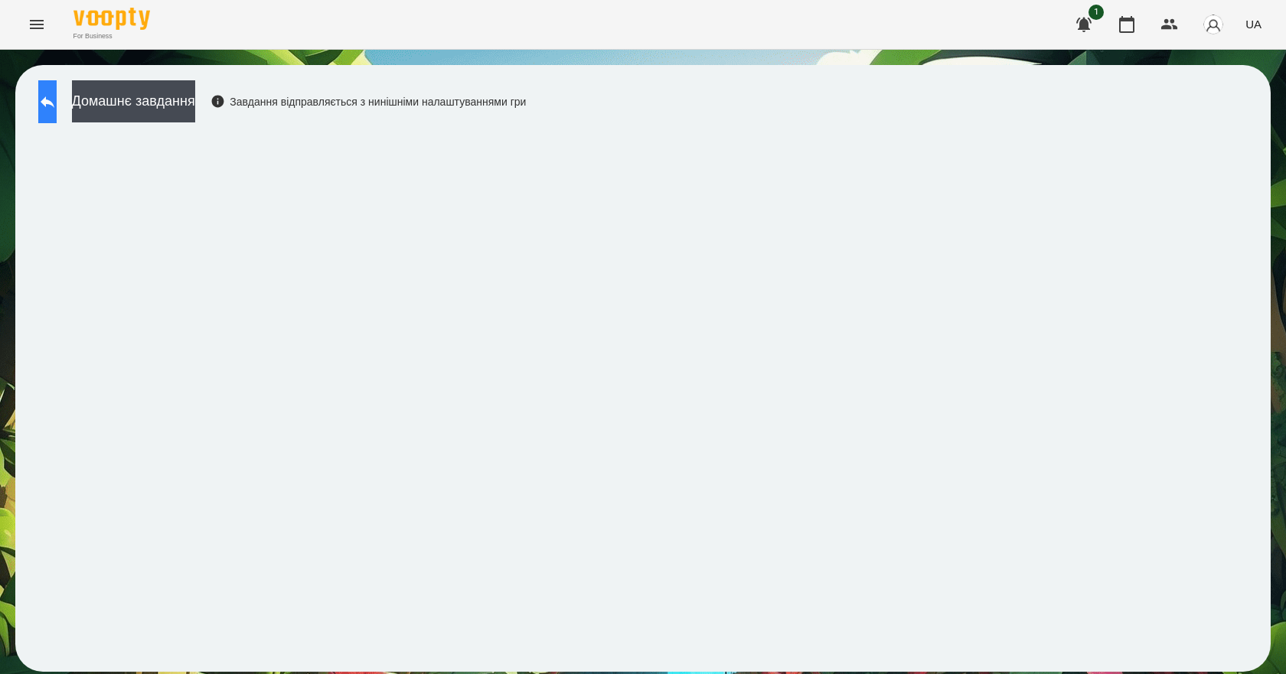
click at [54, 103] on icon at bounding box center [48, 101] width 14 height 11
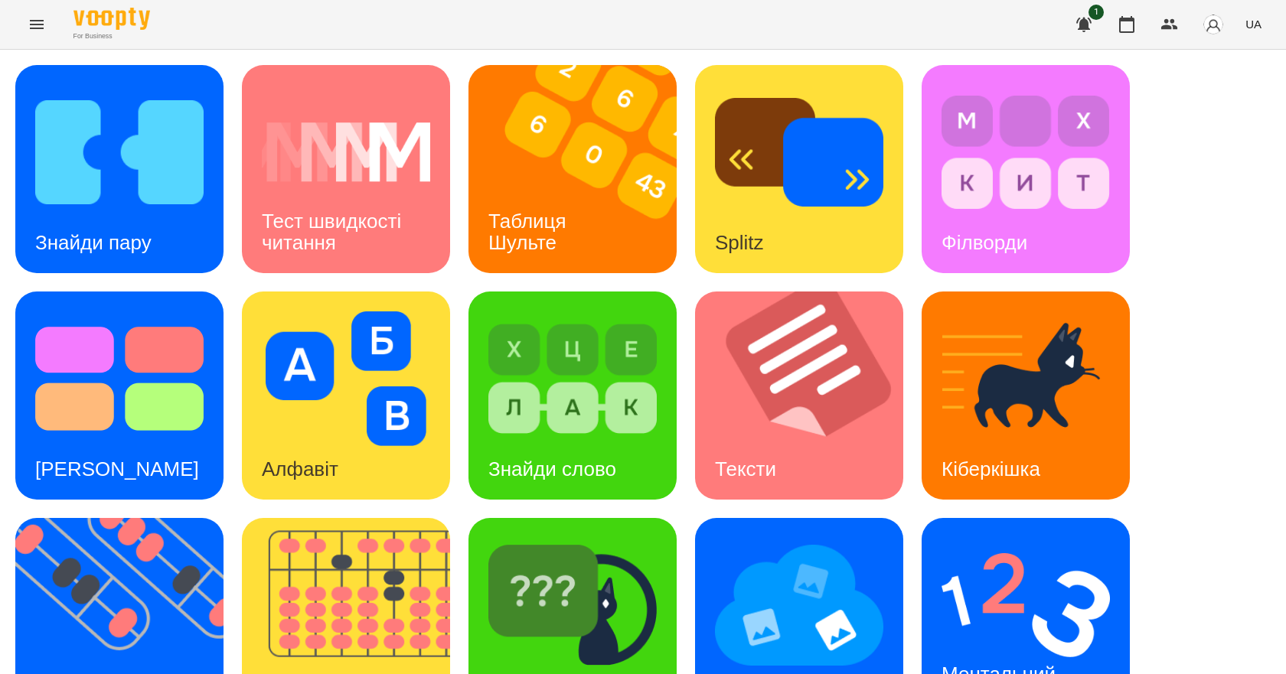
scroll to position [294, 0]
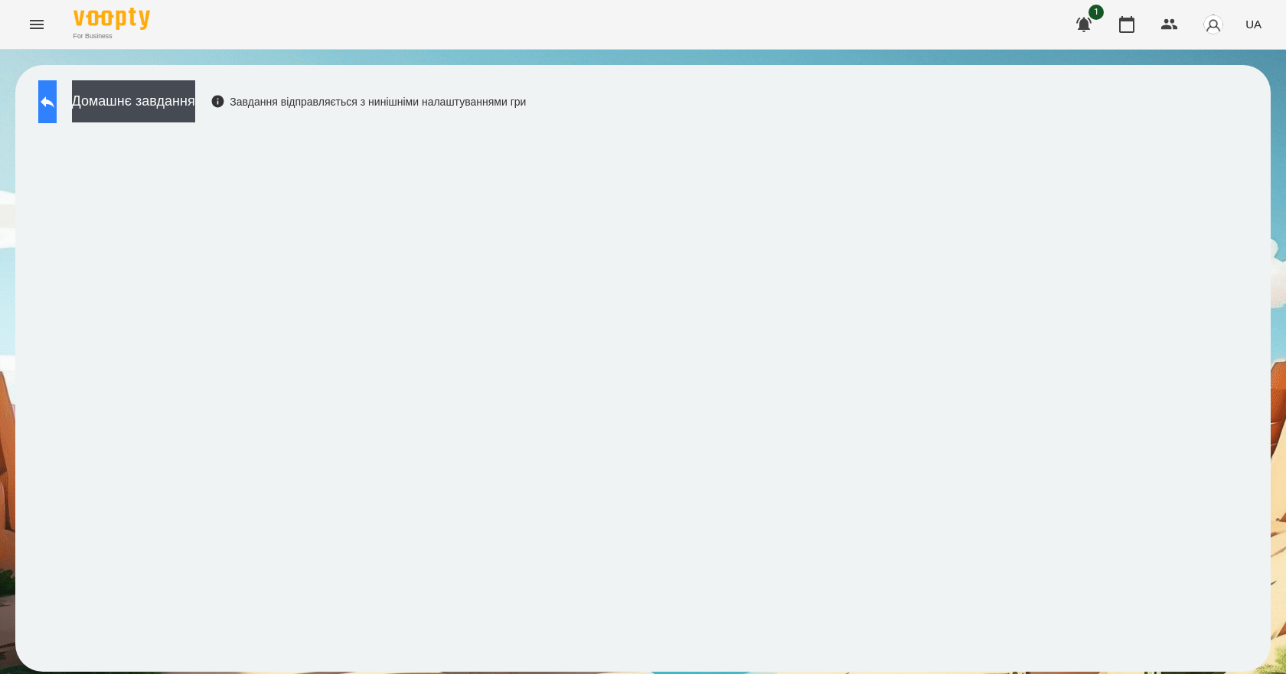
click at [57, 109] on button at bounding box center [47, 101] width 18 height 43
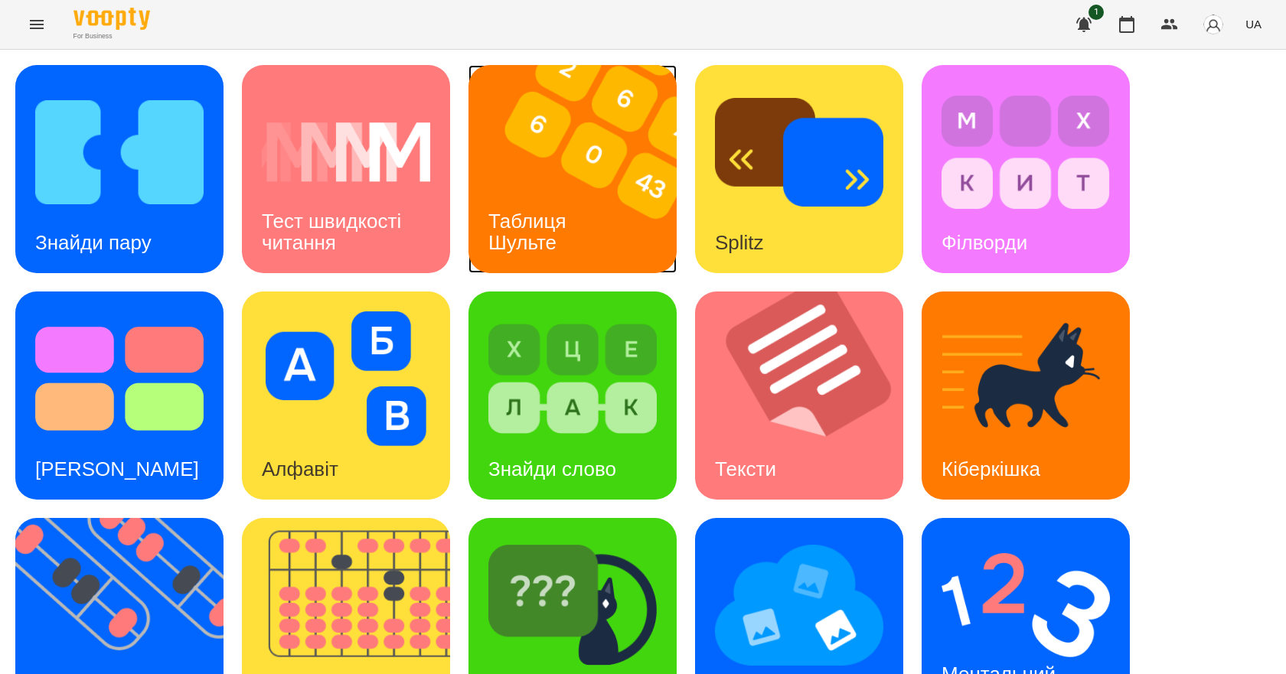
click at [645, 230] on img at bounding box center [581, 169] width 227 height 208
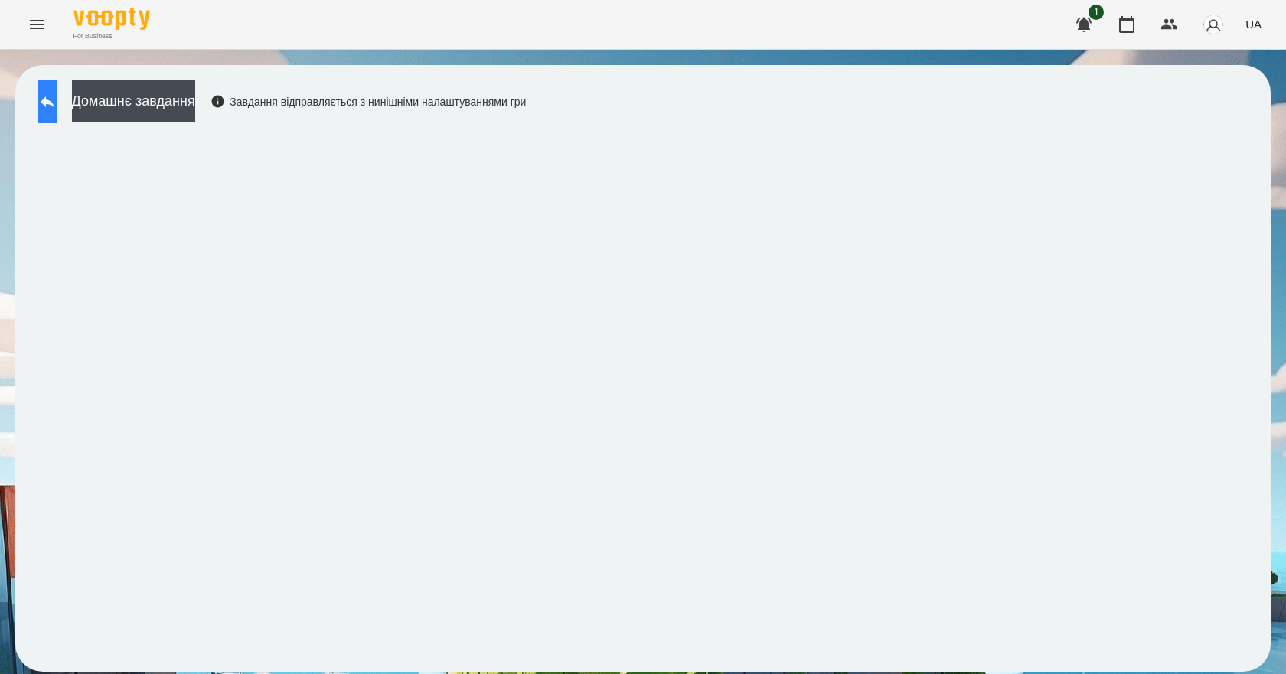
click at [57, 108] on icon at bounding box center [47, 102] width 18 height 18
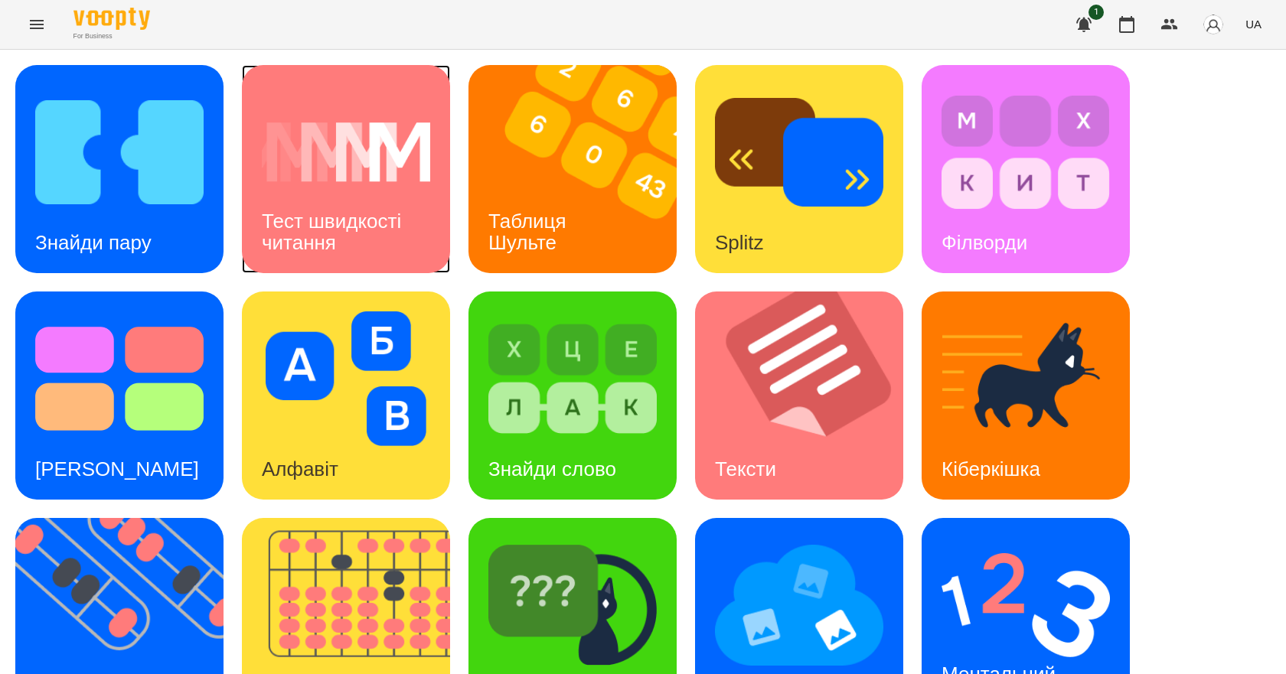
click at [296, 129] on img at bounding box center [346, 152] width 168 height 135
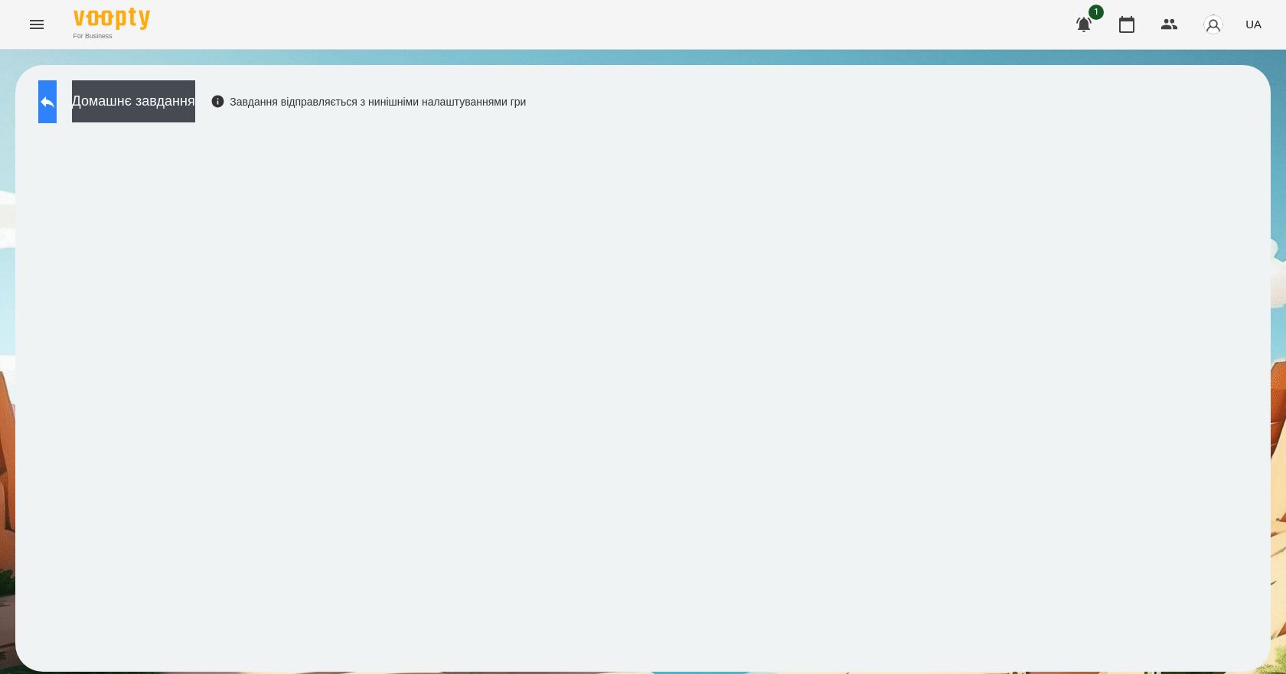
click at [53, 112] on button at bounding box center [47, 101] width 18 height 43
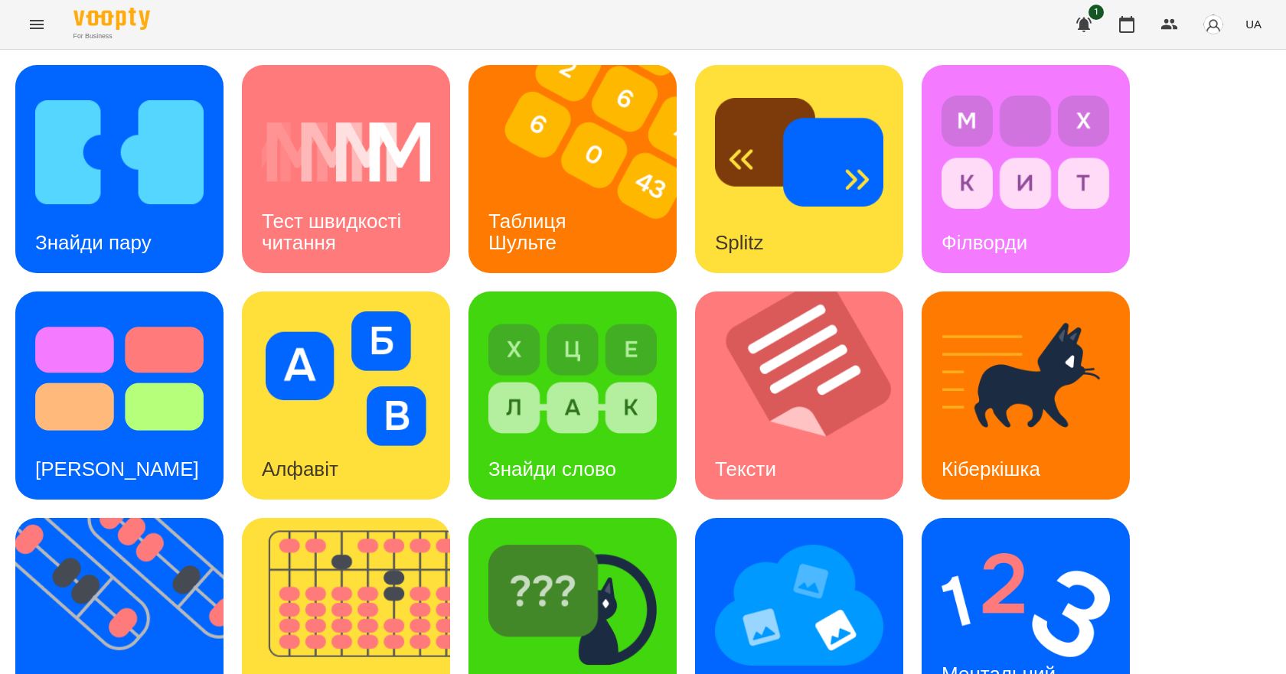
click at [642, 34] on div "For Business 1 UA" at bounding box center [643, 24] width 1286 height 49
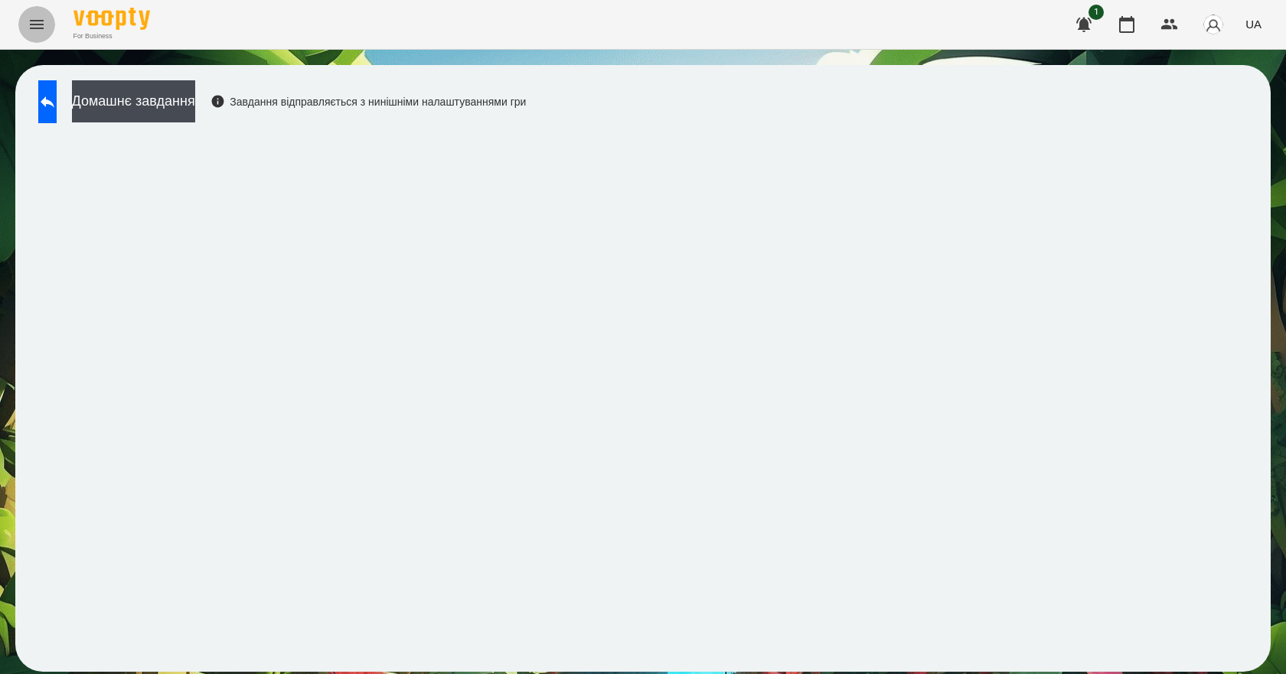
click at [34, 30] on icon "Menu" at bounding box center [37, 24] width 18 height 18
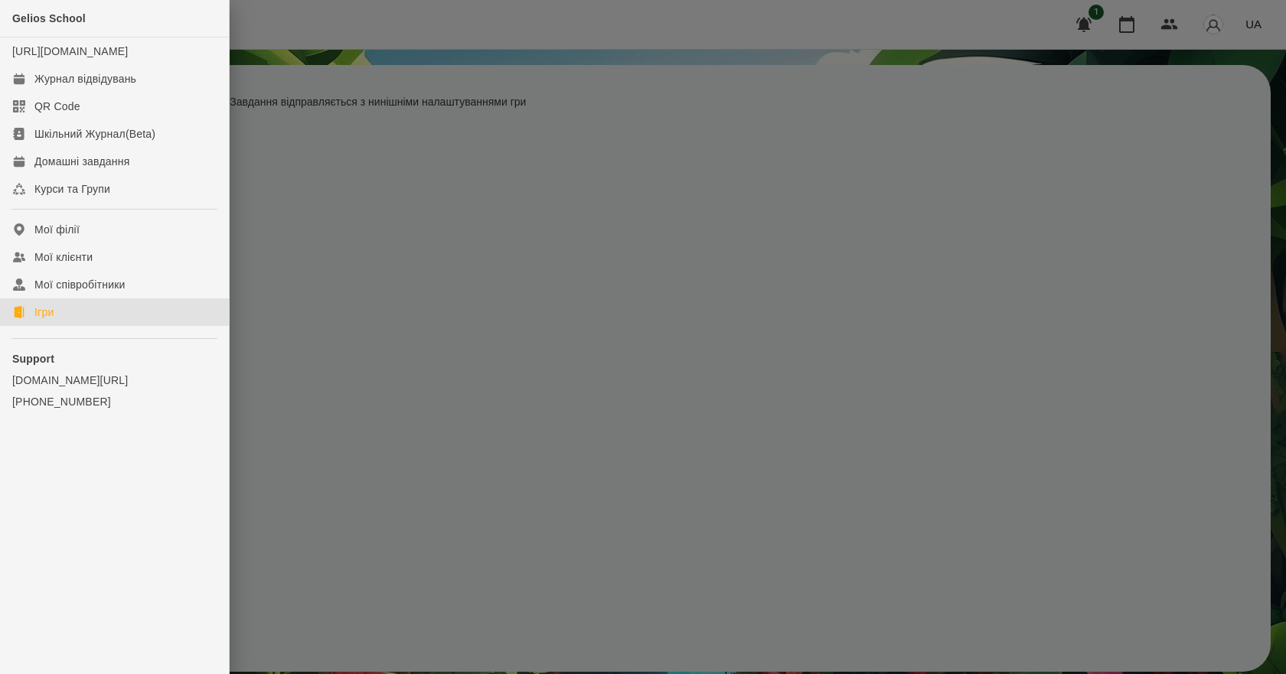
click at [58, 325] on link "Ігри" at bounding box center [114, 313] width 229 height 28
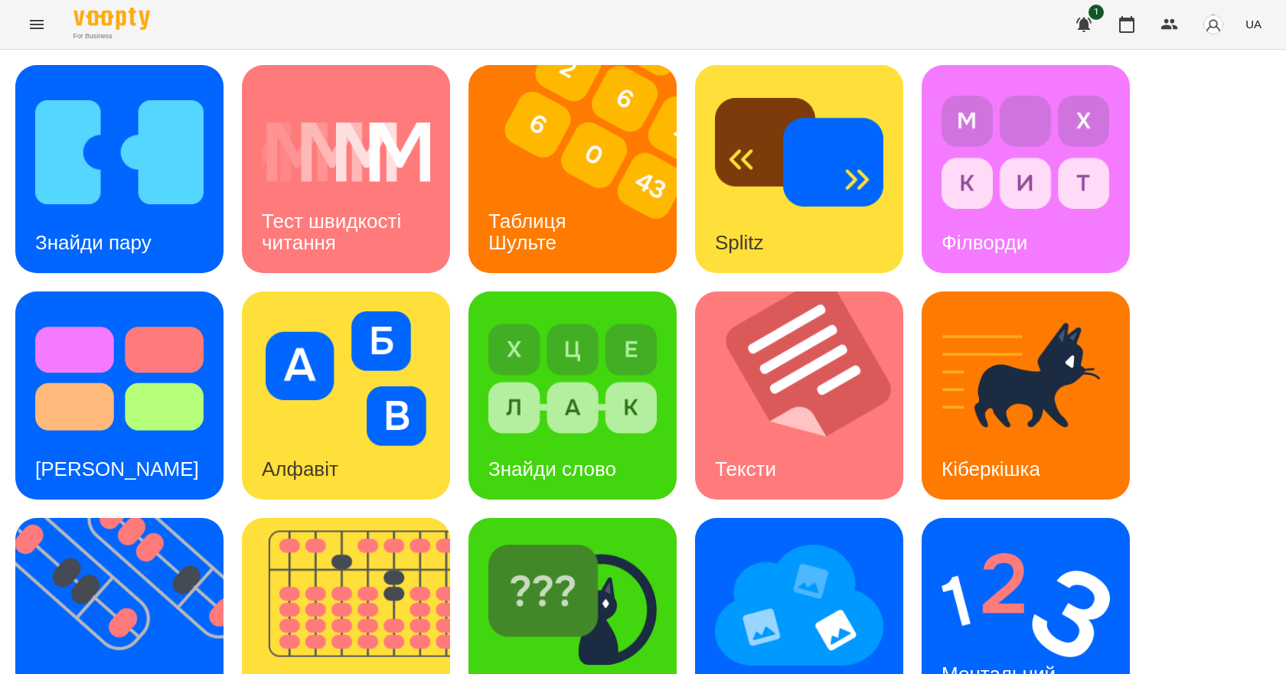
click at [26, 31] on button "Menu" at bounding box center [36, 24] width 37 height 37
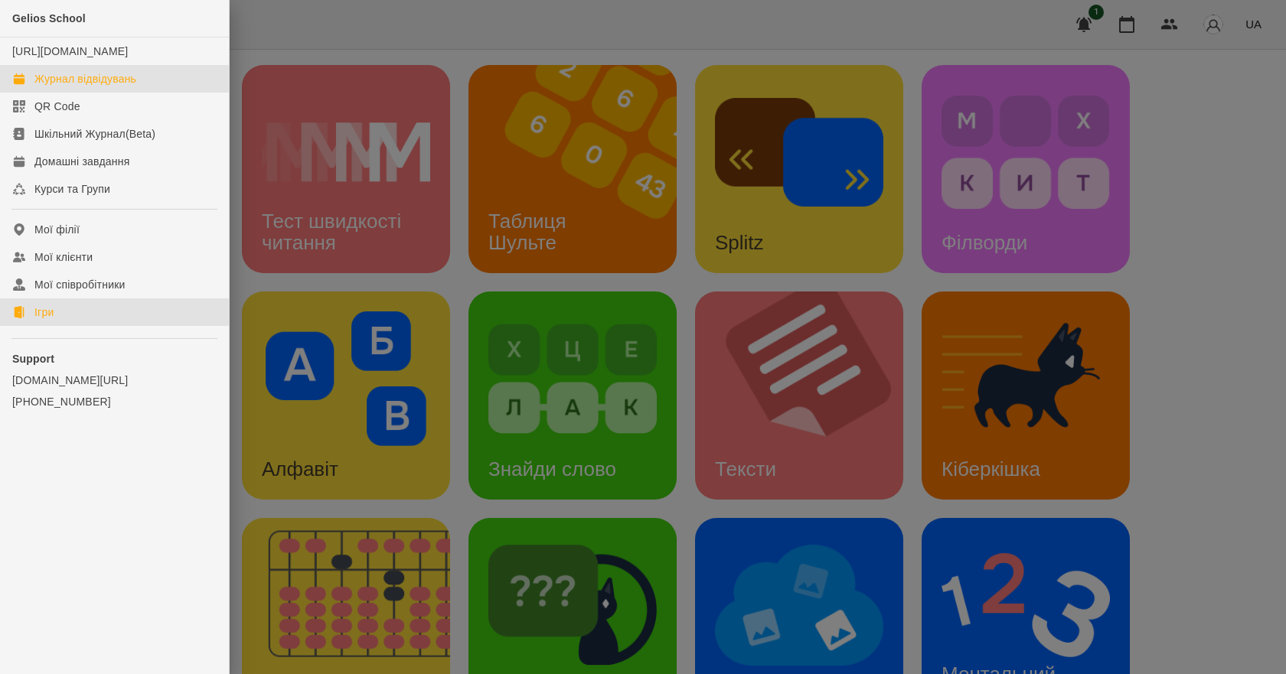
click at [109, 87] on div "Журнал відвідувань" at bounding box center [85, 78] width 102 height 15
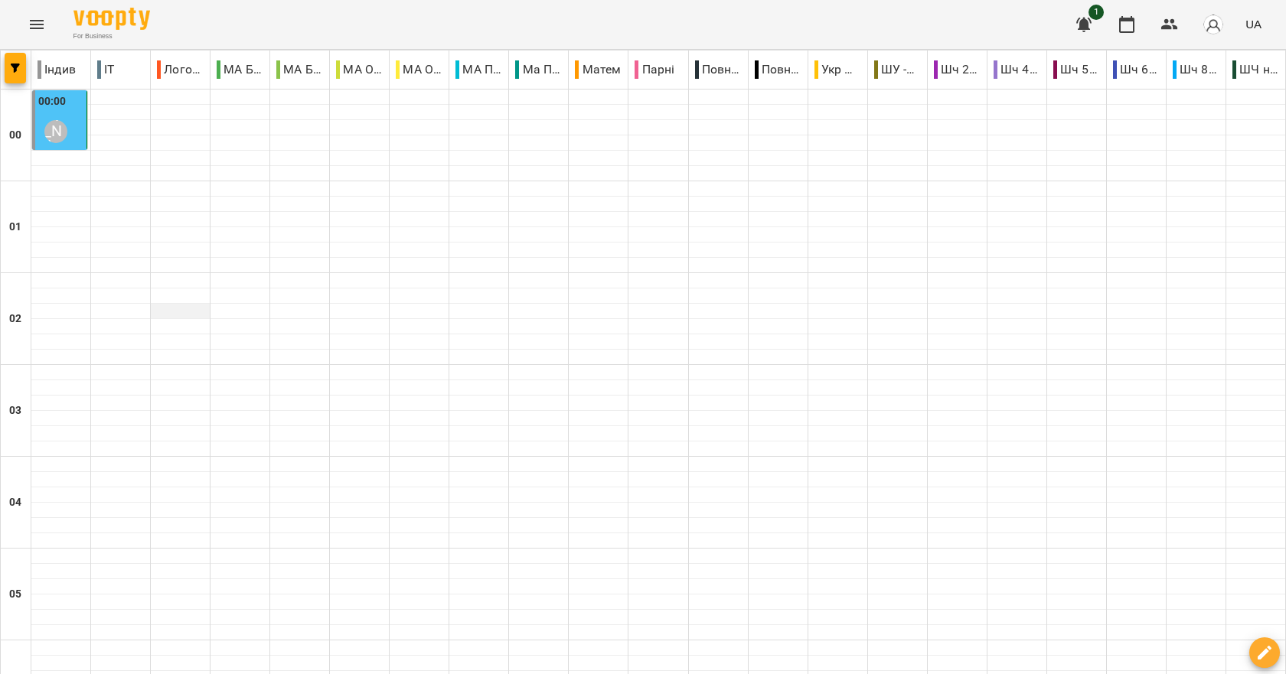
scroll to position [1608, 0]
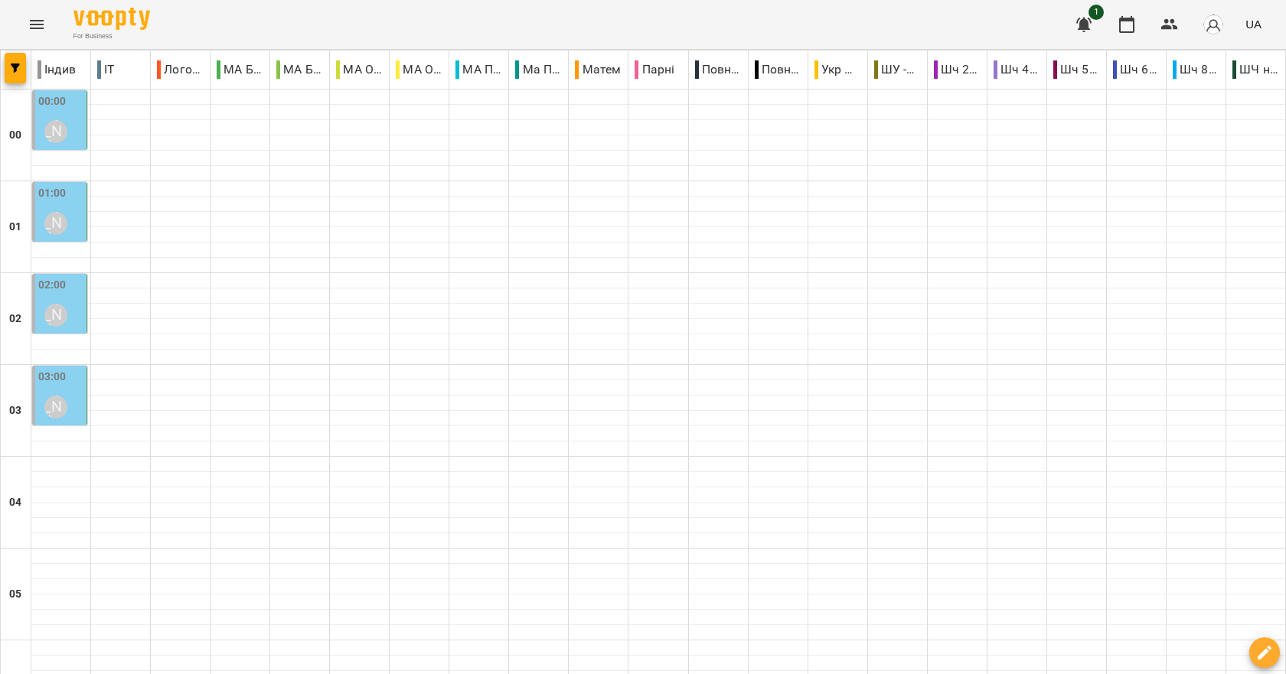
click at [74, 302] on div "02:00 [PERSON_NAME]" at bounding box center [60, 305] width 45 height 56
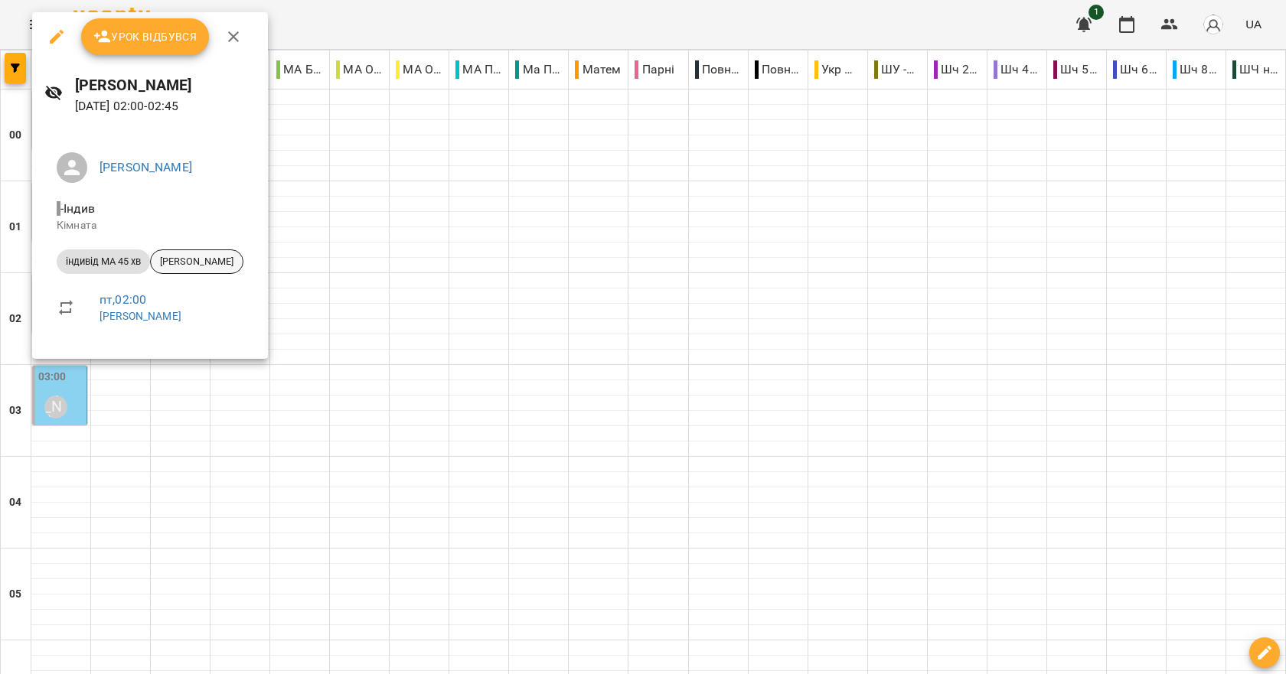
click at [207, 265] on span "[PERSON_NAME]" at bounding box center [197, 262] width 92 height 14
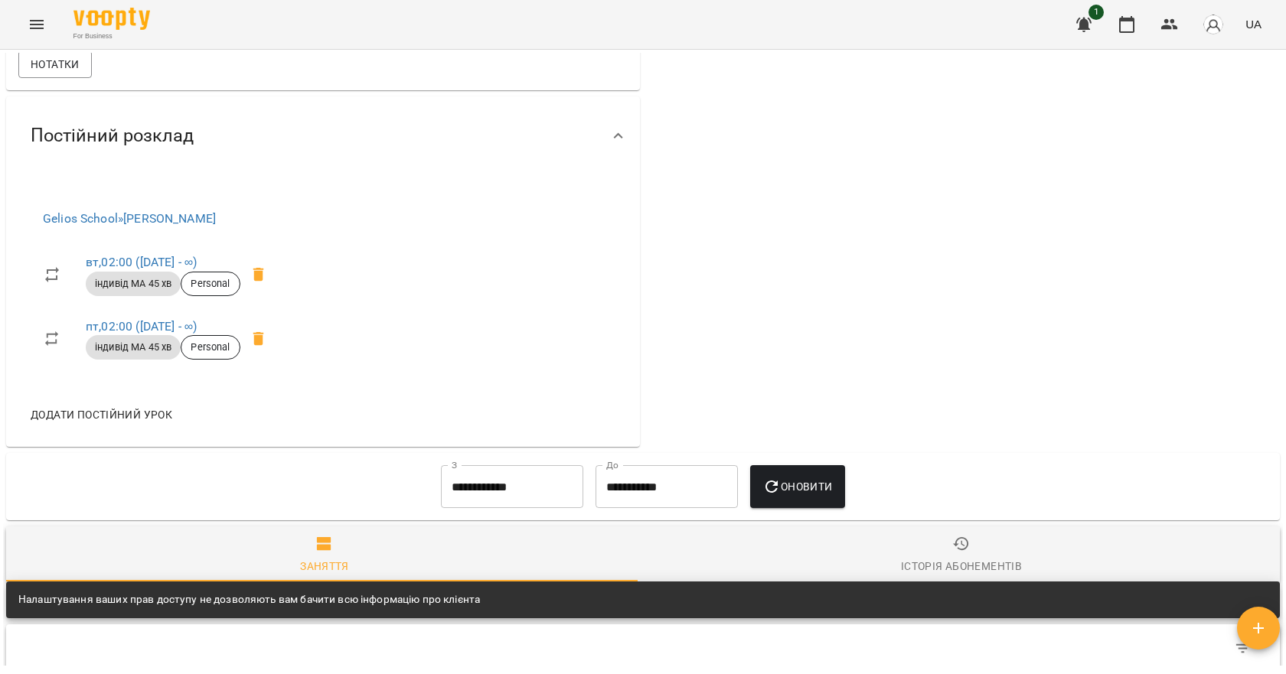
scroll to position [765, 0]
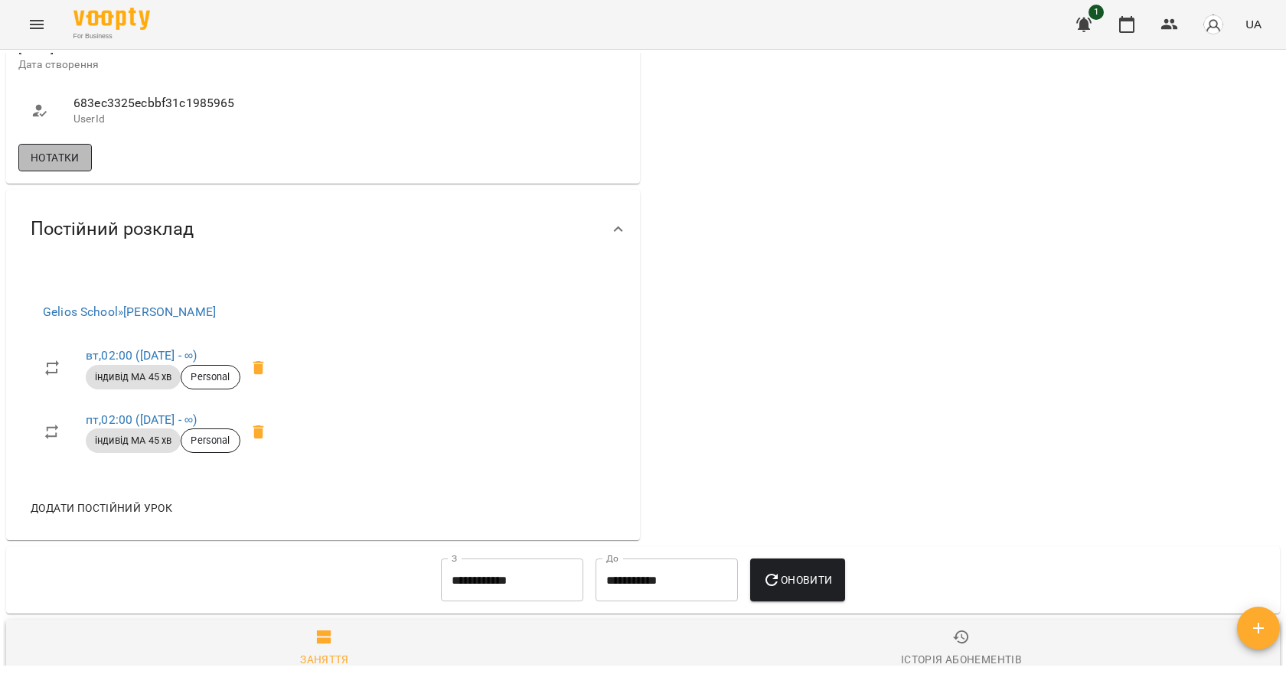
click at [50, 149] on span "Нотатки" at bounding box center [55, 158] width 49 height 18
